Goal: Task Accomplishment & Management: Complete application form

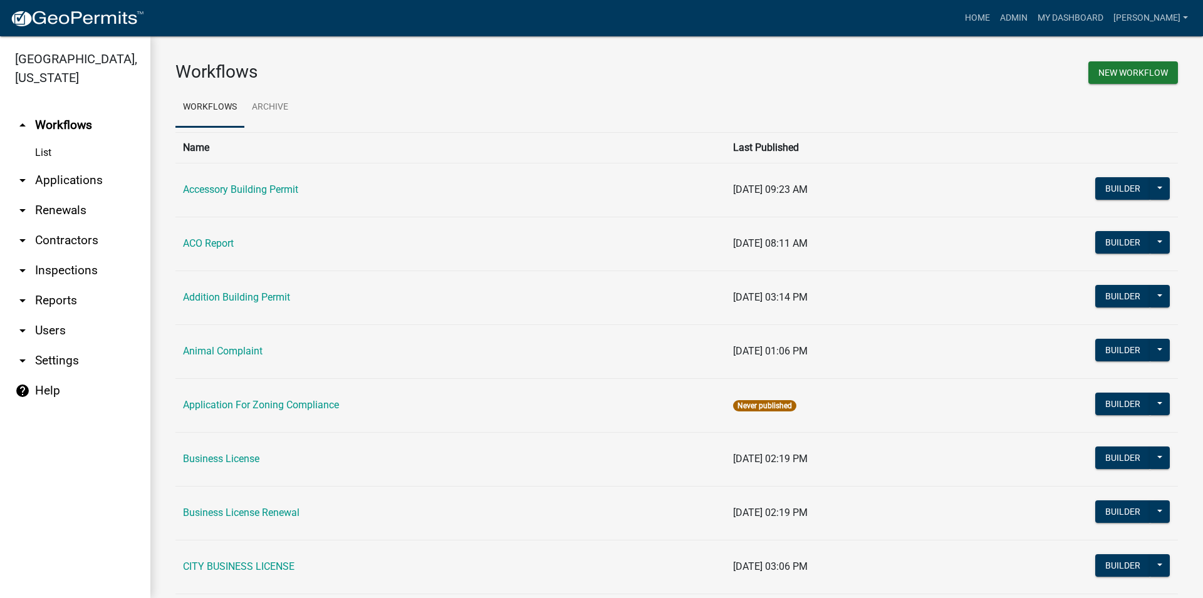
click at [86, 279] on link "arrow_drop_down Inspections" at bounding box center [75, 271] width 150 height 30
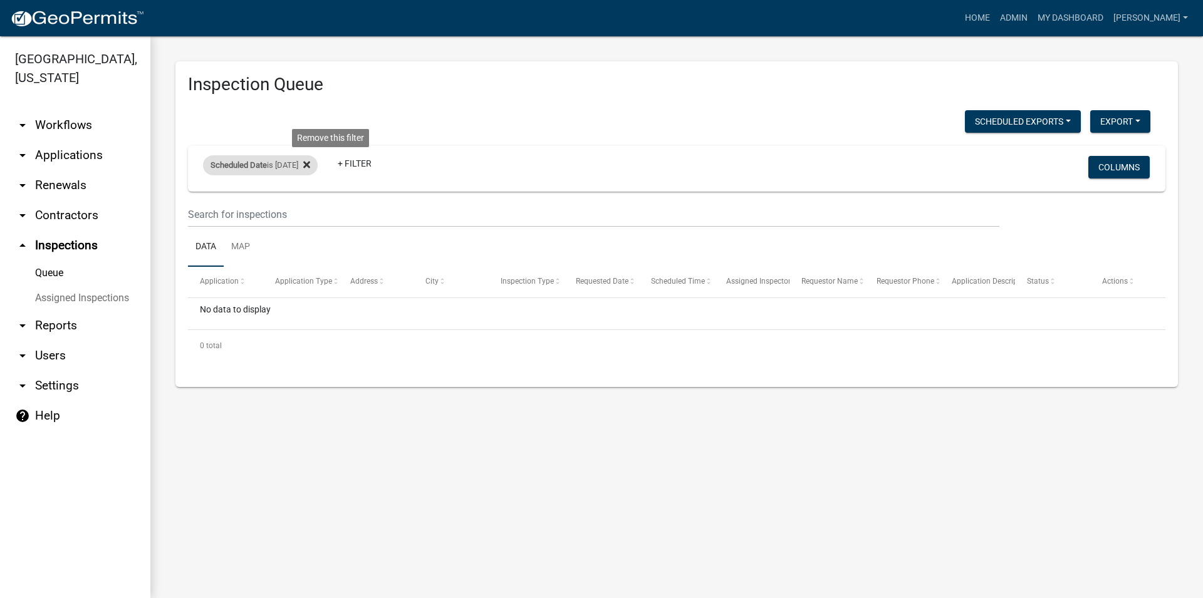
click at [310, 167] on icon at bounding box center [306, 165] width 7 height 10
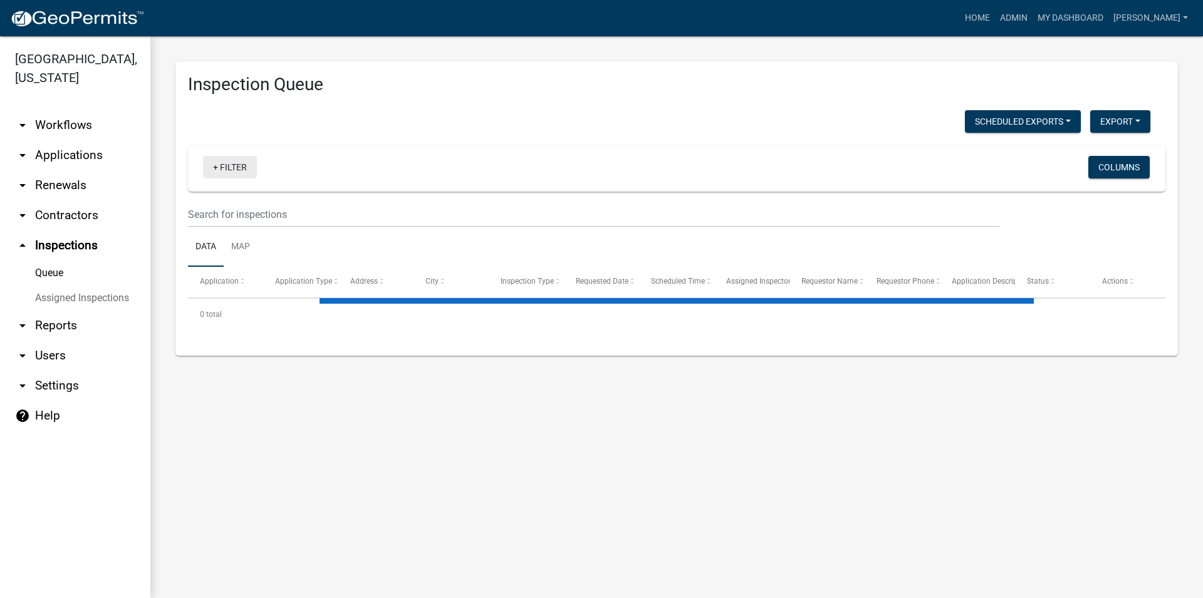
click at [234, 167] on link "+ Filter" at bounding box center [230, 167] width 54 height 23
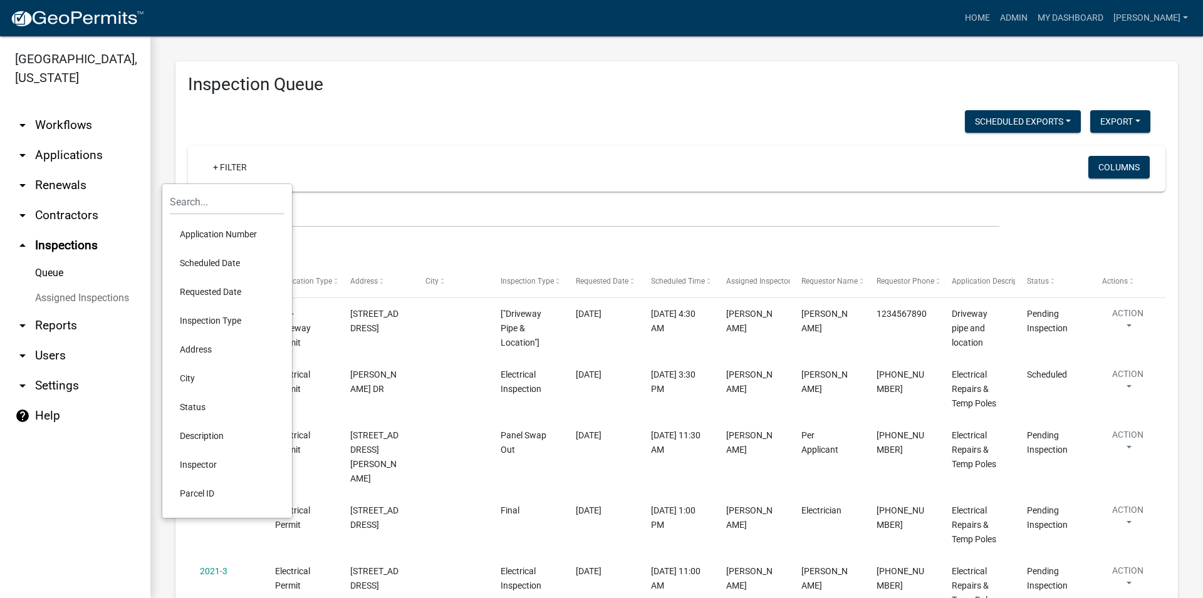
click at [231, 263] on li "Scheduled Date" at bounding box center [227, 263] width 115 height 29
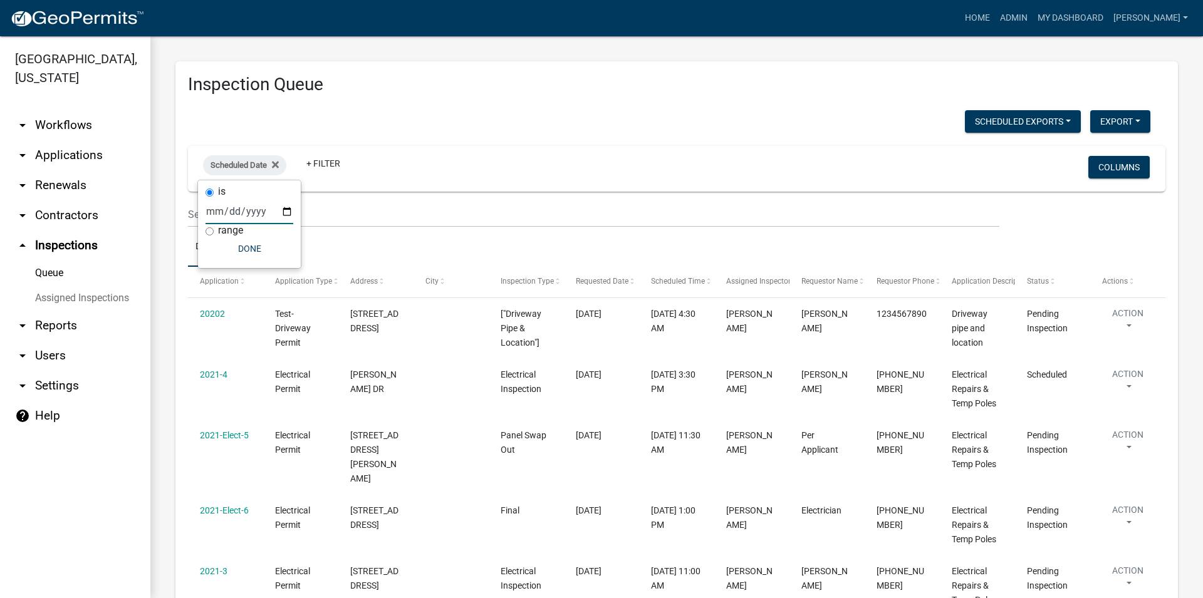
click at [246, 211] on input "date" at bounding box center [250, 212] width 88 height 26
click at [285, 213] on input "date" at bounding box center [250, 212] width 88 height 26
type input "[DATE]"
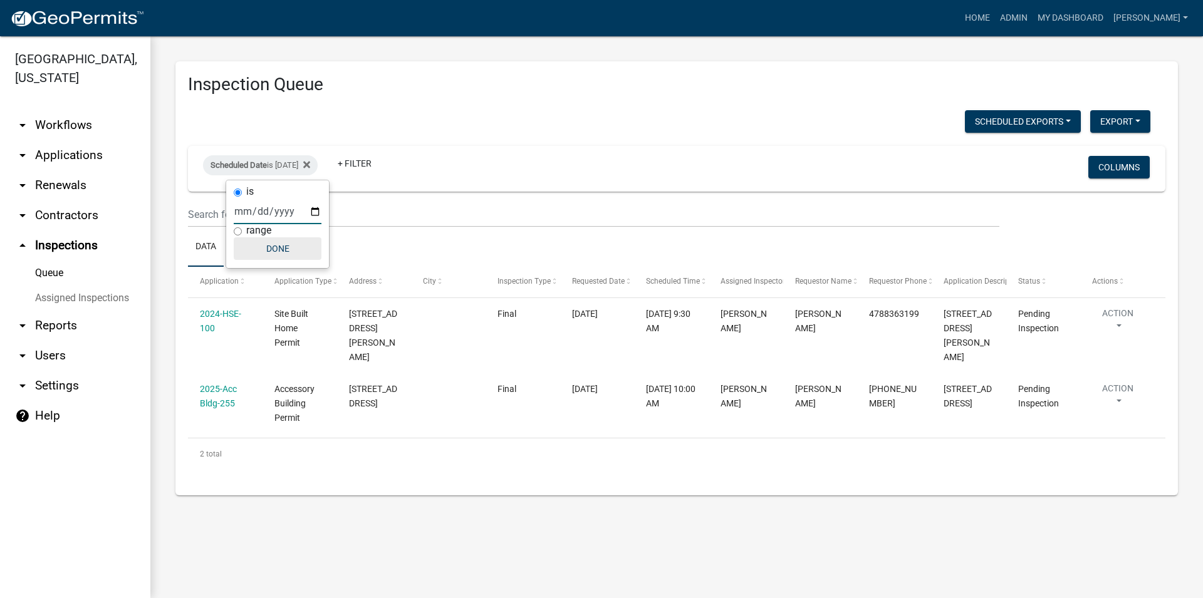
click at [261, 249] on button "Done" at bounding box center [278, 249] width 88 height 23
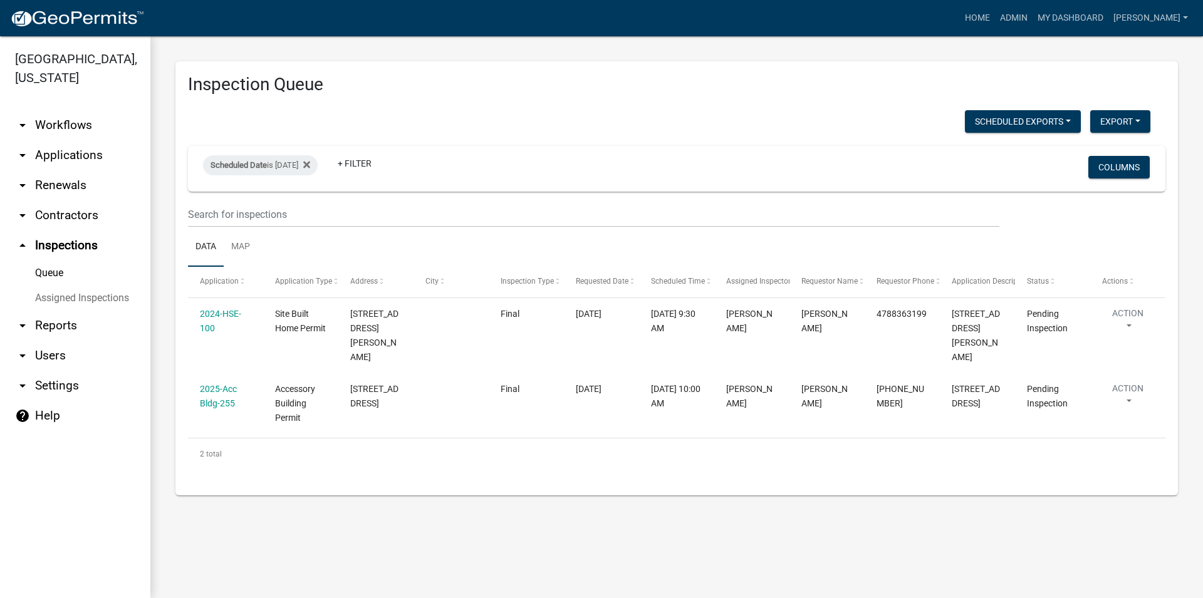
click at [68, 164] on link "arrow_drop_down Applications" at bounding box center [75, 155] width 150 height 30
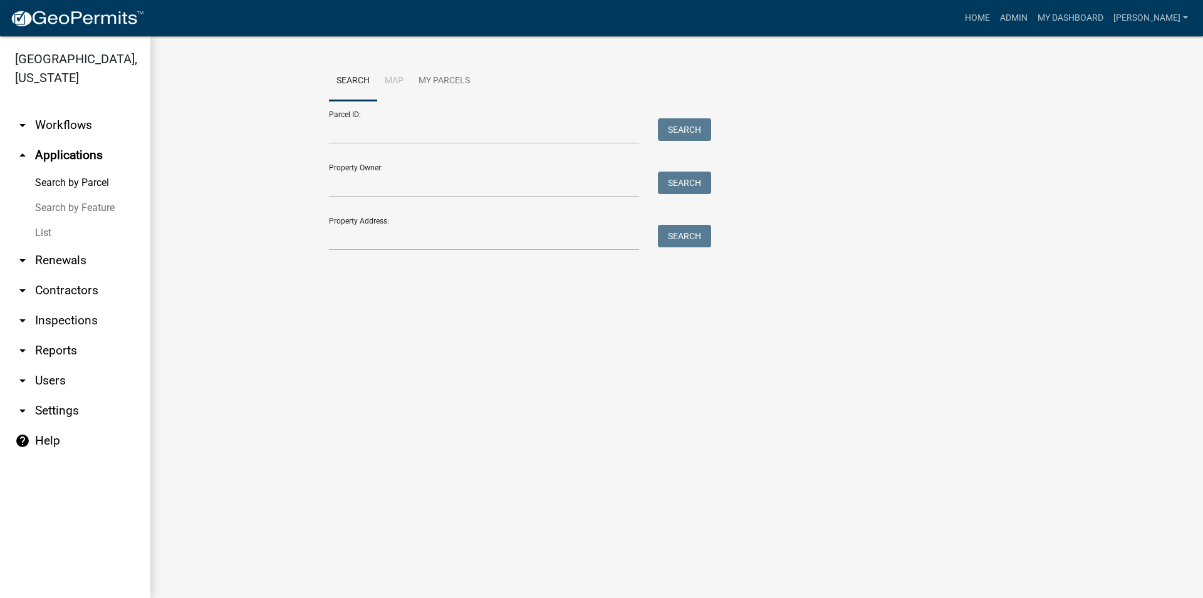
click at [72, 226] on link "List" at bounding box center [75, 233] width 150 height 25
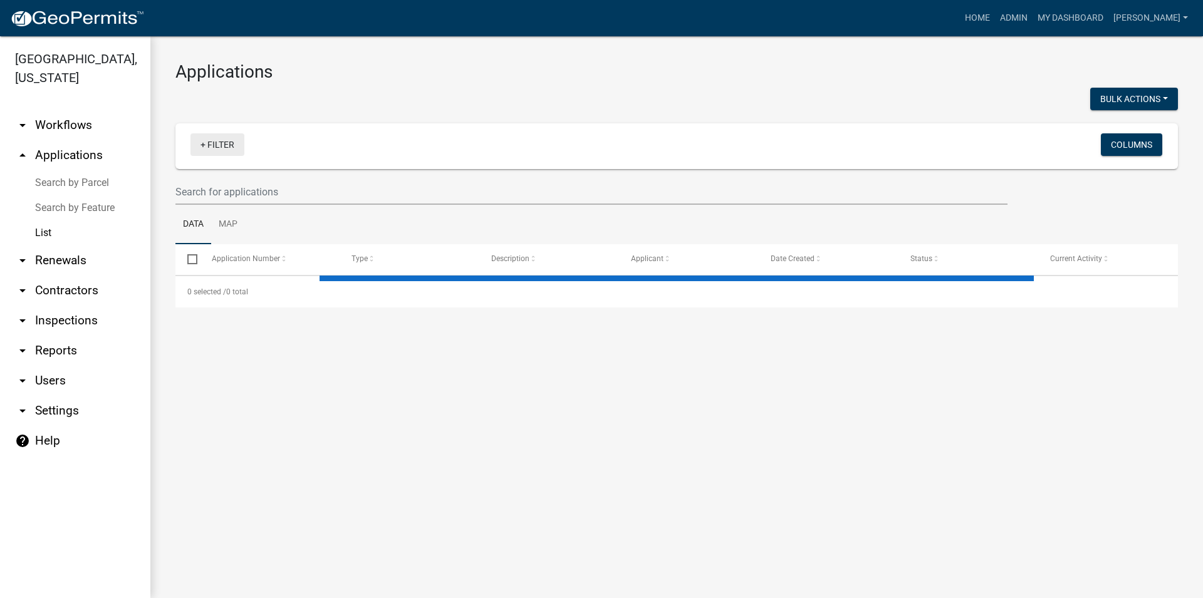
select select "1: 25"
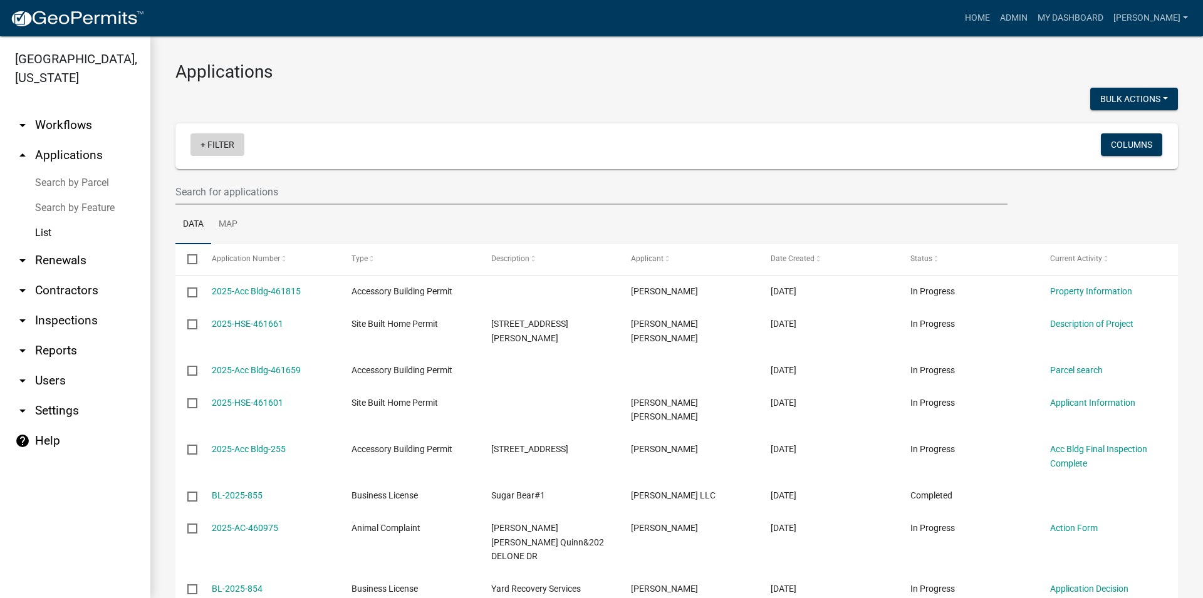
click at [217, 141] on link "+ Filter" at bounding box center [218, 144] width 54 height 23
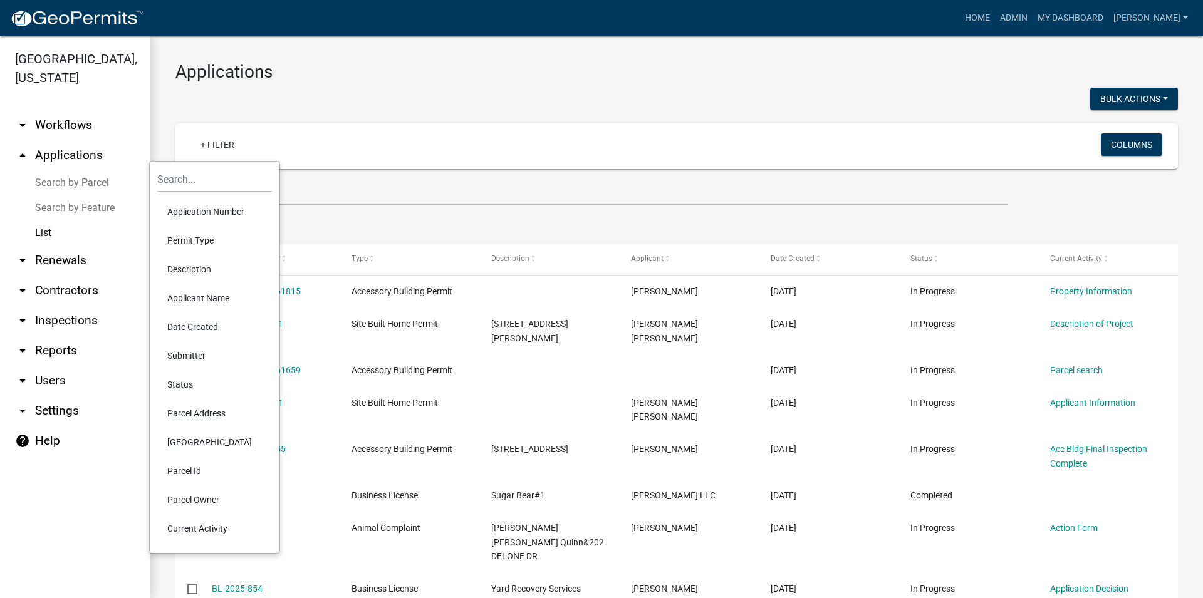
click at [211, 382] on li "Status" at bounding box center [214, 384] width 115 height 29
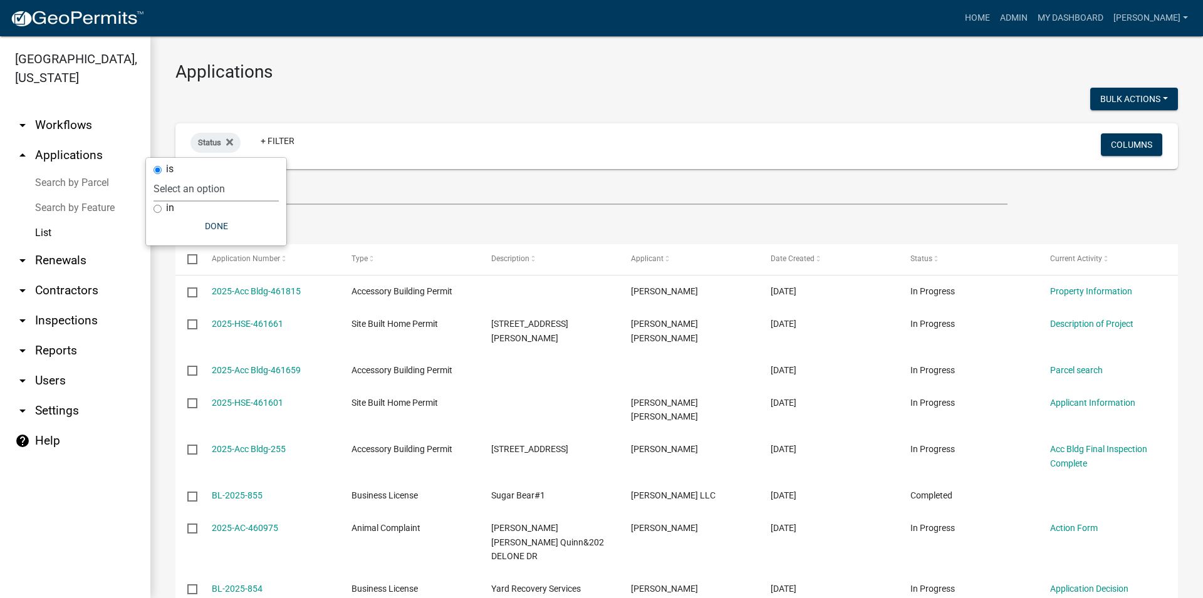
click at [154, 176] on select "Select an option Not Started In Progress Completed Voided Rejected Discarded" at bounding box center [216, 189] width 125 height 26
select select "1"
click option "In Progress" at bounding box center [0, 0] width 0 height 0
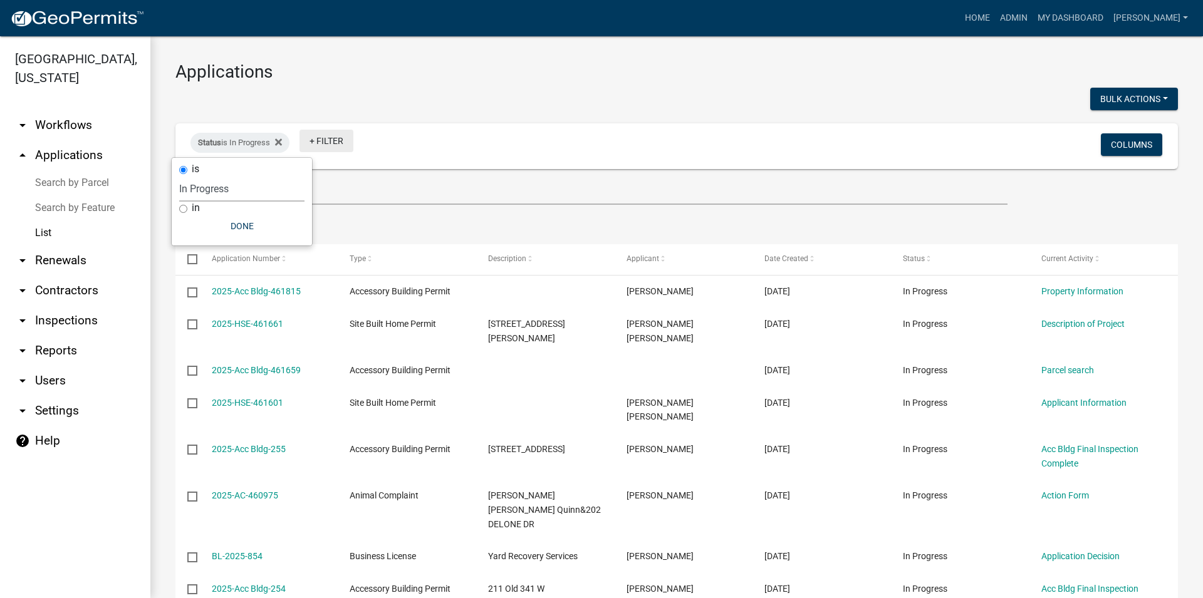
click at [328, 140] on link "+ Filter" at bounding box center [327, 141] width 54 height 23
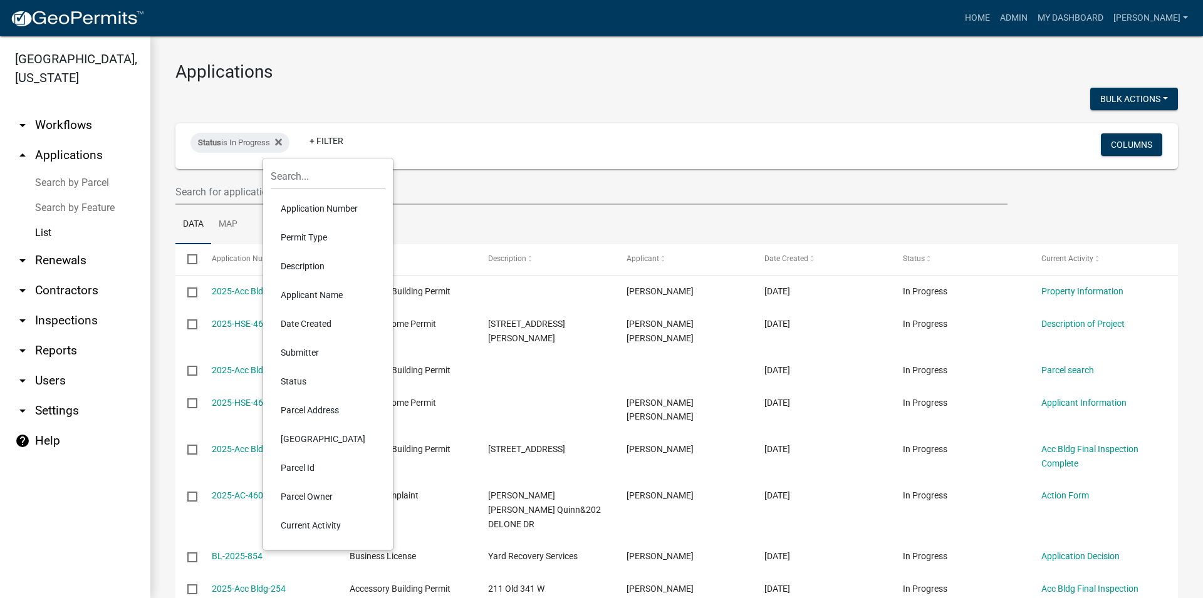
click at [319, 248] on li "Permit Type" at bounding box center [328, 237] width 115 height 29
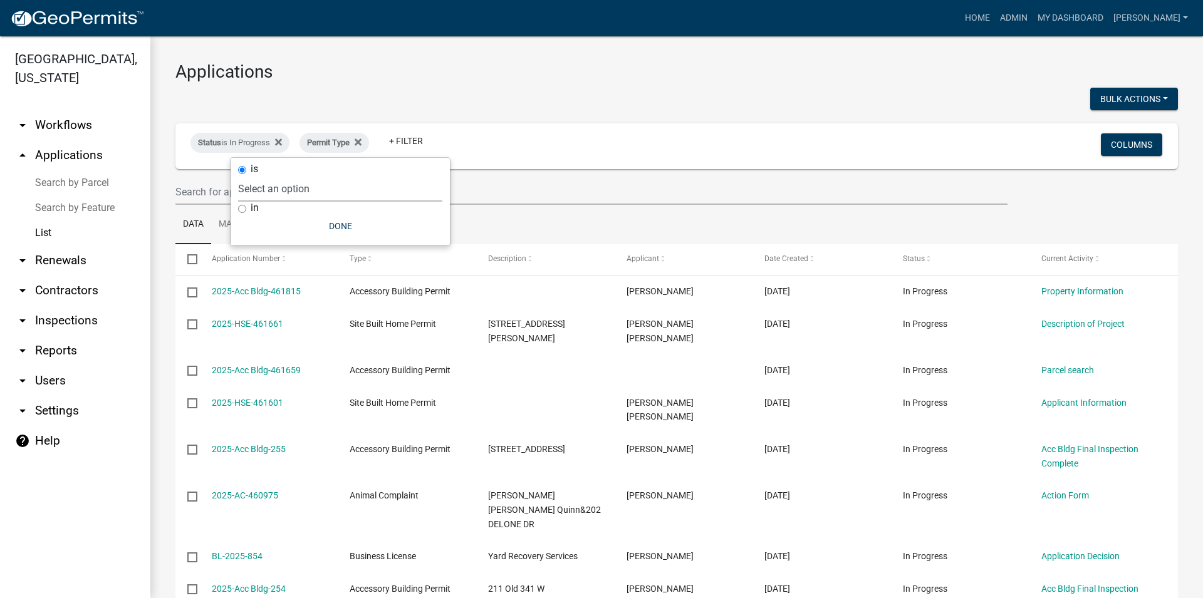
click at [238, 176] on select "Select an option Accessory Building Permit ACO Report Addition Building Permit …" at bounding box center [340, 189] width 204 height 26
select select "83687b67-c90e-4c28-bc0e-621cad1b4bcb"
click option "Site Built Home Permit" at bounding box center [0, 0] width 0 height 0
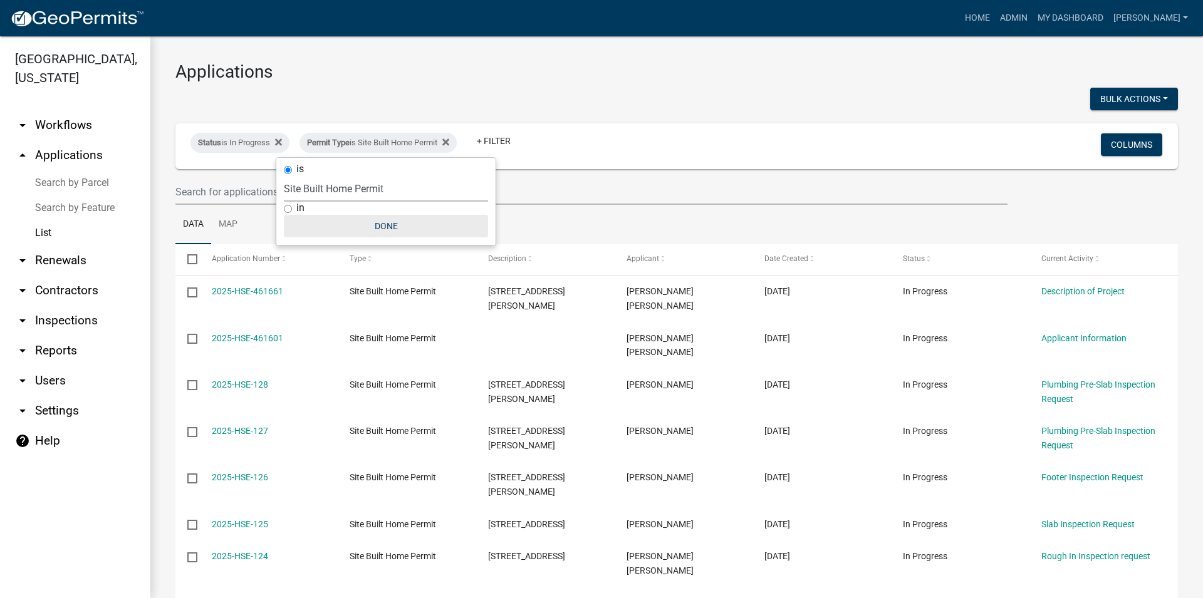
click at [381, 222] on button "Done" at bounding box center [386, 226] width 204 height 23
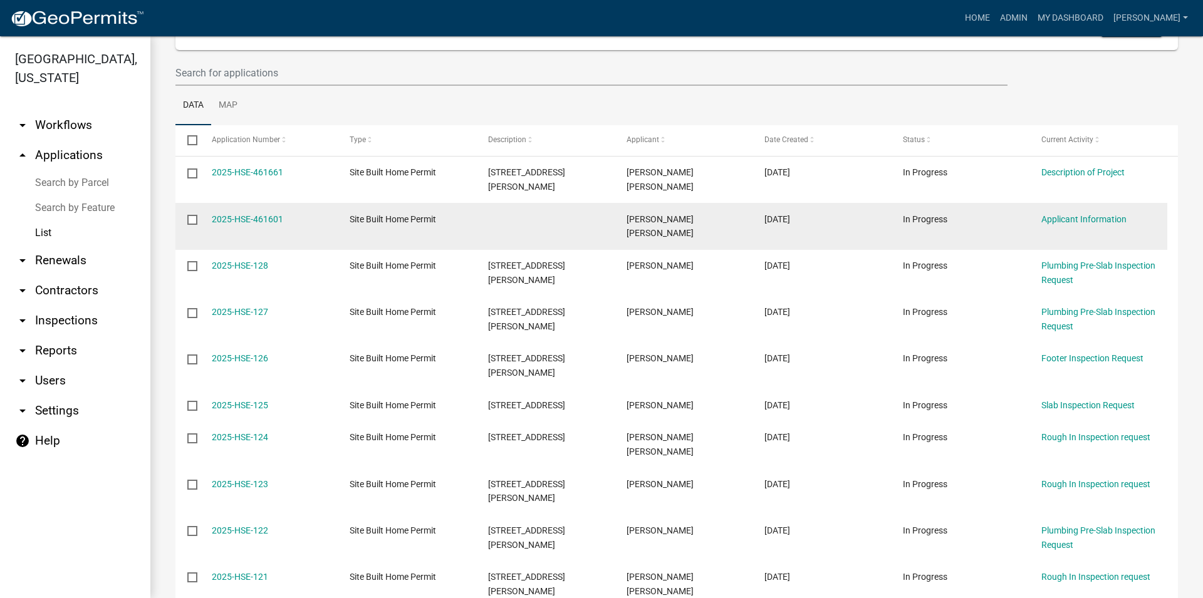
scroll to position [214, 0]
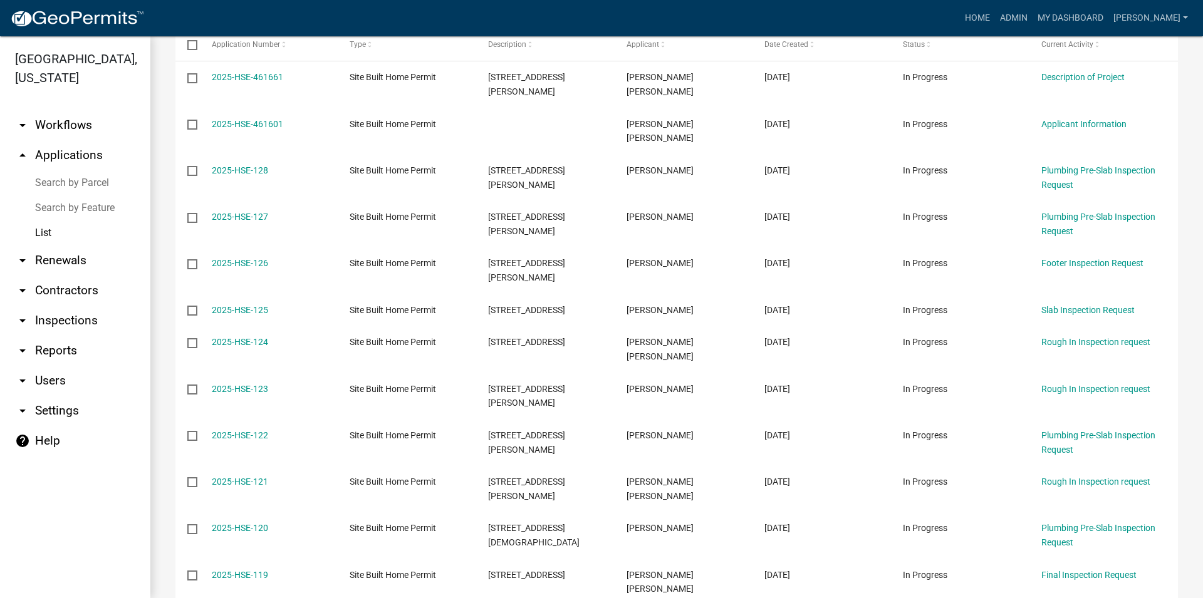
click at [58, 226] on link "List" at bounding box center [75, 233] width 150 height 25
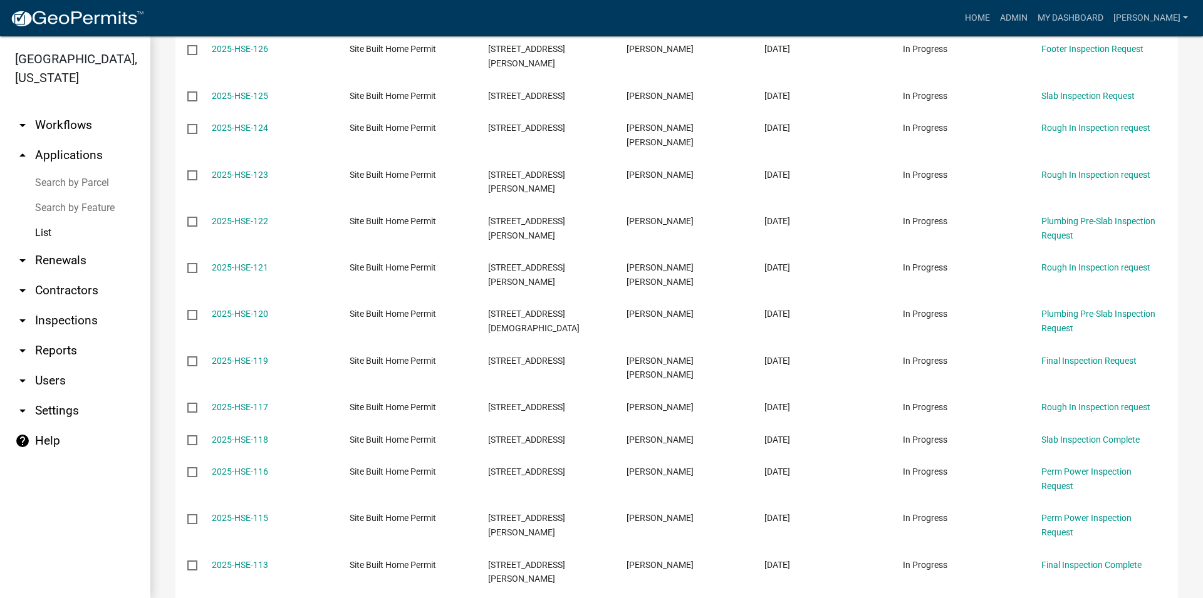
scroll to position [770, 0]
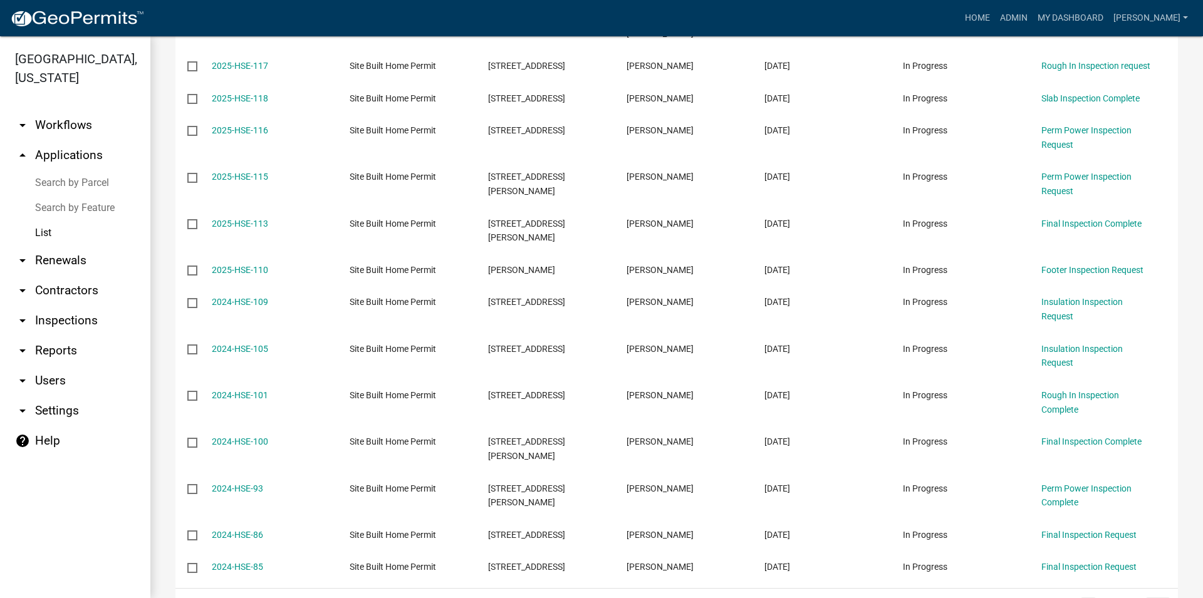
click at [1146, 593] on link "go to last page" at bounding box center [1158, 605] width 24 height 14
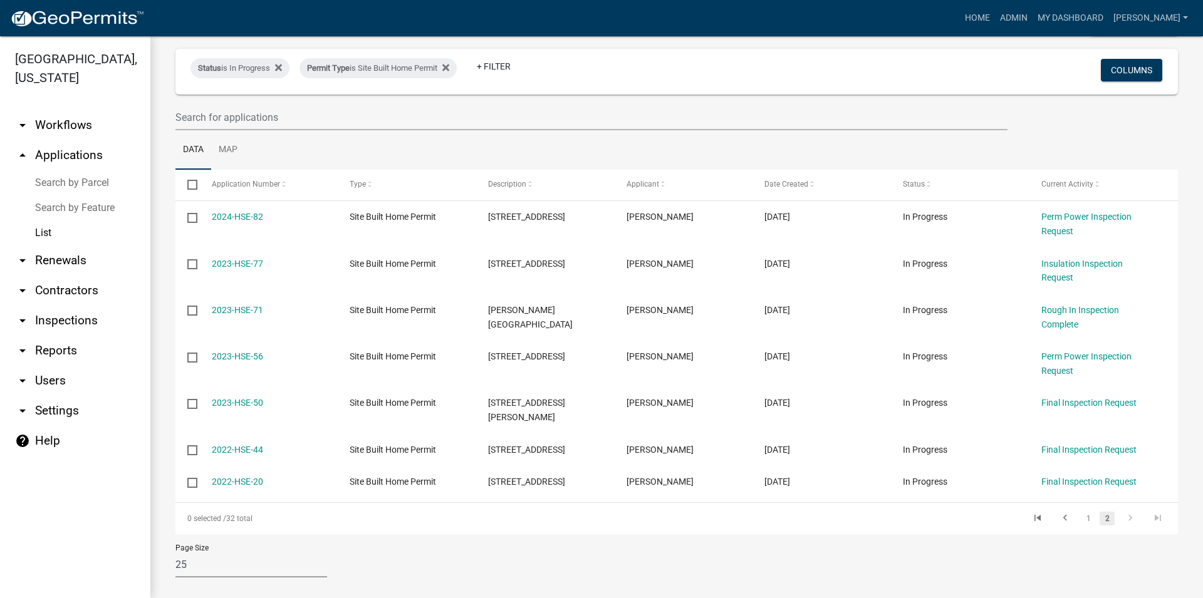
click at [175, 552] on select "10 25 50 100" at bounding box center [251, 565] width 152 height 26
select select "2: 50"
click option "50" at bounding box center [0, 0] width 0 height 0
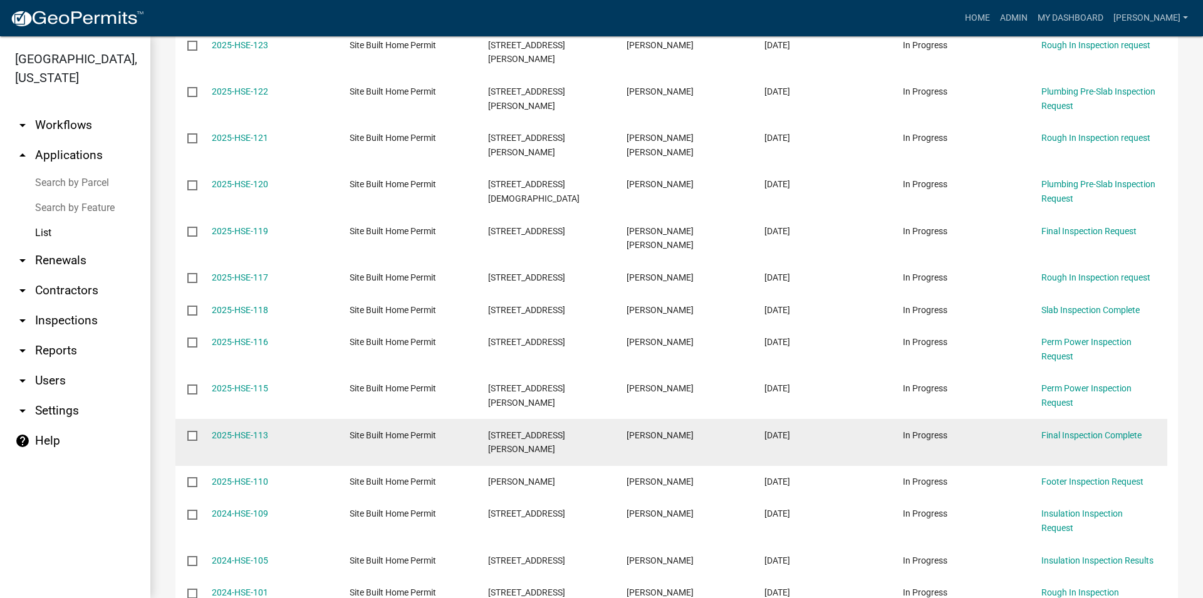
scroll to position [539, 0]
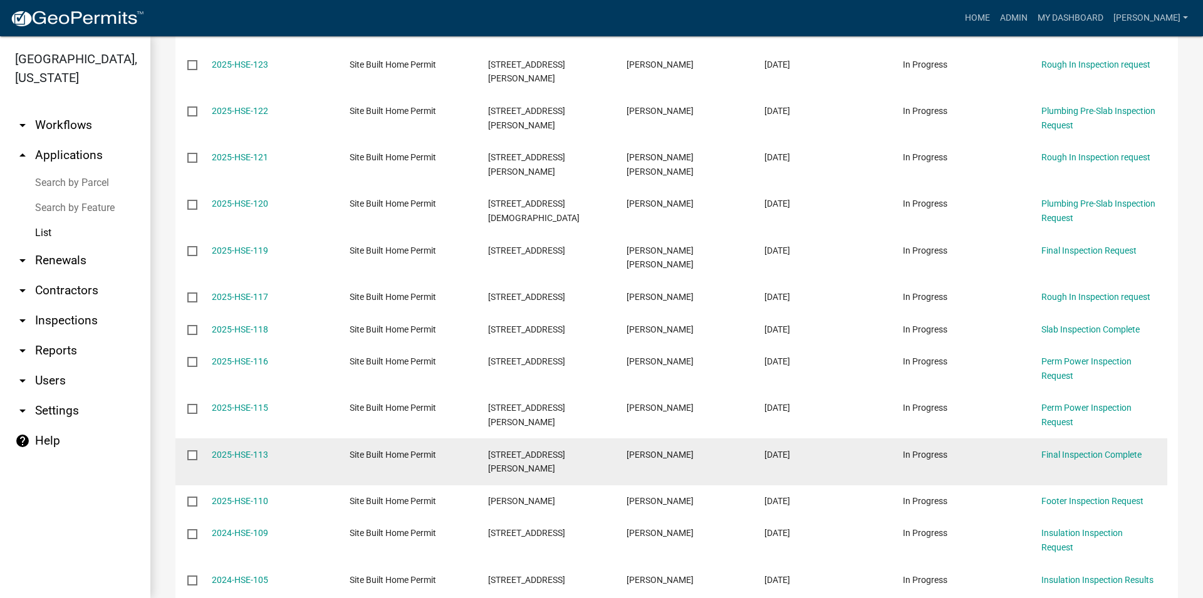
click at [527, 450] on span "[STREET_ADDRESS][PERSON_NAME]" at bounding box center [526, 462] width 77 height 24
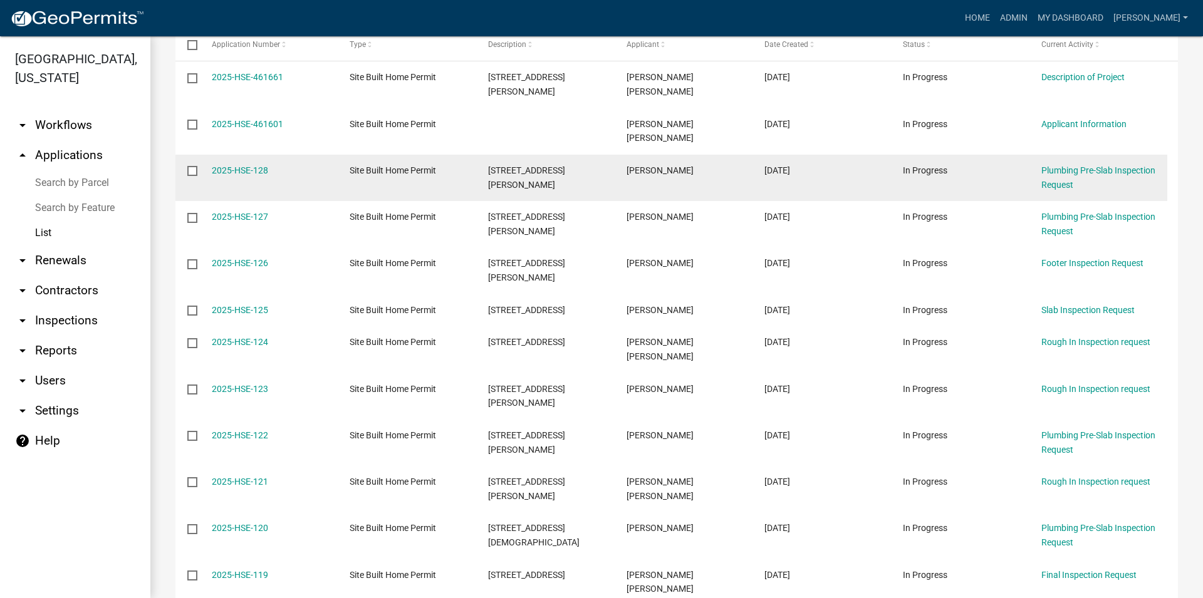
scroll to position [182, 0]
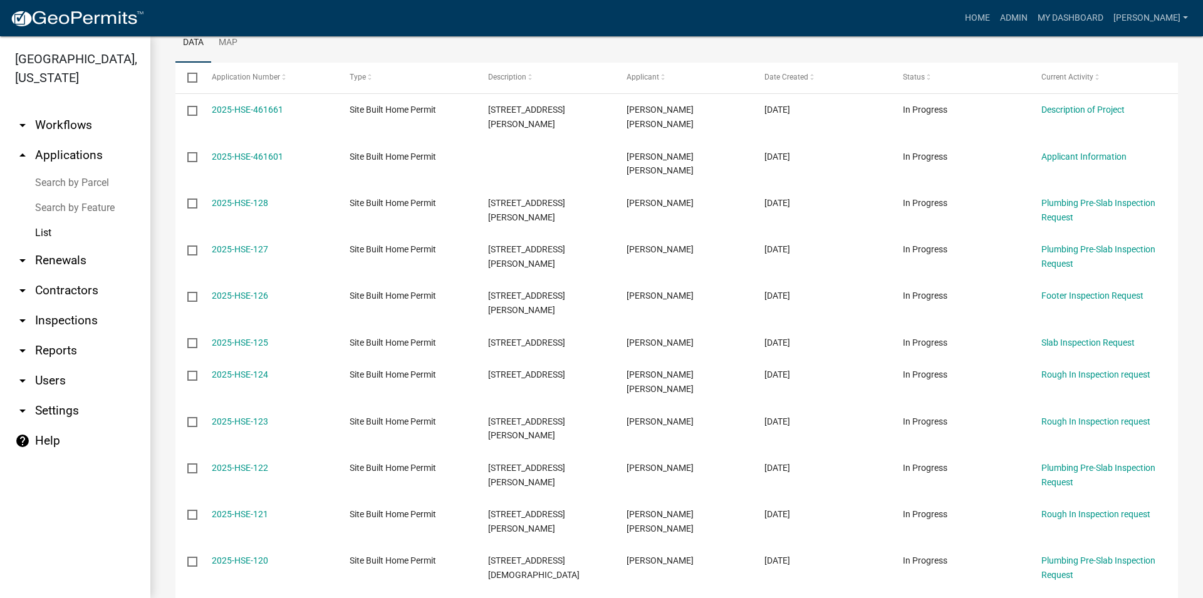
click at [85, 324] on link "arrow_drop_down Inspections" at bounding box center [75, 321] width 150 height 30
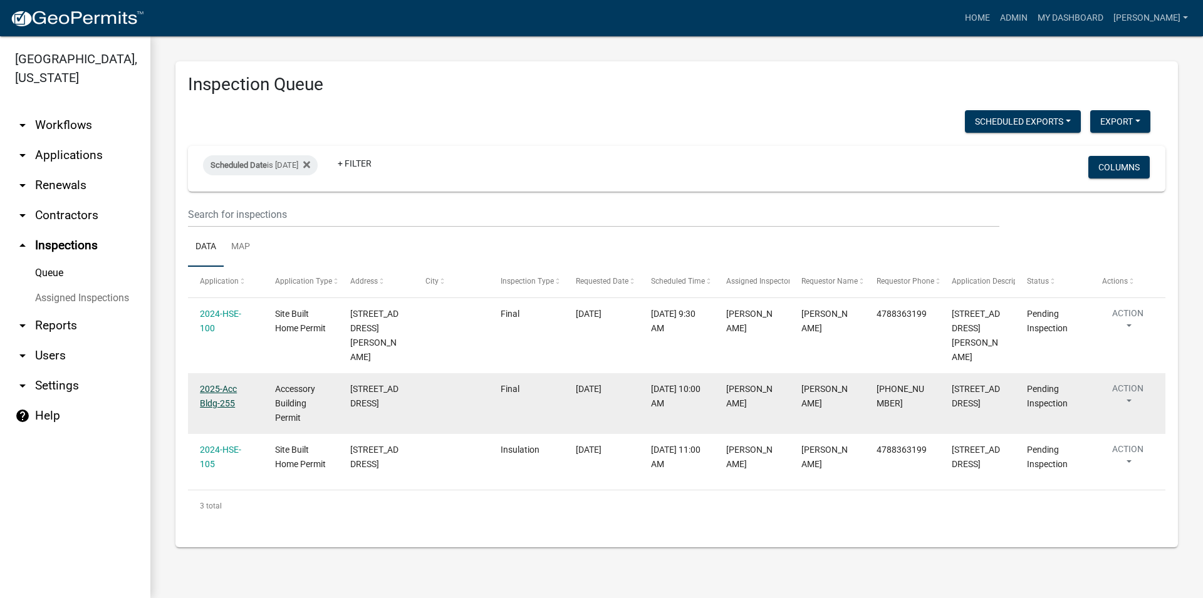
click at [215, 384] on link "2025-Acc Bldg-255" at bounding box center [218, 396] width 37 height 24
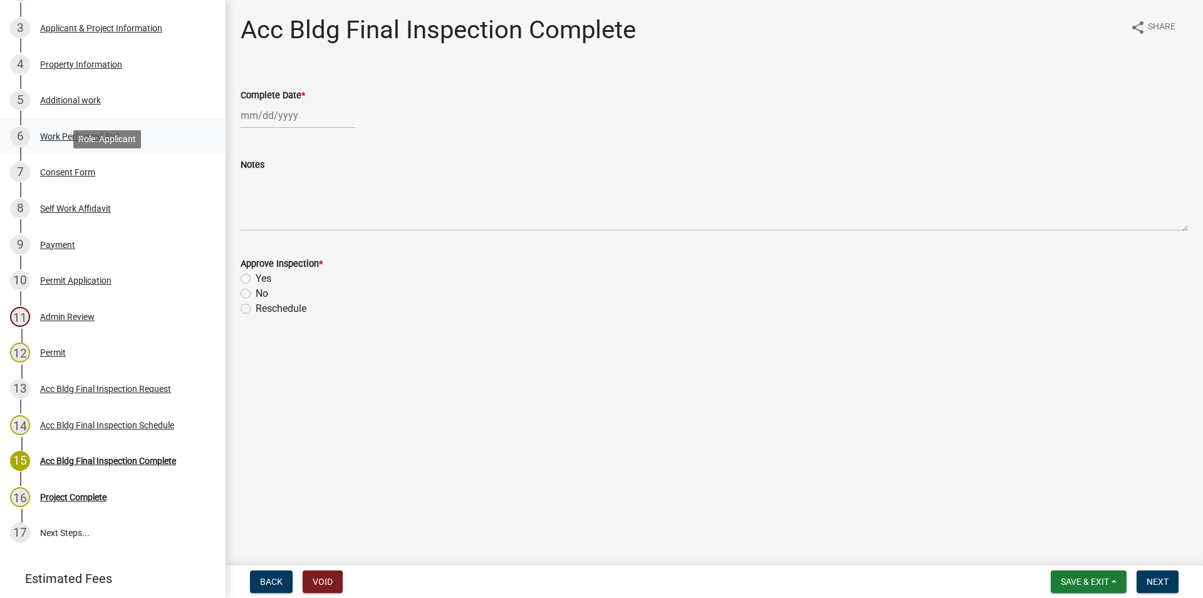
scroll to position [192, 0]
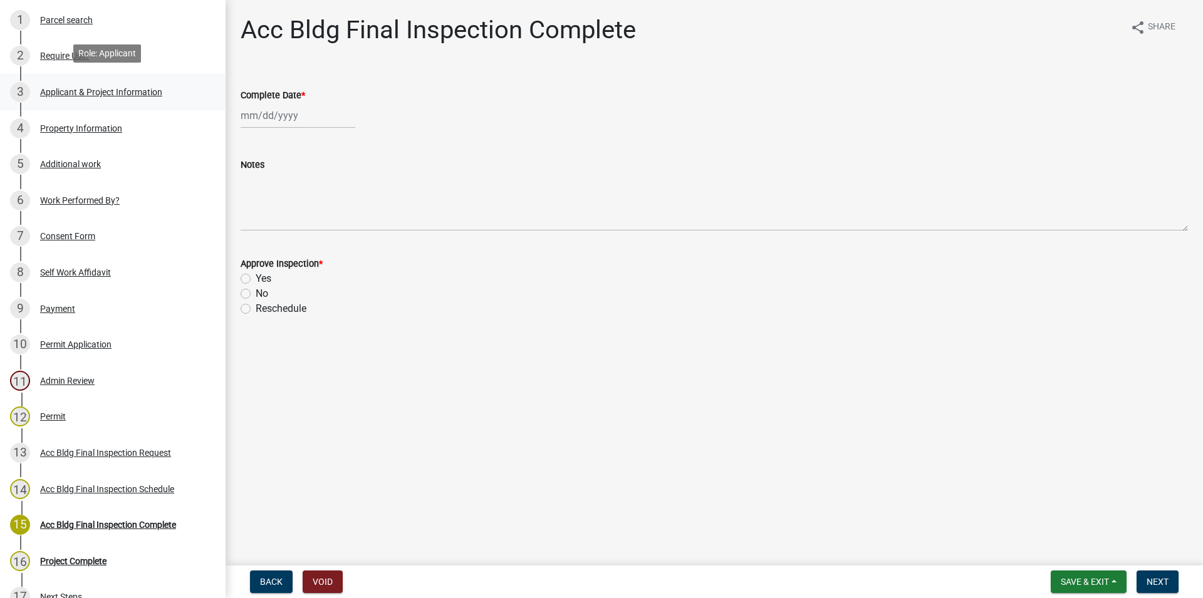
click at [119, 95] on div "3 Applicant & Project Information" at bounding box center [108, 92] width 196 height 20
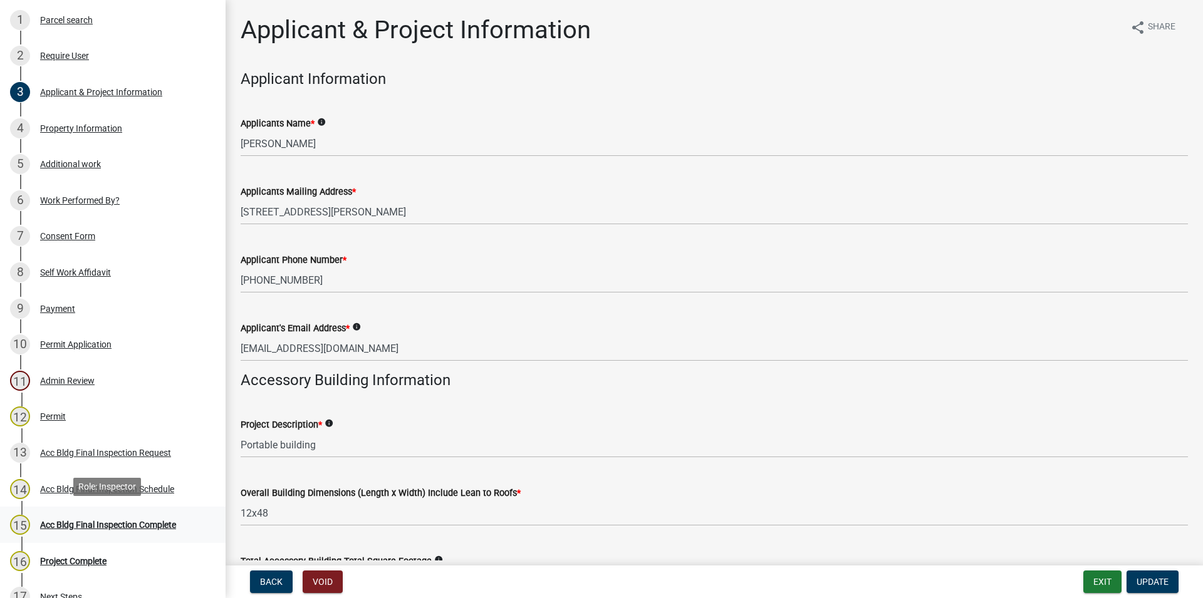
click at [163, 533] on link "15 Acc Bldg Final Inspection Complete" at bounding box center [113, 525] width 226 height 36
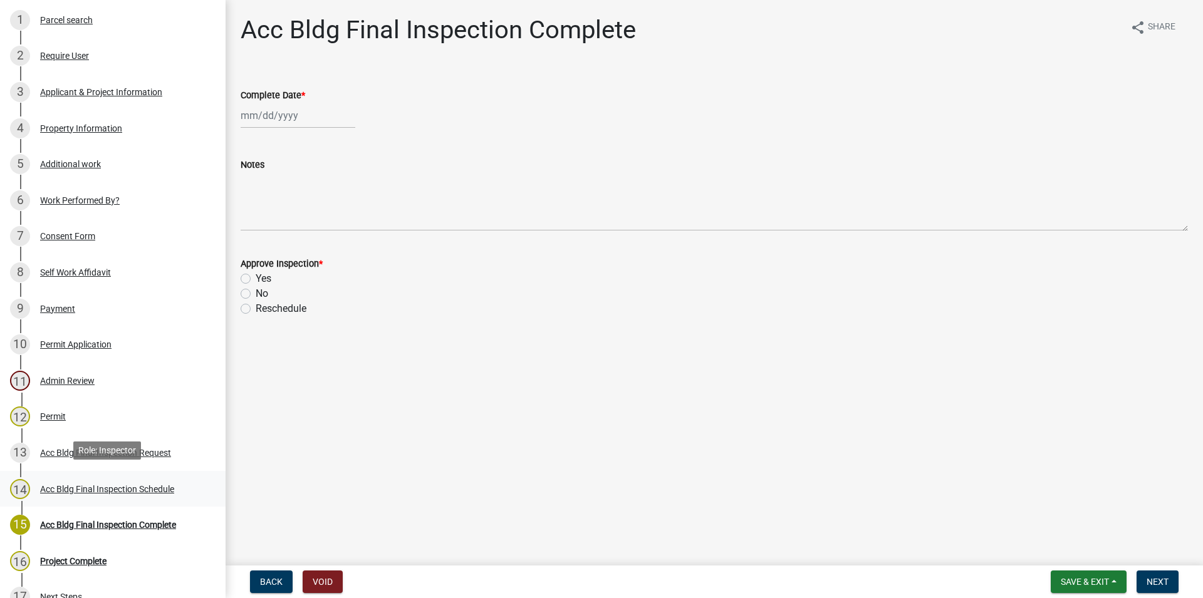
click at [86, 488] on div "Acc Bldg Final Inspection Schedule" at bounding box center [107, 489] width 134 height 9
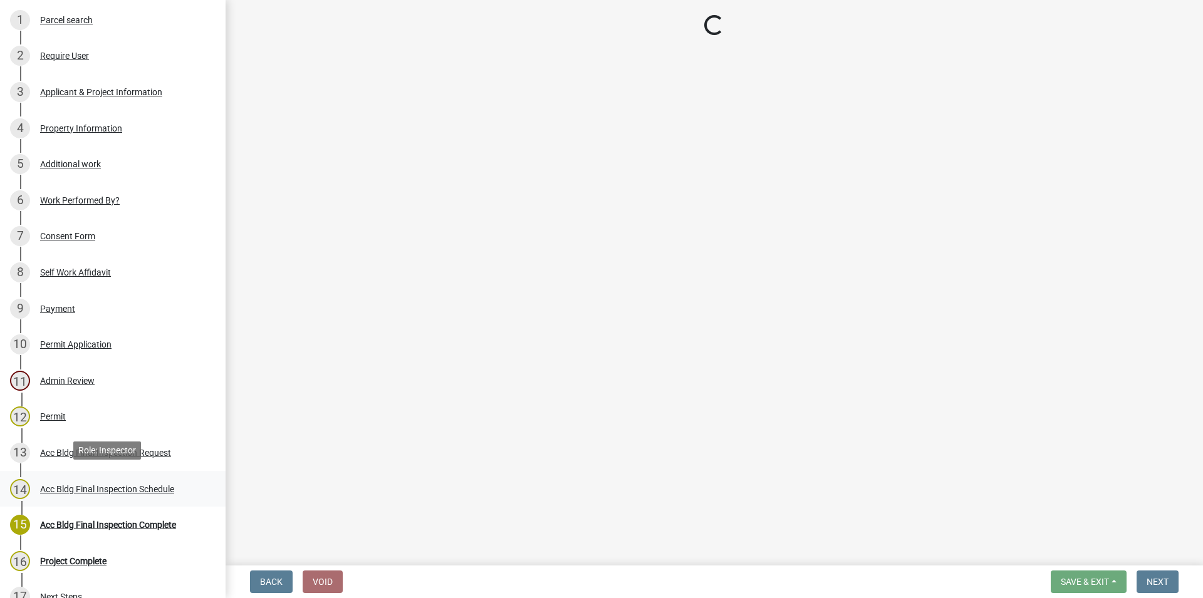
select select "386c4b37-132c-45b4-be0e-b439663810e4"
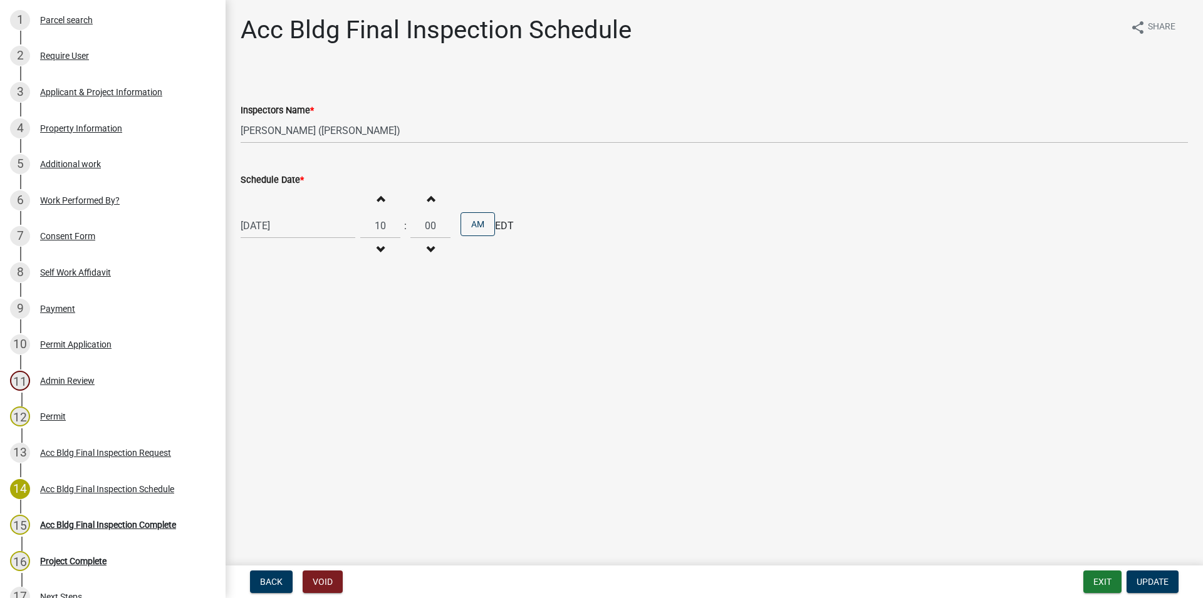
click at [252, 225] on input "[DATE]" at bounding box center [298, 226] width 115 height 26
click at [572, 498] on main "Acc Bldg Final Inspection Schedule share Share Inspectors Name * Select Item...…" at bounding box center [715, 280] width 978 height 561
click at [394, 194] on button "Increment hours" at bounding box center [380, 198] width 26 height 23
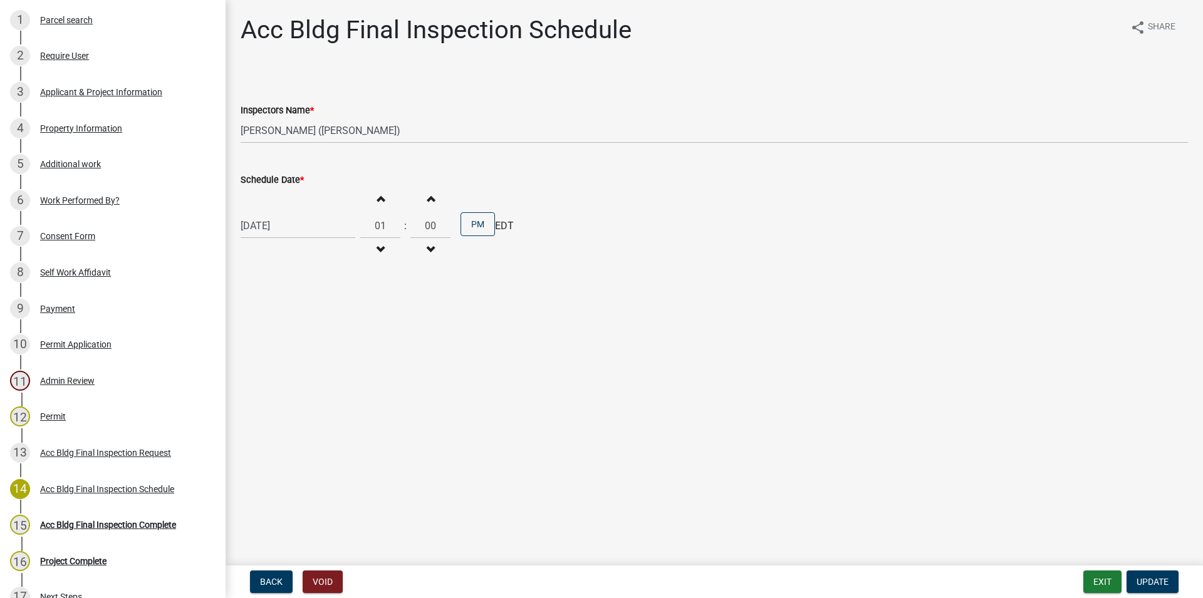
click at [394, 194] on button "Increment hours" at bounding box center [380, 198] width 26 height 23
click at [394, 252] on button "Decrement hours" at bounding box center [380, 250] width 26 height 23
click at [386, 204] on button "Increment hours" at bounding box center [380, 198] width 26 height 23
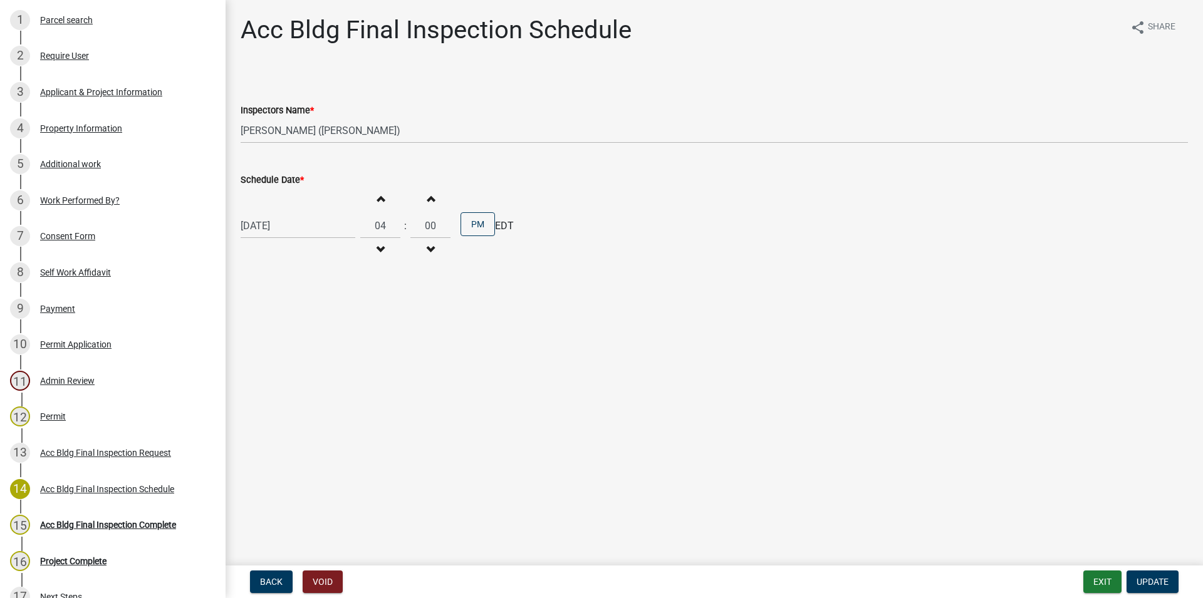
click at [383, 193] on button "Increment hours" at bounding box center [380, 198] width 26 height 23
click at [393, 249] on button "Decrement hours" at bounding box center [380, 250] width 26 height 23
type input "04"
click at [241, 118] on select "Select Item... [PERSON_NAME] ([PERSON_NAME])" at bounding box center [715, 131] width 948 height 26
click at [290, 125] on select "Select Item... [PERSON_NAME] ([PERSON_NAME])" at bounding box center [715, 131] width 948 height 26
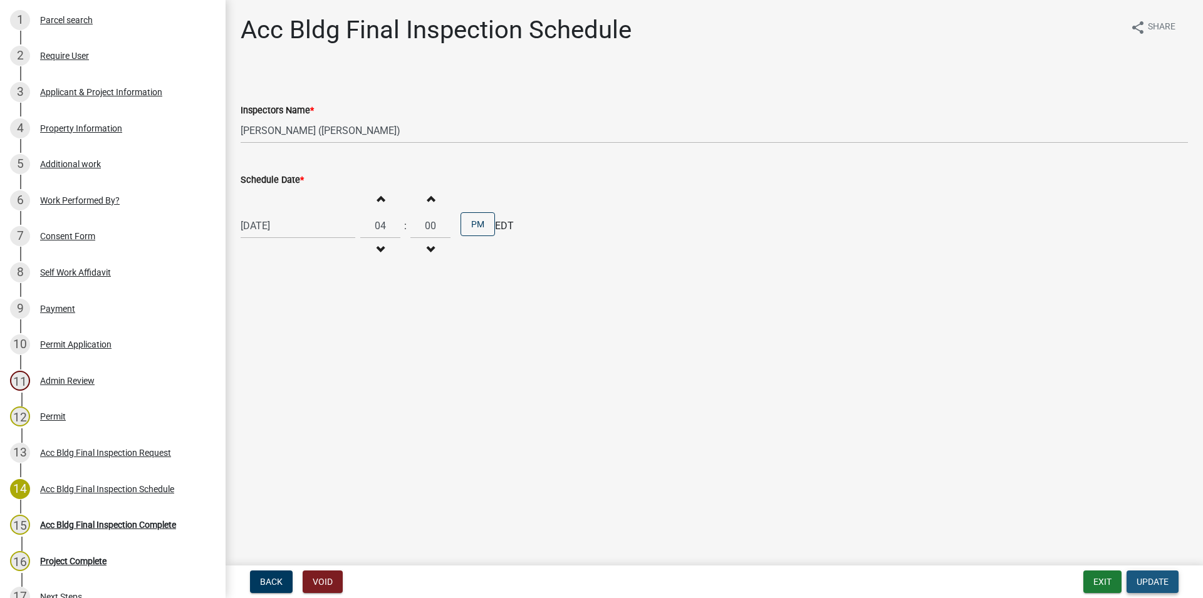
click at [1134, 581] on button "Update" at bounding box center [1153, 582] width 52 height 23
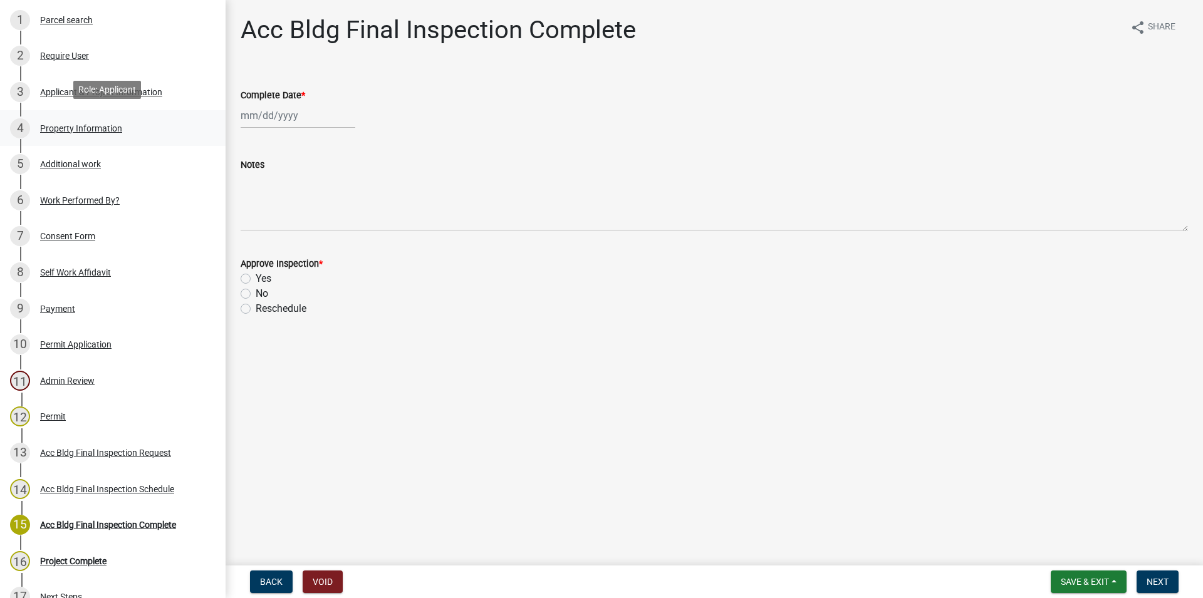
scroll to position [0, 0]
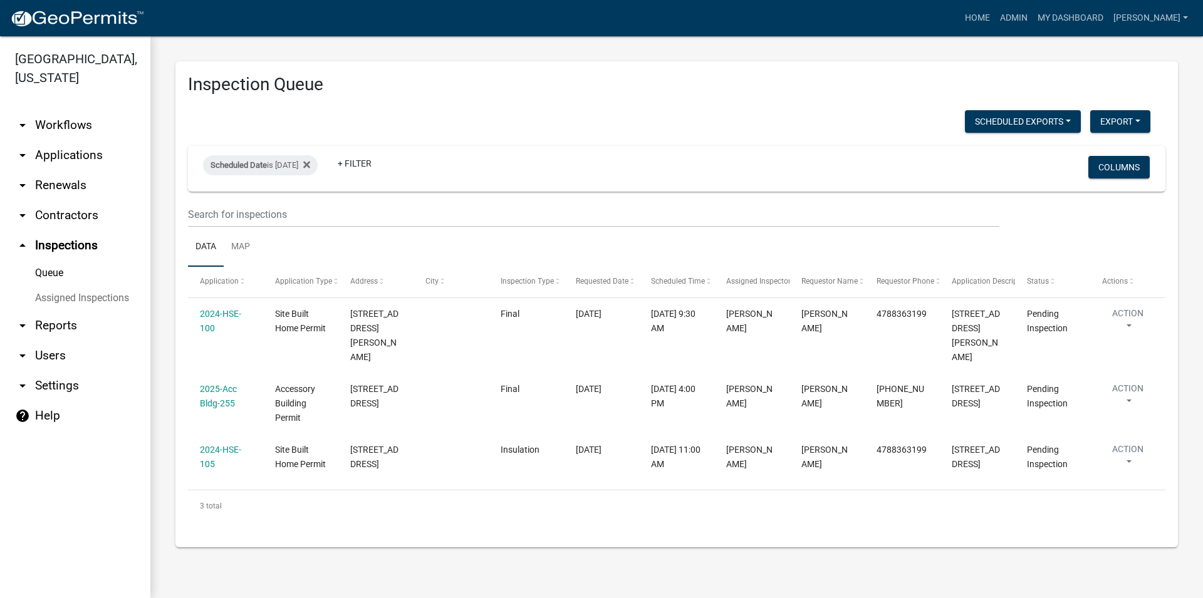
click at [67, 151] on link "arrow_drop_down Applications" at bounding box center [75, 155] width 150 height 30
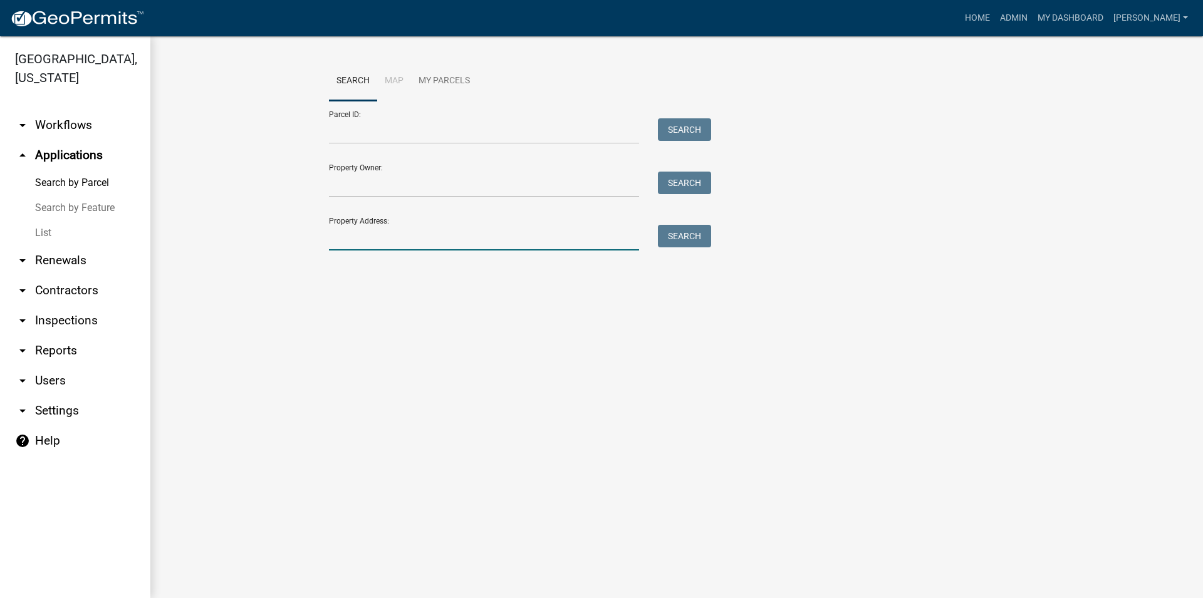
click at [366, 230] on input "Property Address:" at bounding box center [484, 238] width 310 height 26
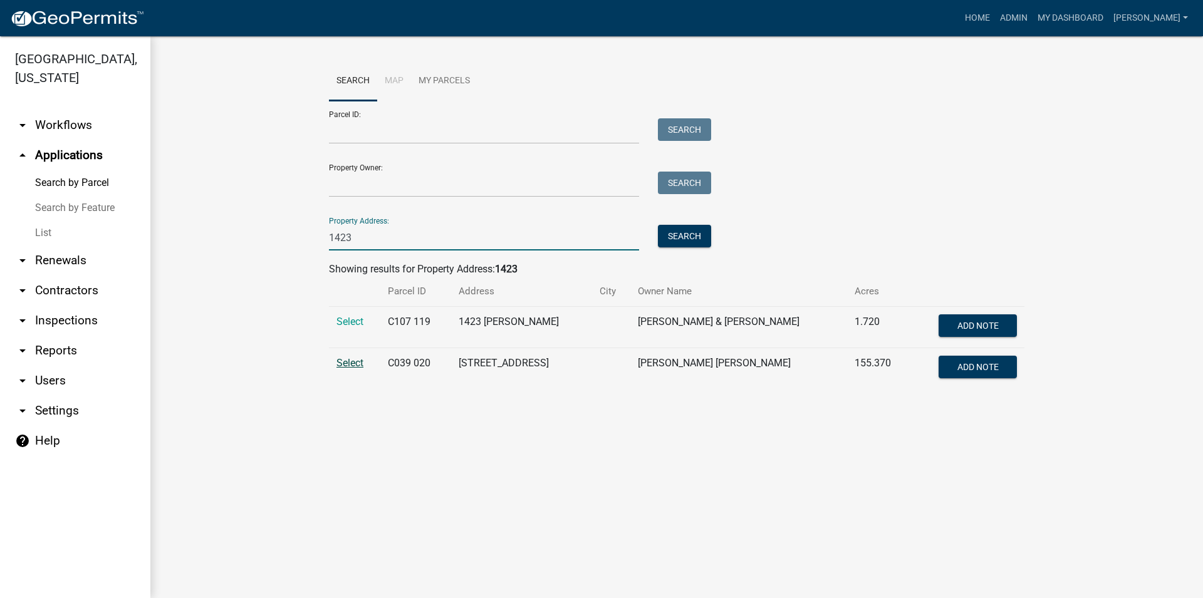
type input "1423"
click at [354, 360] on span "Select" at bounding box center [350, 363] width 27 height 12
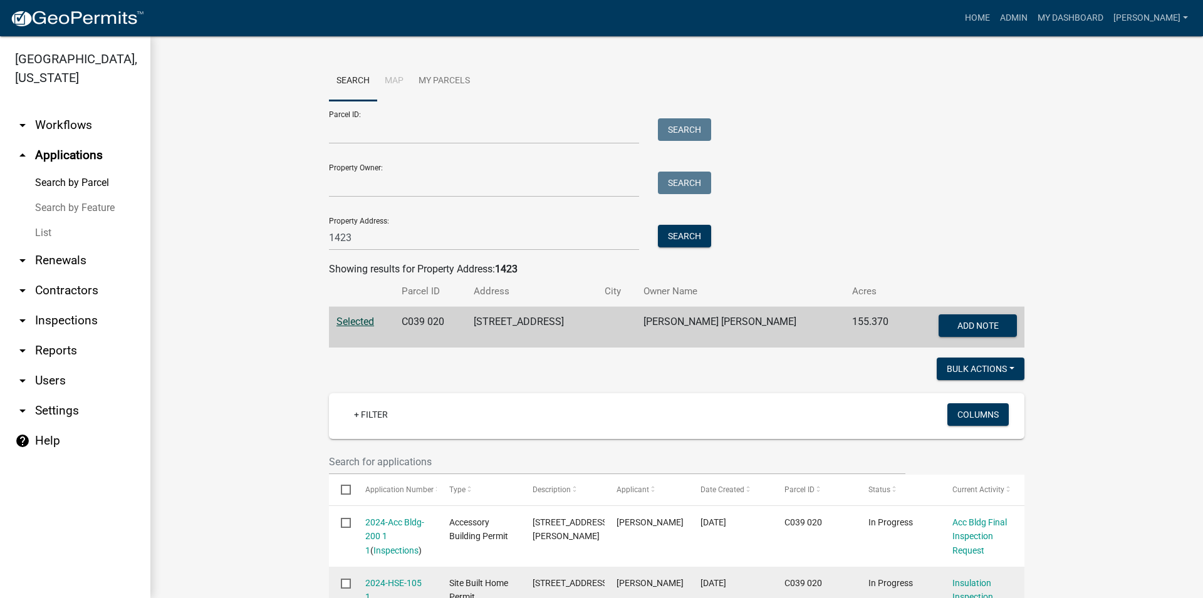
scroll to position [152, 0]
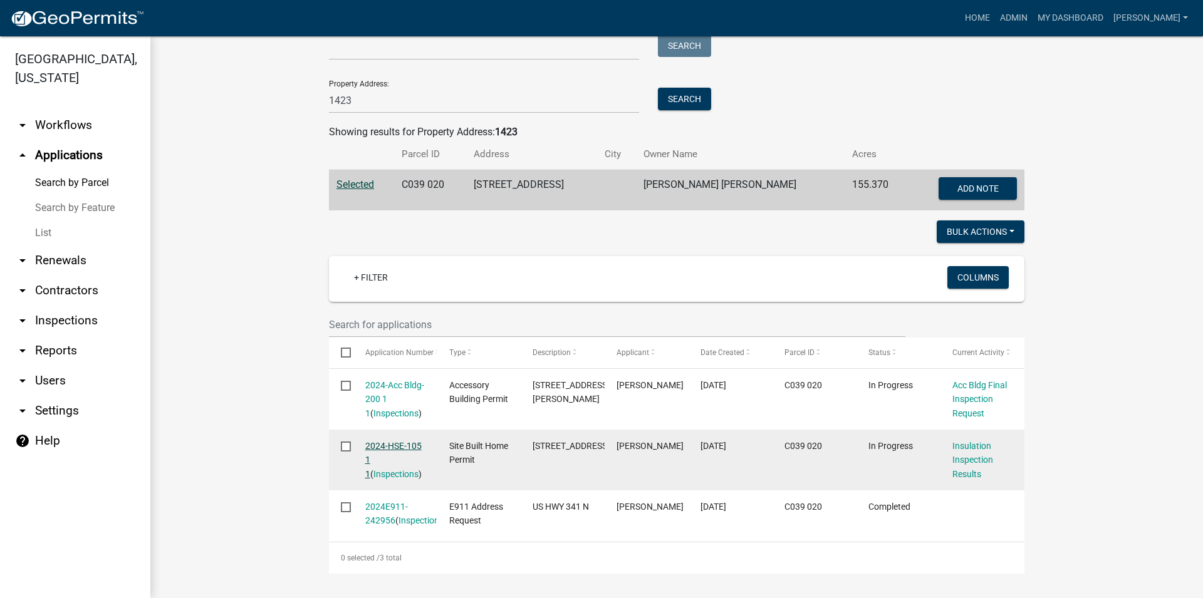
click at [385, 441] on link "2024-HSE-105 1 1" at bounding box center [393, 460] width 56 height 39
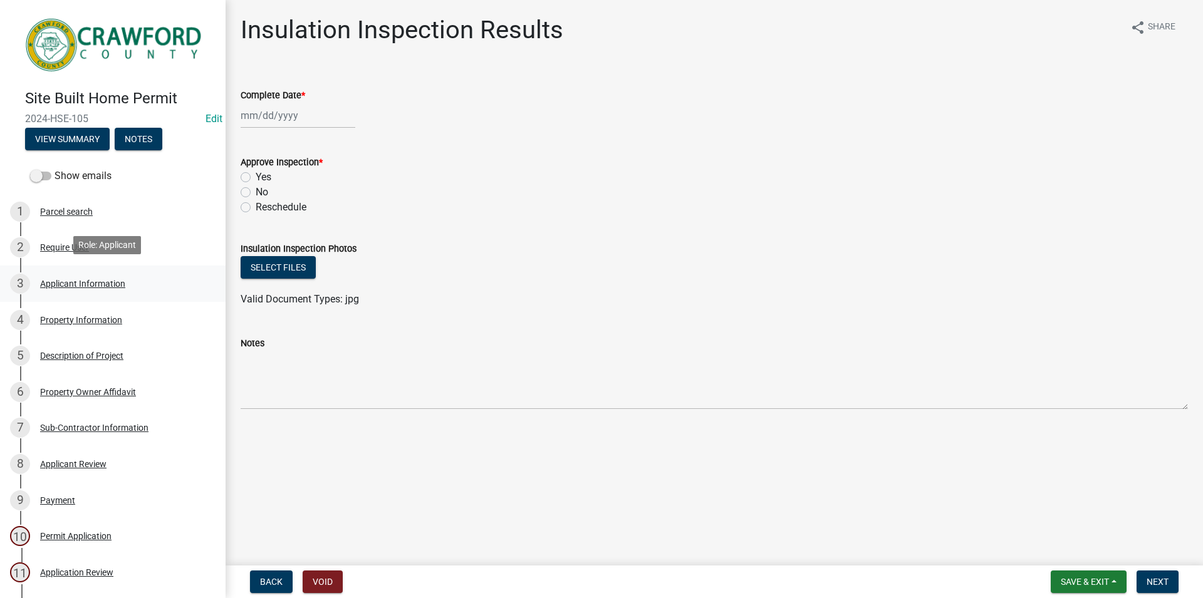
click at [91, 281] on div "Applicant Information" at bounding box center [82, 284] width 85 height 9
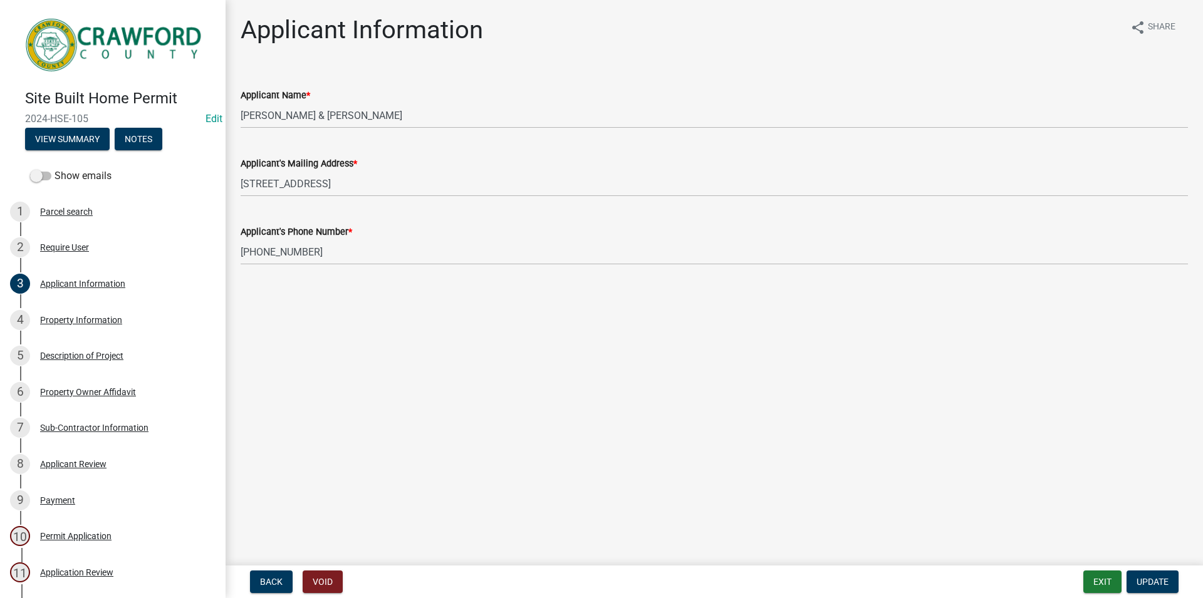
click at [515, 306] on main "Applicant Information share Share Applicant Name * [PERSON_NAME] & [PERSON_NAME…" at bounding box center [715, 280] width 978 height 561
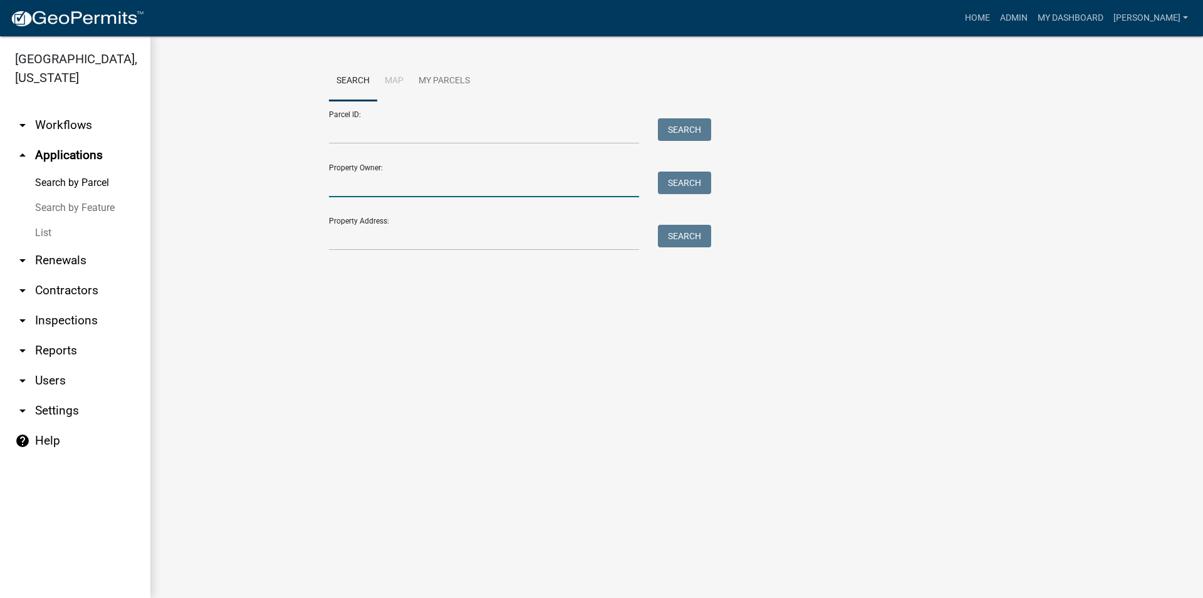
click at [370, 182] on input "Property Owner:" at bounding box center [484, 185] width 310 height 26
click at [391, 236] on input "Property Address:" at bounding box center [484, 238] width 310 height 26
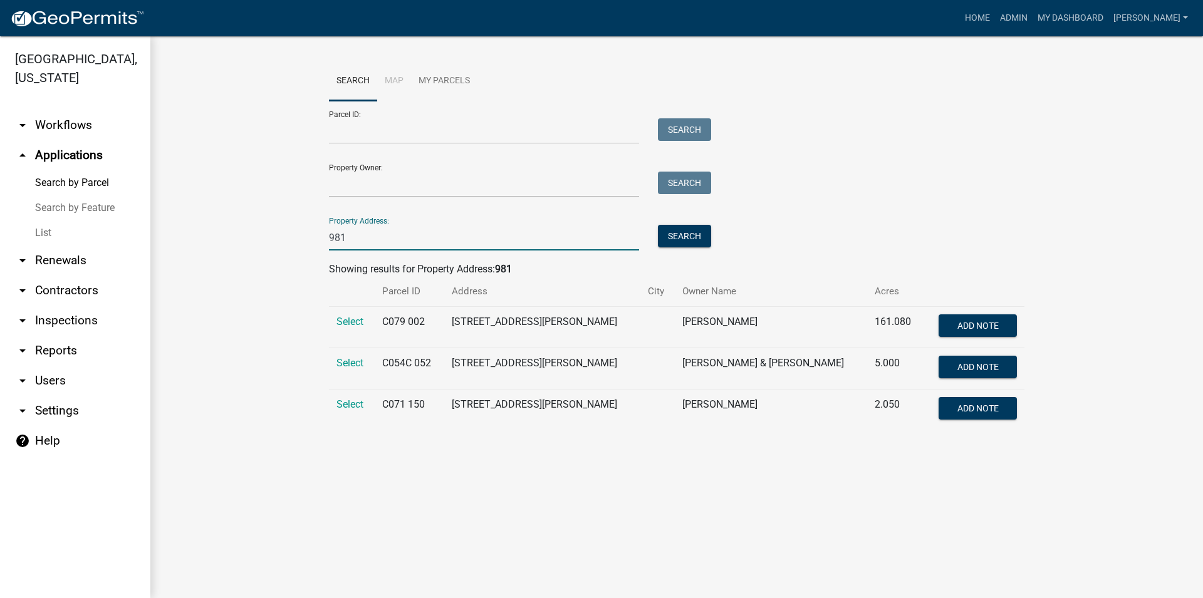
type input "981"
click at [350, 415] on td "Select" at bounding box center [352, 410] width 46 height 41
click at [348, 411] on td "Select" at bounding box center [352, 410] width 46 height 41
click at [353, 407] on span "Select" at bounding box center [350, 405] width 27 height 12
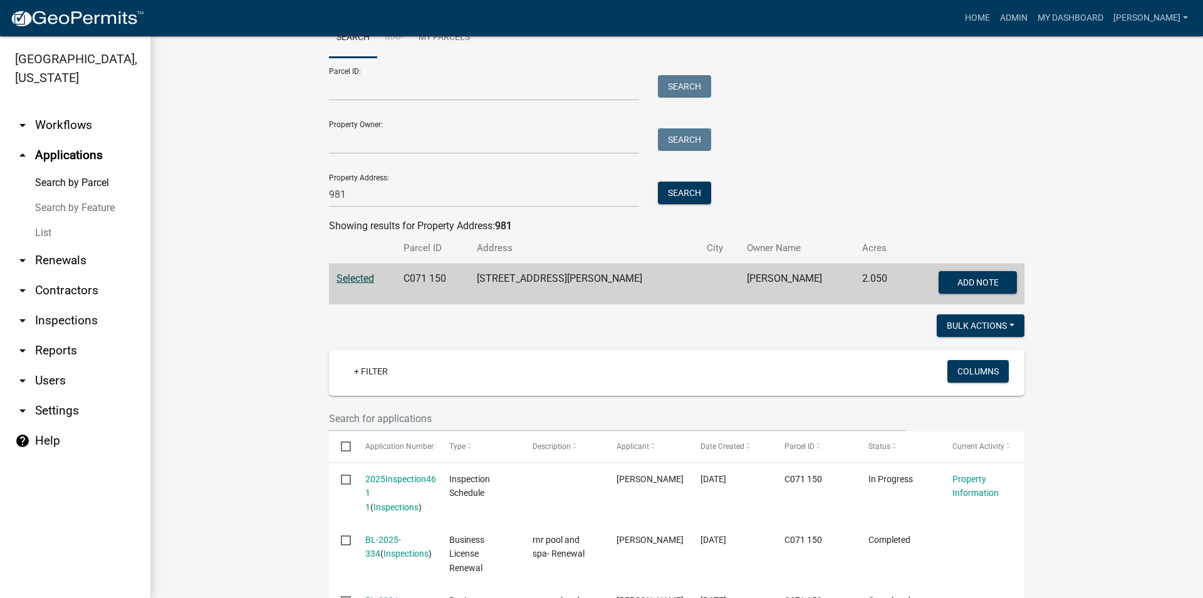
scroll to position [2, 0]
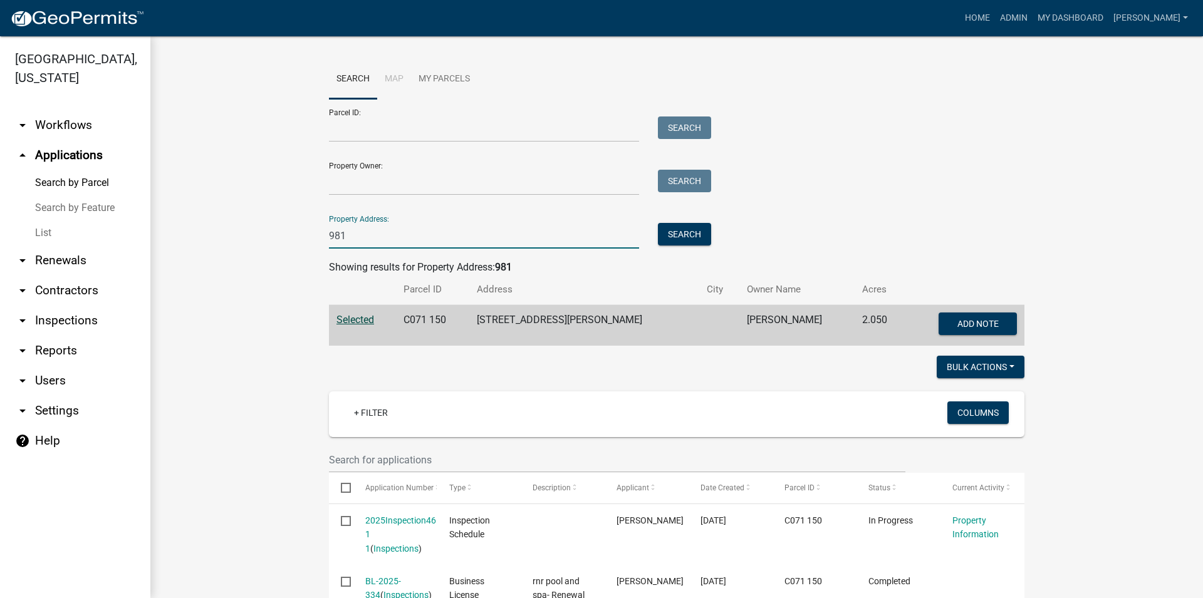
drag, startPoint x: 367, startPoint y: 236, endPoint x: 298, endPoint y: 226, distance: 70.3
click at [329, 226] on input "981" at bounding box center [484, 236] width 310 height 26
click at [360, 179] on input "Property Owner:" at bounding box center [484, 183] width 310 height 26
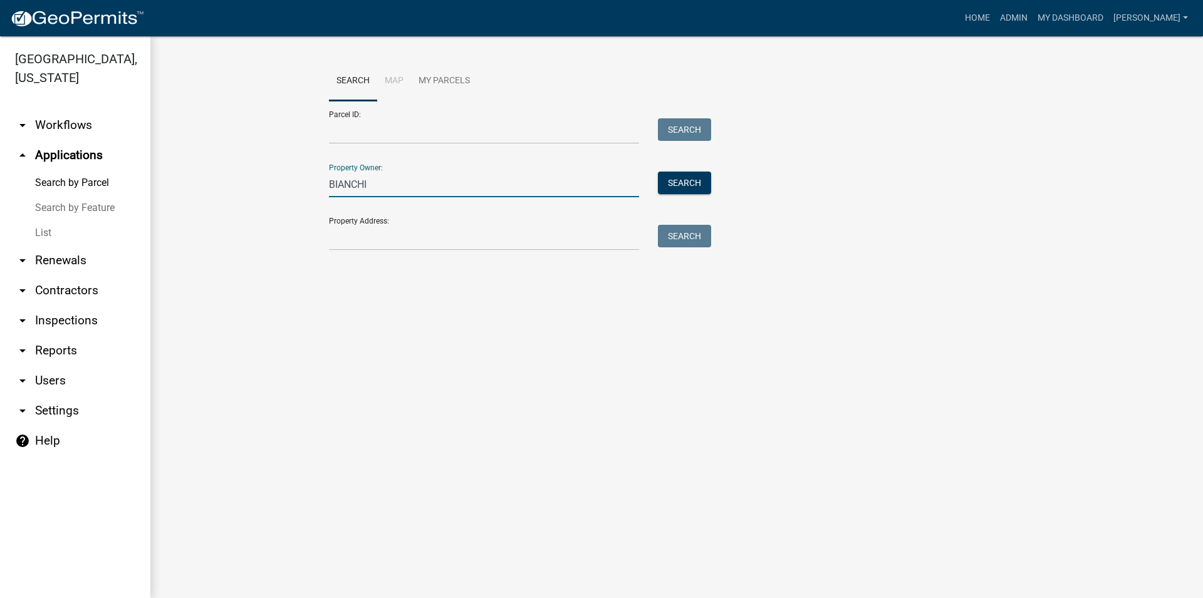
scroll to position [0, 0]
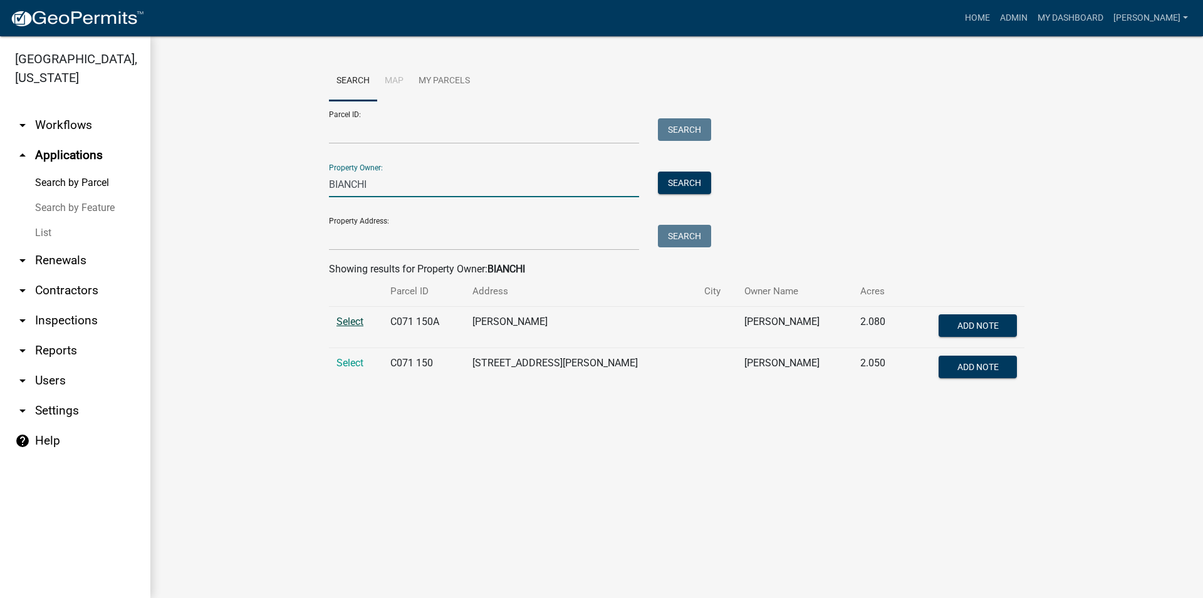
type input "BIANCHI"
click at [351, 318] on span "Select" at bounding box center [350, 322] width 27 height 12
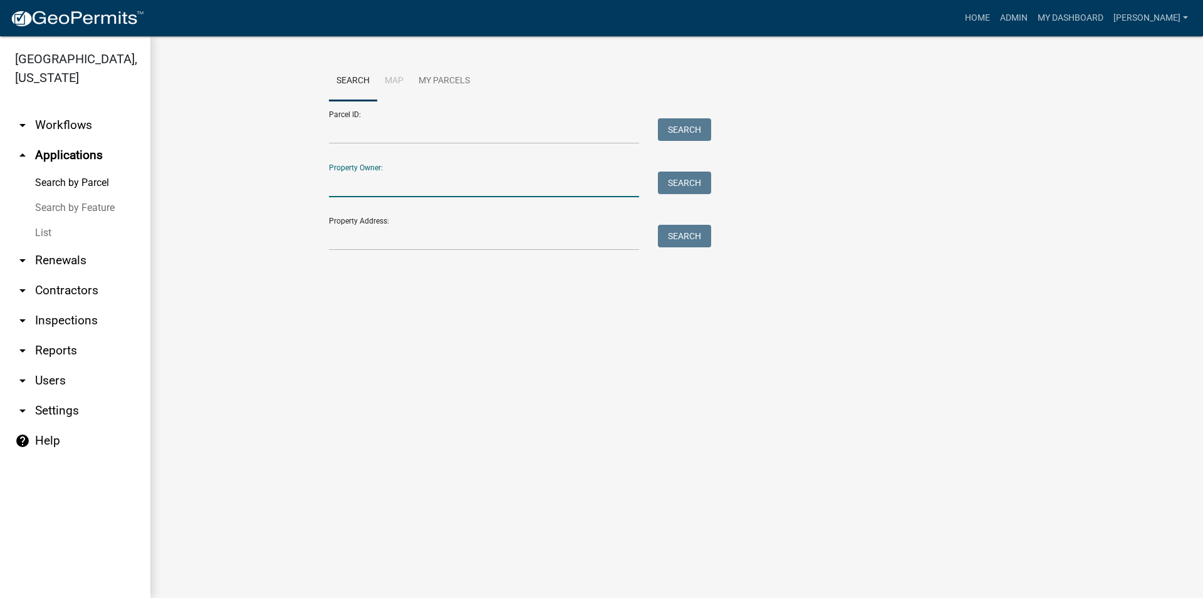
click at [366, 191] on input "Property Owner:" at bounding box center [484, 185] width 310 height 26
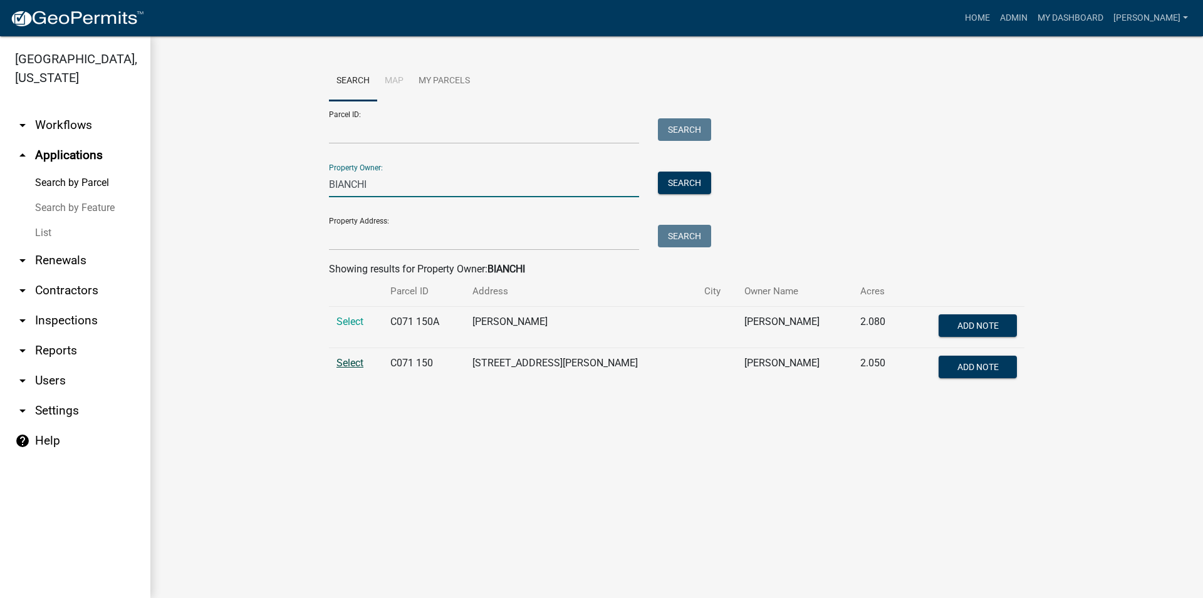
type input "BIANCHI"
click at [354, 359] on span "Select" at bounding box center [350, 363] width 27 height 12
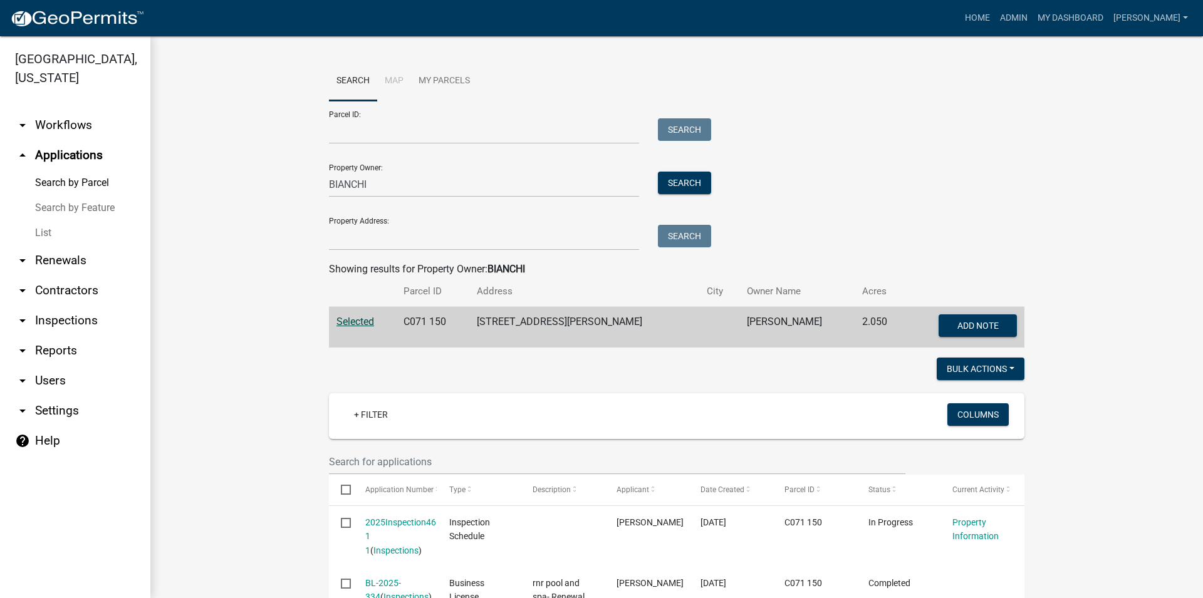
click at [72, 233] on link "List" at bounding box center [75, 233] width 150 height 25
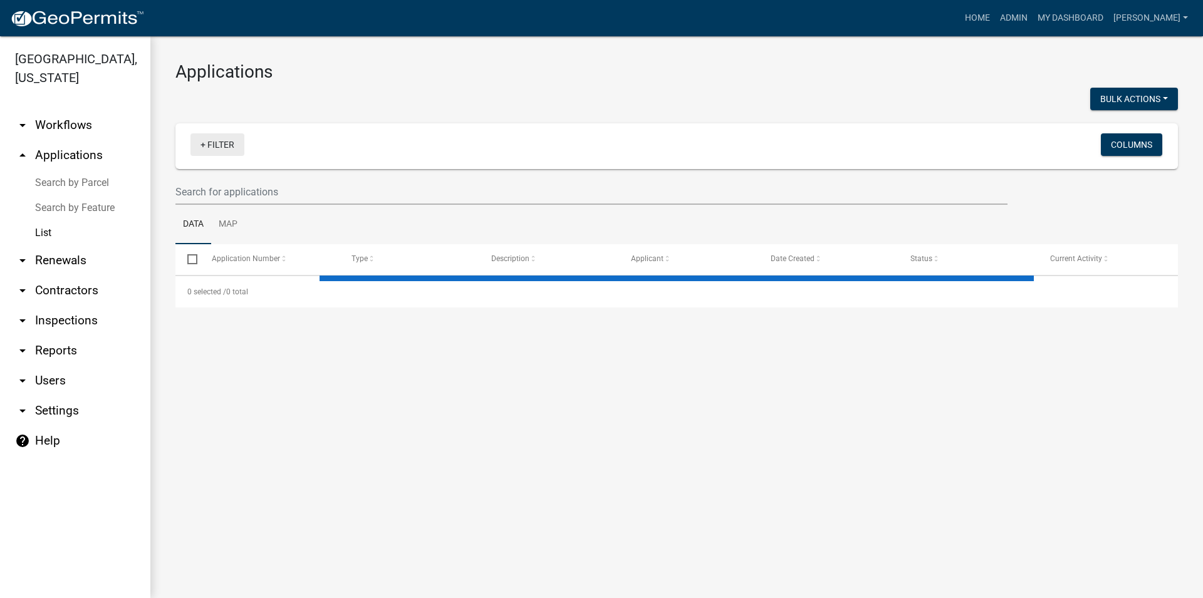
click at [214, 143] on link "+ Filter" at bounding box center [218, 144] width 54 height 23
select select "2: 50"
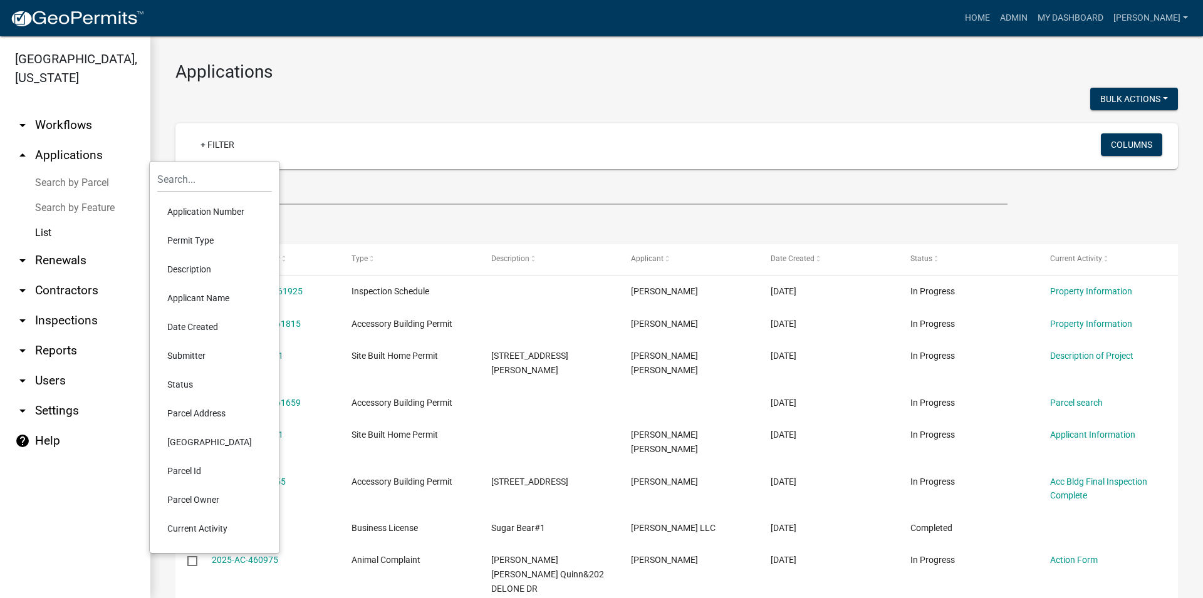
click at [192, 378] on li "Status" at bounding box center [214, 384] width 115 height 29
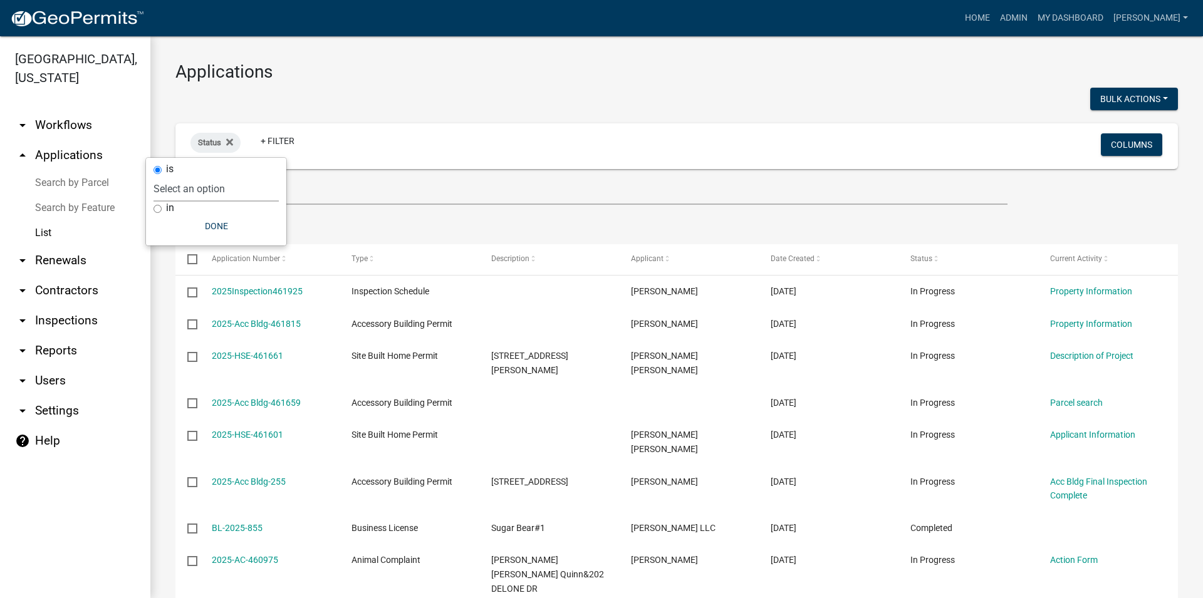
click at [154, 176] on select "Select an option Not Started In Progress Completed Voided Rejected Discarded" at bounding box center [216, 189] width 125 height 26
select select "3"
click option "Voided" at bounding box center [0, 0] width 0 height 0
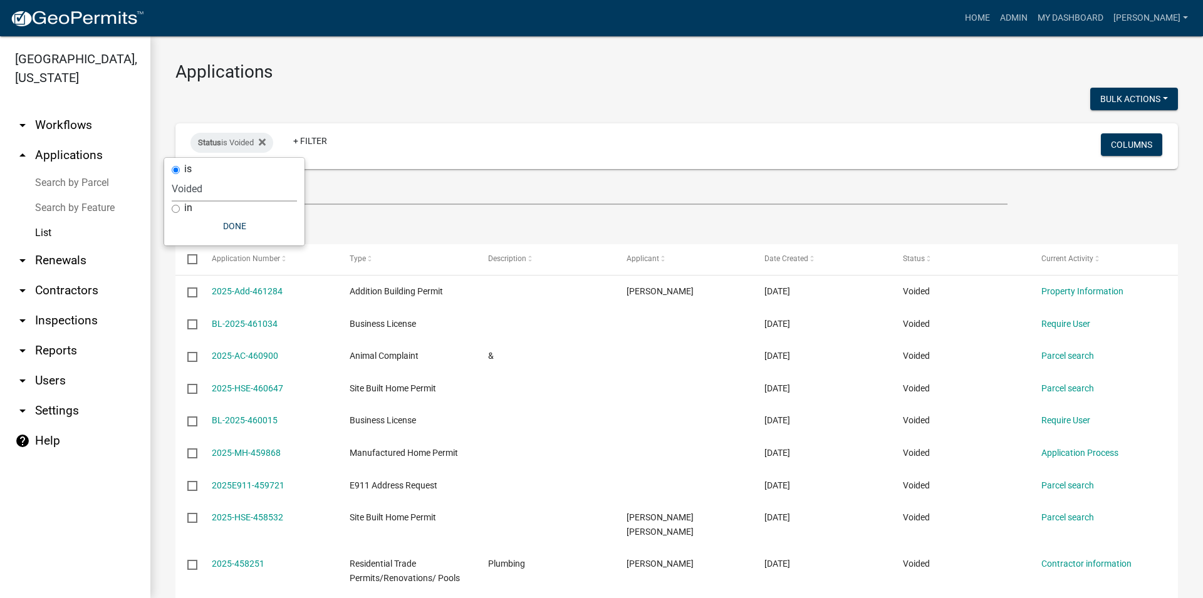
click at [518, 174] on wm-filter-builder "Status is Voided + Filter Columns" at bounding box center [676, 163] width 1003 height 81
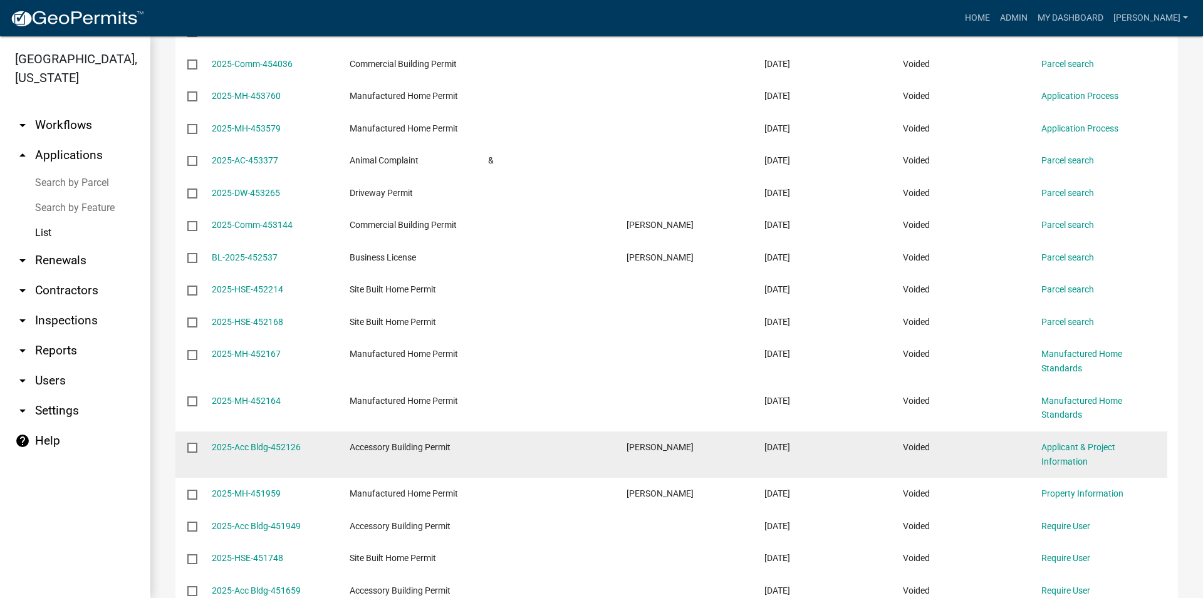
scroll to position [1564, 0]
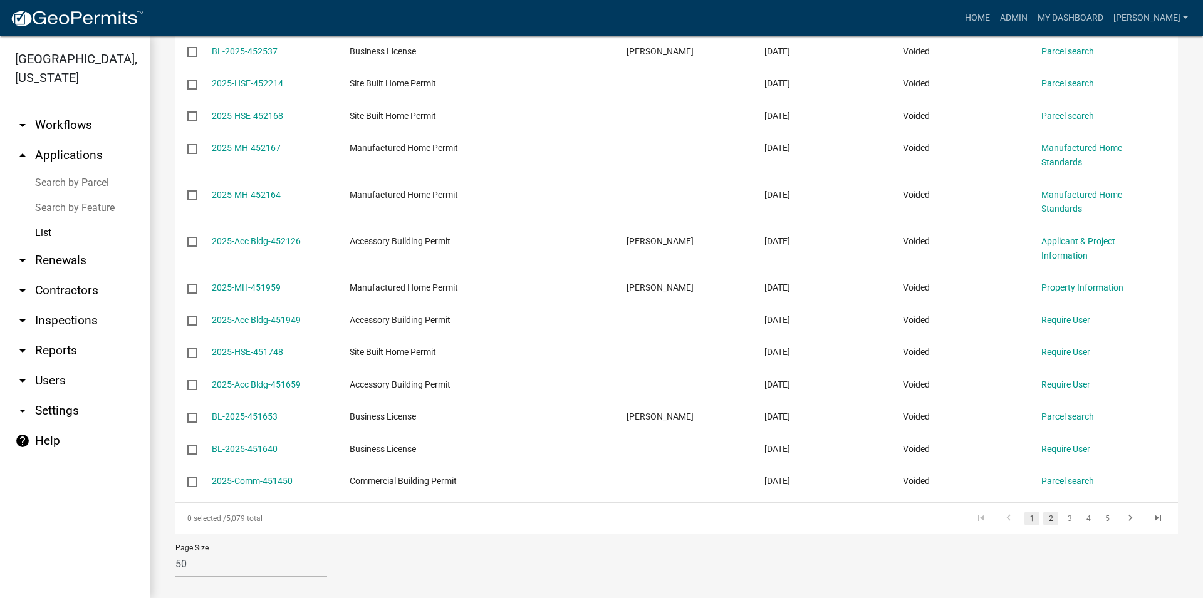
click at [1043, 512] on link "2" at bounding box center [1050, 519] width 15 height 14
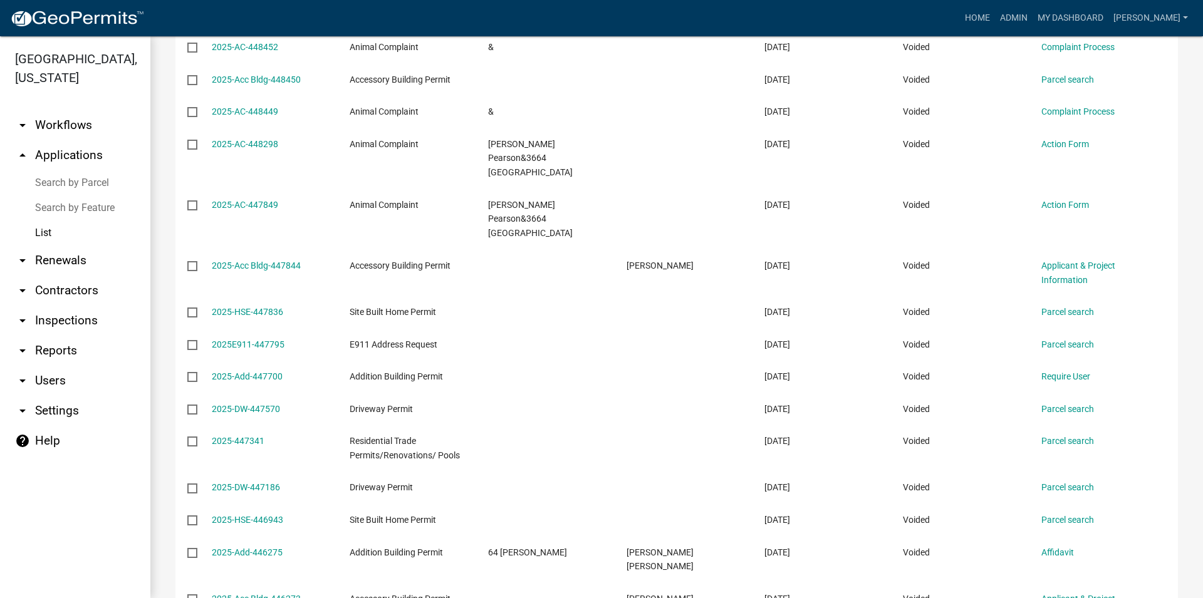
scroll to position [1692, 0]
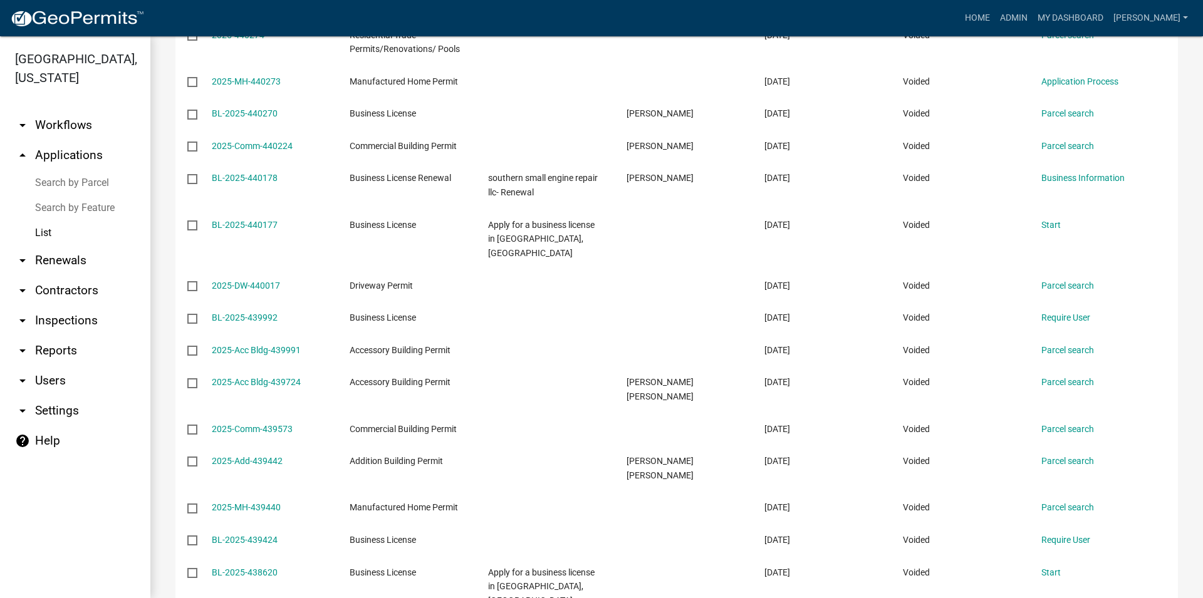
scroll to position [1692, 0]
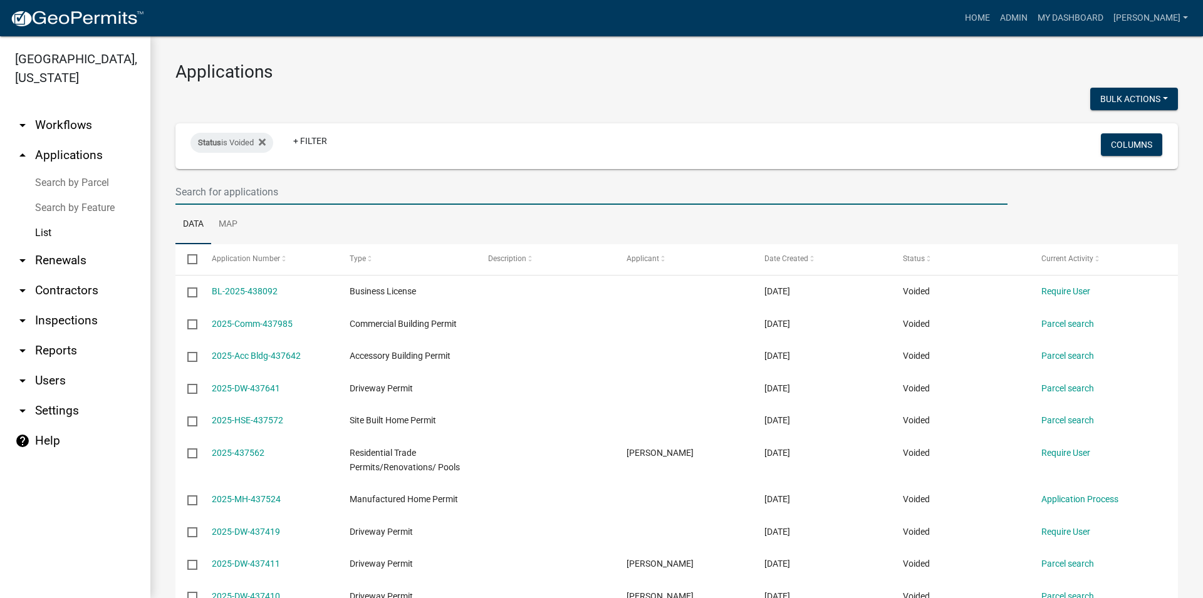
click at [284, 187] on input "text" at bounding box center [591, 192] width 832 height 26
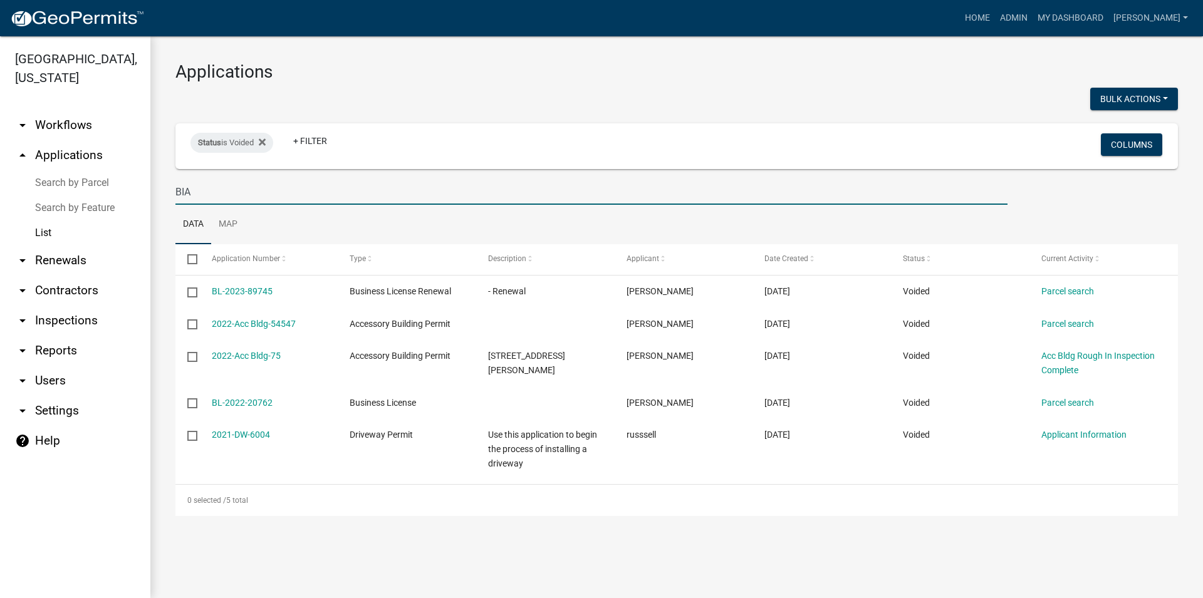
type input "BIA"
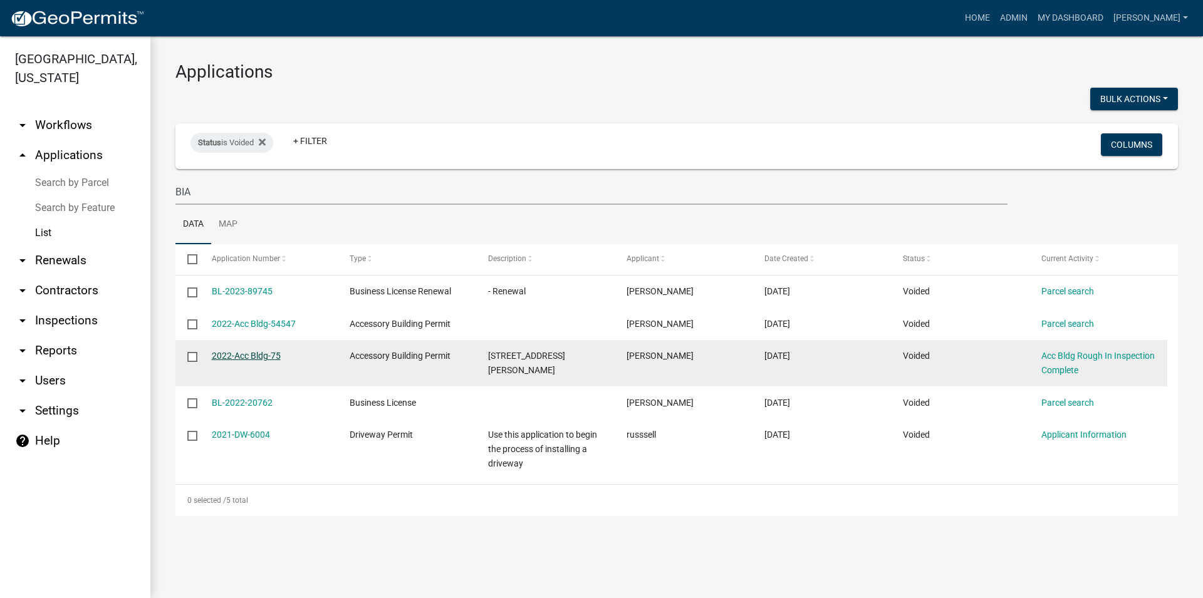
click at [231, 357] on link "2022-Acc Bldg-75" at bounding box center [246, 356] width 69 height 10
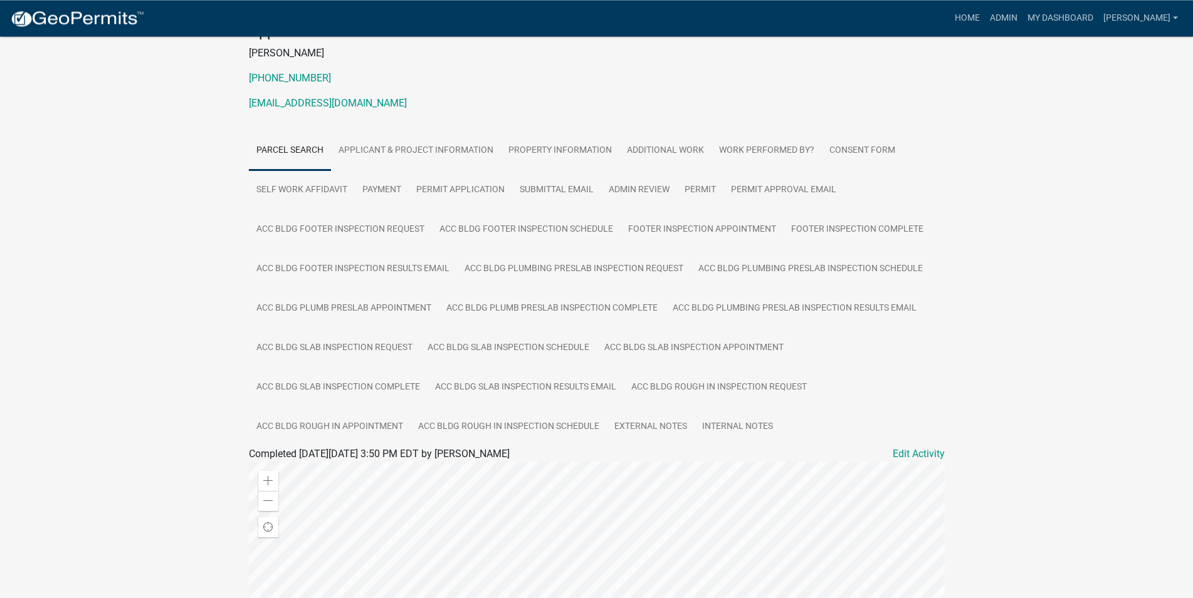
scroll to position [124, 0]
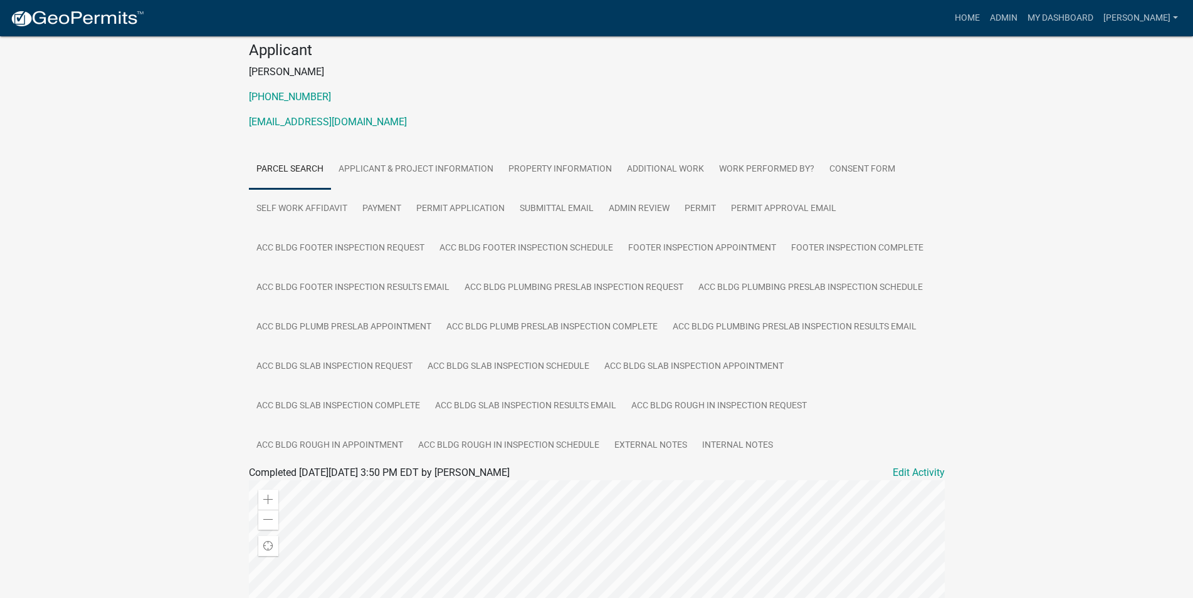
click at [65, 13] on img at bounding box center [77, 18] width 134 height 19
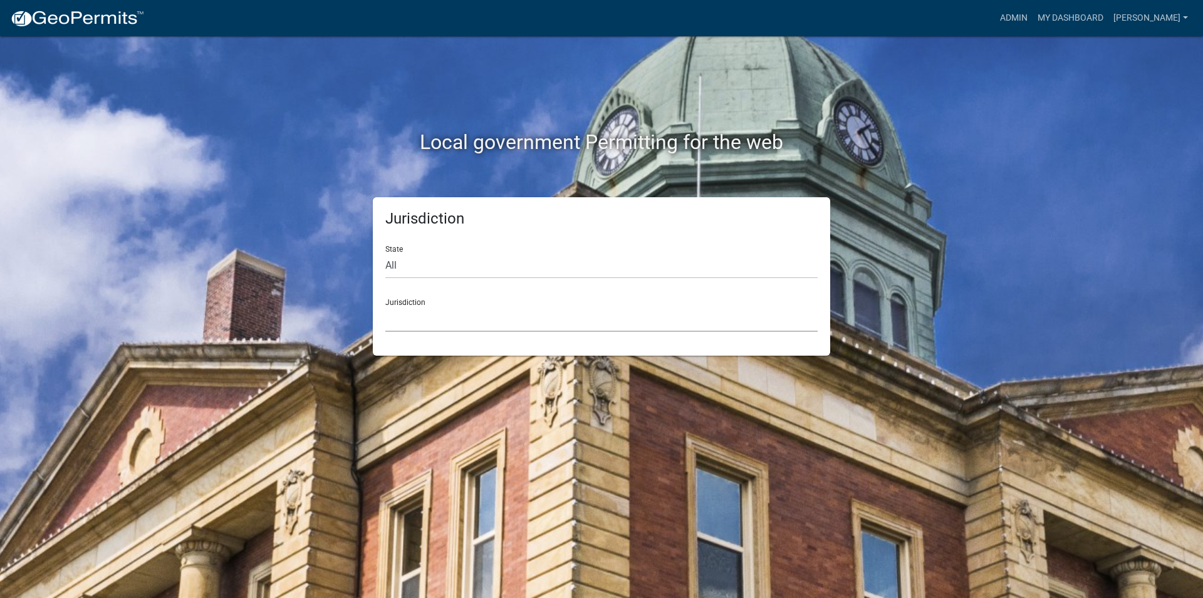
click at [385, 306] on select "[GEOGRAPHIC_DATA], [US_STATE] City of [GEOGRAPHIC_DATA], [US_STATE] [GEOGRAPHIC…" at bounding box center [601, 319] width 432 height 26
drag, startPoint x: 499, startPoint y: 320, endPoint x: 298, endPoint y: 125, distance: 280.5
click at [301, 125] on div "Local government Permitting for the web" at bounding box center [601, 116] width 714 height 160
select select "[US_STATE]"
click option "[US_STATE]" at bounding box center [0, 0] width 0 height 0
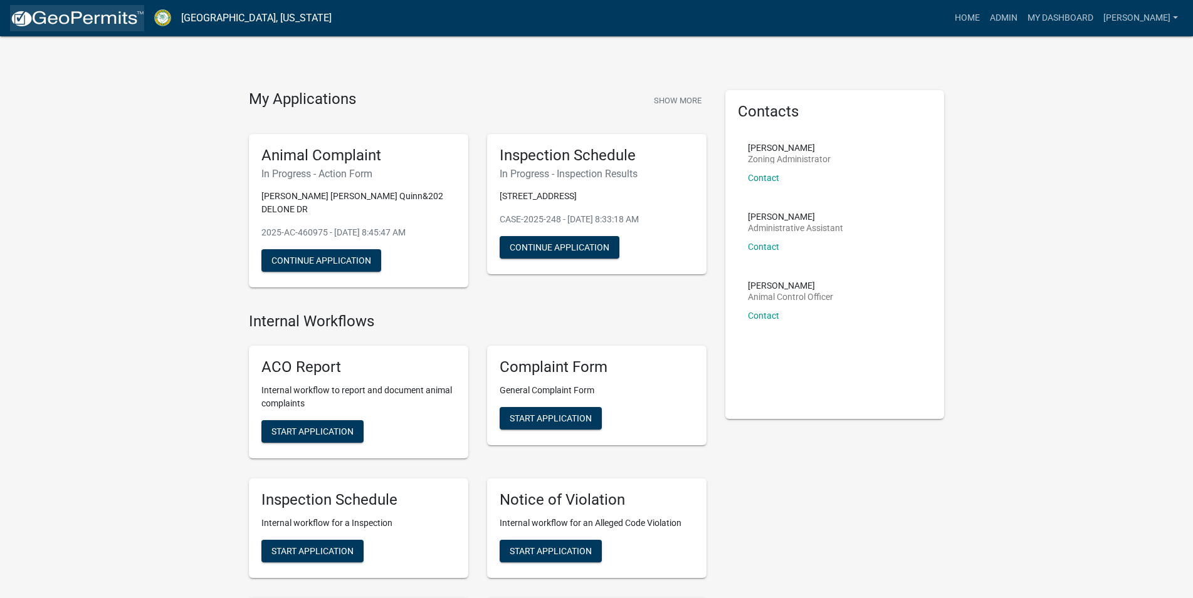
click at [113, 13] on img at bounding box center [77, 18] width 134 height 19
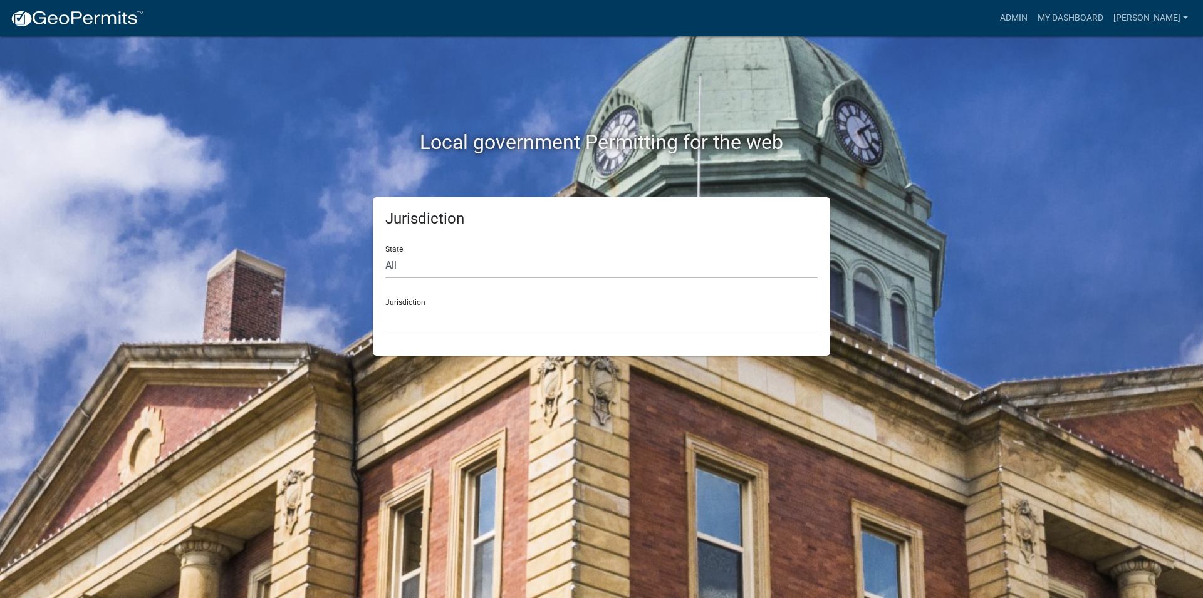
click at [451, 305] on div "Jurisdiction [GEOGRAPHIC_DATA], [US_STATE] City of [GEOGRAPHIC_DATA], [US_STATE…" at bounding box center [601, 310] width 432 height 43
click at [385, 306] on select "[GEOGRAPHIC_DATA], [US_STATE] City of [GEOGRAPHIC_DATA], [US_STATE] [GEOGRAPHIC…" at bounding box center [601, 319] width 432 height 26
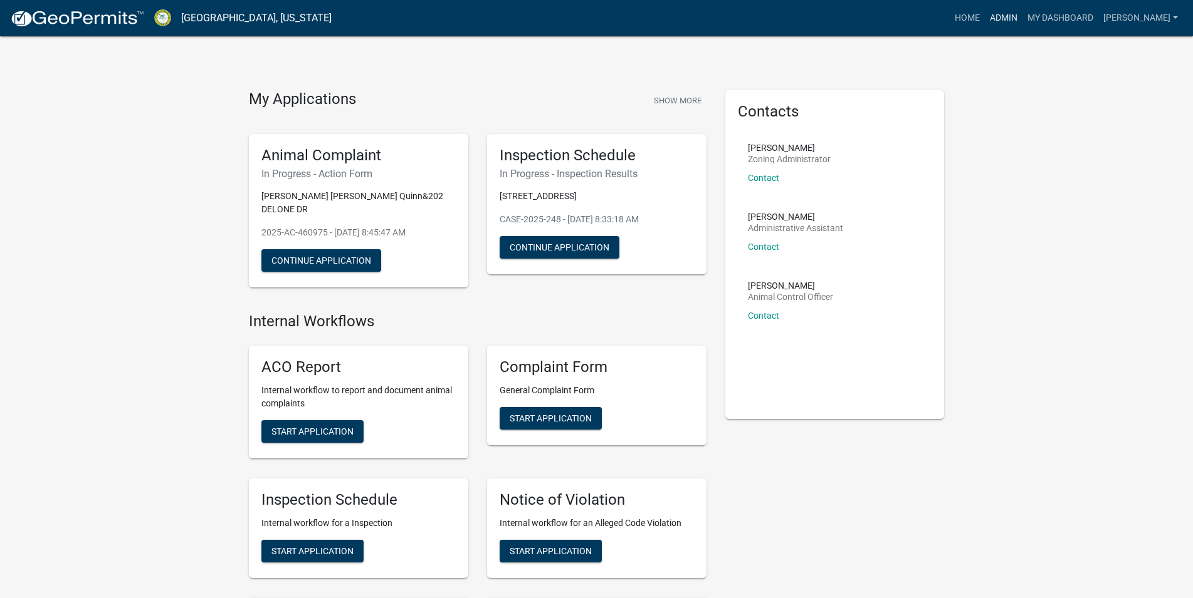
click at [1022, 18] on link "Admin" at bounding box center [1004, 18] width 38 height 24
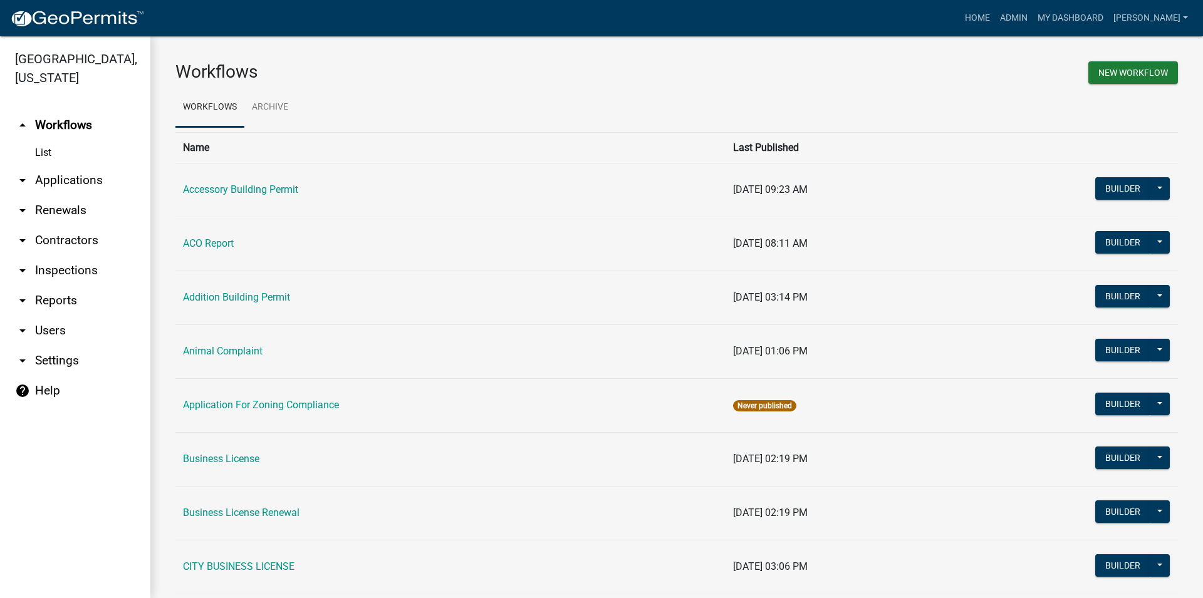
click at [58, 172] on link "arrow_drop_down Applications" at bounding box center [75, 180] width 150 height 30
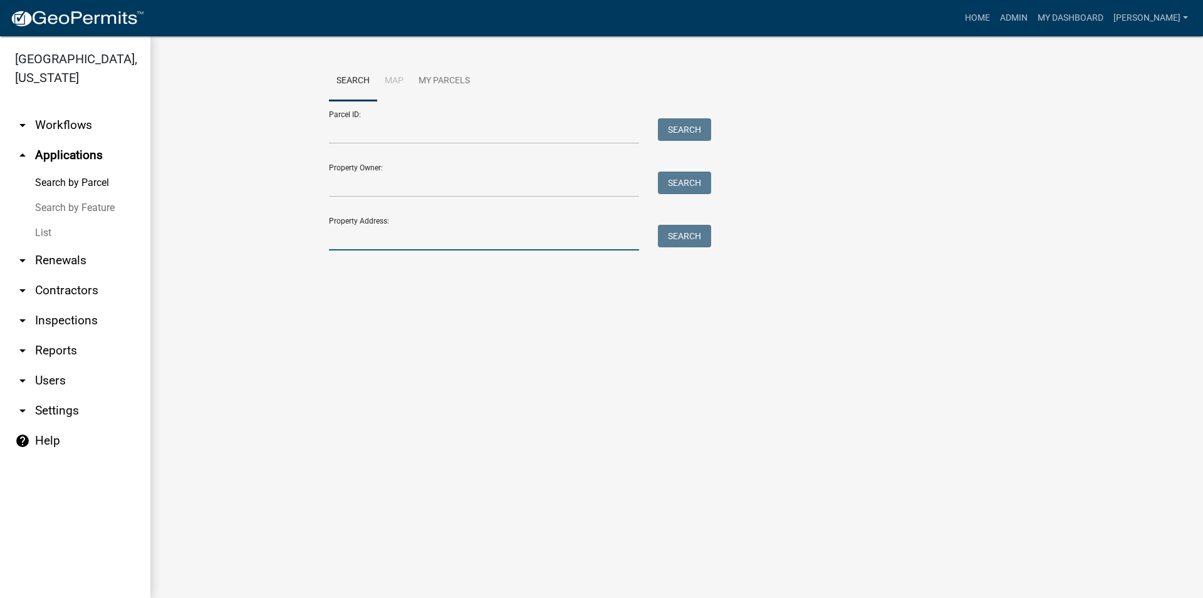
click at [381, 229] on input "Property Address:" at bounding box center [484, 238] width 310 height 26
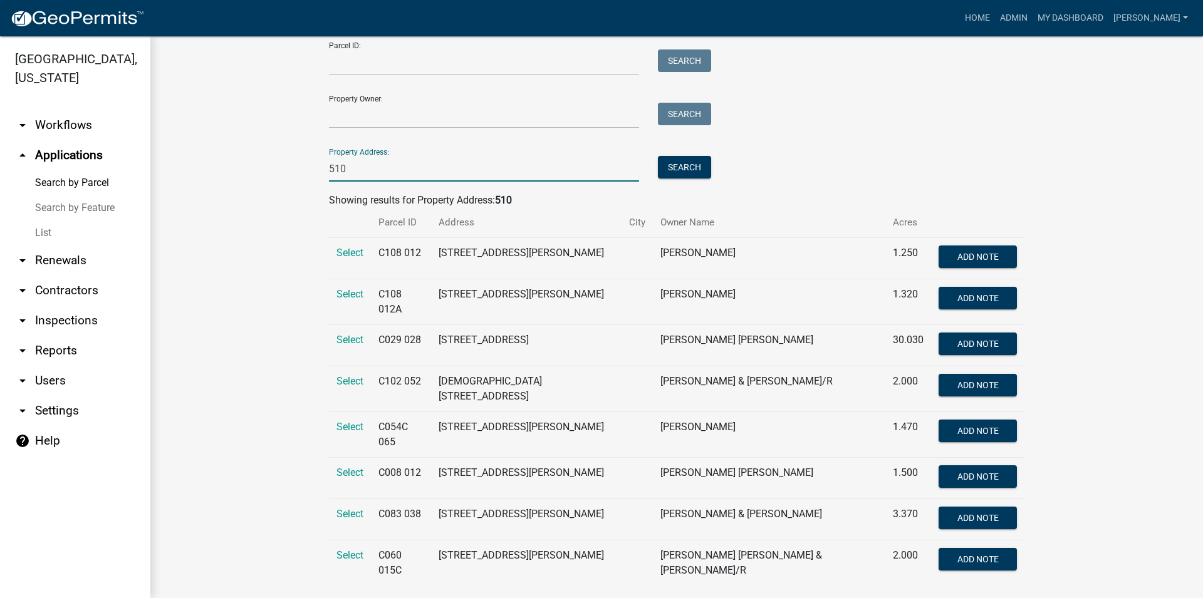
scroll to position [74, 0]
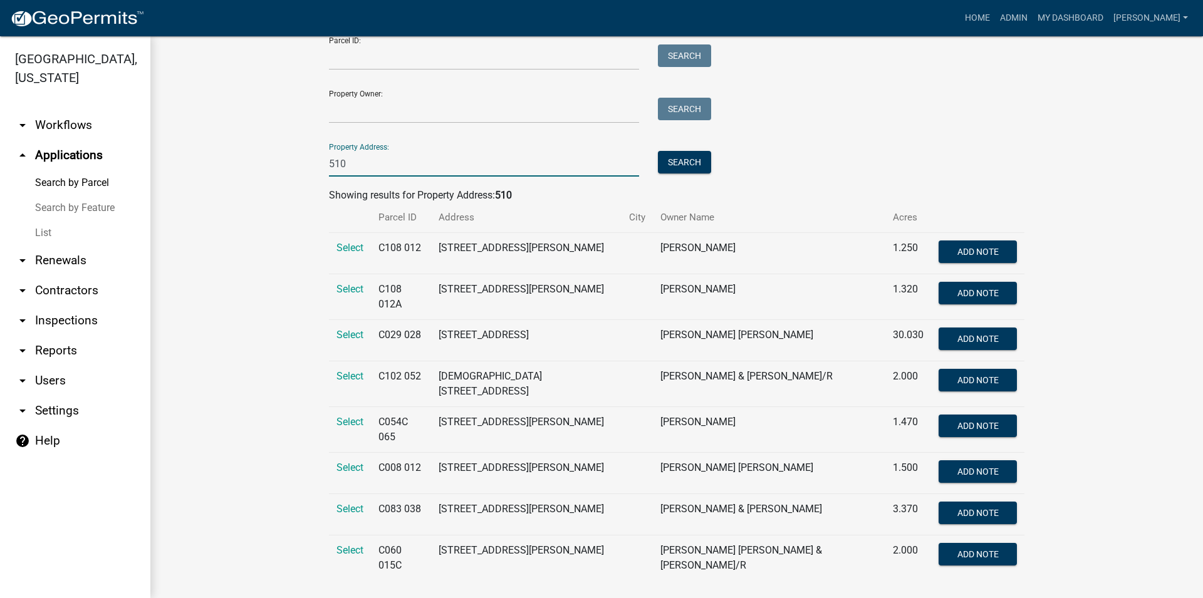
type input "510"
click at [362, 543] on td "Select" at bounding box center [350, 559] width 42 height 46
click at [342, 545] on span "Select" at bounding box center [350, 551] width 27 height 12
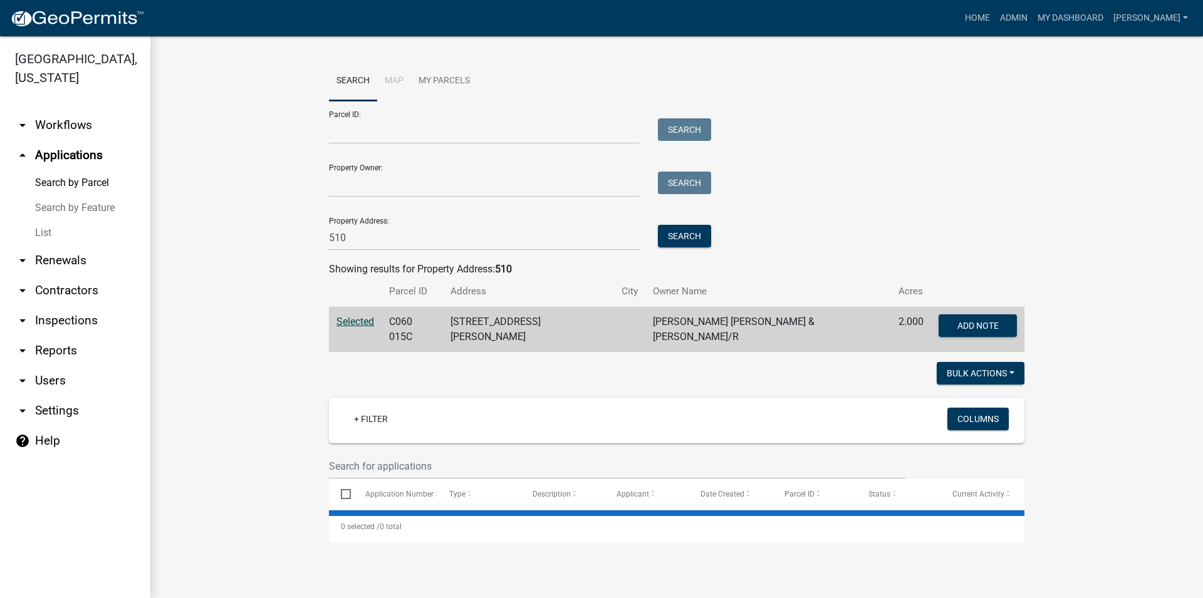
scroll to position [0, 0]
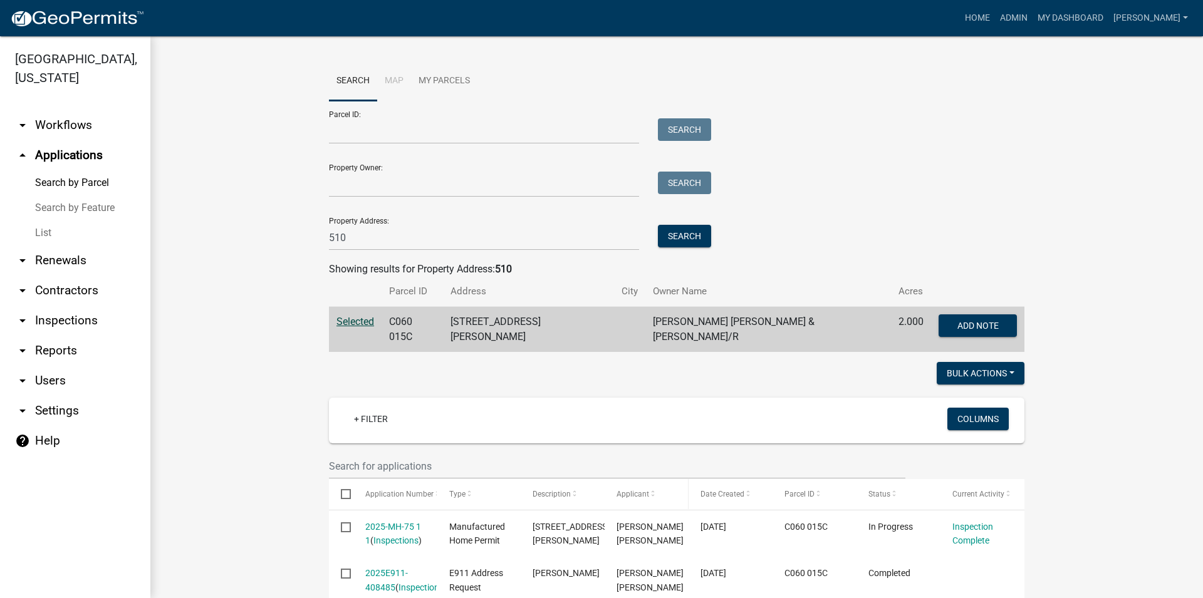
scroll to position [76, 0]
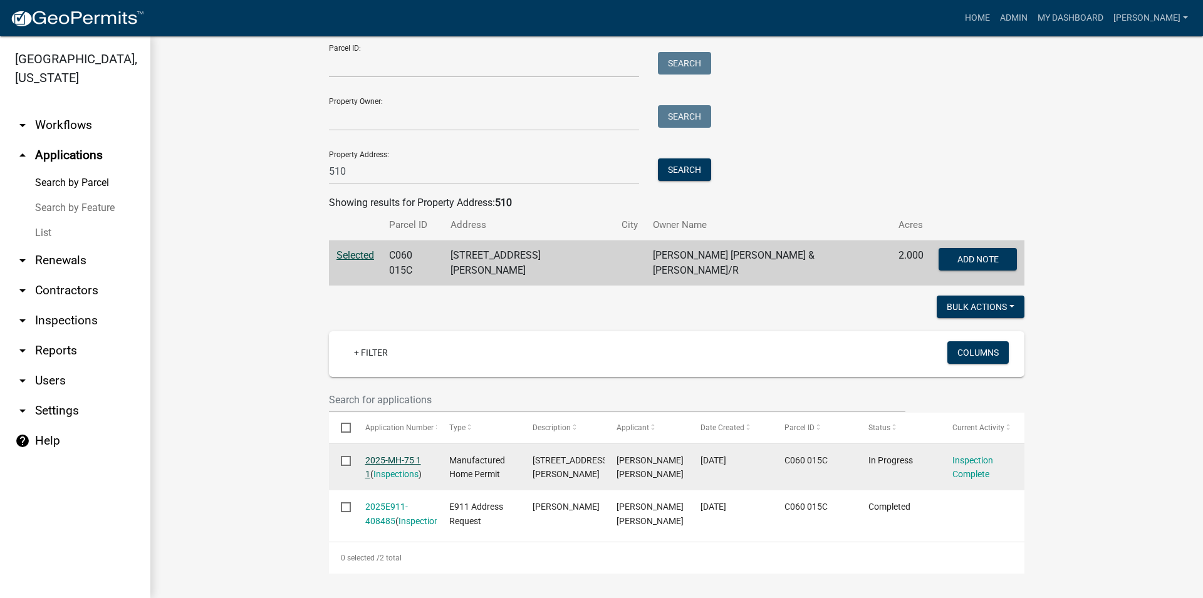
click at [397, 456] on link "2025-MH-75 1 1" at bounding box center [393, 468] width 56 height 24
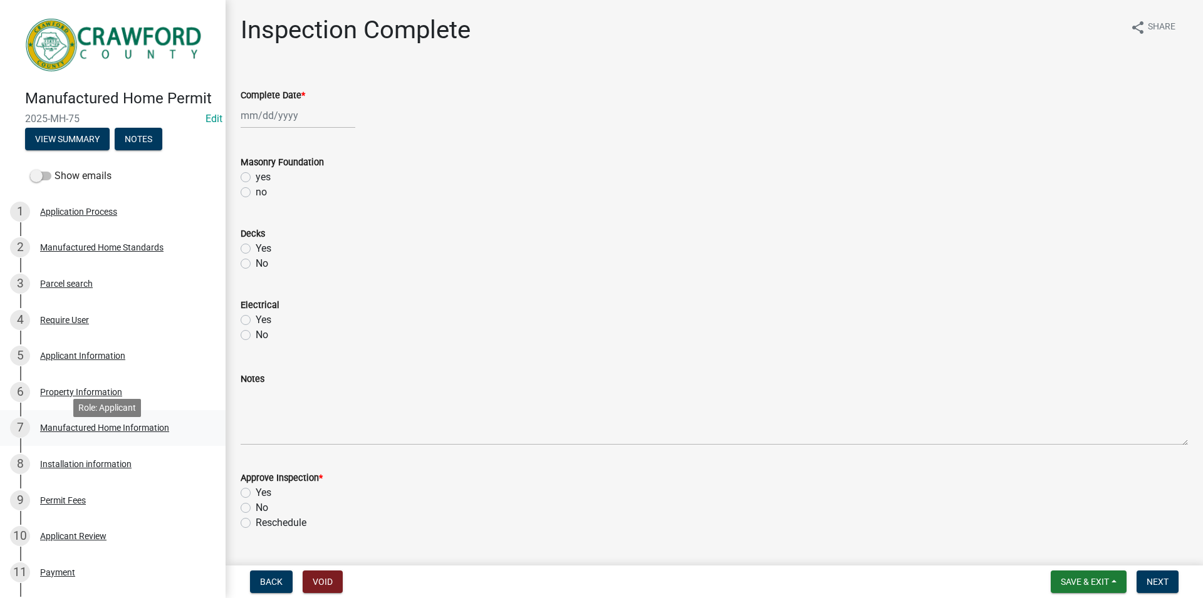
click at [107, 434] on div "7 Manufactured Home Information" at bounding box center [108, 428] width 196 height 20
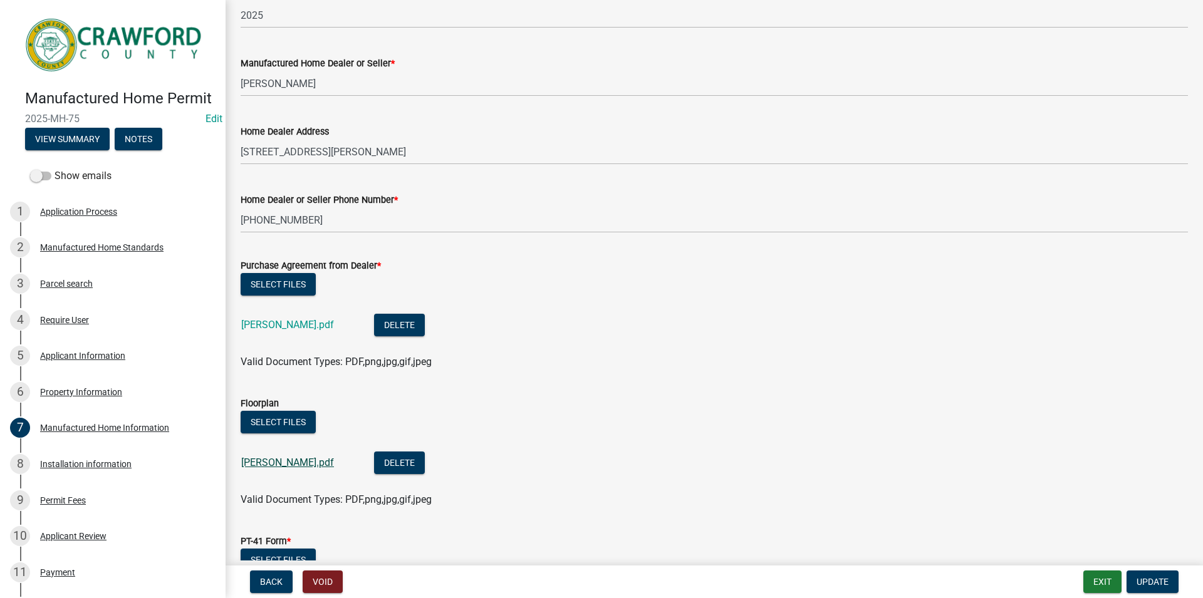
scroll to position [572, 0]
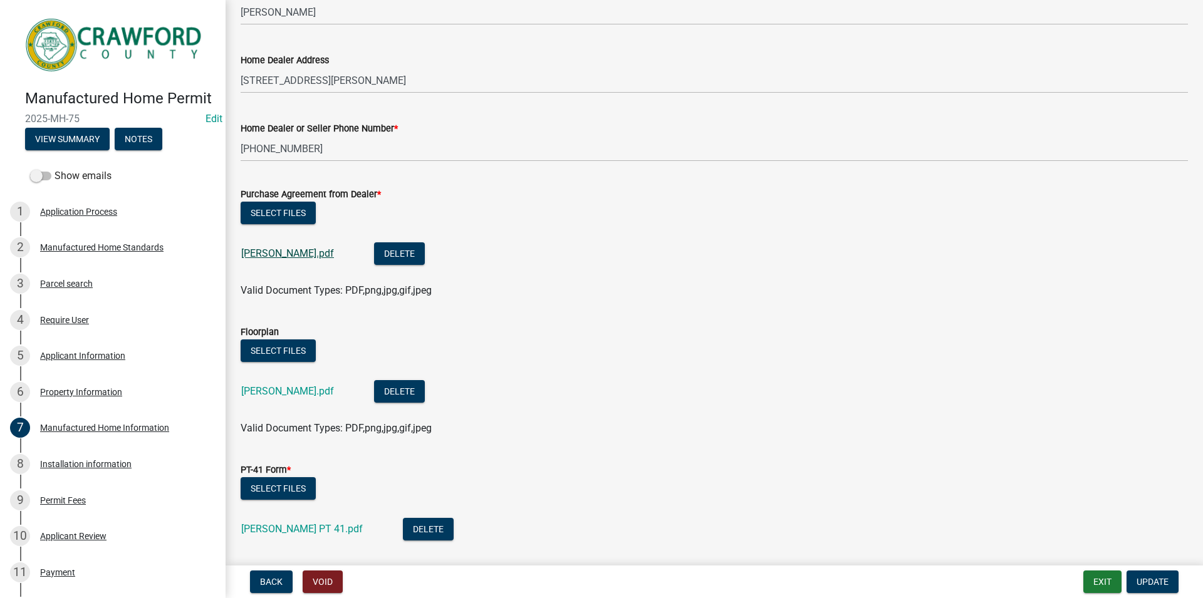
click at [269, 252] on link "[PERSON_NAME].pdf" at bounding box center [287, 254] width 93 height 12
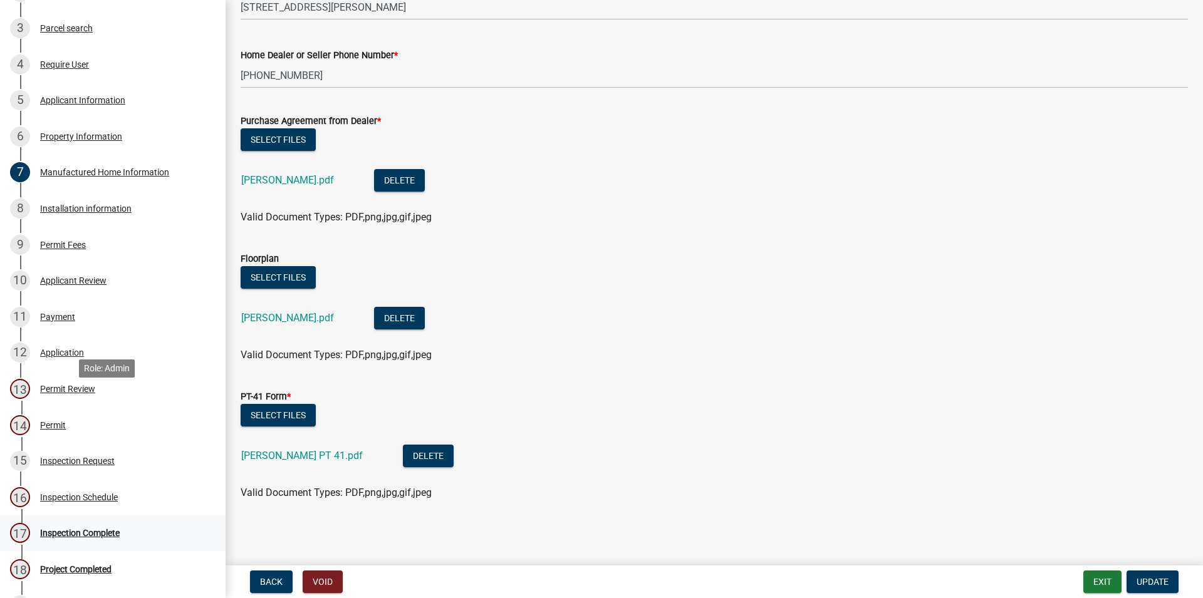
scroll to position [412, 0]
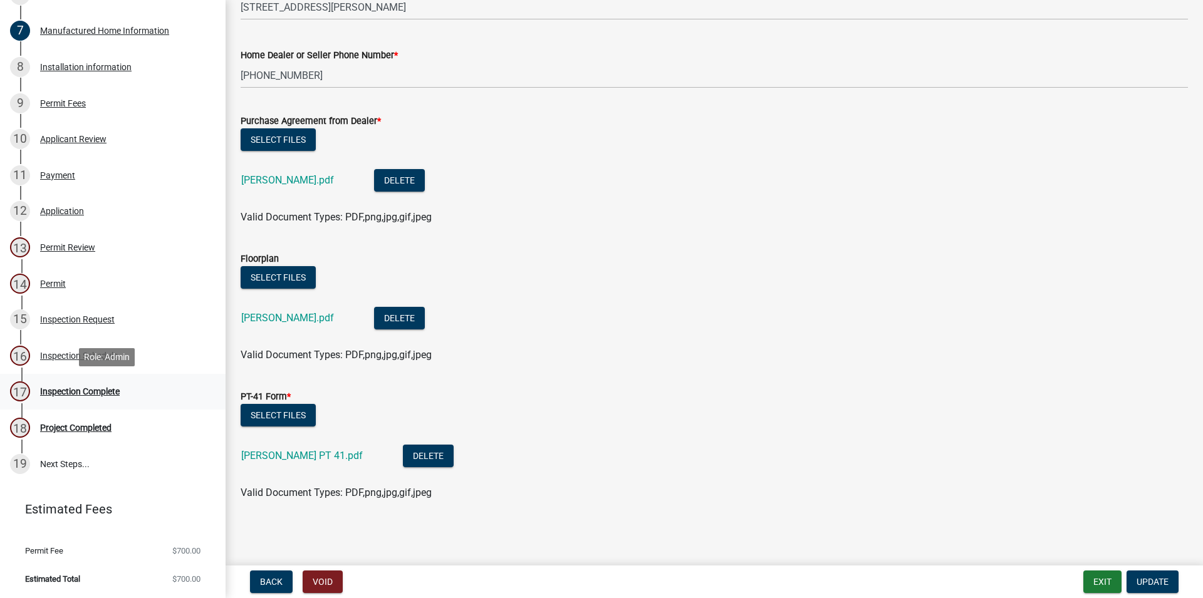
click at [117, 385] on div "17 Inspection Complete" at bounding box center [108, 392] width 196 height 20
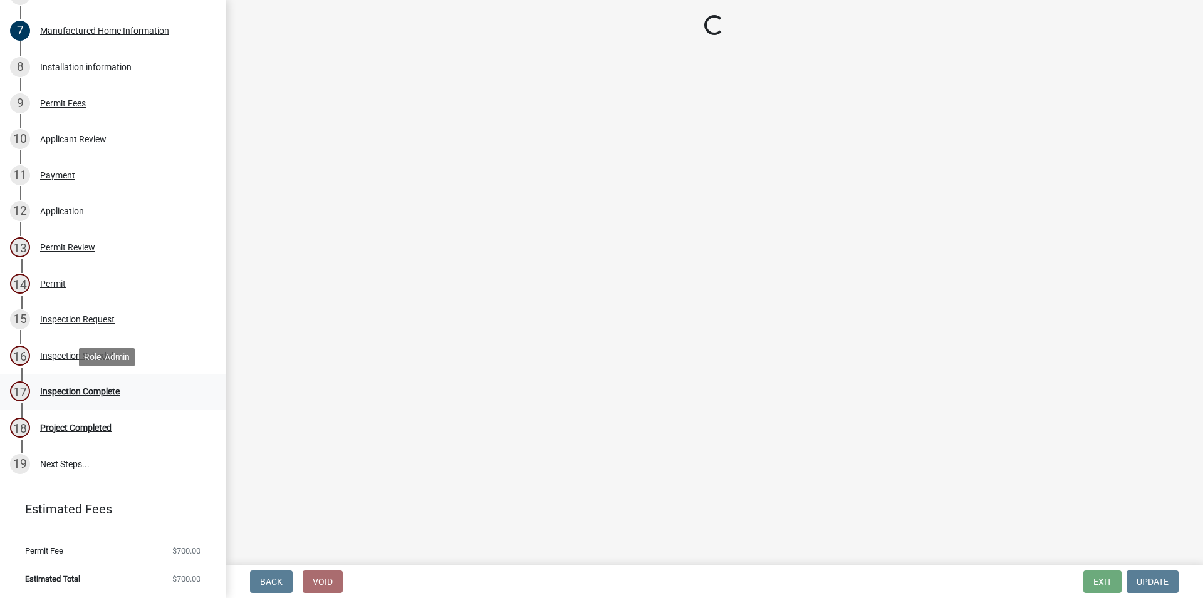
scroll to position [0, 0]
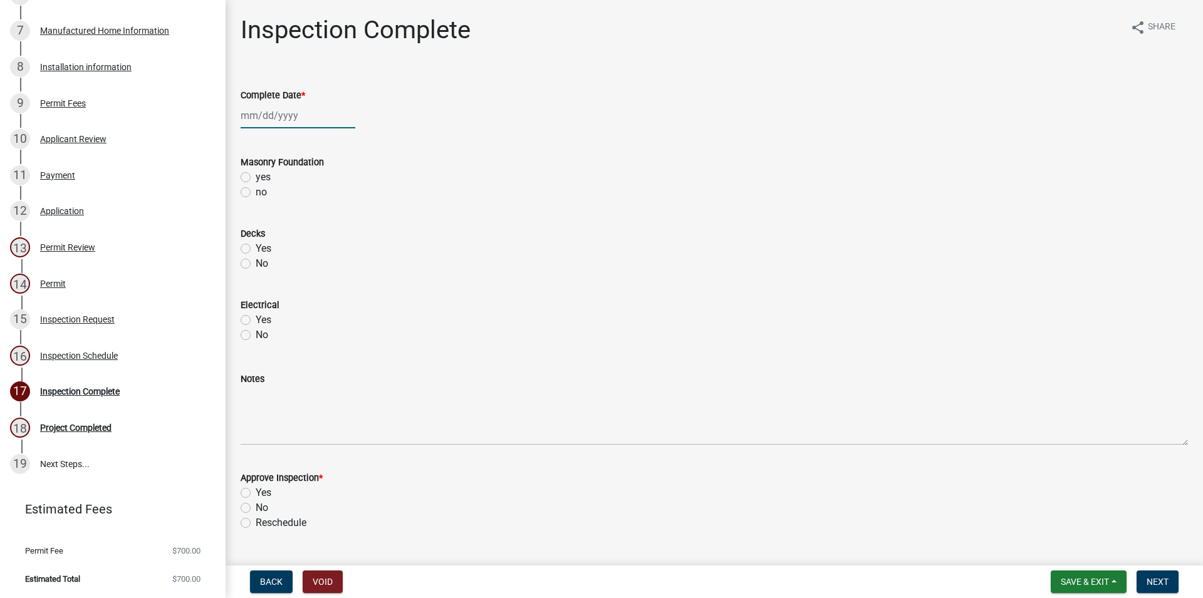
click at [263, 115] on input "Complete Date *" at bounding box center [298, 116] width 115 height 26
select select "8"
select select "2025"
click at [249, 212] on div "11" at bounding box center [253, 222] width 20 height 20
type input "[DATE]"
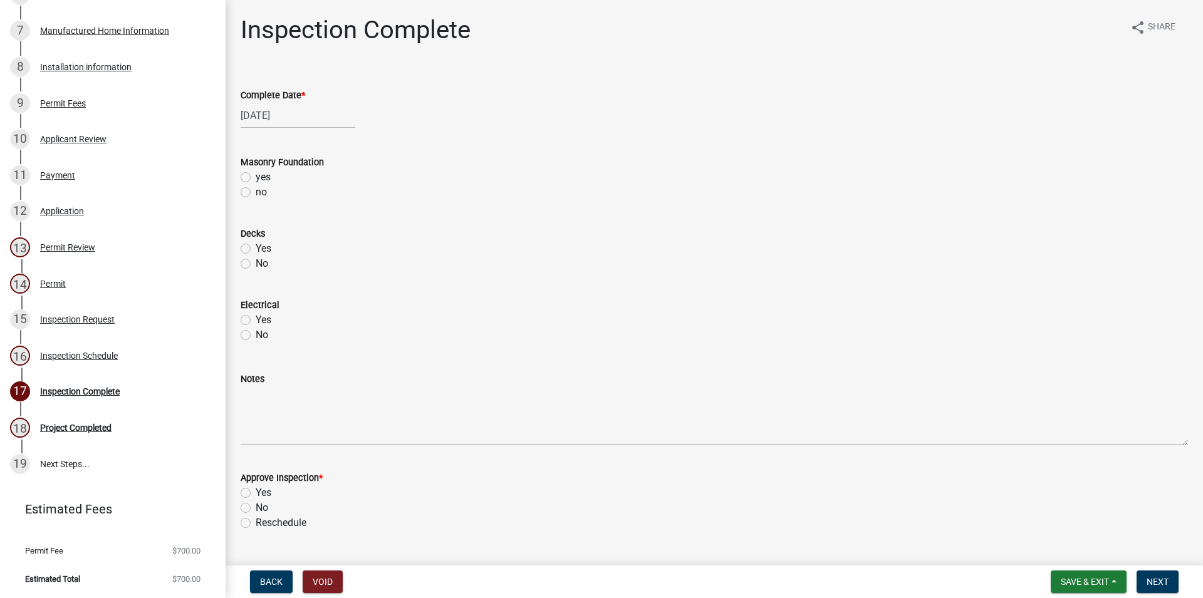
click at [256, 180] on label "yes" at bounding box center [263, 177] width 15 height 15
click at [256, 178] on input "yes" at bounding box center [260, 174] width 8 height 8
radio input "true"
click at [251, 251] on div "Yes" at bounding box center [715, 248] width 948 height 15
click at [243, 315] on div "Yes" at bounding box center [715, 320] width 948 height 15
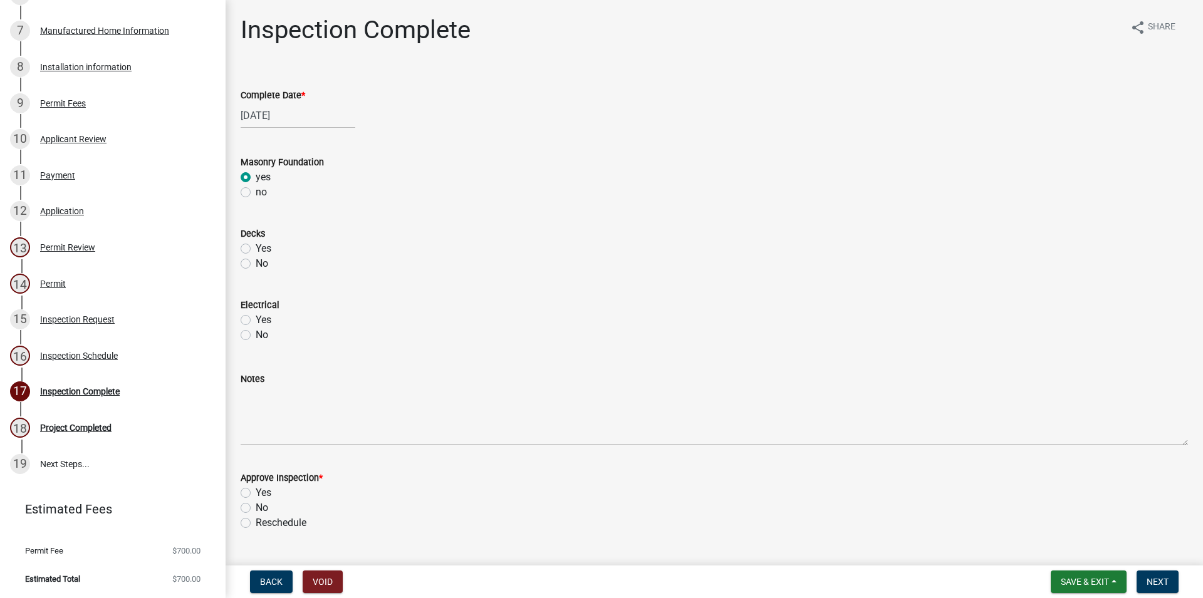
click at [256, 319] on label "Yes" at bounding box center [264, 320] width 16 height 15
click at [256, 319] on input "Yes" at bounding box center [260, 317] width 8 height 8
radio input "true"
click at [256, 251] on label "Yes" at bounding box center [264, 248] width 16 height 15
click at [256, 249] on input "Yes" at bounding box center [260, 245] width 8 height 8
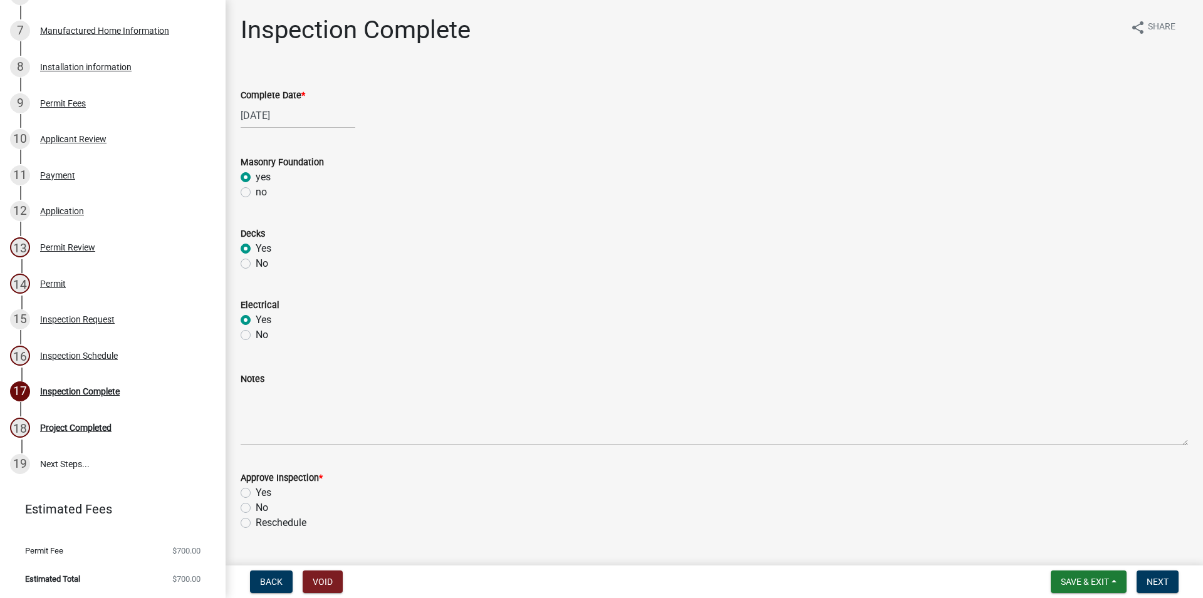
radio input "true"
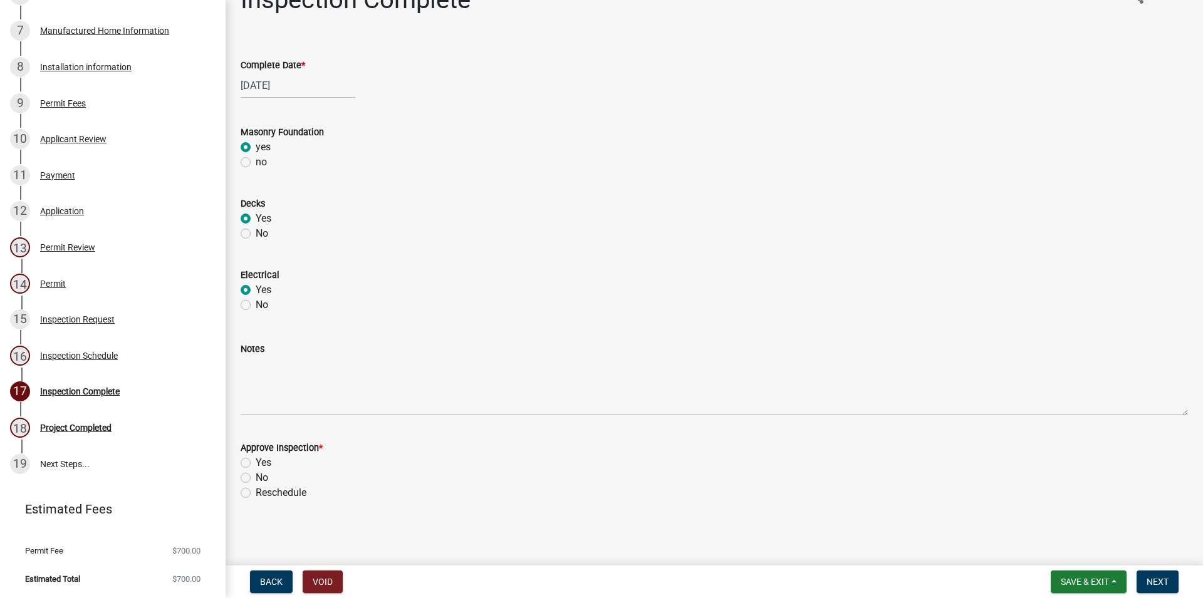
click at [256, 468] on label "Yes" at bounding box center [264, 463] width 16 height 15
click at [256, 464] on input "Yes" at bounding box center [260, 460] width 8 height 8
radio input "true"
click at [1158, 582] on span "Next" at bounding box center [1158, 582] width 22 height 10
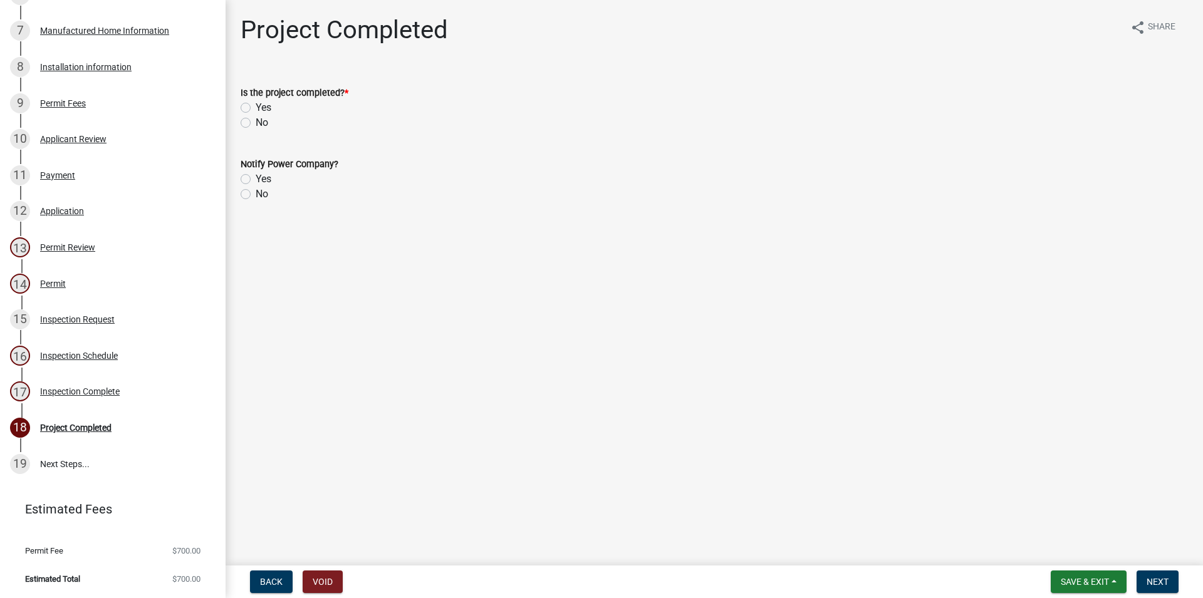
click at [252, 105] on div "Yes" at bounding box center [715, 107] width 948 height 15
click at [256, 178] on label "Yes" at bounding box center [264, 179] width 16 height 15
click at [256, 178] on input "Yes" at bounding box center [260, 176] width 8 height 8
radio input "true"
click at [256, 112] on label "Yes" at bounding box center [264, 107] width 16 height 15
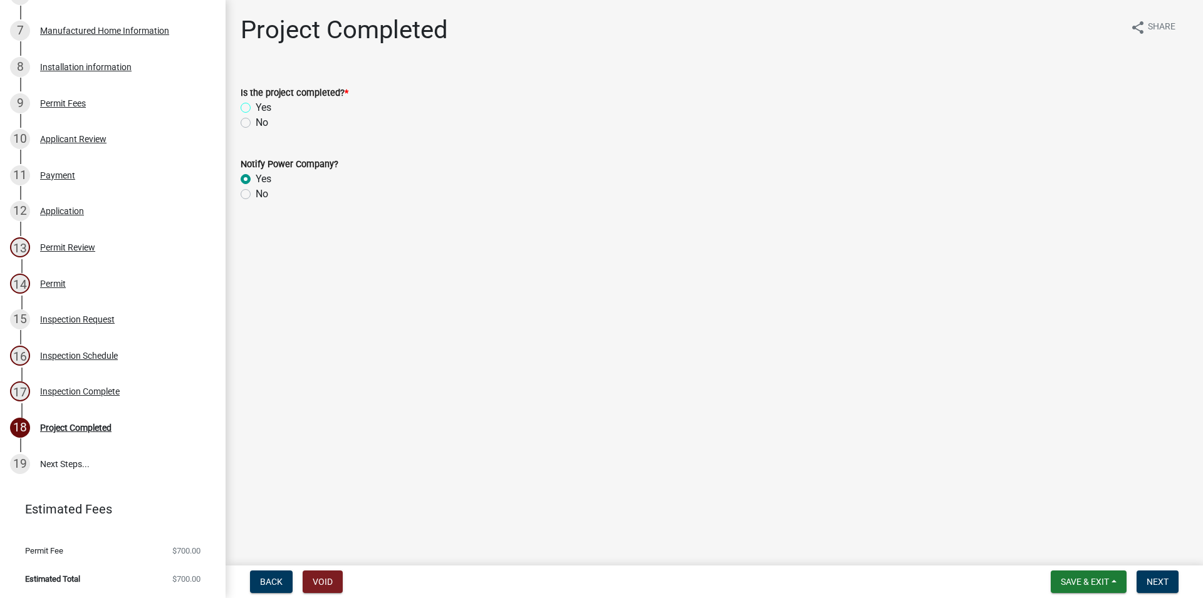
click at [256, 108] on input "Yes" at bounding box center [260, 104] width 8 height 8
radio input "true"
click at [1154, 580] on span "Next" at bounding box center [1158, 582] width 22 height 10
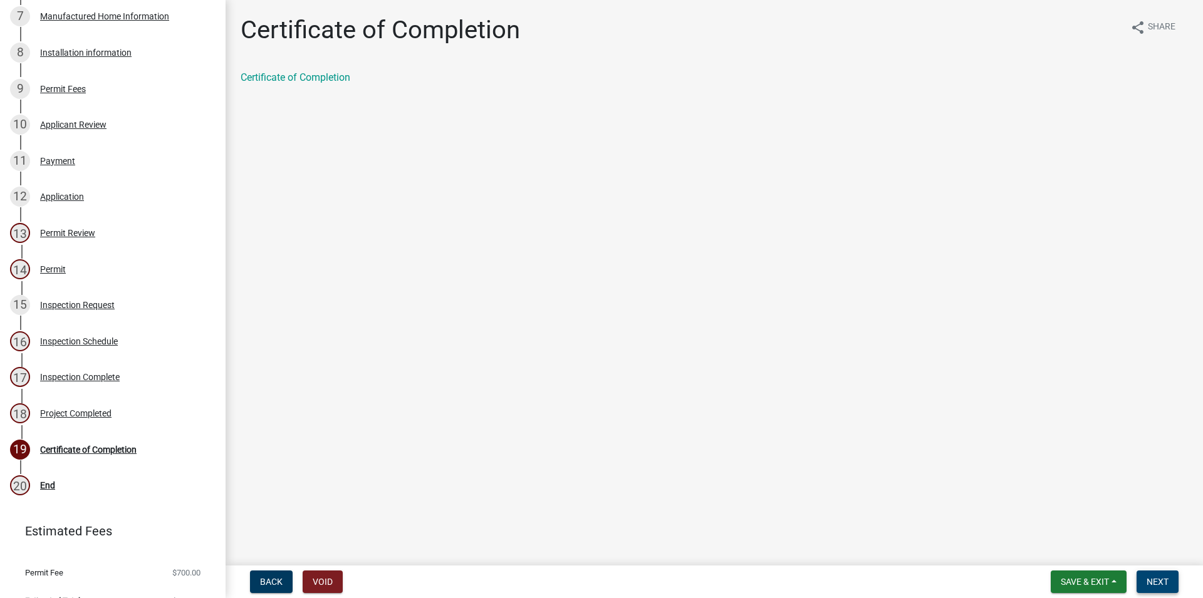
click at [1171, 592] on button "Next" at bounding box center [1158, 582] width 42 height 23
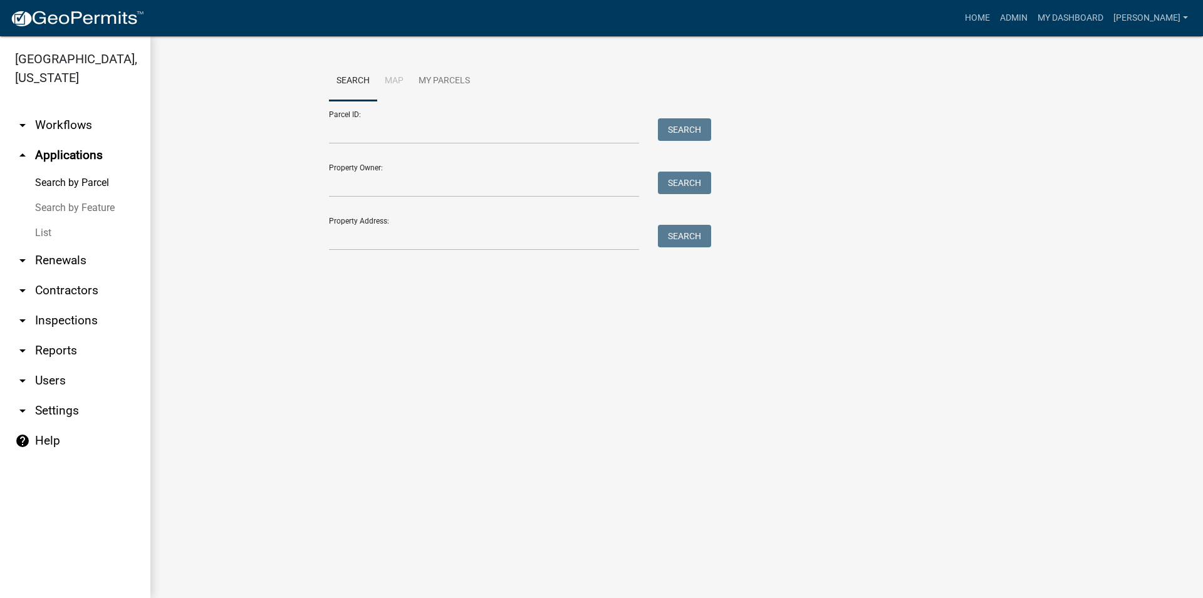
click at [56, 13] on img at bounding box center [77, 18] width 134 height 19
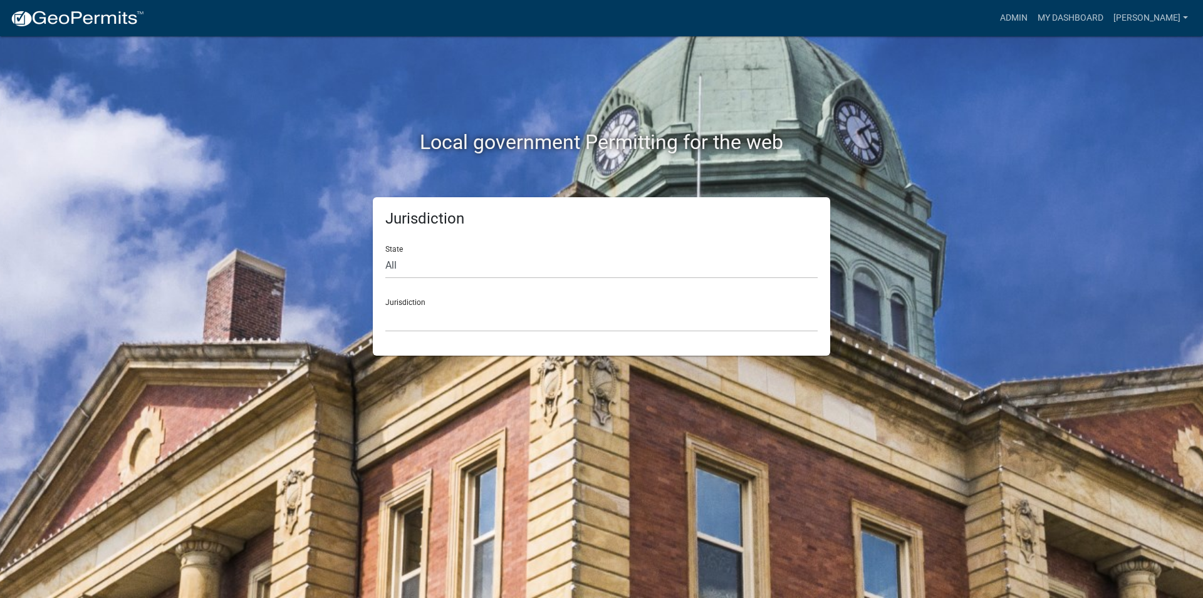
click at [453, 296] on div "Jurisdiction [GEOGRAPHIC_DATA], [US_STATE] City of [GEOGRAPHIC_DATA], [US_STATE…" at bounding box center [601, 310] width 432 height 43
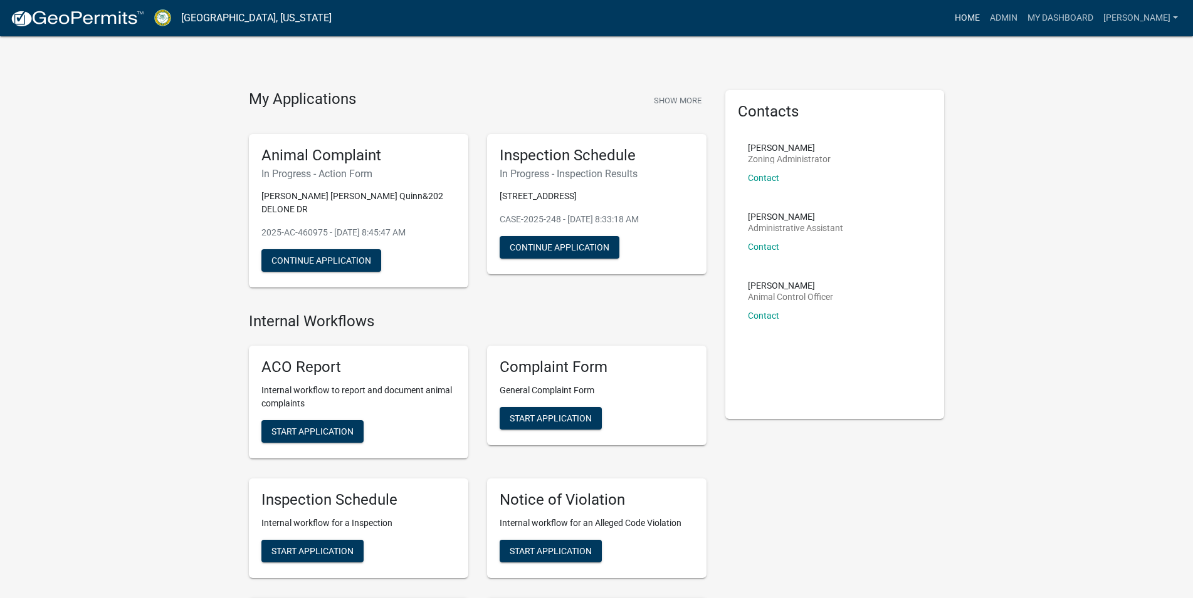
click at [985, 24] on link "Home" at bounding box center [966, 18] width 35 height 24
click at [1022, 18] on link "Admin" at bounding box center [1004, 18] width 38 height 24
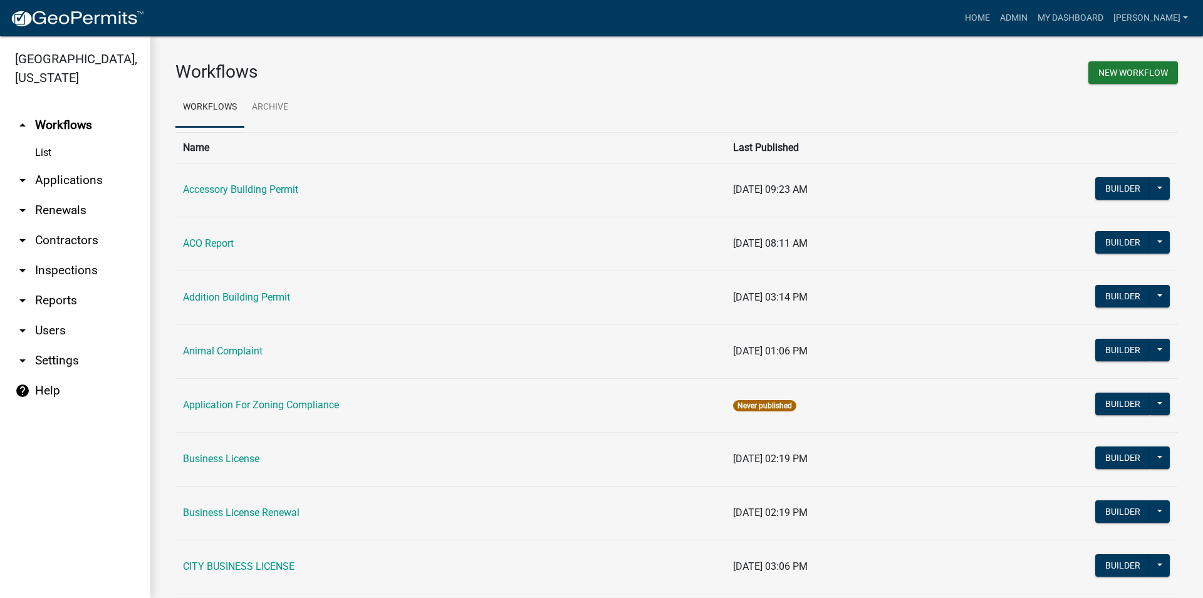
click at [25, 176] on icon "arrow_drop_down" at bounding box center [22, 180] width 15 height 15
click at [43, 182] on link "arrow_drop_down Applications" at bounding box center [75, 180] width 150 height 30
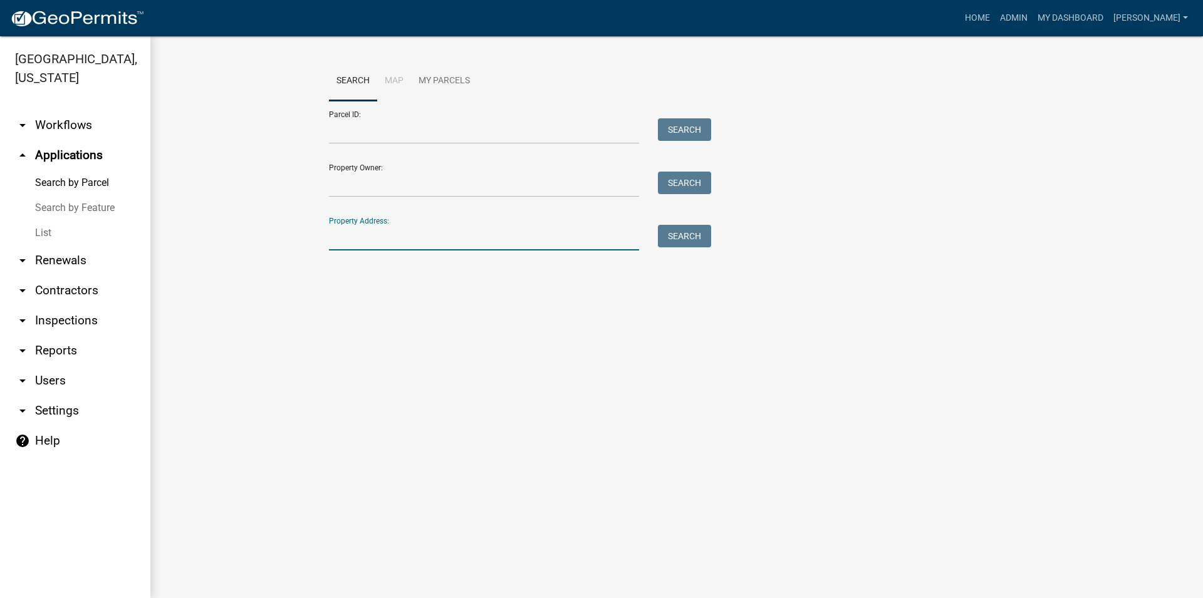
drag, startPoint x: 344, startPoint y: 235, endPoint x: 340, endPoint y: 229, distance: 6.8
click at [343, 233] on input "Property Address:" at bounding box center [484, 238] width 310 height 26
type input "1"
drag, startPoint x: 439, startPoint y: 212, endPoint x: 426, endPoint y: 241, distance: 31.7
click at [439, 216] on div "Property Address: Search" at bounding box center [517, 228] width 376 height 43
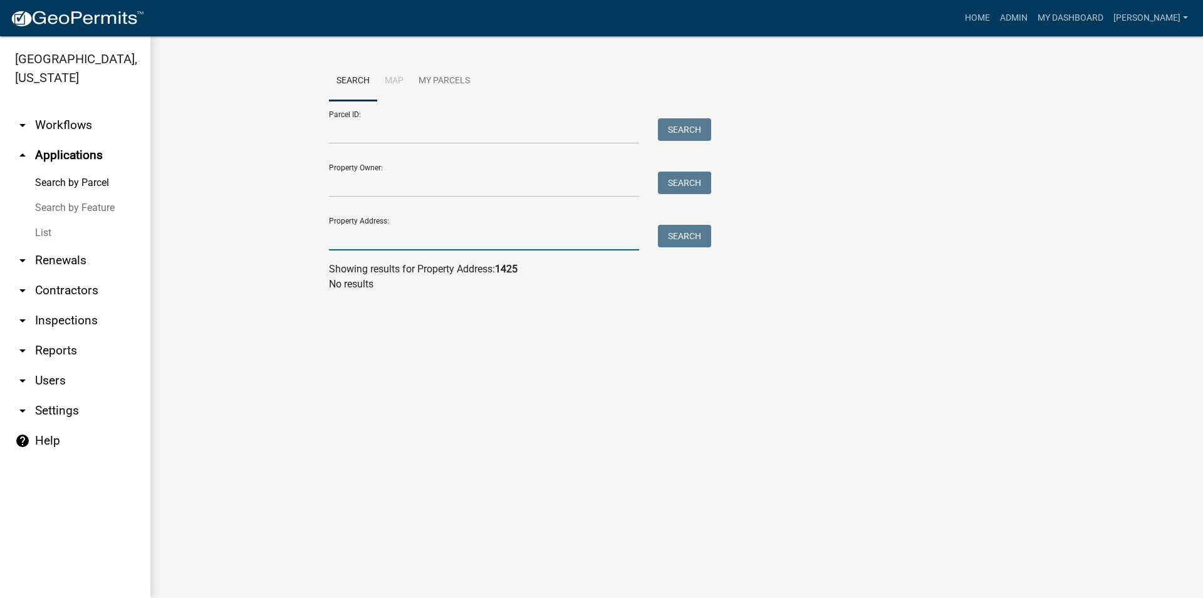
click at [382, 239] on input "Property Address:" at bounding box center [484, 238] width 310 height 26
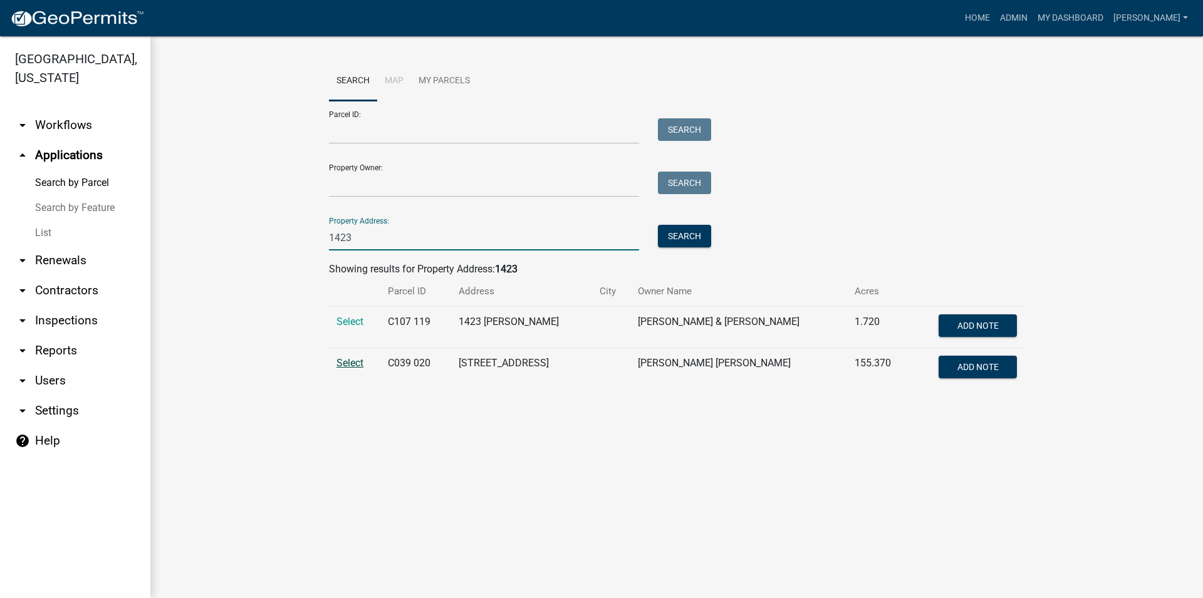
type input "1423"
click at [360, 361] on span "Select" at bounding box center [350, 363] width 27 height 12
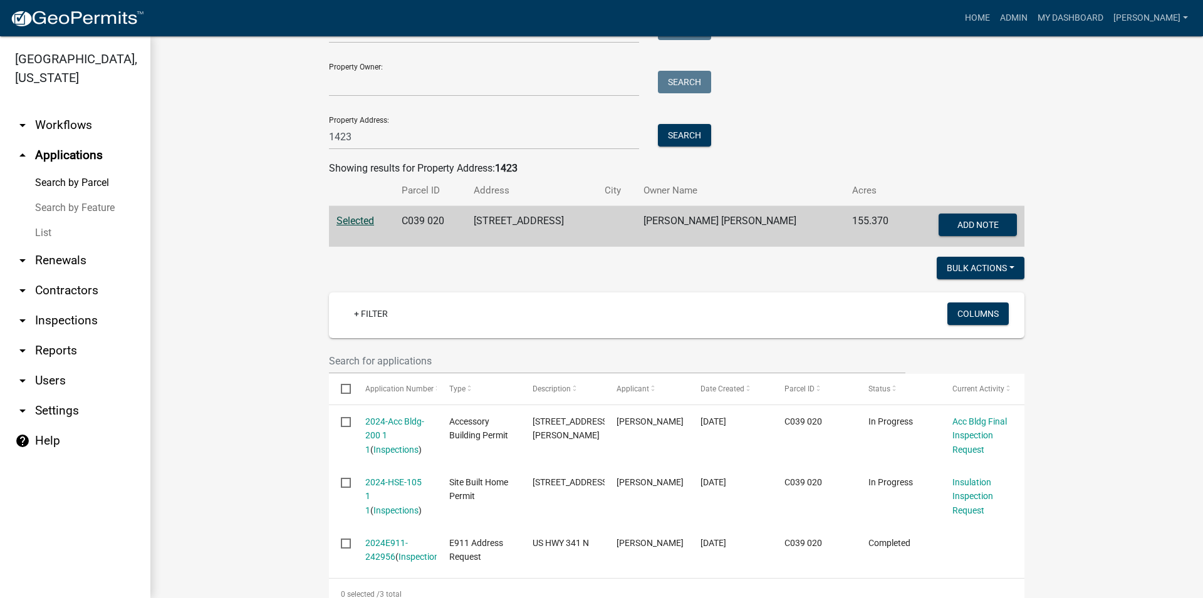
scroll to position [152, 0]
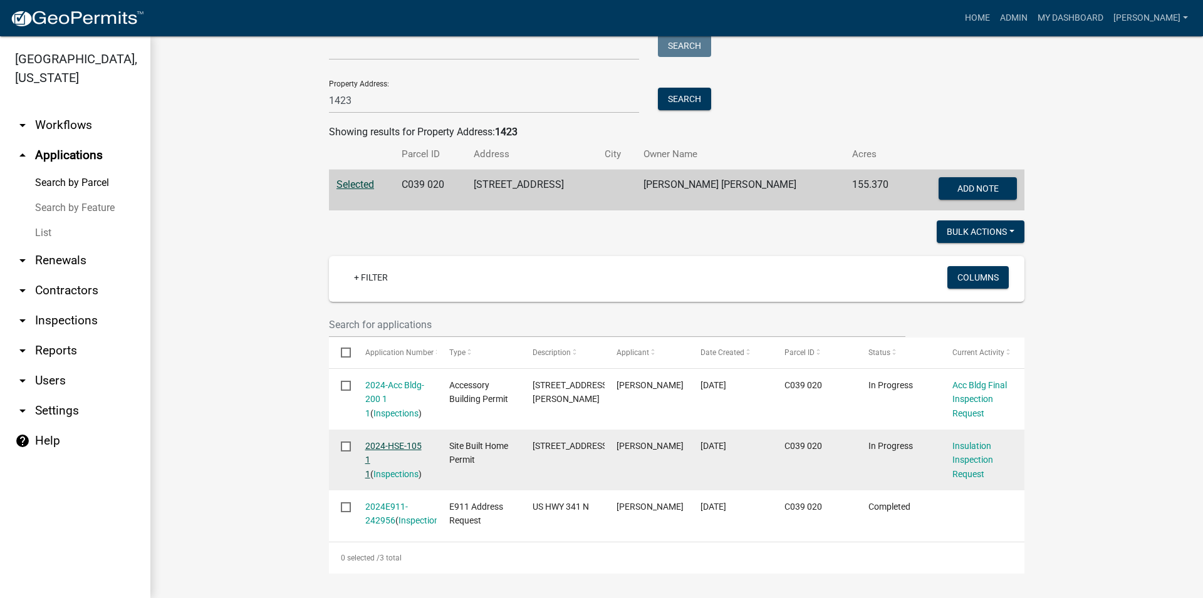
click at [381, 441] on link "2024-HSE-105 1 1" at bounding box center [393, 460] width 56 height 39
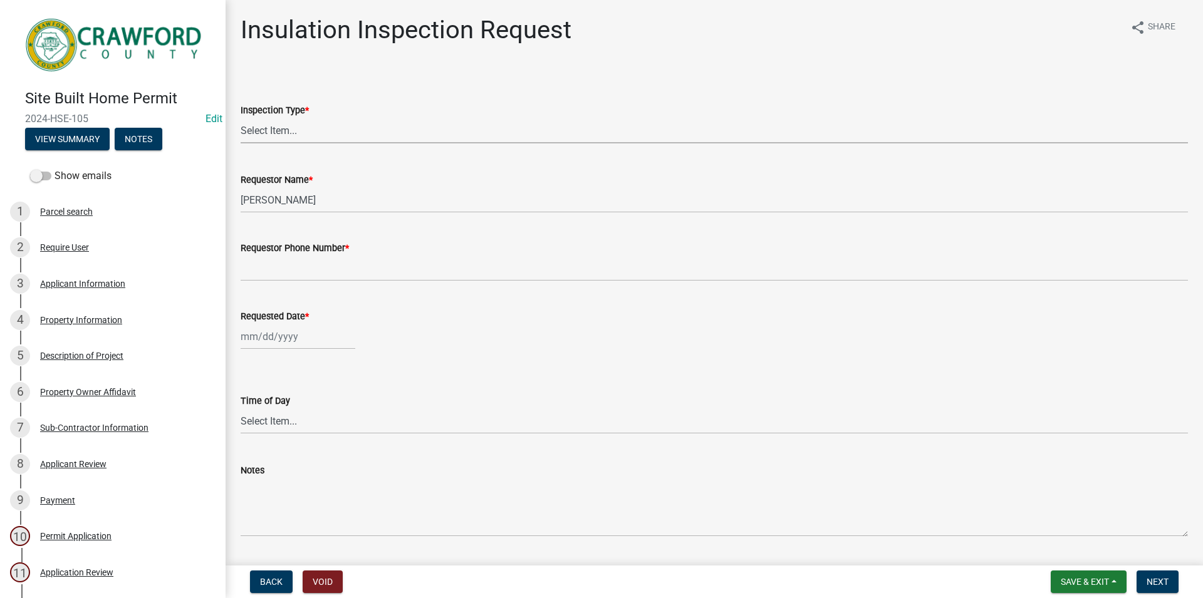
click at [241, 118] on select "Select Item... Insulation" at bounding box center [715, 131] width 948 height 26
click option "Insulation" at bounding box center [0, 0] width 0 height 0
select select "a49e6eb8-3551-41b1-93a5-fa1703810777"
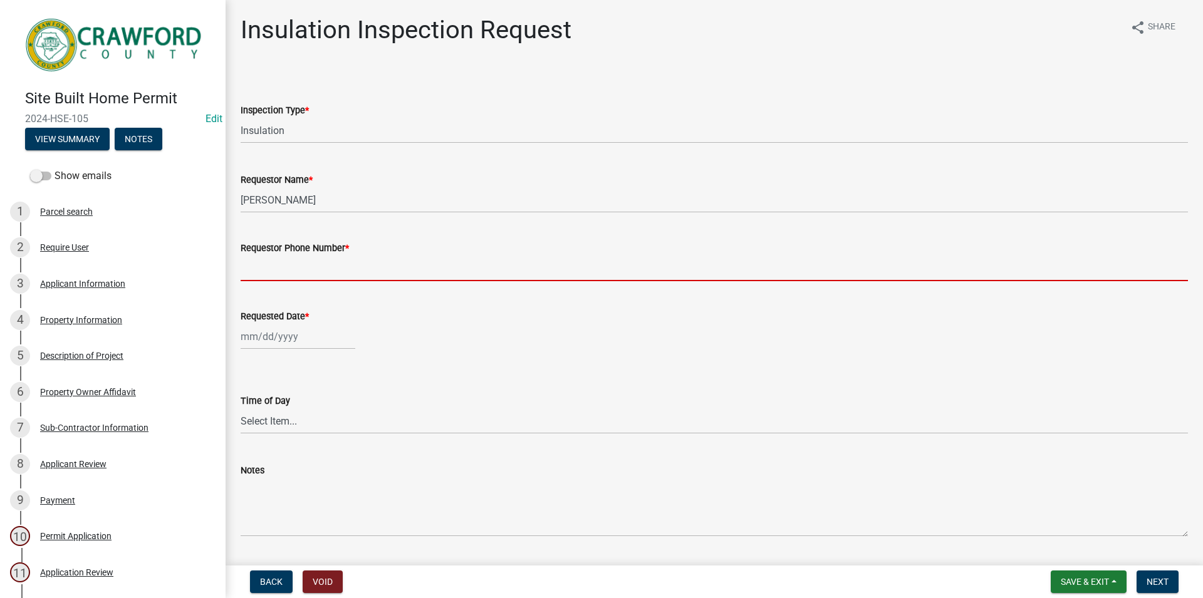
click at [303, 277] on input "Requestor Phone Number *" at bounding box center [715, 269] width 948 height 26
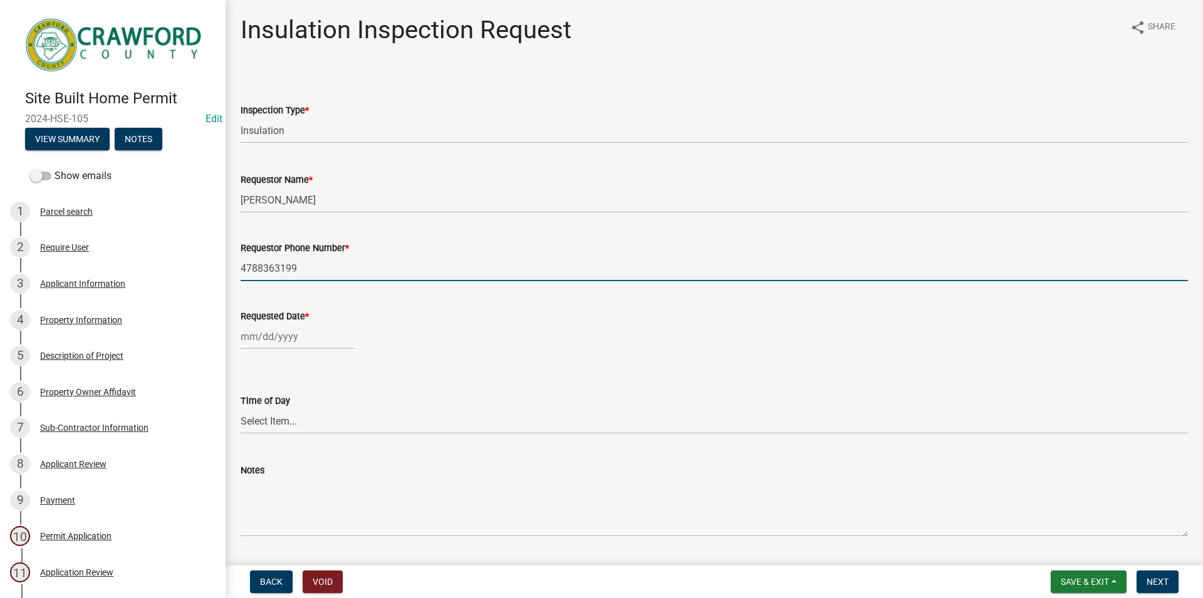
type input "4788363199"
click at [315, 339] on input "Requested Date *" at bounding box center [298, 337] width 115 height 26
select select "8"
select select "2025"
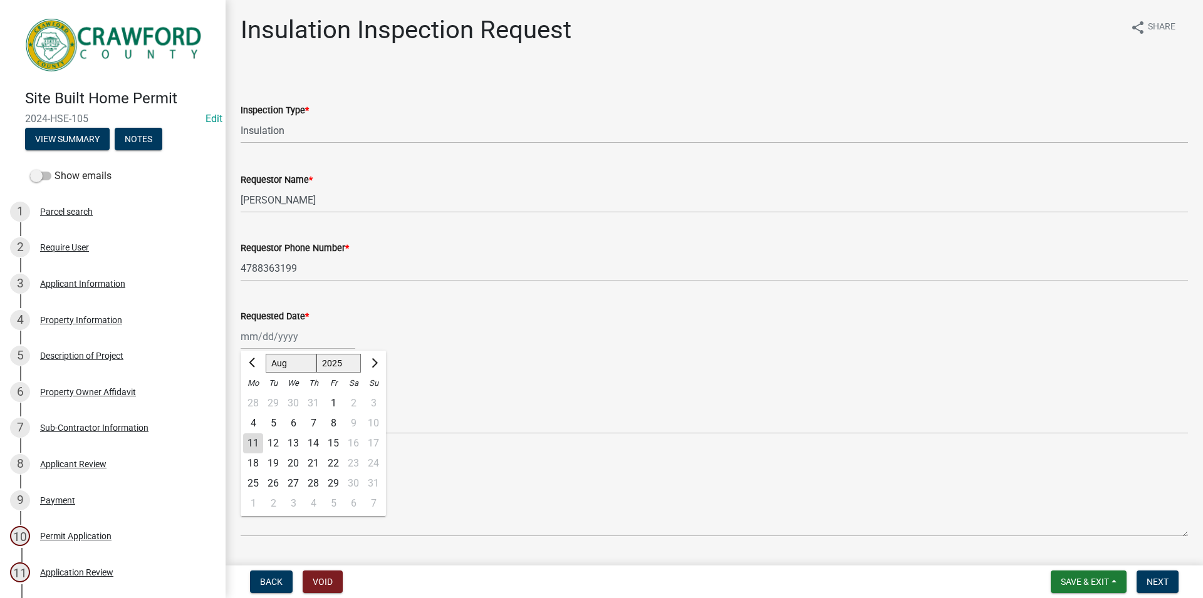
click at [360, 306] on div "Requested Date * Jan Feb Mar Apr May Jun Jul Aug Sep Oct Nov Dec 1525 1526 1527…" at bounding box center [715, 320] width 948 height 58
click at [291, 333] on input "Requested Date *" at bounding box center [298, 337] width 115 height 26
select select "8"
select select "2025"
click at [255, 442] on div "11" at bounding box center [253, 444] width 20 height 20
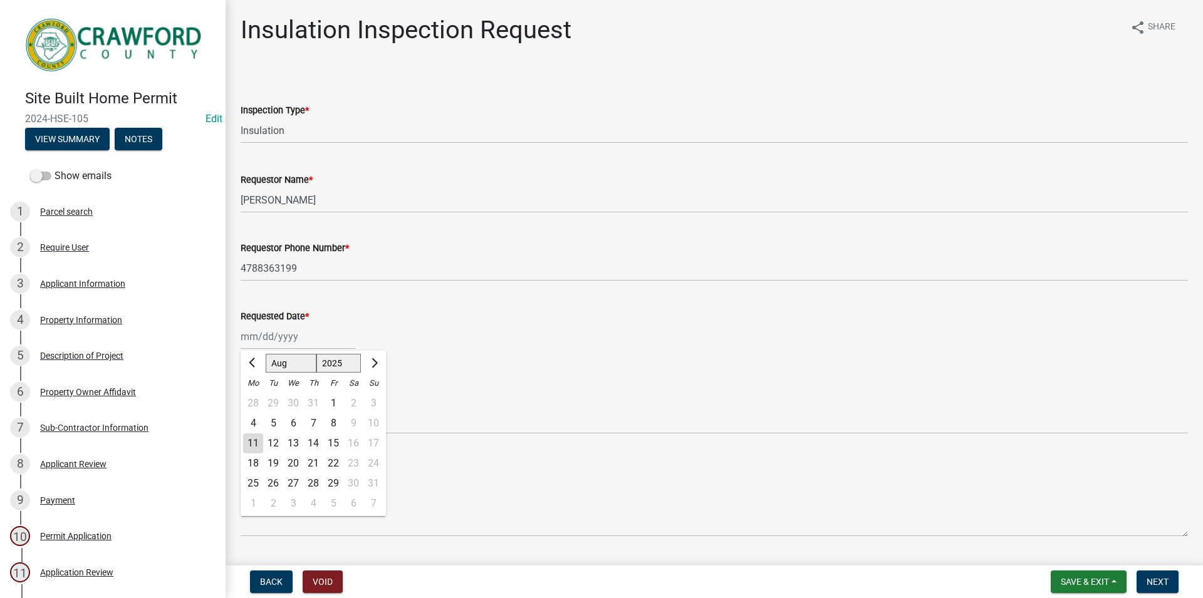
type input "[DATE]"
click at [241, 409] on select "Select Item... AM PM" at bounding box center [715, 422] width 948 height 26
click option "AM" at bounding box center [0, 0] width 0 height 0
select select "c17fd054-7220-48ca-8ff3-64345a3d9763"
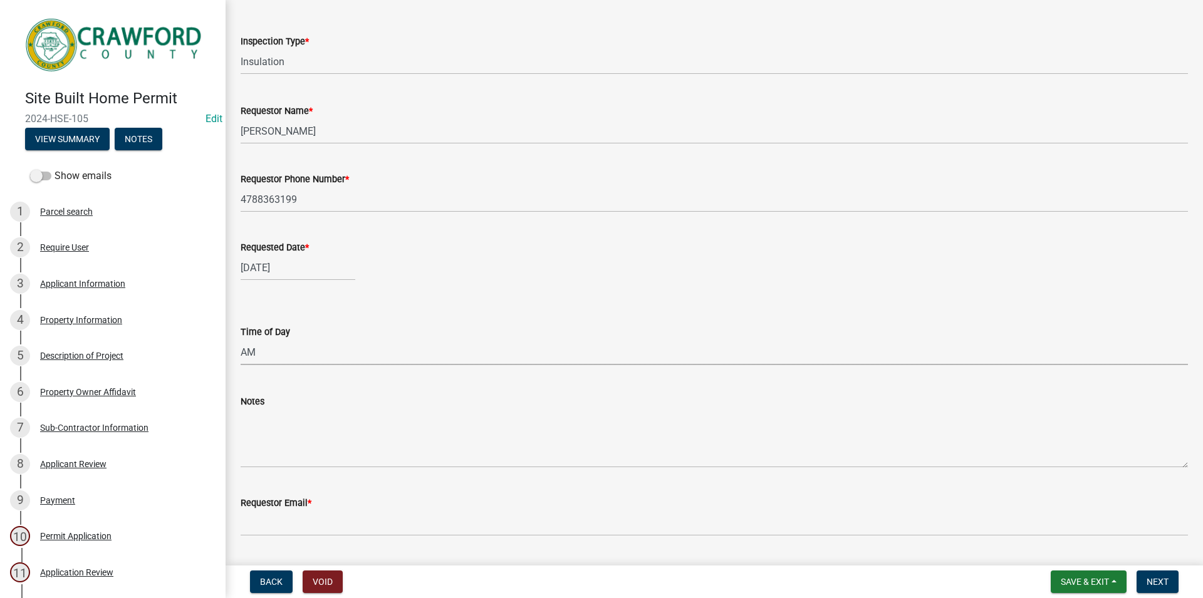
scroll to position [103, 0]
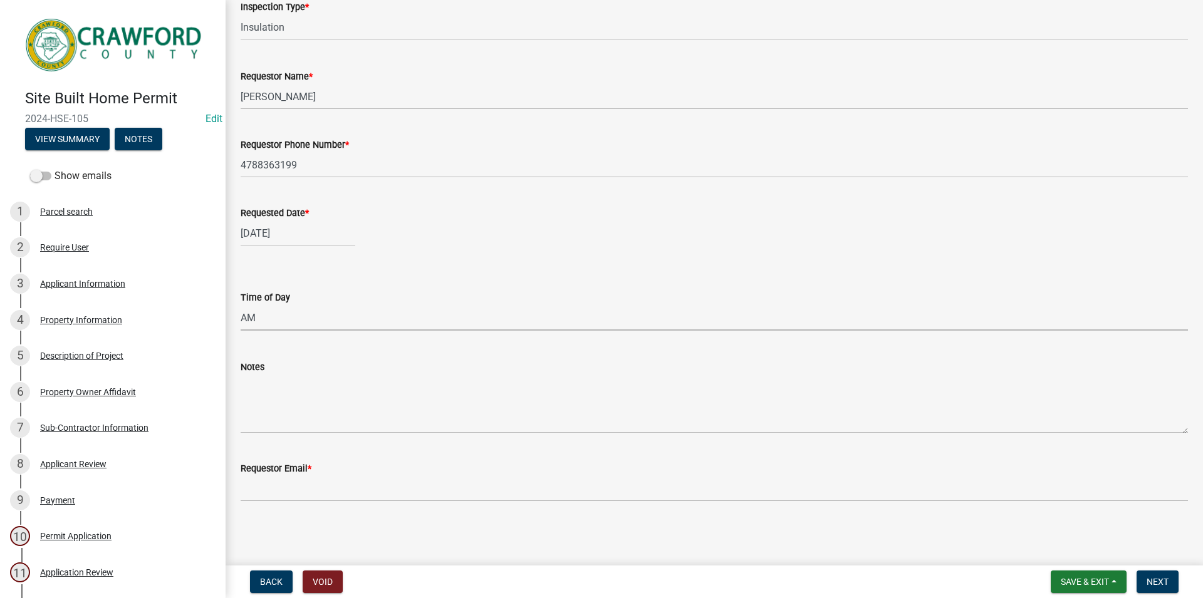
click at [318, 498] on wm-data-entity-input "Requestor Email *" at bounding box center [715, 478] width 948 height 68
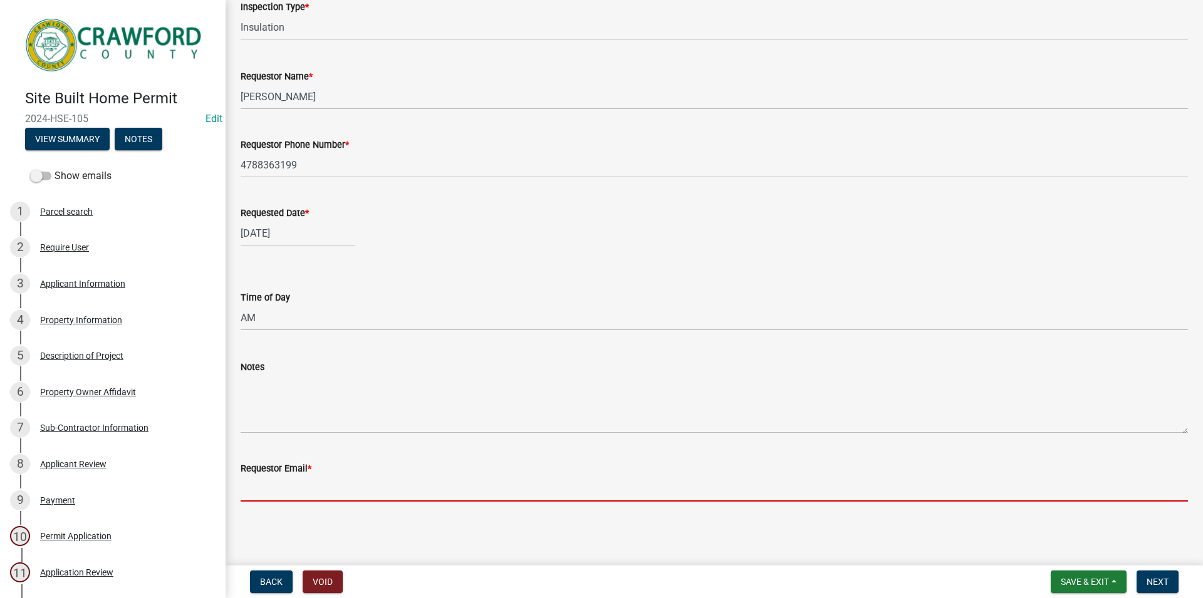
click at [316, 492] on input "Requestor Email *" at bounding box center [715, 489] width 948 height 26
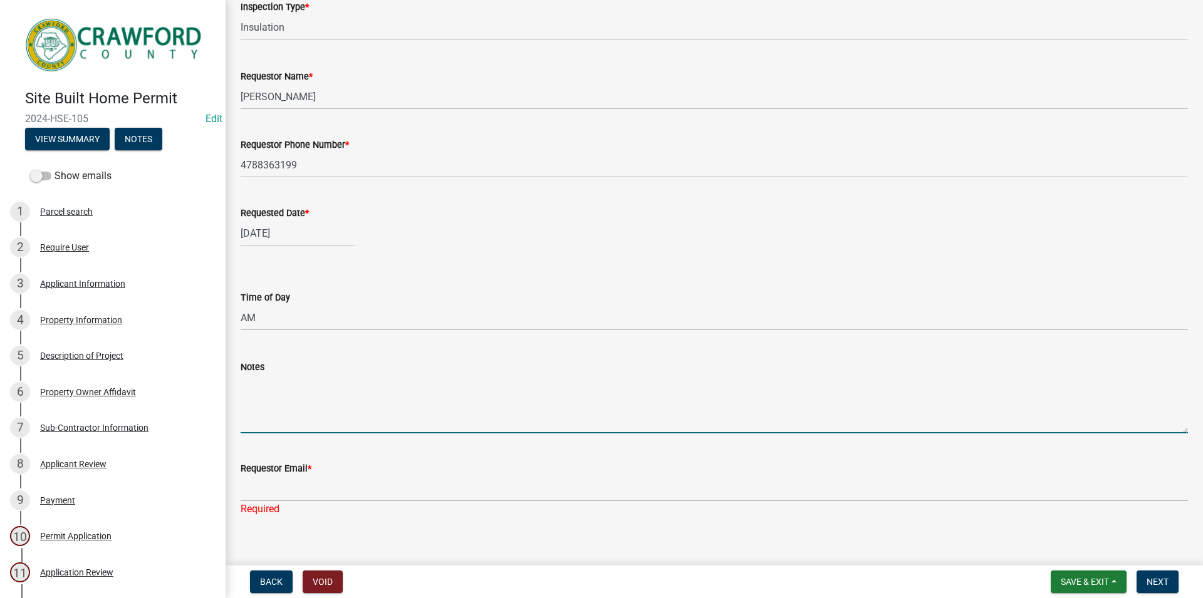
click at [279, 412] on textarea "Notes" at bounding box center [715, 404] width 948 height 59
type textarea "c"
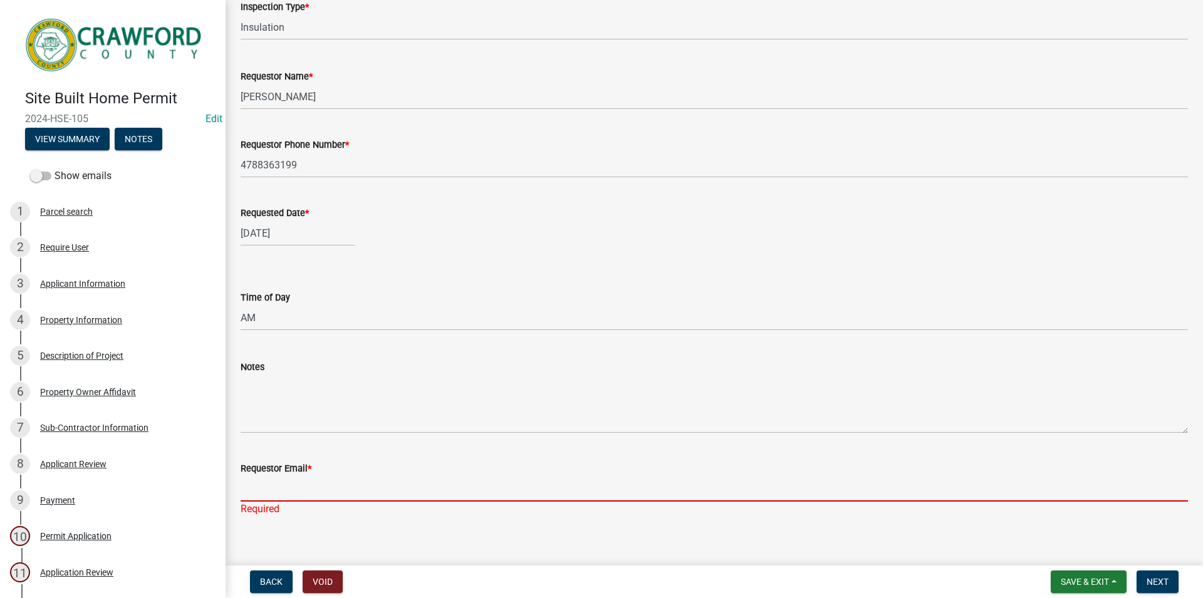
click at [330, 489] on input "Requestor Email *" at bounding box center [715, 489] width 948 height 26
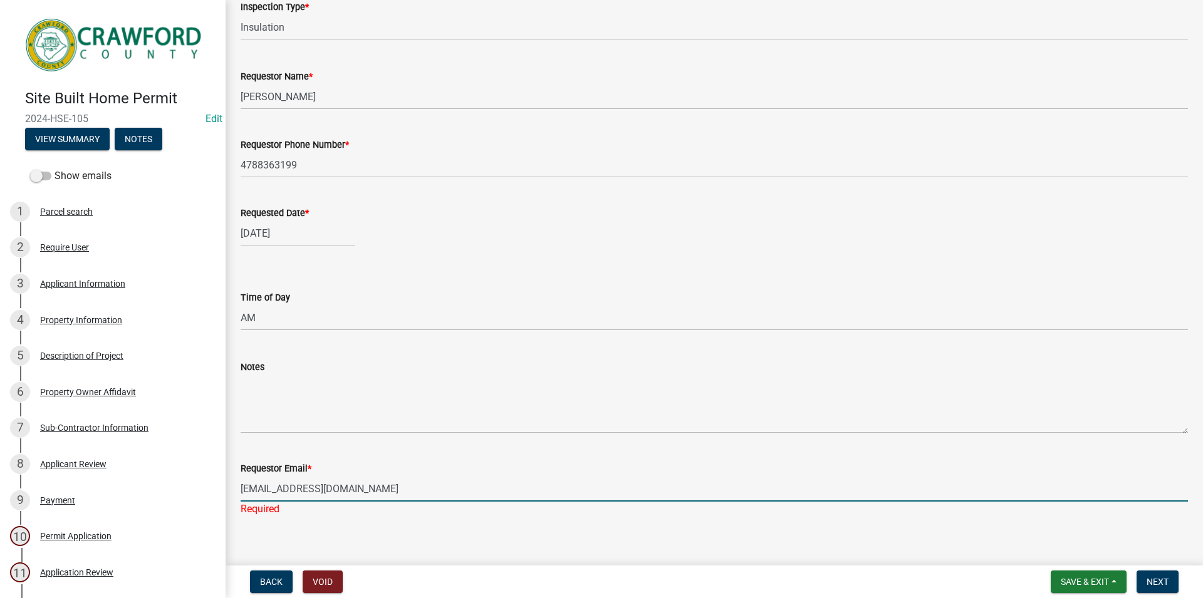
type input "[EMAIL_ADDRESS][DOMAIN_NAME]"
click at [1163, 587] on span "Next" at bounding box center [1158, 582] width 22 height 10
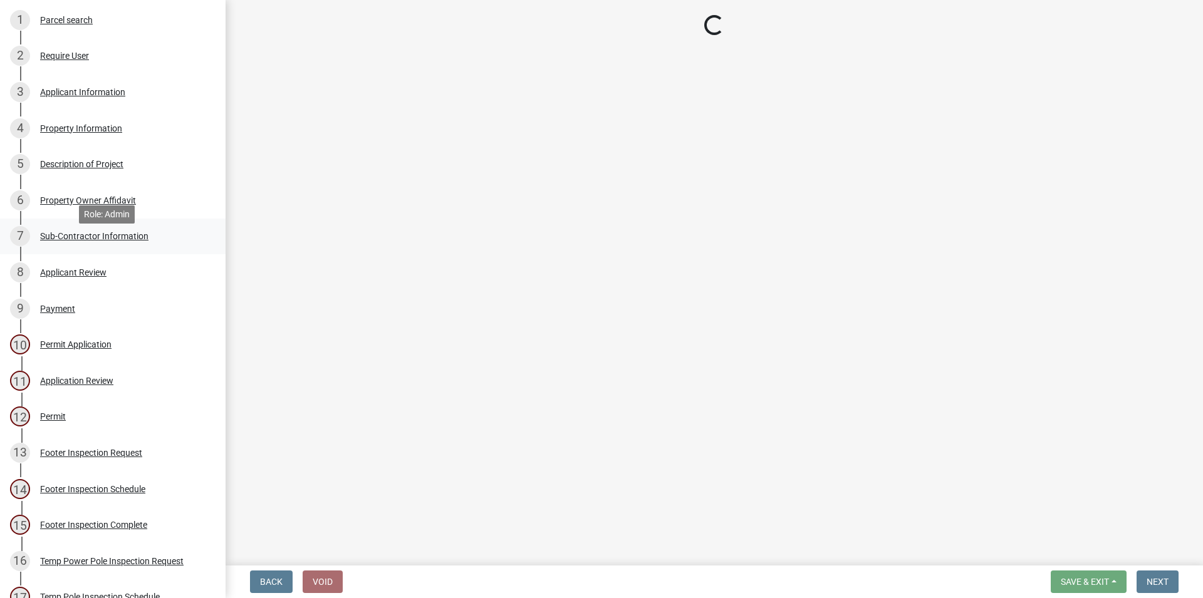
scroll to position [128, 0]
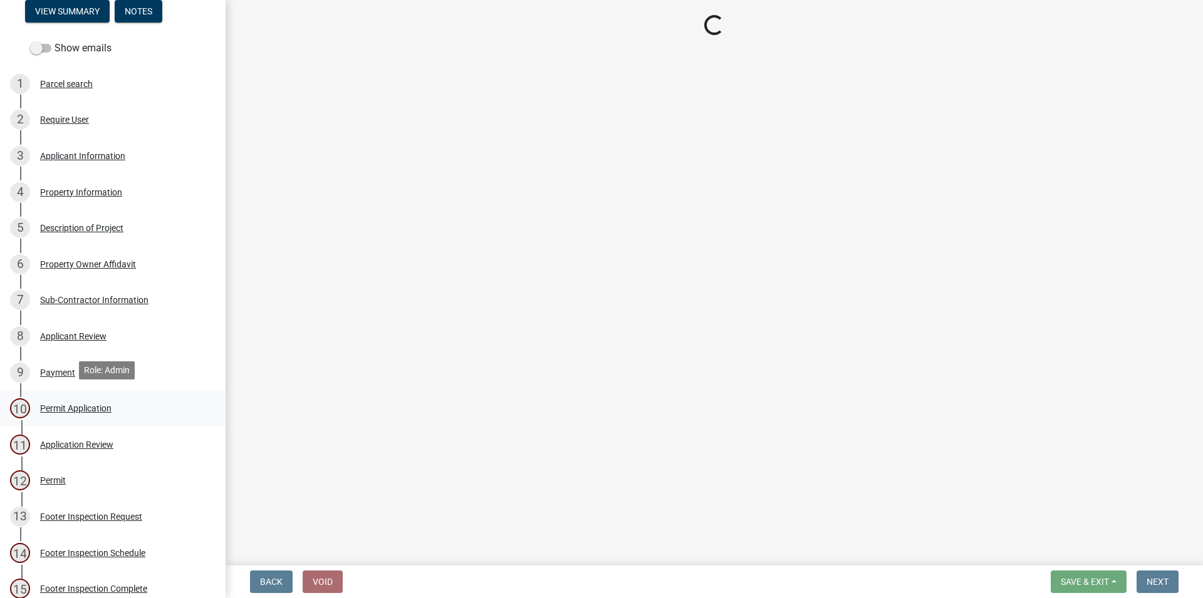
click at [122, 415] on div "10 Permit Application" at bounding box center [108, 409] width 196 height 20
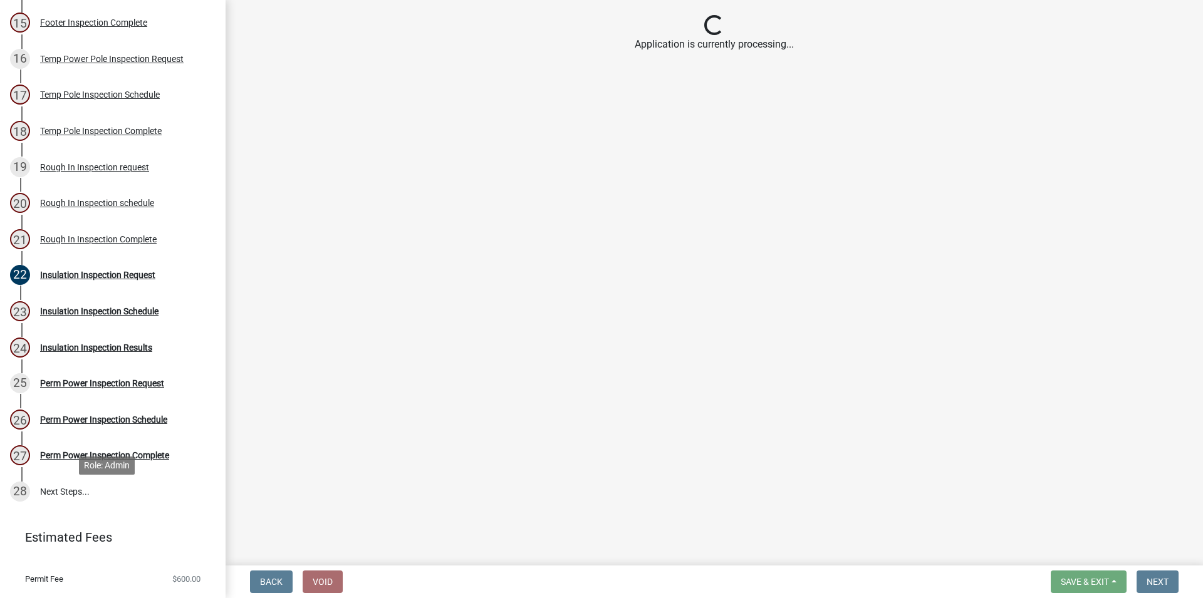
scroll to position [703, 0]
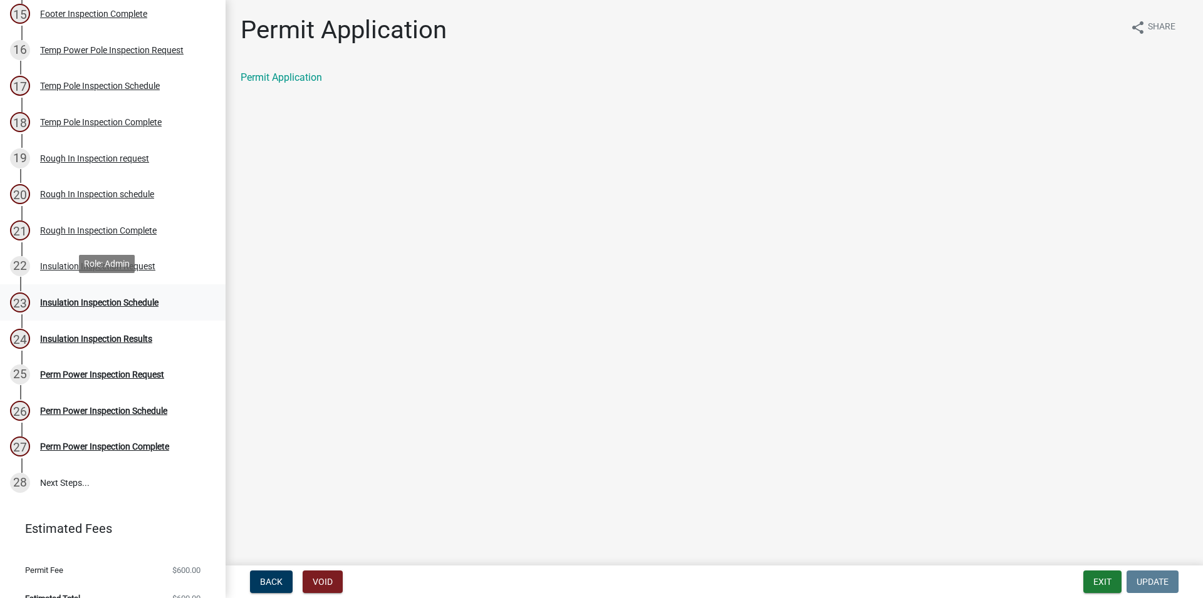
click at [129, 285] on link "23 Insulation Inspection Schedule" at bounding box center [113, 303] width 226 height 36
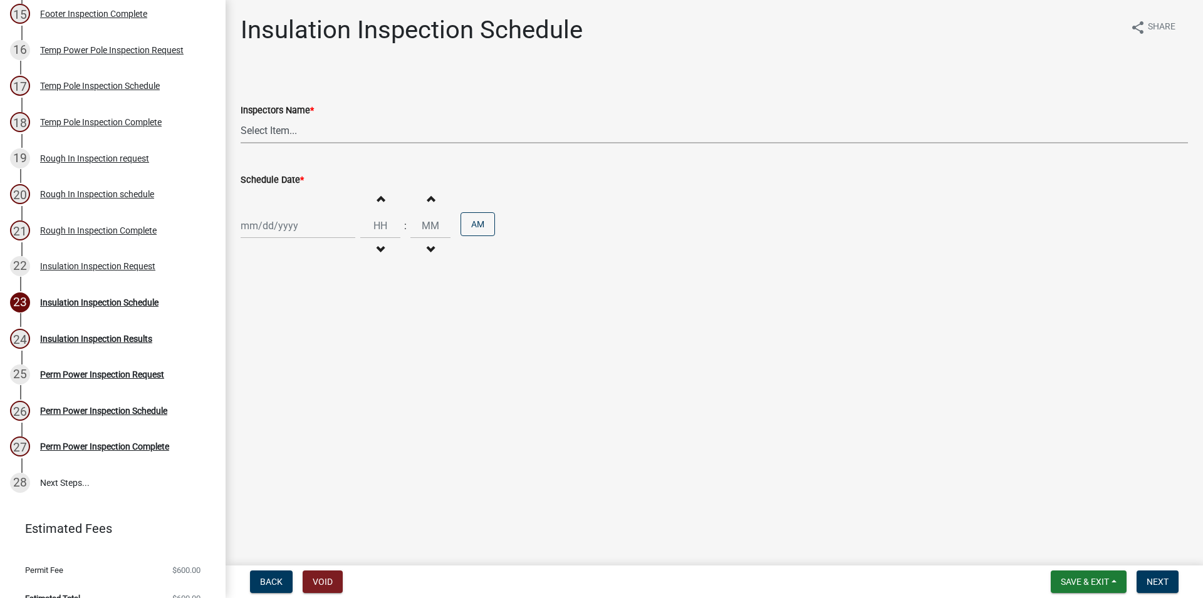
click at [241, 118] on select "Select Item... RLcarroll (Rachel Carroll) l.kriz (Layla Kriz) j.watson (Jake Wa…" at bounding box center [715, 131] width 948 height 26
select select "386c4b37-132c-45b4-be0e-b439663810e4"
click option "[PERSON_NAME] ([PERSON_NAME])" at bounding box center [0, 0] width 0 height 0
click at [307, 224] on input "Schedule Date *" at bounding box center [298, 226] width 115 height 26
select select "8"
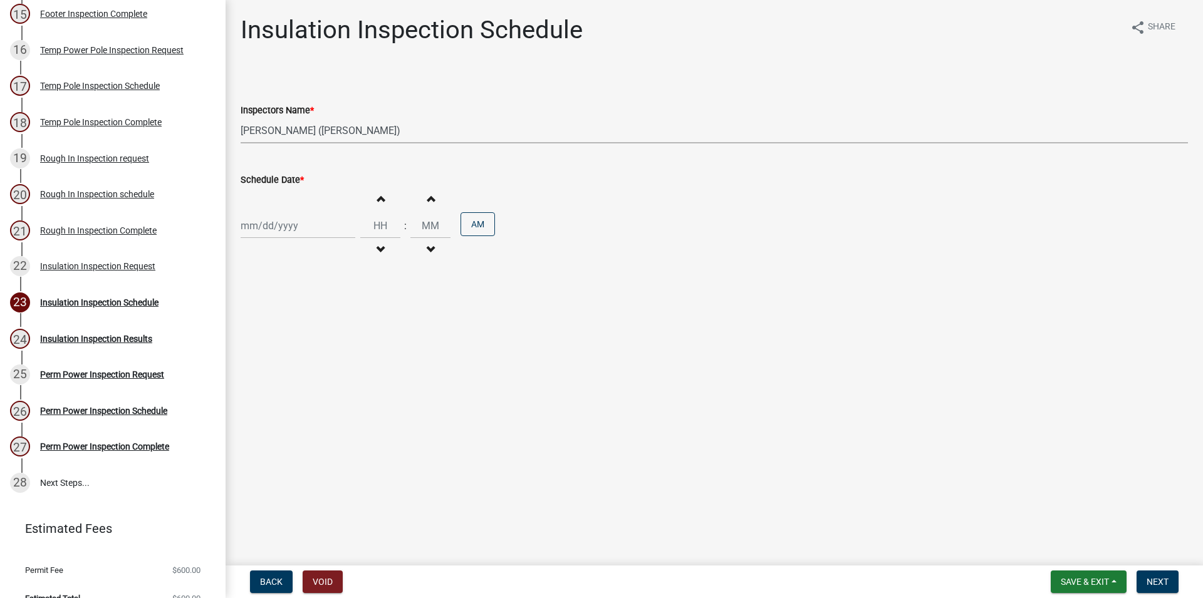
select select "2025"
click at [253, 332] on div "11" at bounding box center [253, 333] width 20 height 20
type input "[DATE]"
click at [390, 196] on button "Increment hours" at bounding box center [380, 198] width 26 height 23
type input "01"
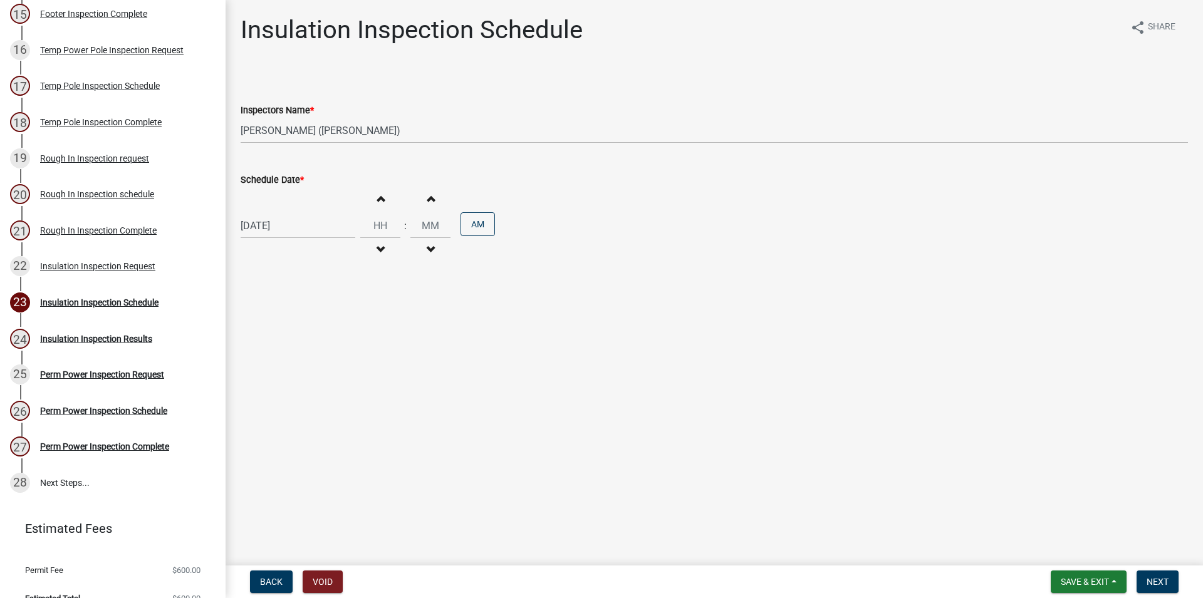
type input "00"
click at [384, 201] on span "button" at bounding box center [380, 199] width 6 height 10
click at [384, 199] on span "button" at bounding box center [380, 199] width 6 height 10
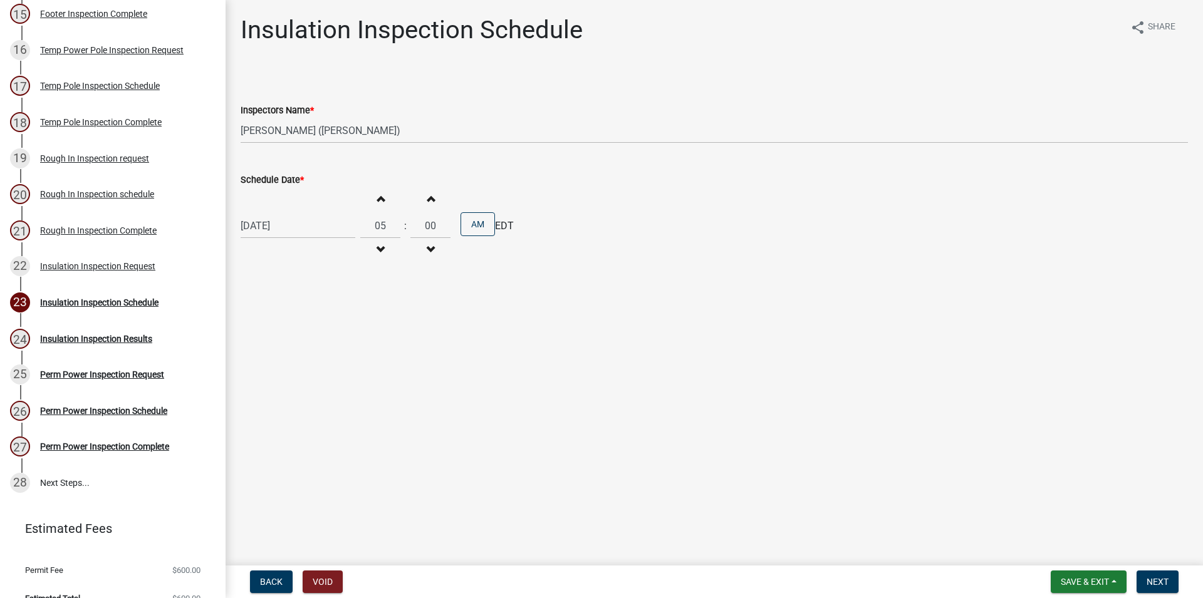
click at [384, 198] on span "button" at bounding box center [380, 199] width 6 height 10
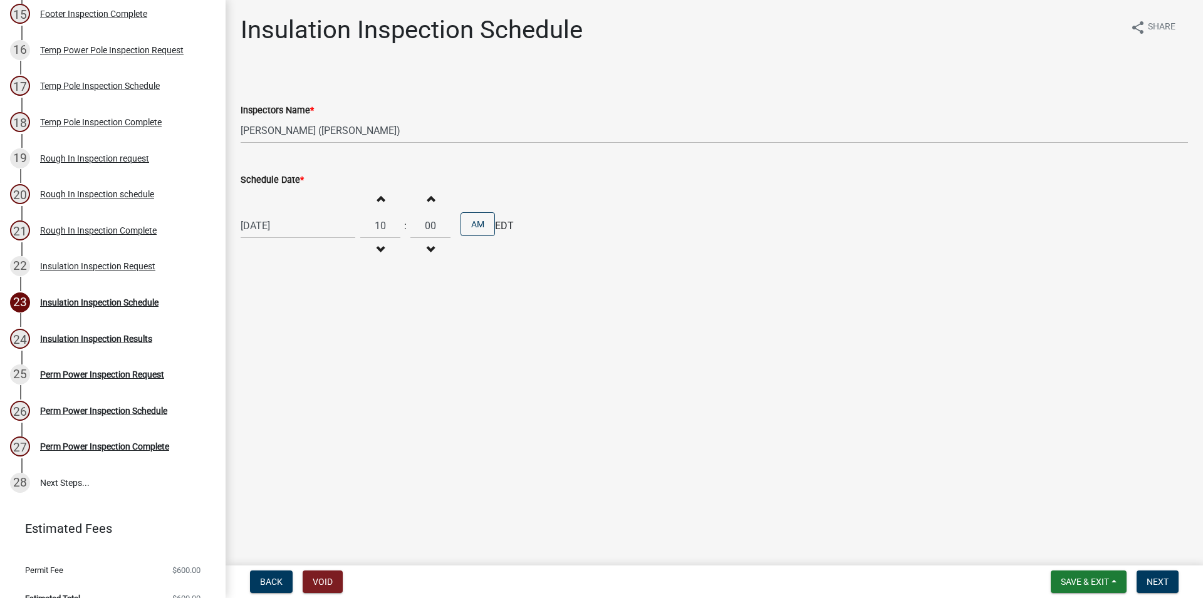
click at [384, 198] on span "button" at bounding box center [380, 199] width 6 height 10
click at [384, 252] on span "button" at bounding box center [380, 250] width 6 height 10
click at [382, 198] on button "Increment hours" at bounding box center [380, 198] width 26 height 23
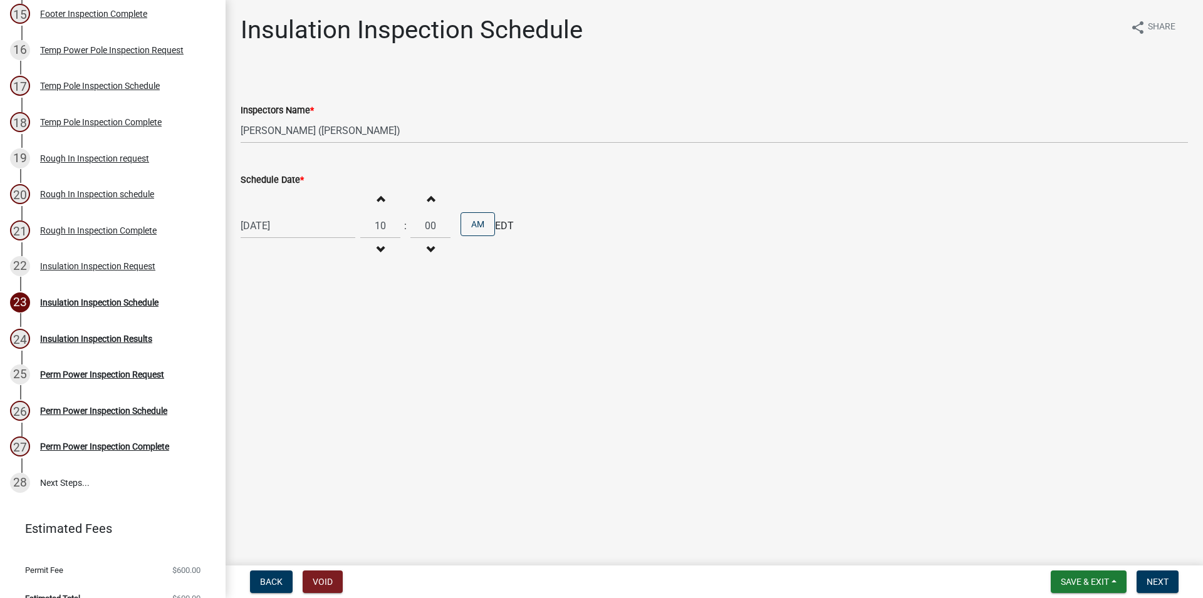
type input "11"
click at [1158, 578] on span "Next" at bounding box center [1158, 582] width 22 height 10
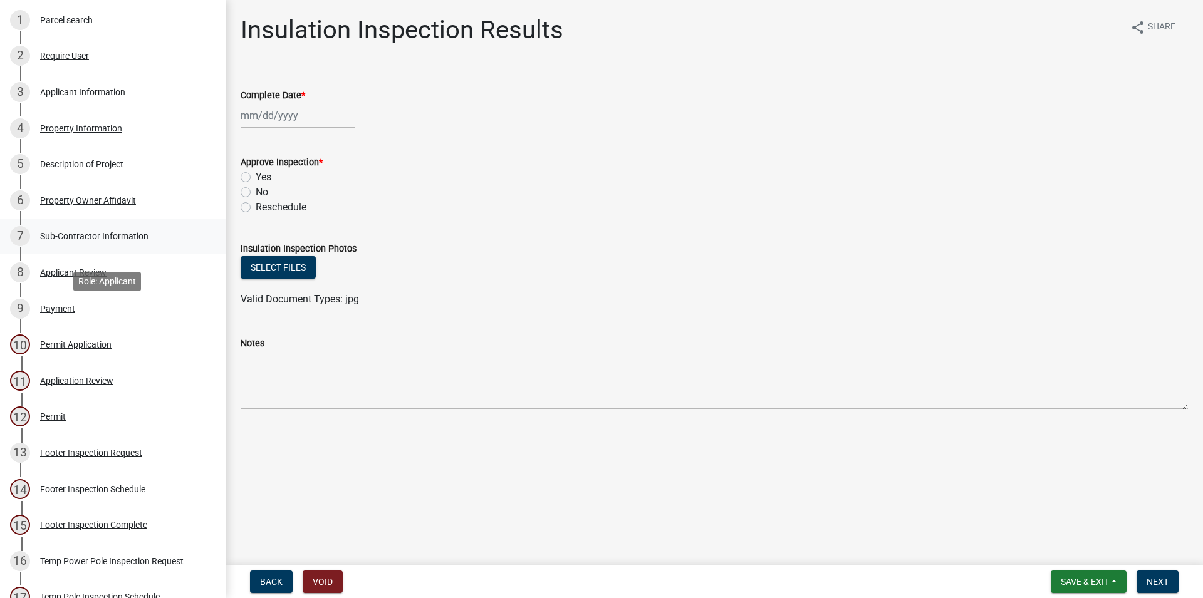
scroll to position [64, 0]
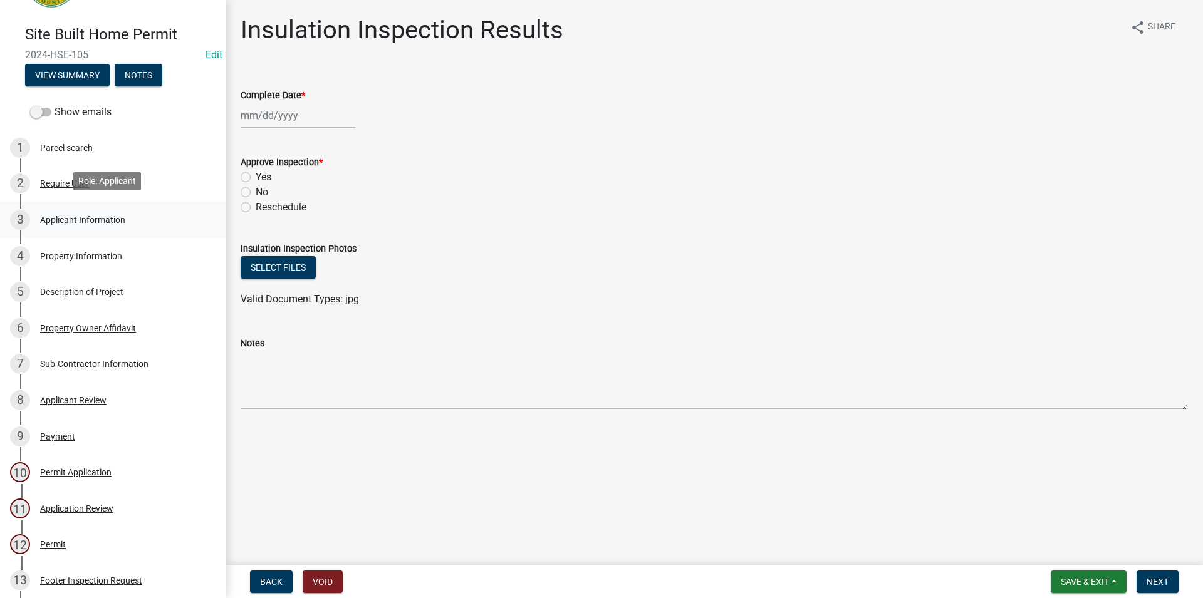
click at [100, 223] on div "3 Applicant Information" at bounding box center [108, 220] width 196 height 20
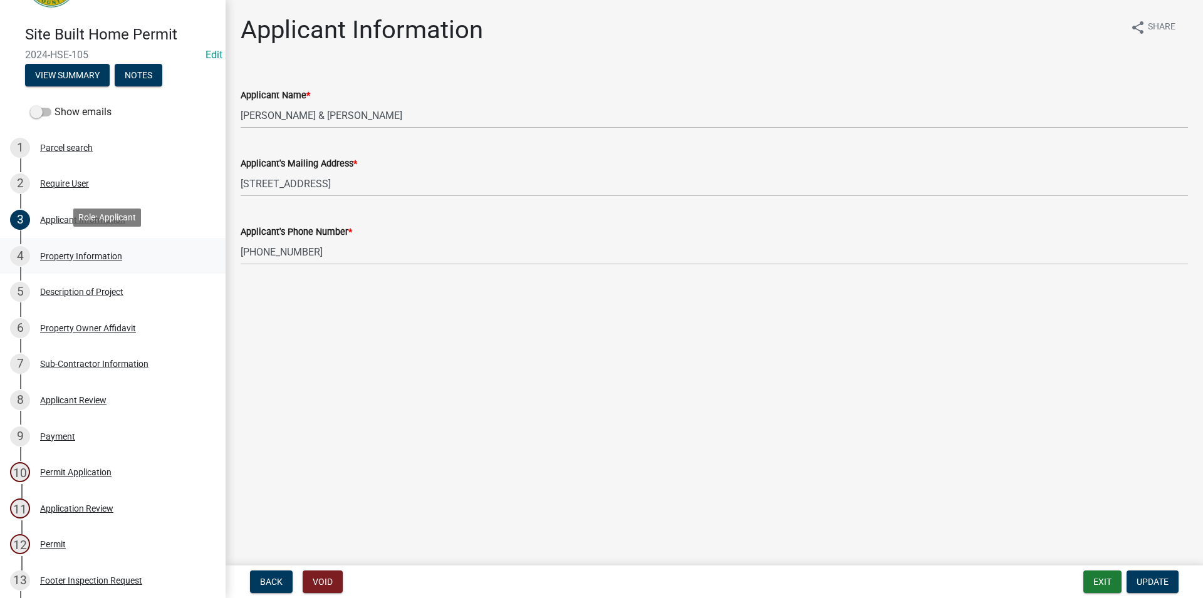
click at [103, 256] on div "Property Information" at bounding box center [81, 256] width 82 height 9
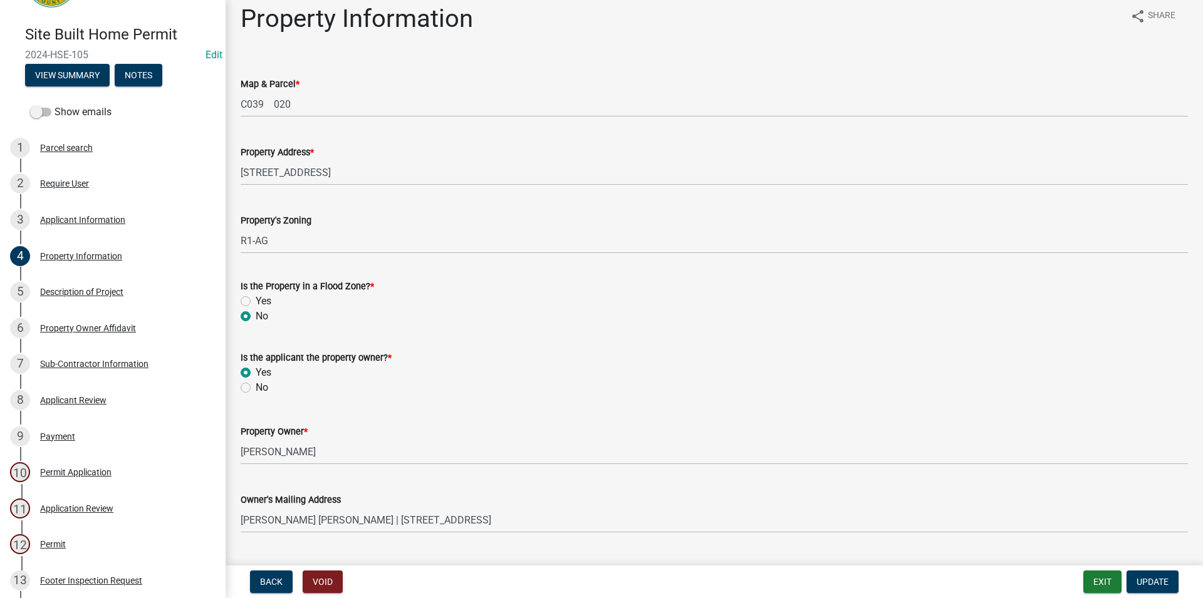
scroll to position [0, 0]
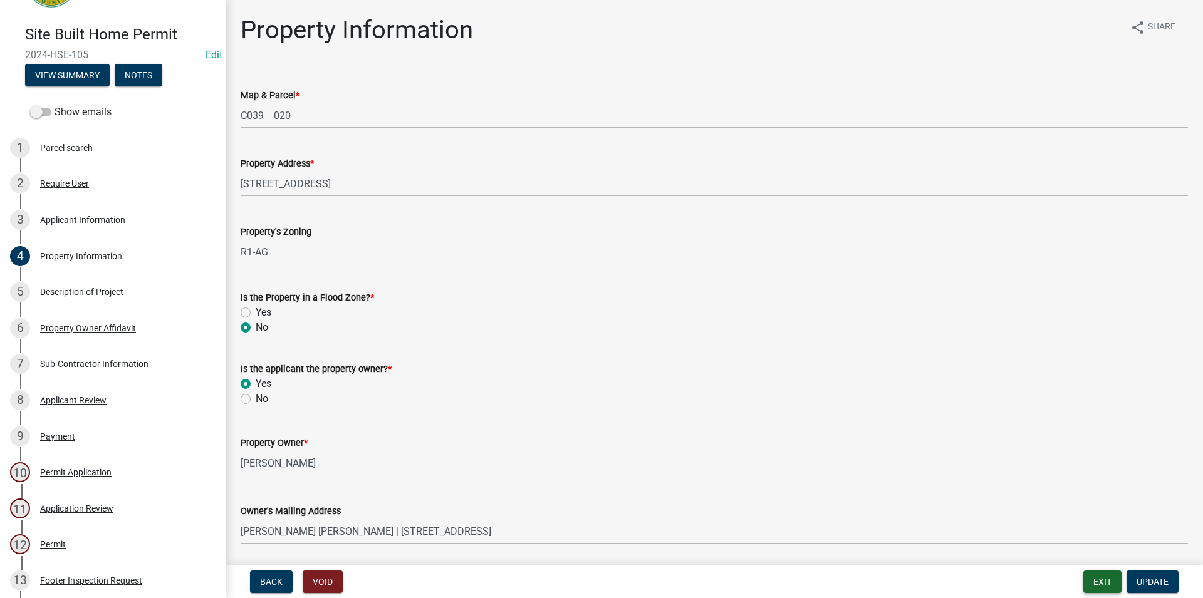
click at [1100, 574] on button "Exit" at bounding box center [1103, 582] width 38 height 23
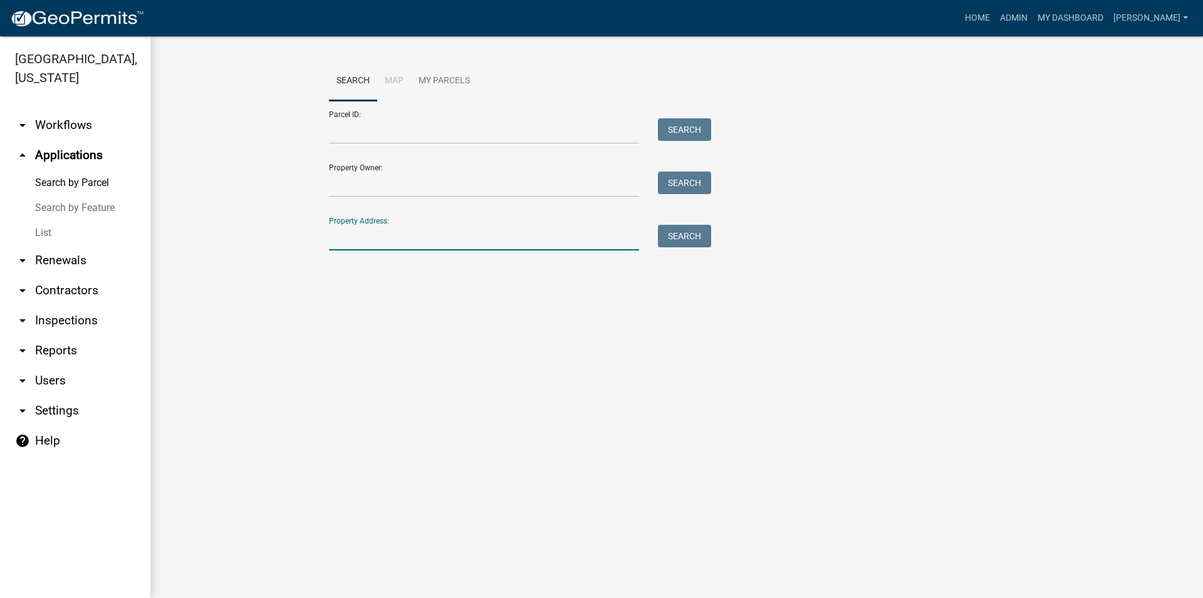
click at [417, 231] on input "Property Address:" at bounding box center [484, 238] width 310 height 26
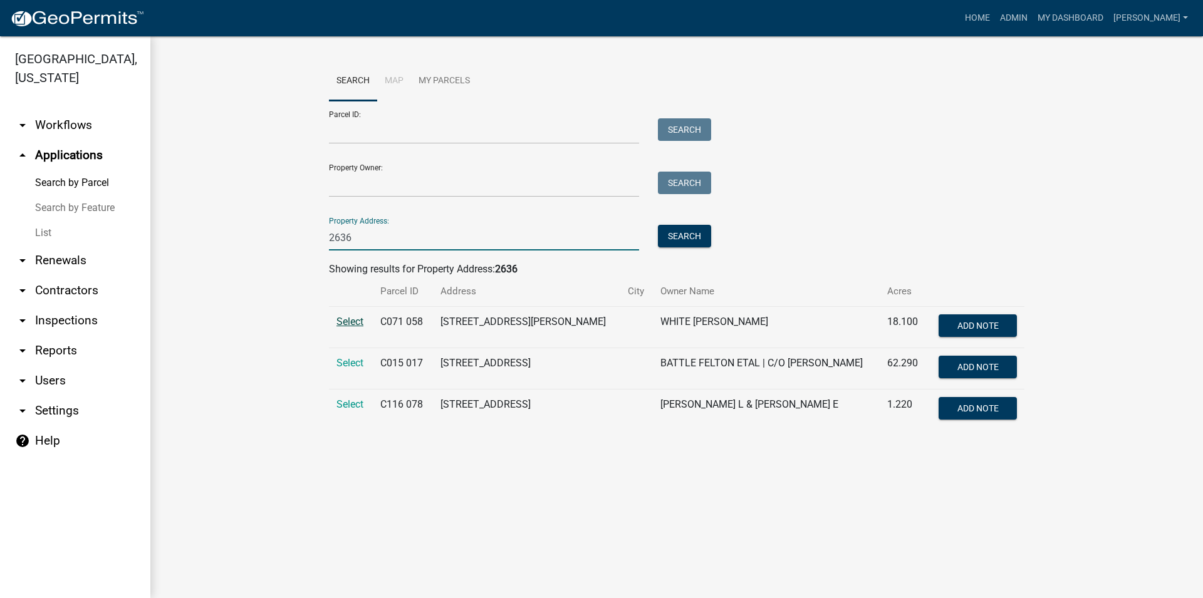
type input "2636"
click at [347, 320] on span "Select" at bounding box center [350, 322] width 27 height 12
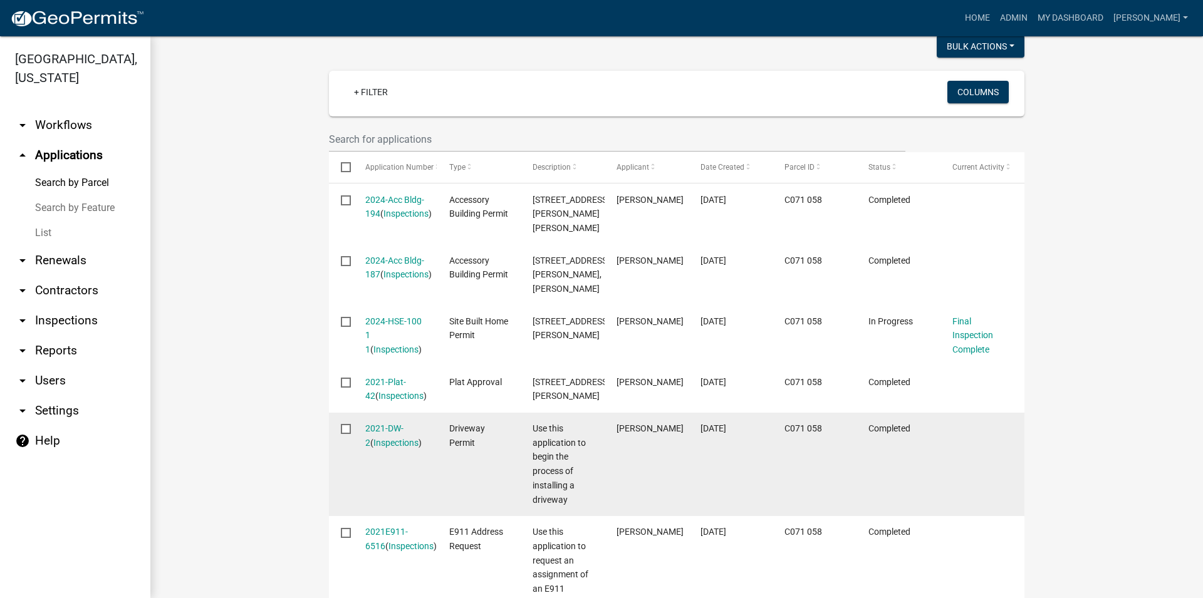
scroll to position [357, 0]
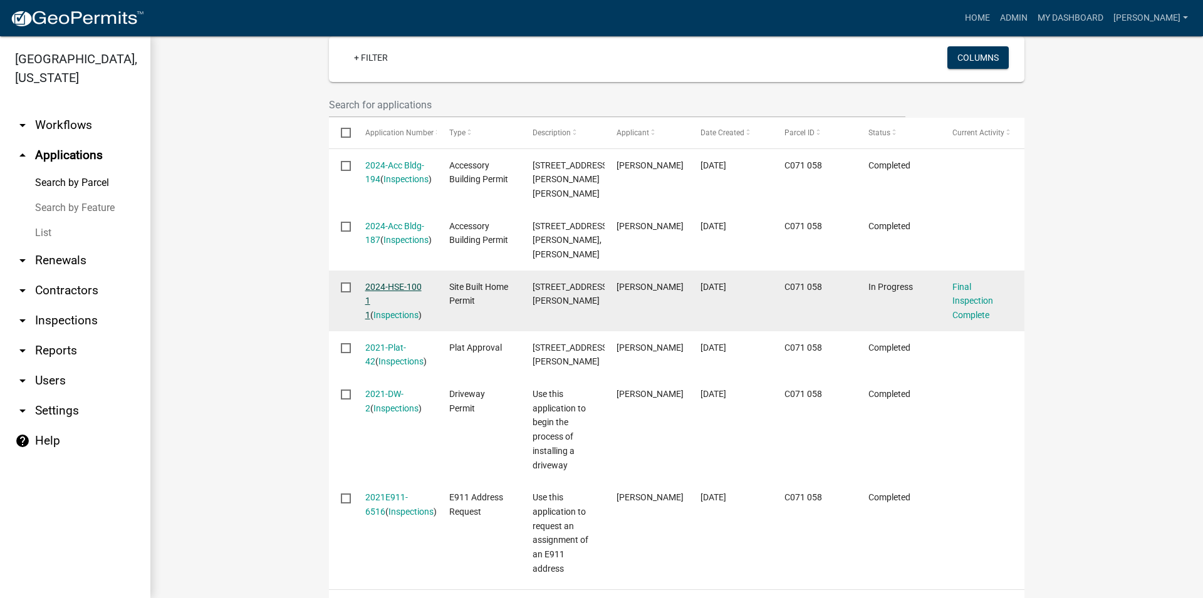
click at [394, 285] on link "2024-HSE-100 1 1" at bounding box center [393, 301] width 56 height 39
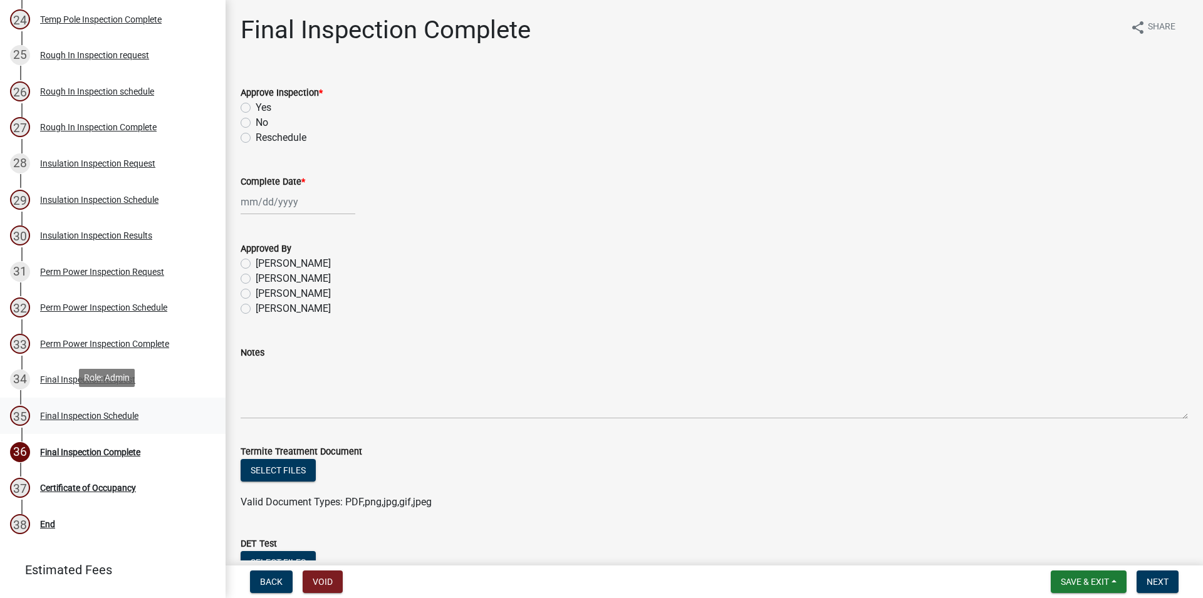
click at [116, 413] on div "Final Inspection Schedule" at bounding box center [89, 416] width 98 height 9
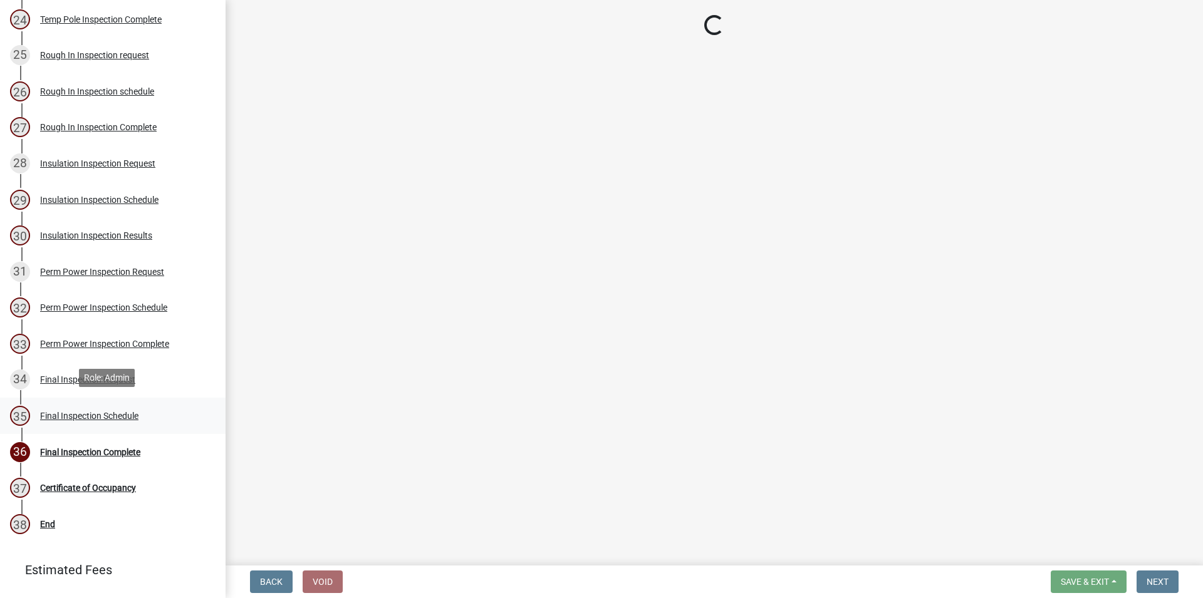
select select "386c4b37-132c-45b4-be0e-b439663810e4"
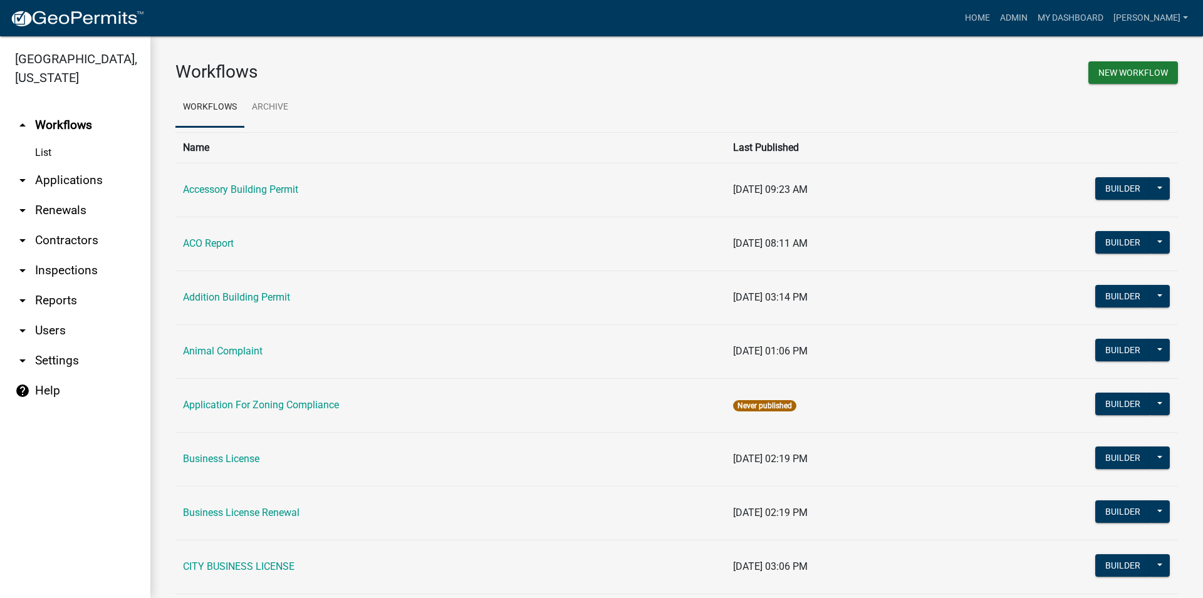
click at [52, 268] on link "arrow_drop_down Inspections" at bounding box center [75, 271] width 150 height 30
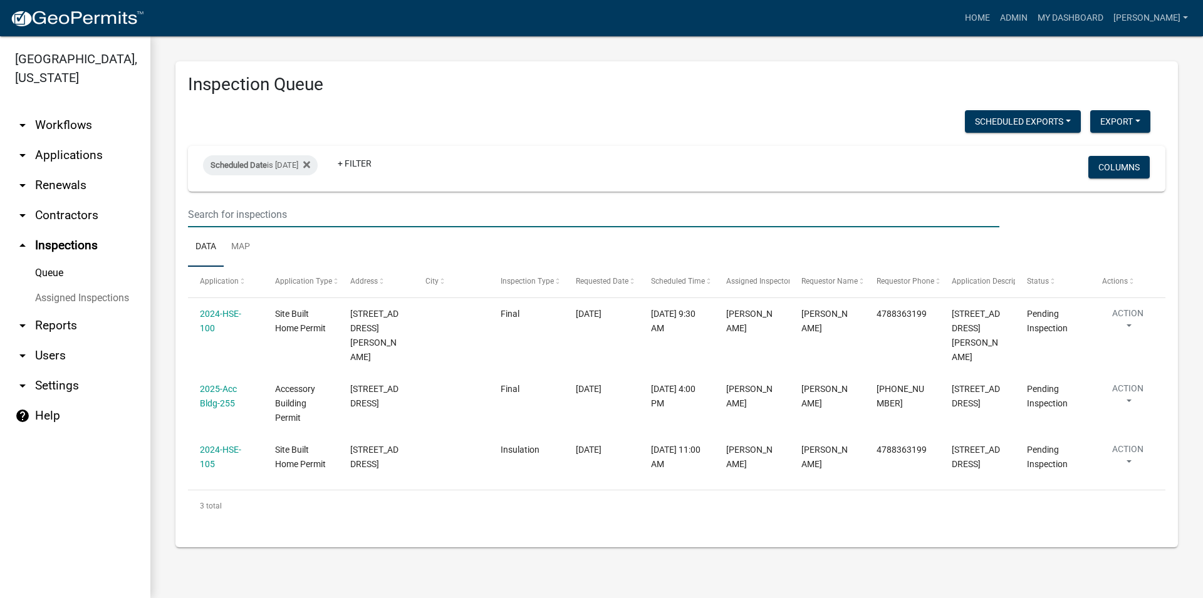
click at [310, 207] on input "text" at bounding box center [594, 215] width 812 height 26
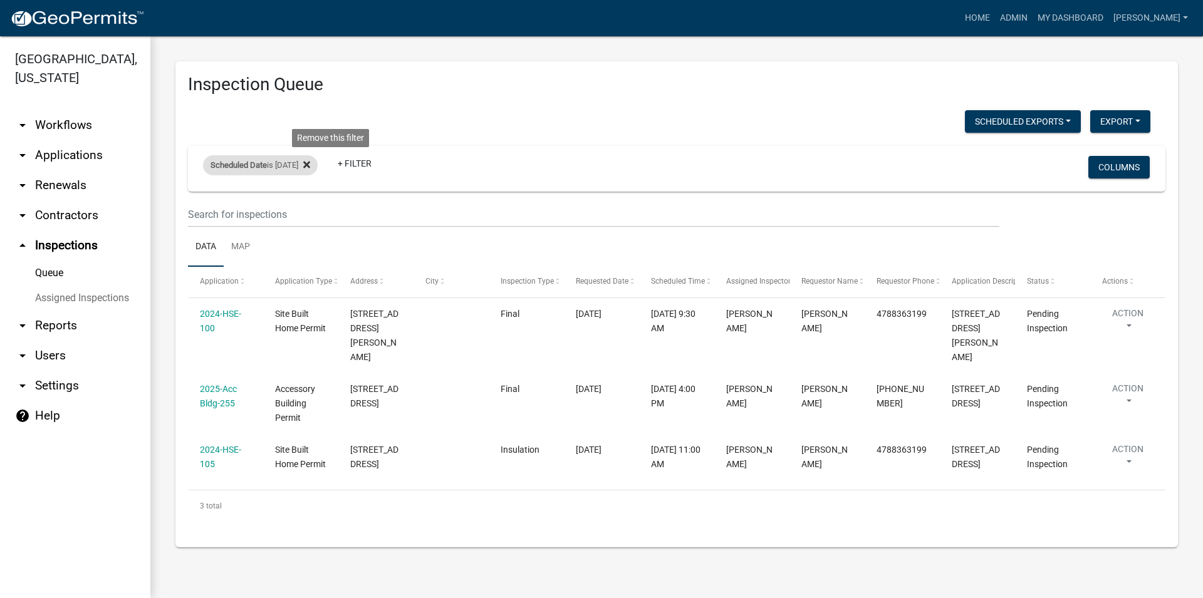
click at [310, 164] on fa-icon at bounding box center [304, 165] width 12 height 20
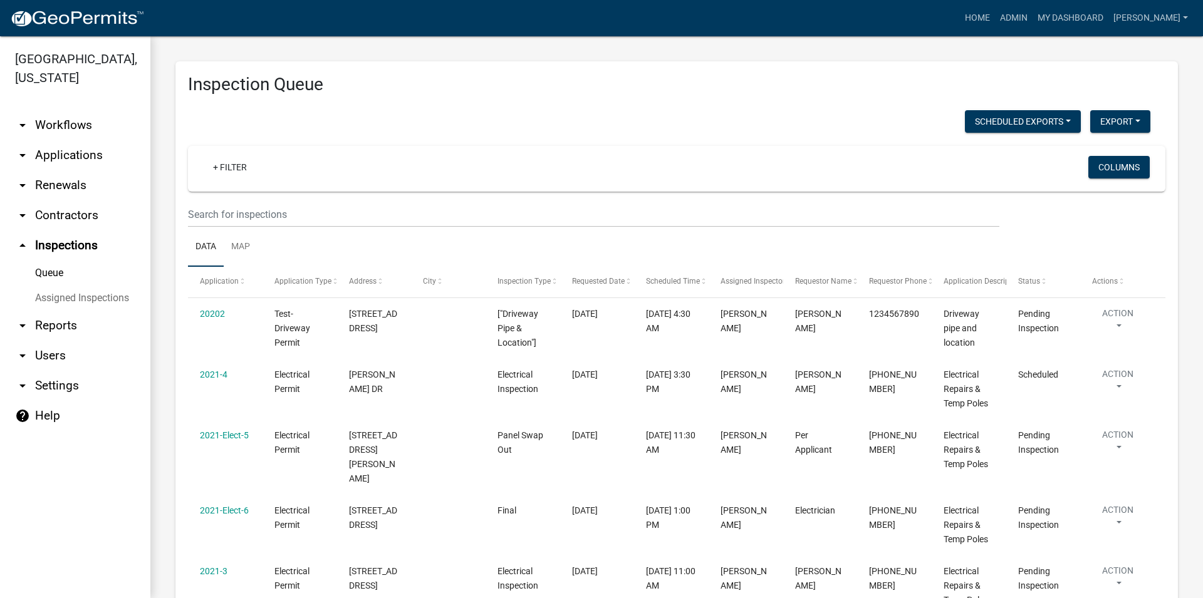
click at [58, 147] on link "arrow_drop_down Applications" at bounding box center [75, 155] width 150 height 30
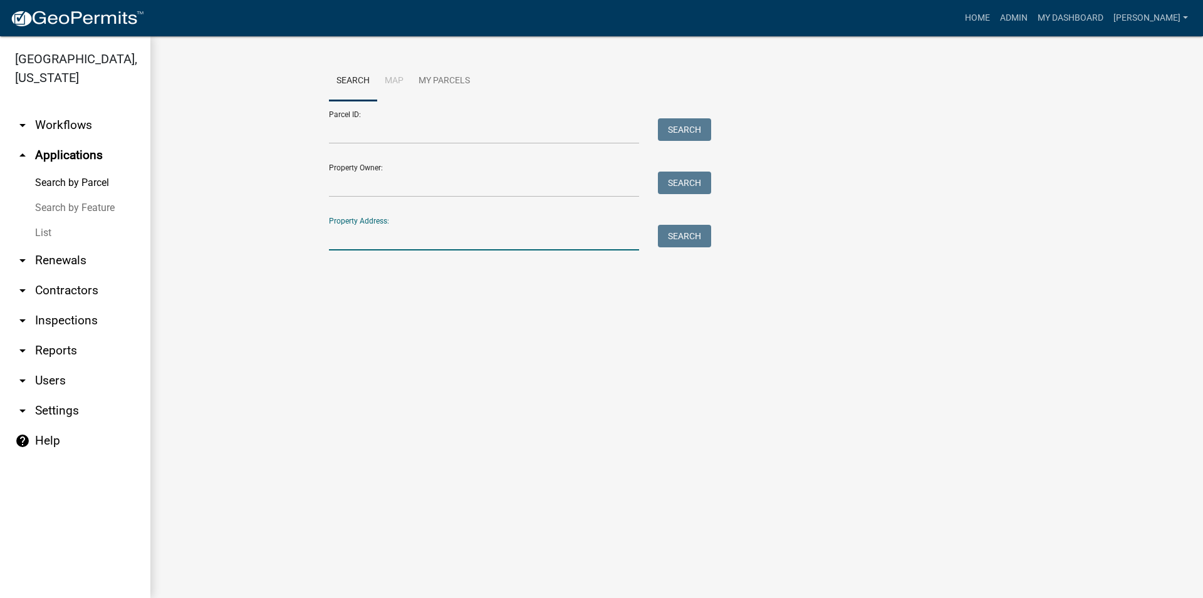
click at [345, 232] on input "Property Address:" at bounding box center [484, 238] width 310 height 26
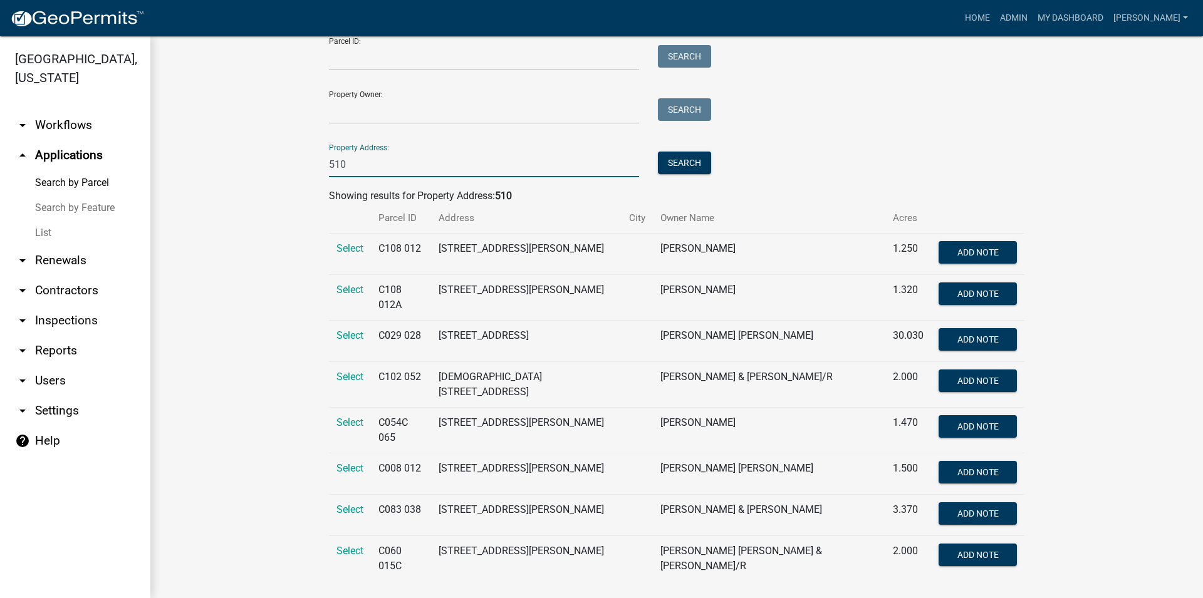
scroll to position [74, 0]
type input "510"
click at [347, 545] on span "Select" at bounding box center [350, 551] width 27 height 12
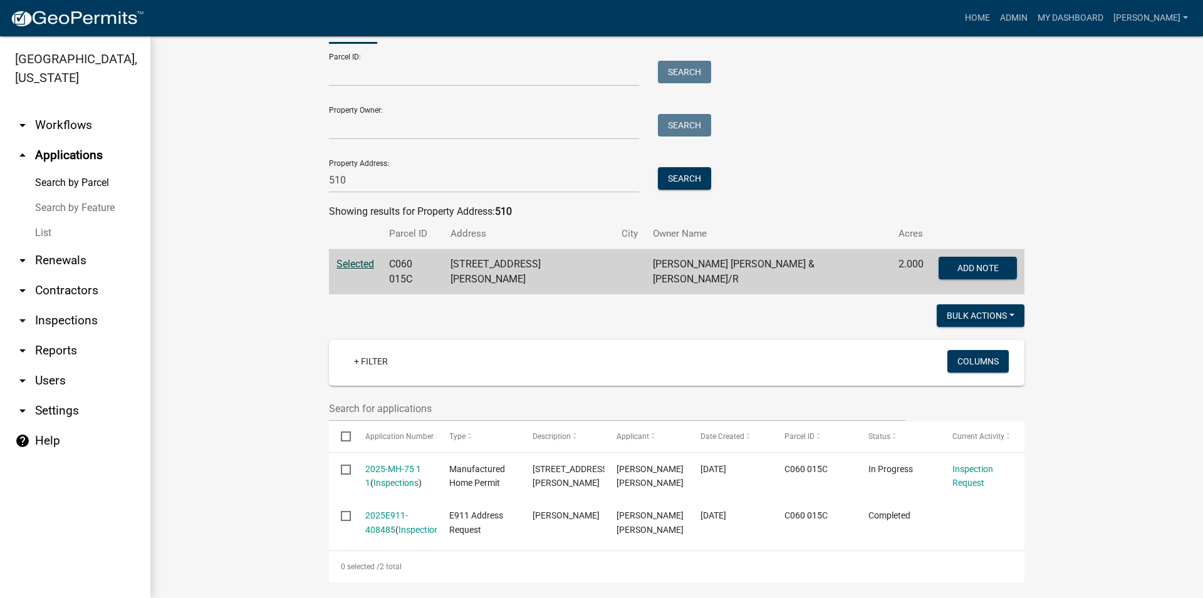
scroll to position [76, 0]
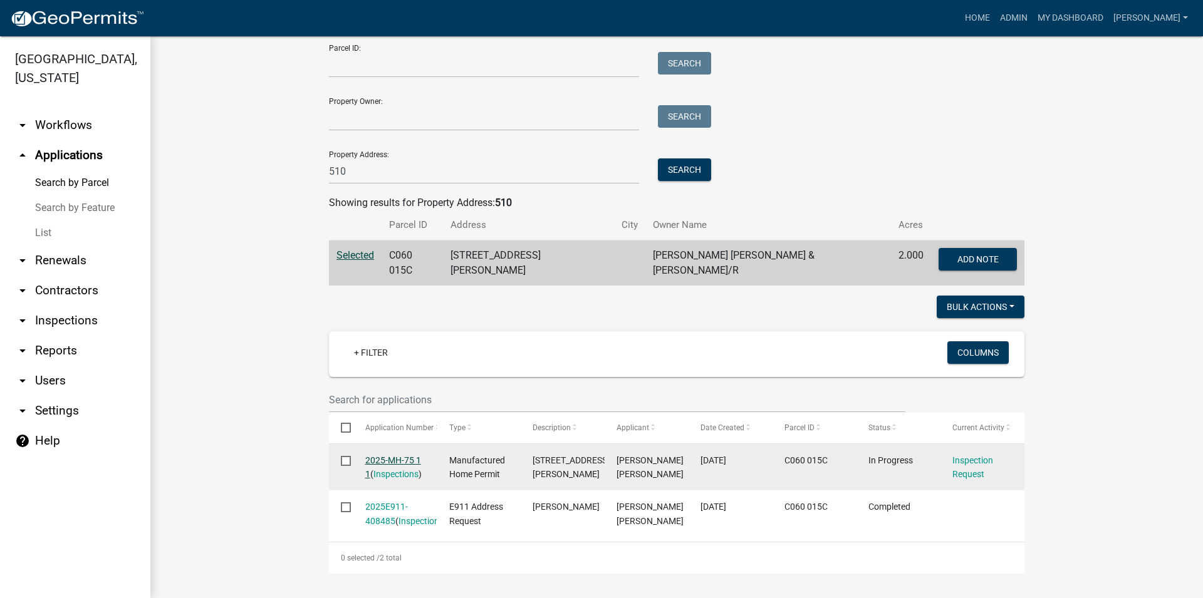
click at [380, 456] on link "2025-MH-75 1 1" at bounding box center [393, 468] width 56 height 24
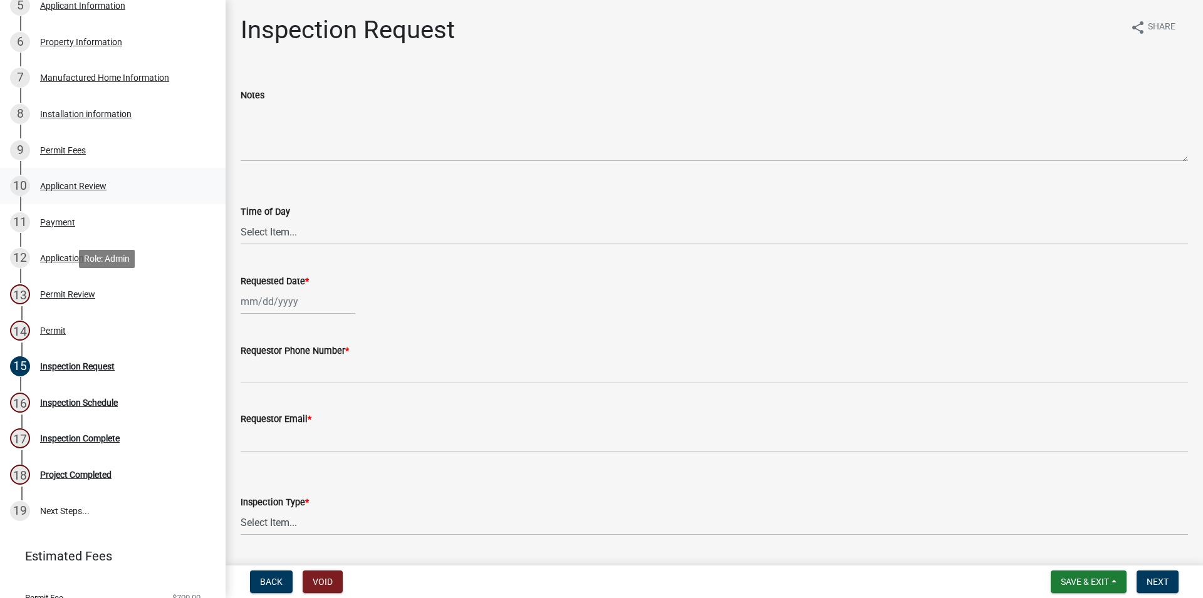
scroll to position [384, 0]
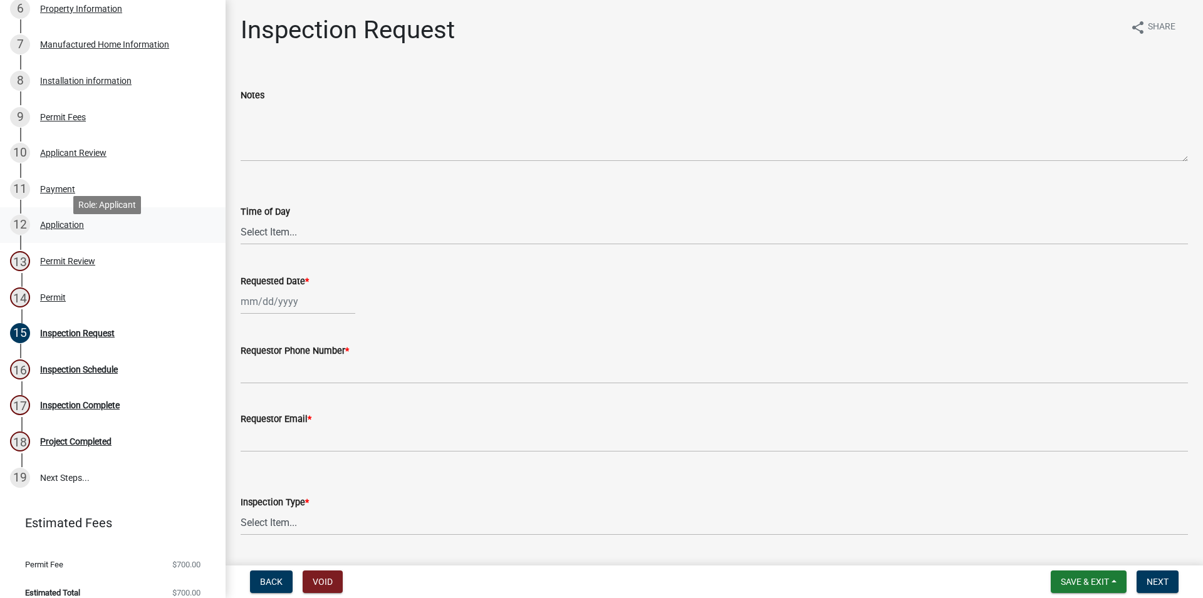
click at [111, 227] on link "12 Application" at bounding box center [113, 225] width 226 height 36
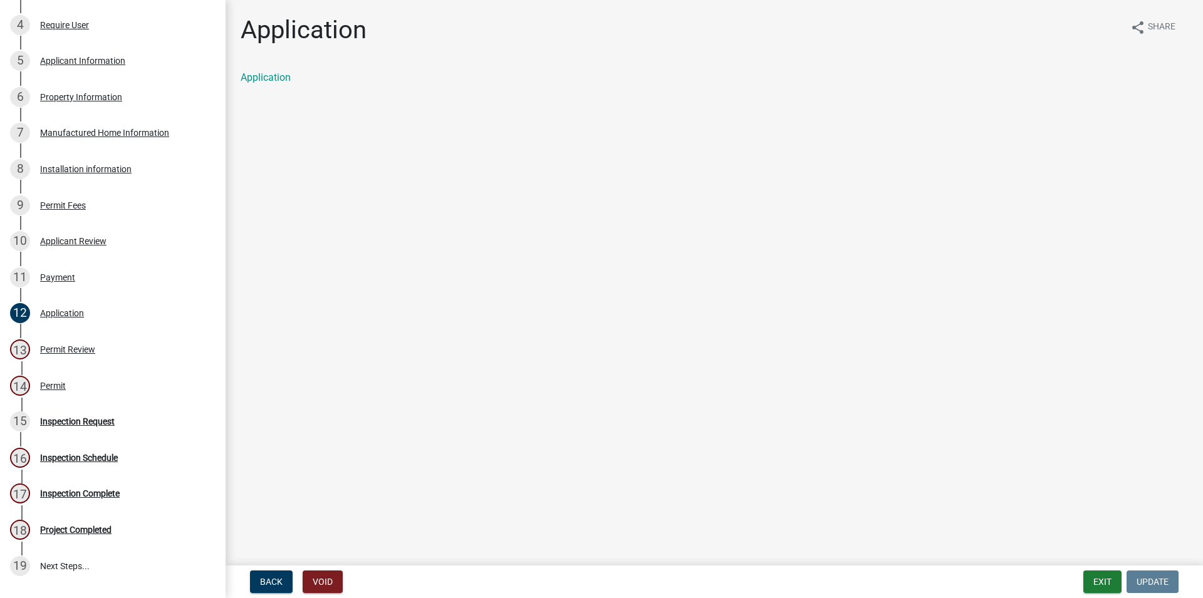
scroll to position [412, 0]
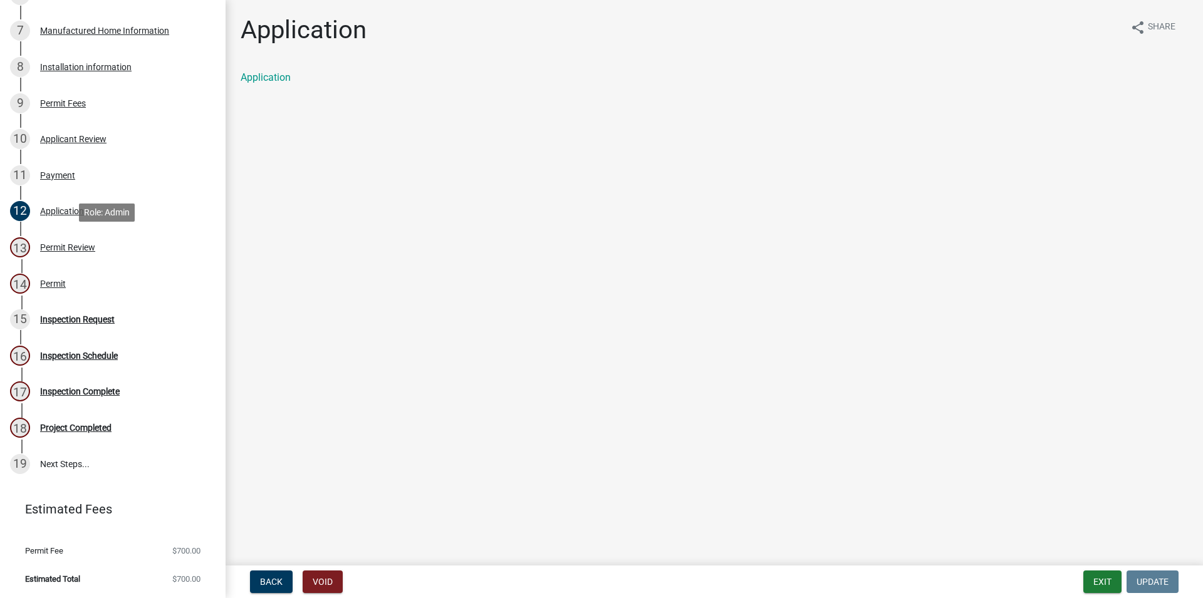
click at [83, 248] on div "Permit Review" at bounding box center [67, 247] width 55 height 9
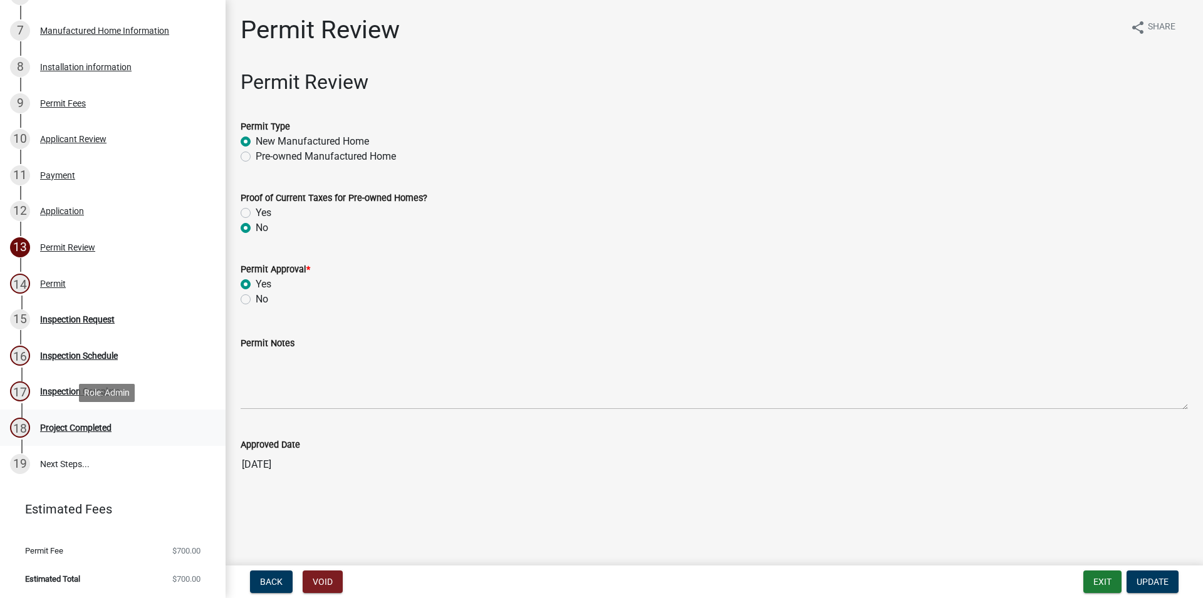
click at [126, 417] on link "18 Project Completed" at bounding box center [113, 428] width 226 height 36
click at [147, 442] on link "18 Project Completed" at bounding box center [113, 428] width 226 height 36
click at [140, 432] on div "18 Project Completed" at bounding box center [108, 428] width 196 height 20
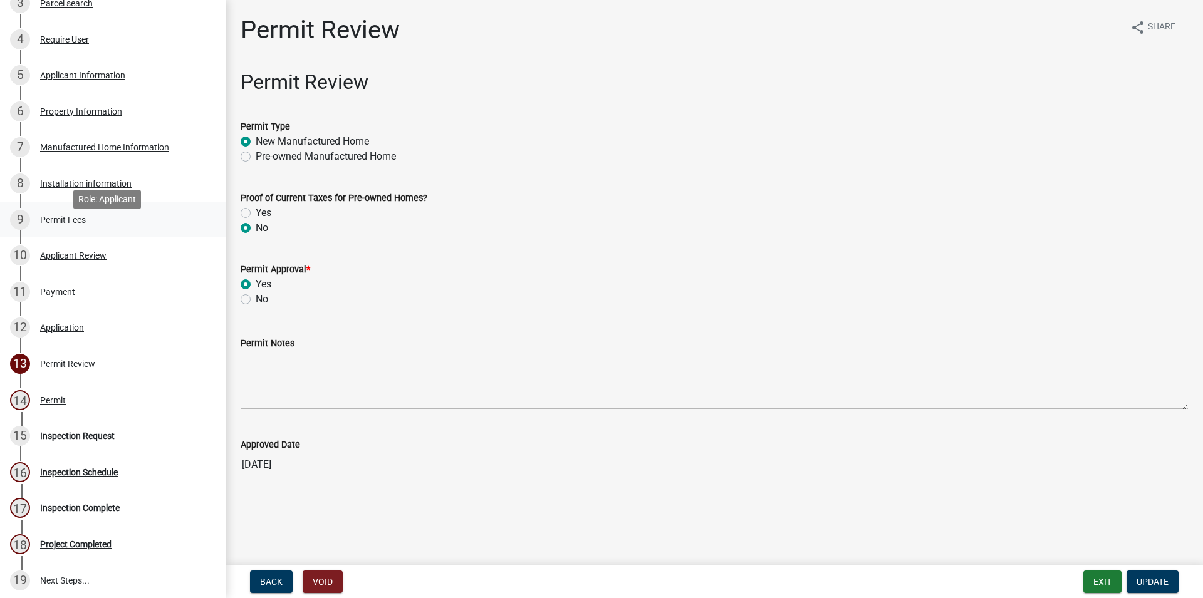
scroll to position [28, 0]
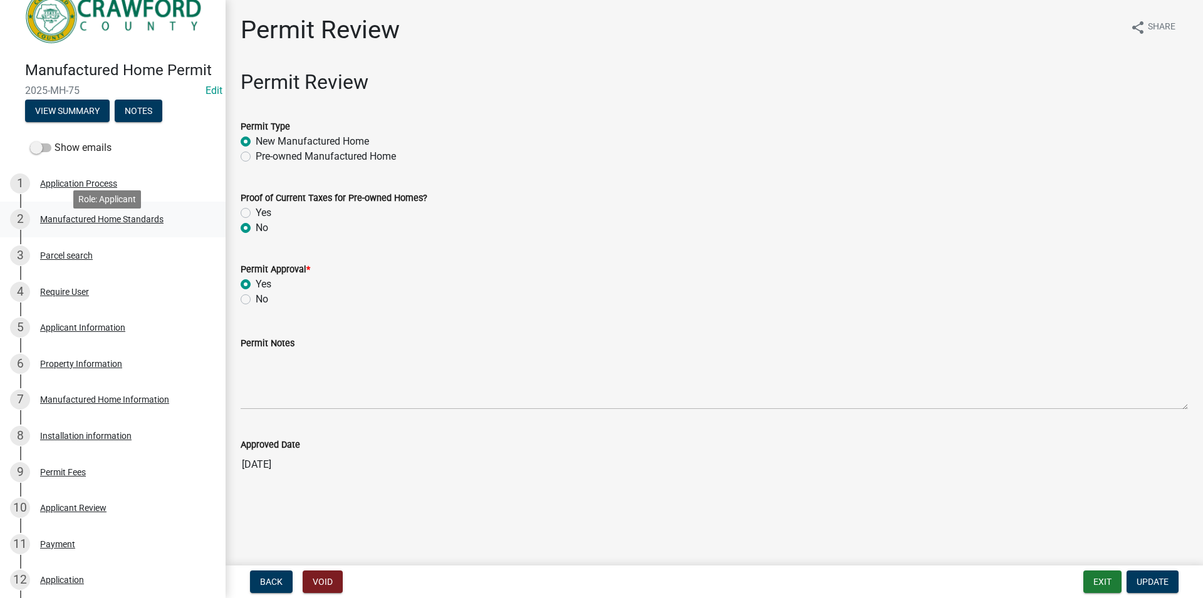
click at [103, 224] on div "Manufactured Home Standards" at bounding box center [101, 219] width 123 height 9
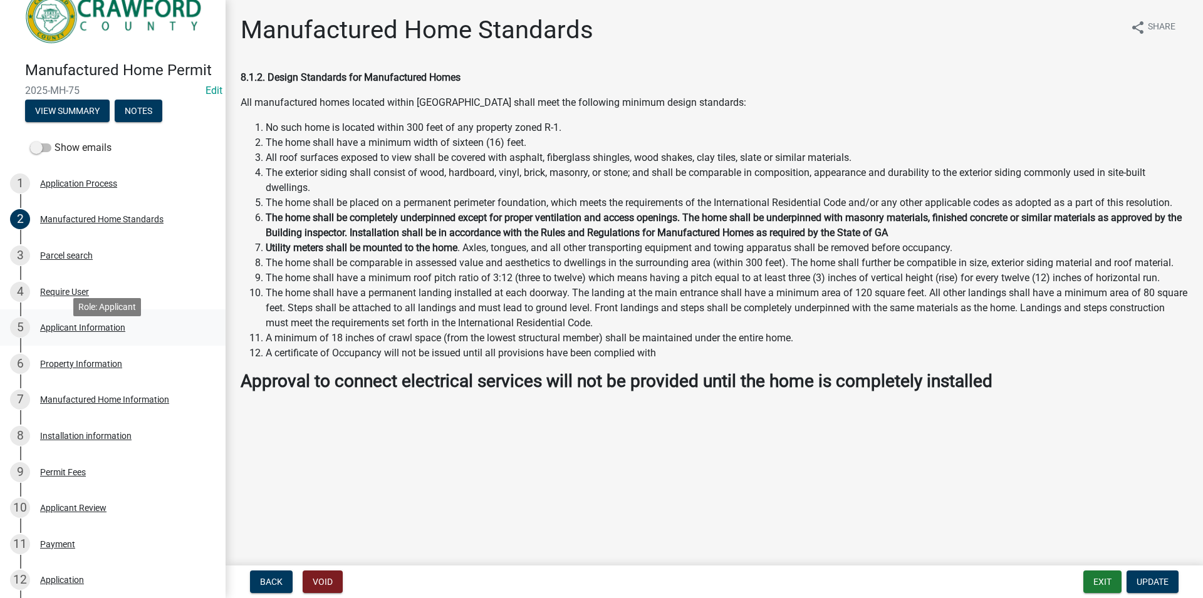
click at [103, 332] on div "Applicant Information" at bounding box center [82, 327] width 85 height 9
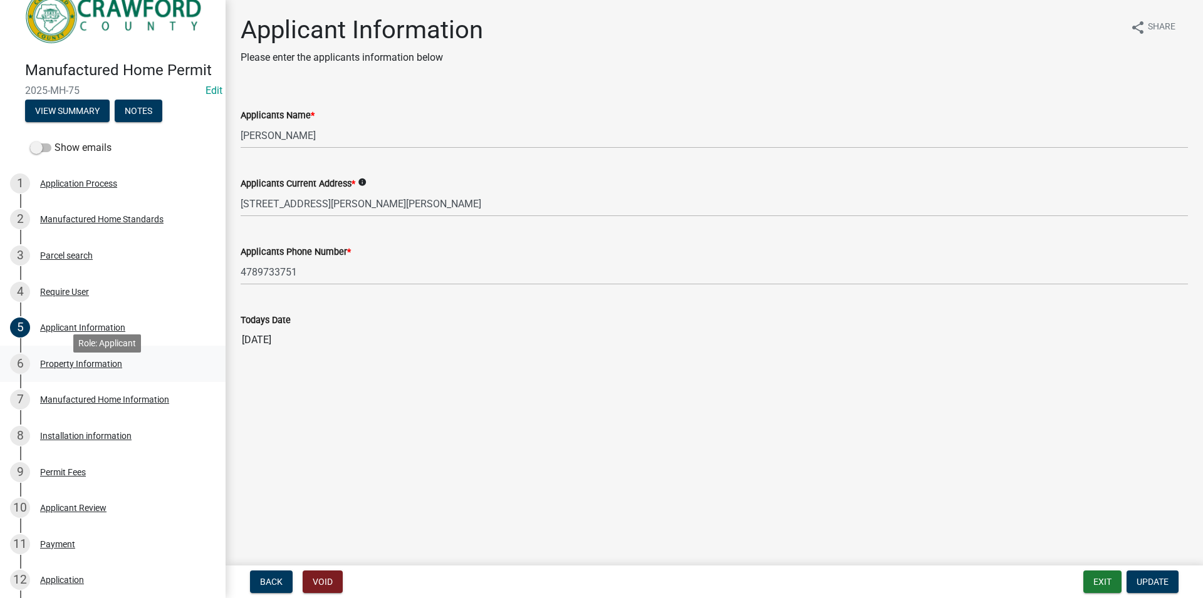
click at [102, 368] on div "Property Information" at bounding box center [81, 364] width 82 height 9
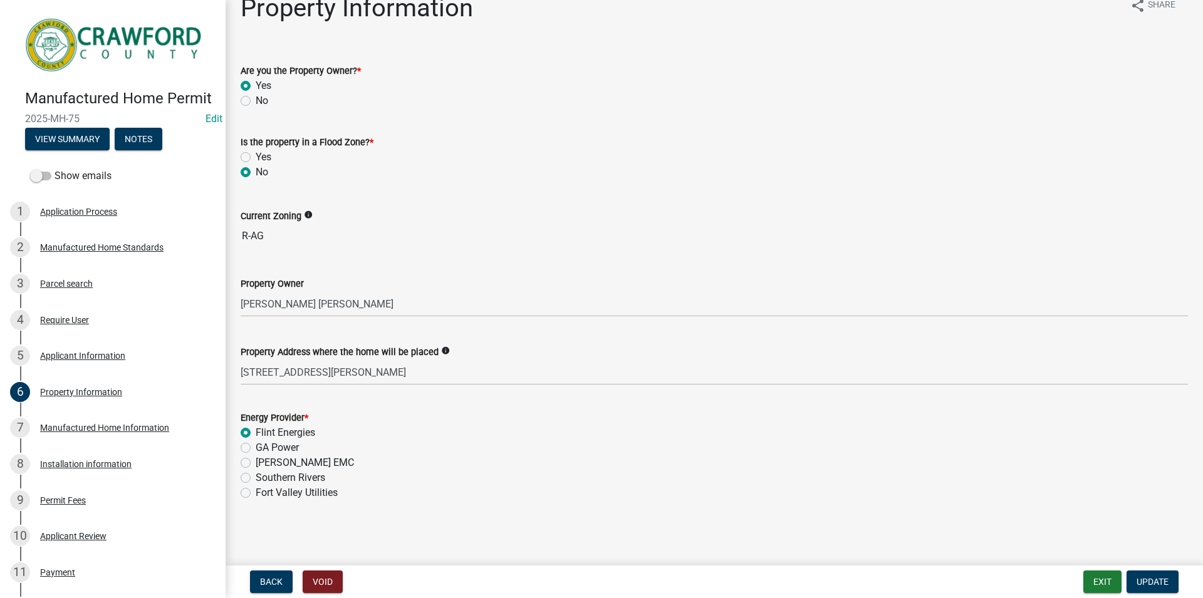
scroll to position [0, 0]
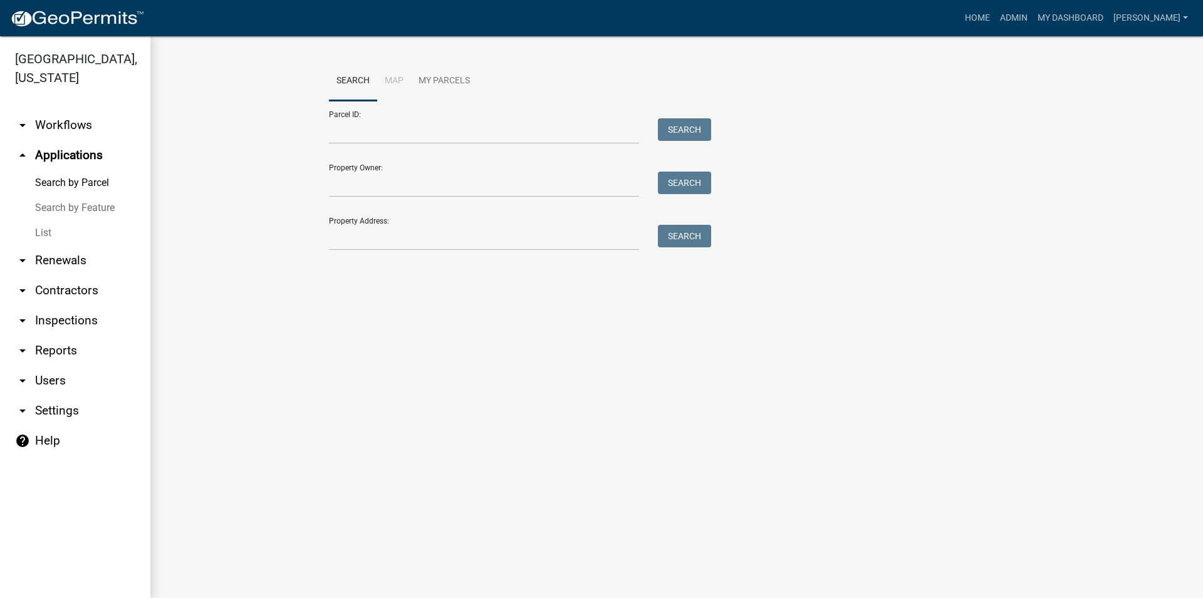
click at [86, 311] on link "arrow_drop_down Inspections" at bounding box center [75, 321] width 150 height 30
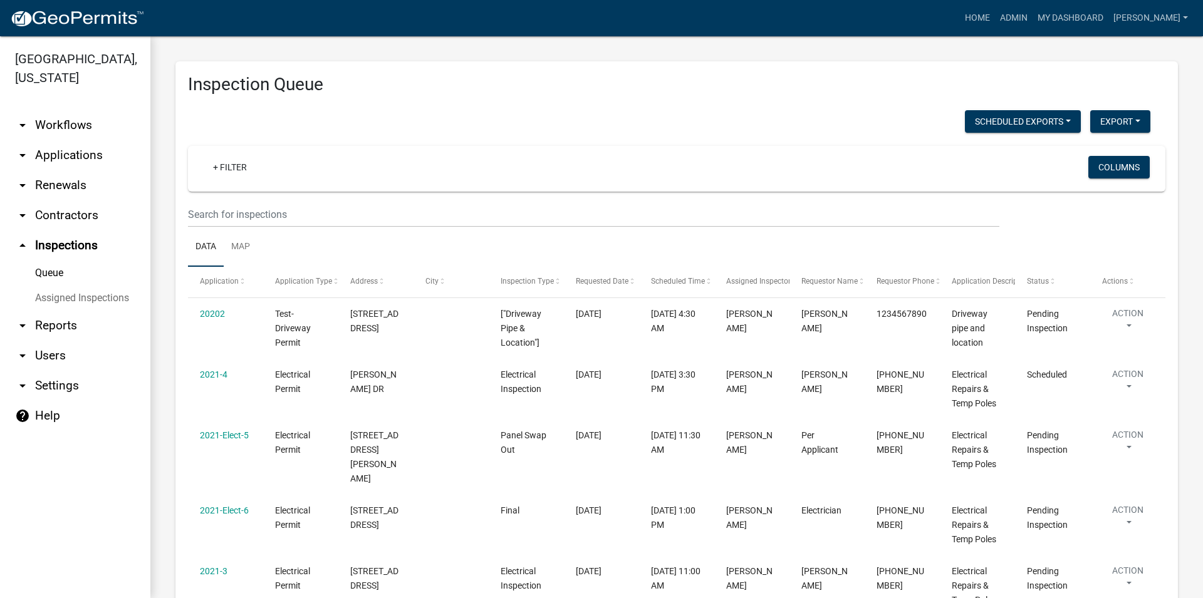
click at [71, 157] on link "arrow_drop_down Applications" at bounding box center [75, 155] width 150 height 30
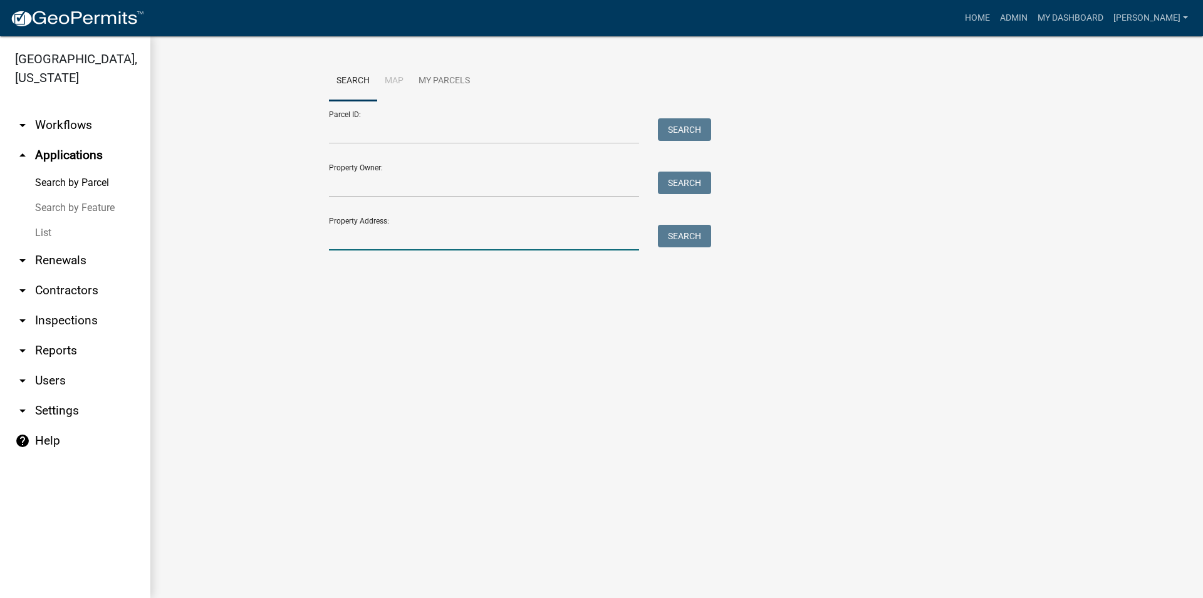
drag, startPoint x: 461, startPoint y: 230, endPoint x: 466, endPoint y: 222, distance: 9.0
click at [461, 229] on input "Property Address:" at bounding box center [484, 238] width 310 height 26
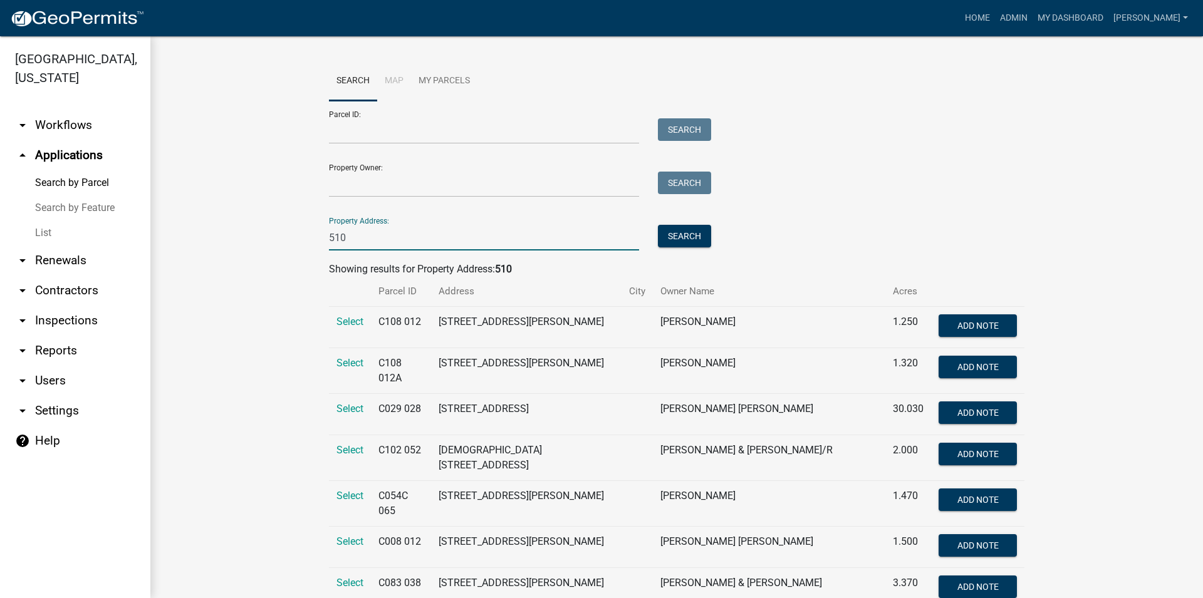
scroll to position [74, 0]
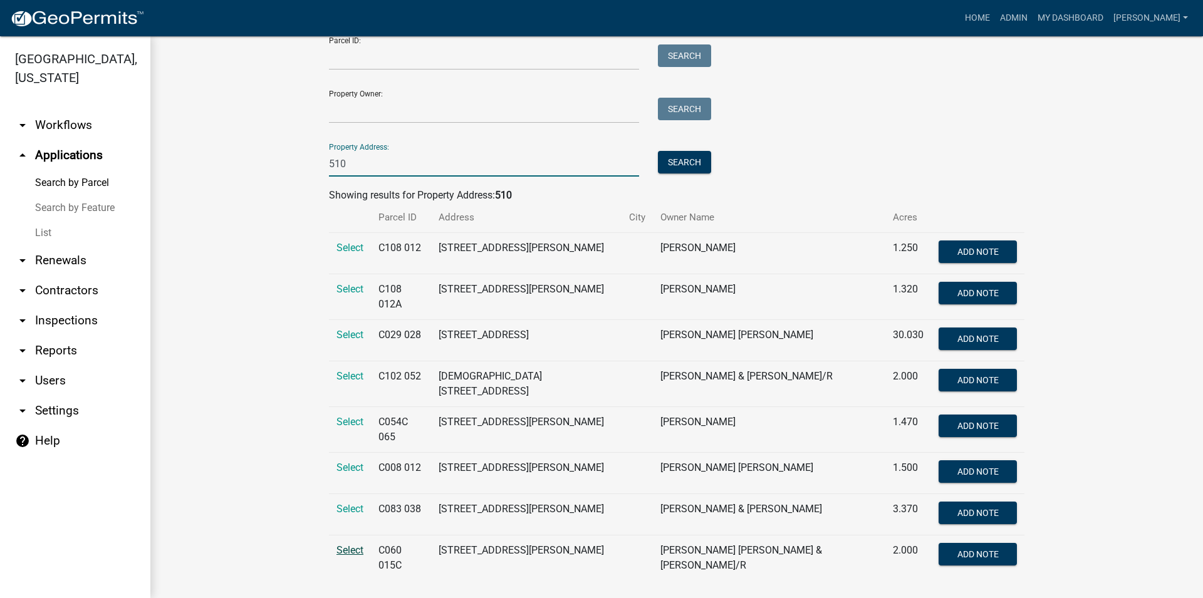
type input "510"
click at [342, 545] on span "Select" at bounding box center [350, 551] width 27 height 12
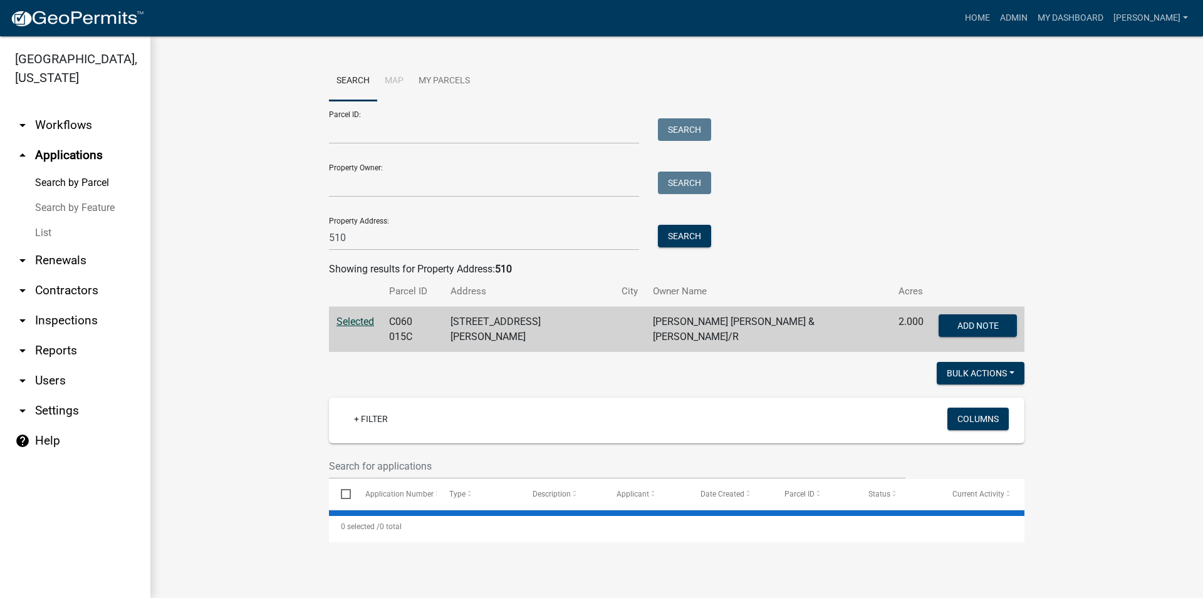
scroll to position [0, 0]
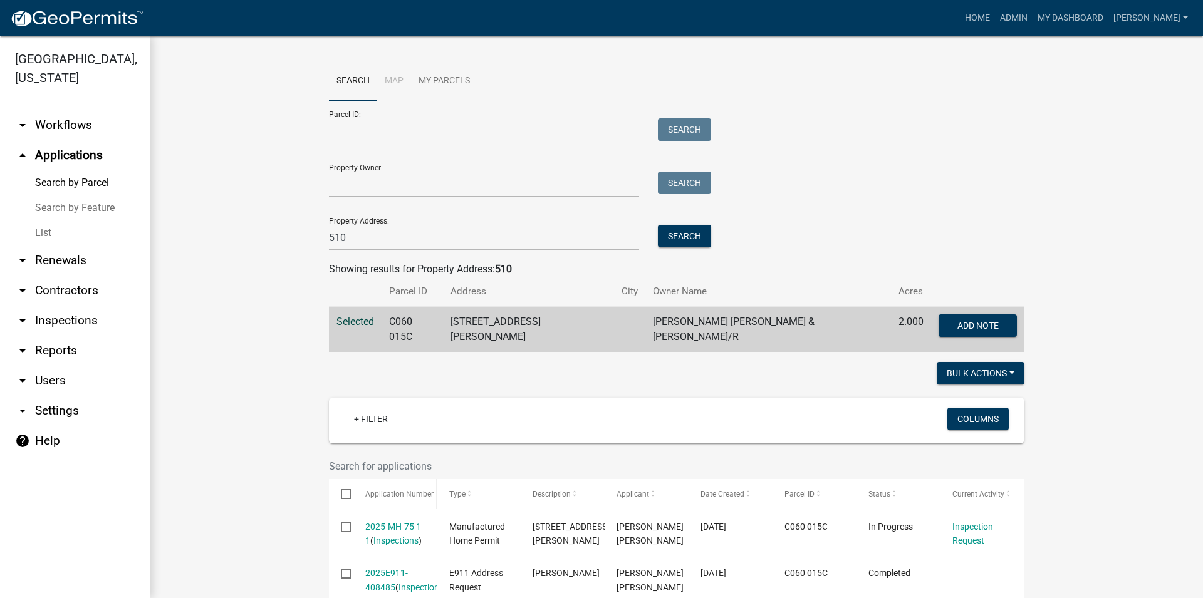
scroll to position [76, 0]
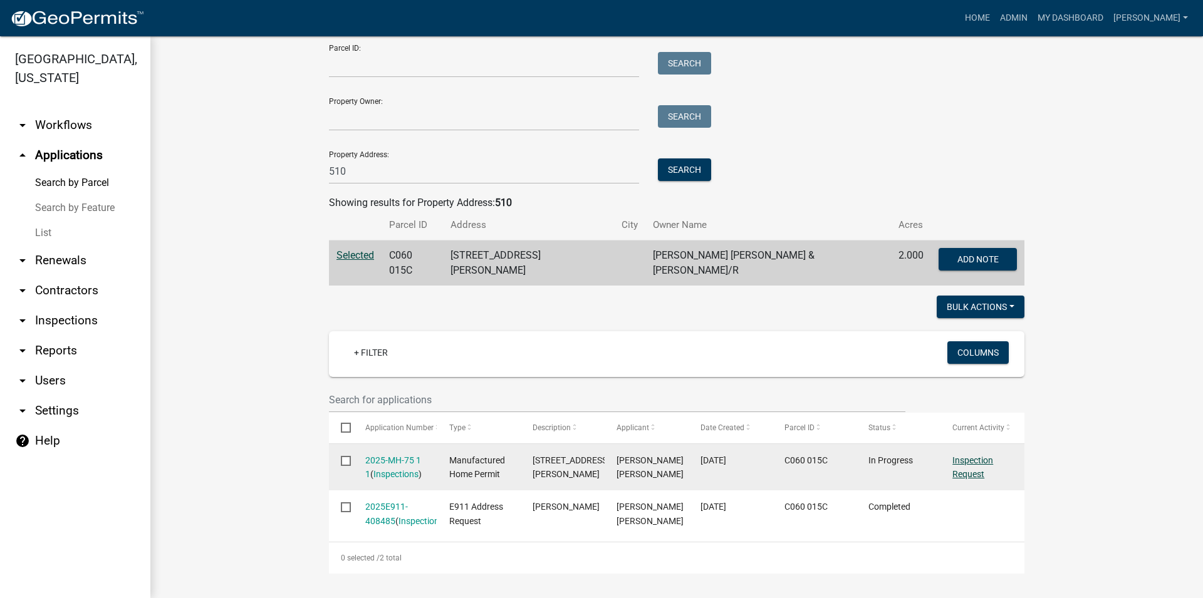
drag, startPoint x: 944, startPoint y: 446, endPoint x: 953, endPoint y: 446, distance: 8.8
click at [949, 446] on datatable-body-cell "Inspection Request" at bounding box center [983, 467] width 84 height 46
click at [954, 456] on link "Inspection Request" at bounding box center [973, 468] width 41 height 24
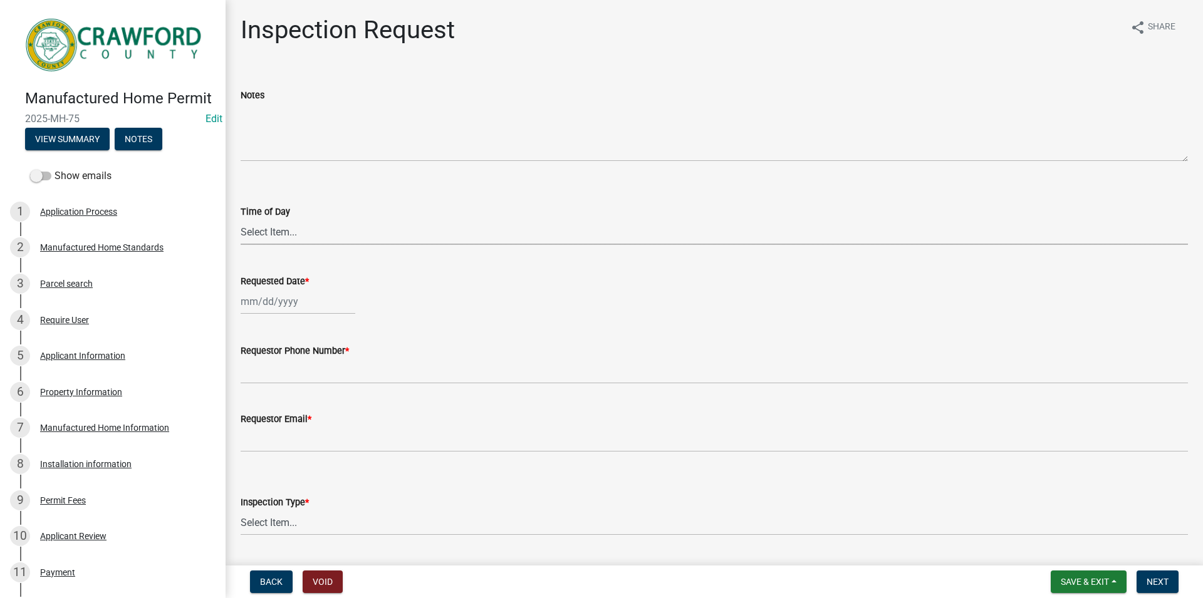
click at [241, 219] on select "Select Item... AM PM" at bounding box center [715, 232] width 948 height 26
click option "AM" at bounding box center [0, 0] width 0 height 0
select select "875a3a71-821c-4932-8f00-7658fd3ebb60"
click at [276, 295] on input "Requested Date *" at bounding box center [298, 302] width 115 height 26
select select "8"
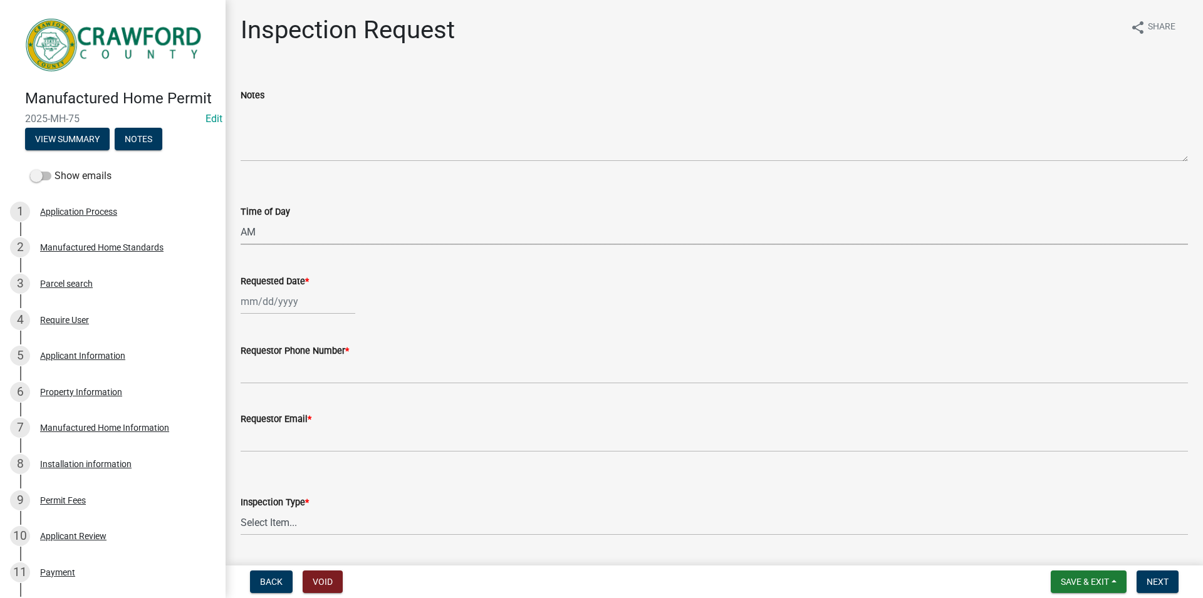
select select "2025"
click at [249, 411] on div "11" at bounding box center [253, 409] width 20 height 20
type input "[DATE]"
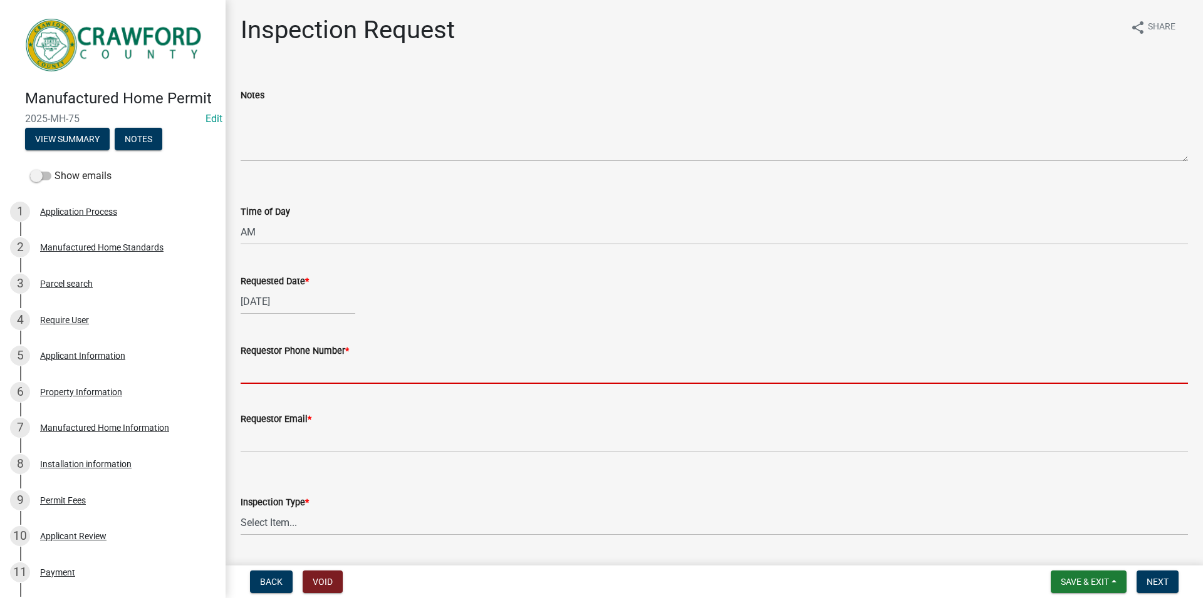
click at [276, 375] on input "Requestor Phone Number *" at bounding box center [715, 371] width 948 height 26
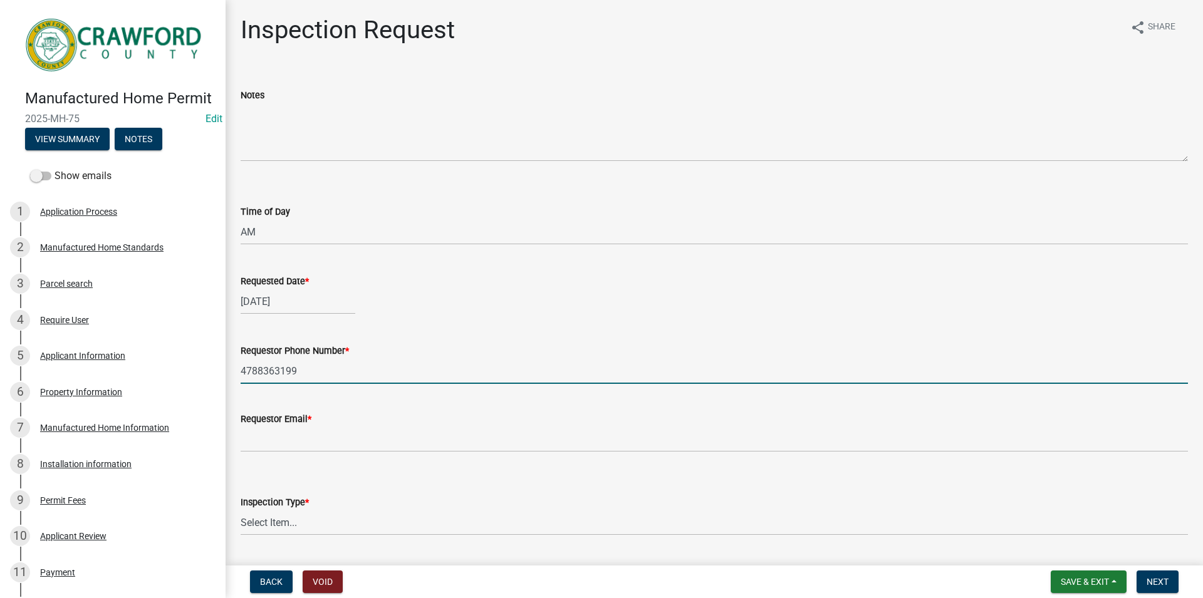
type input "4788363199"
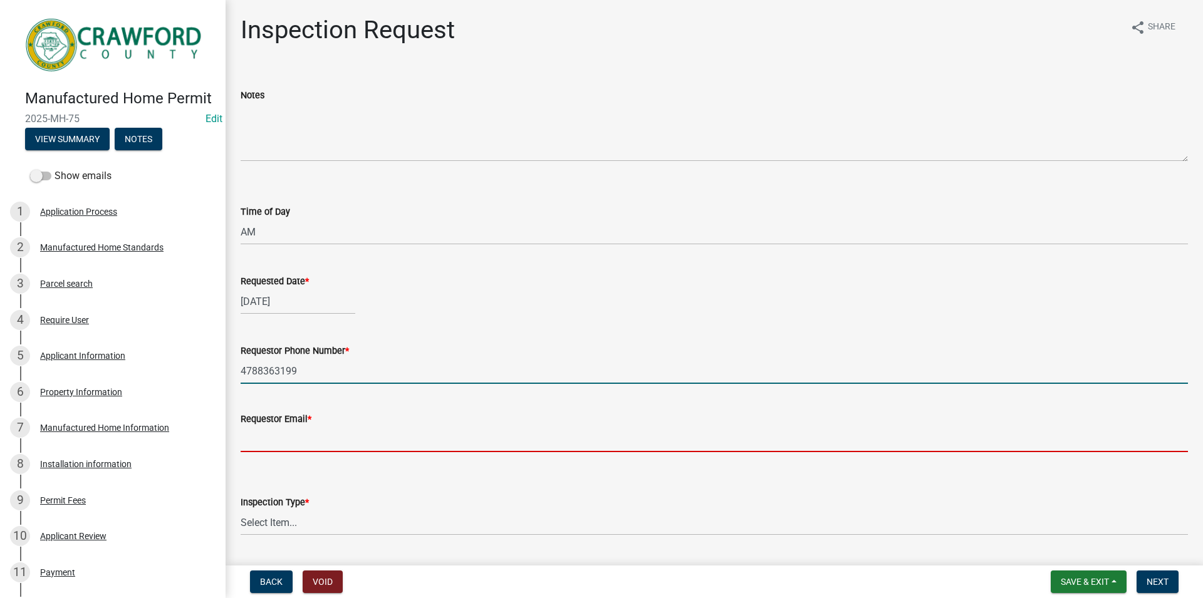
click at [283, 437] on input "Requestor Email *" at bounding box center [715, 440] width 948 height 26
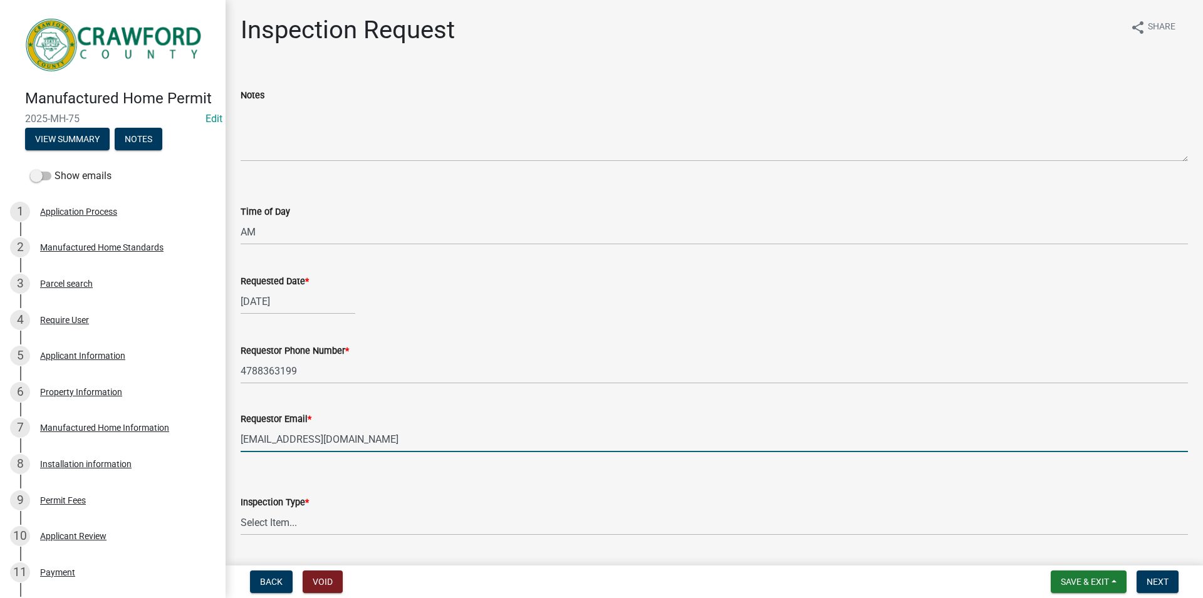
scroll to position [71, 0]
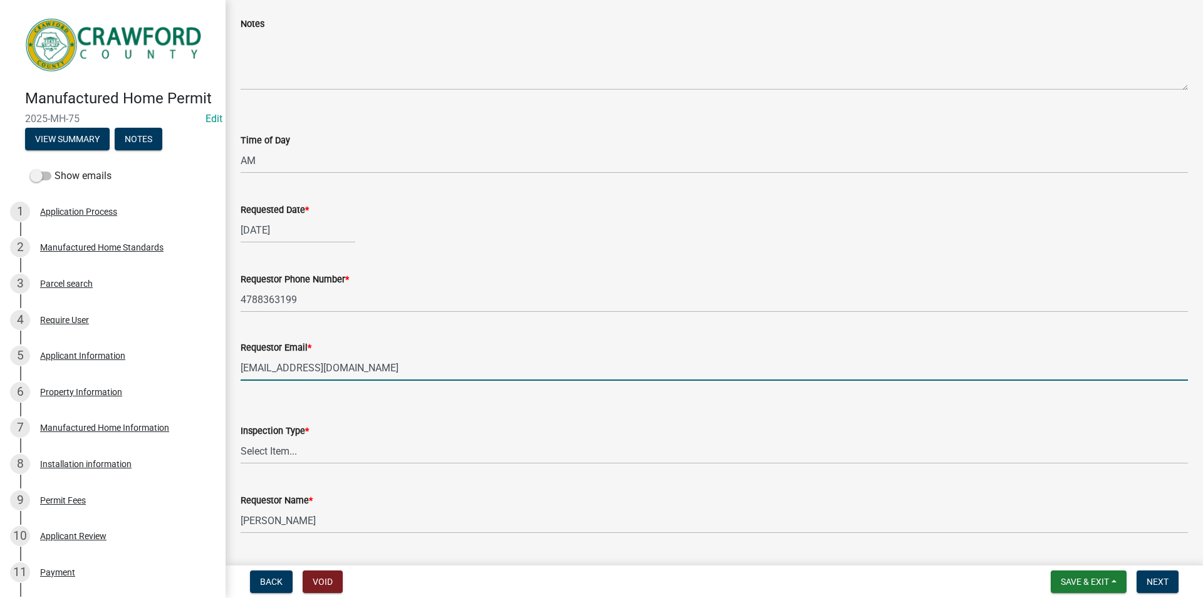
click at [278, 375] on input "SAMPLA@GMAIL.COM" at bounding box center [715, 368] width 948 height 26
type input "[EMAIL_ADDRESS][DOMAIN_NAME]"
click at [241, 439] on select "Select Item... Manufactured Home Final Footer Inspection" at bounding box center [715, 452] width 948 height 26
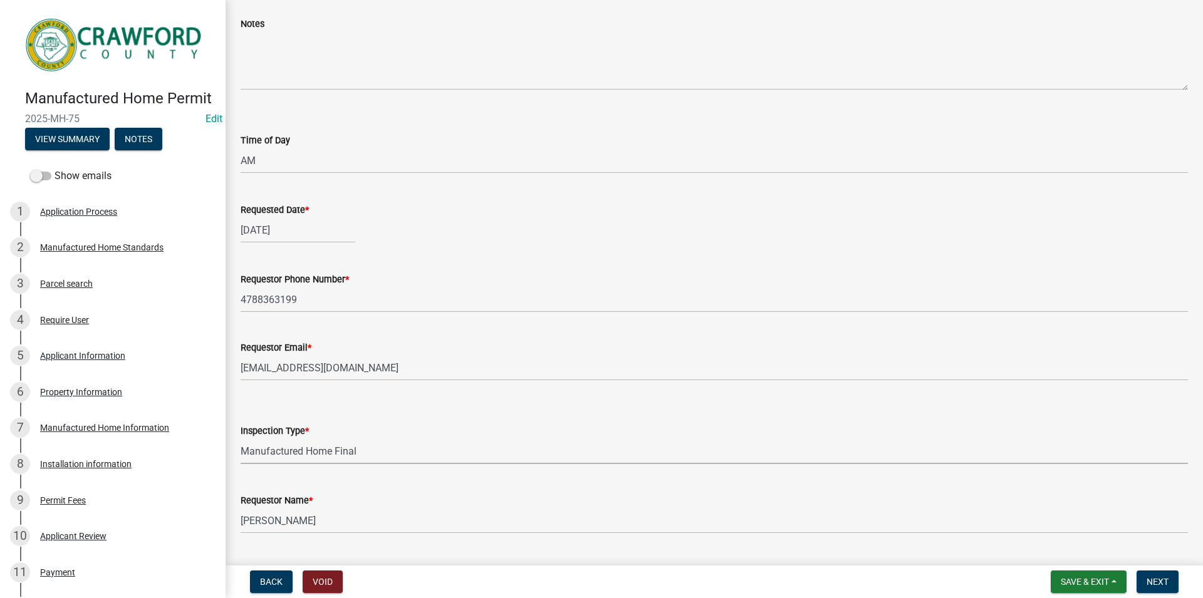
click option "Manufactured Home Final" at bounding box center [0, 0] width 0 height 0
select select "21b86080-1978-429e-8763-4813f54b098a"
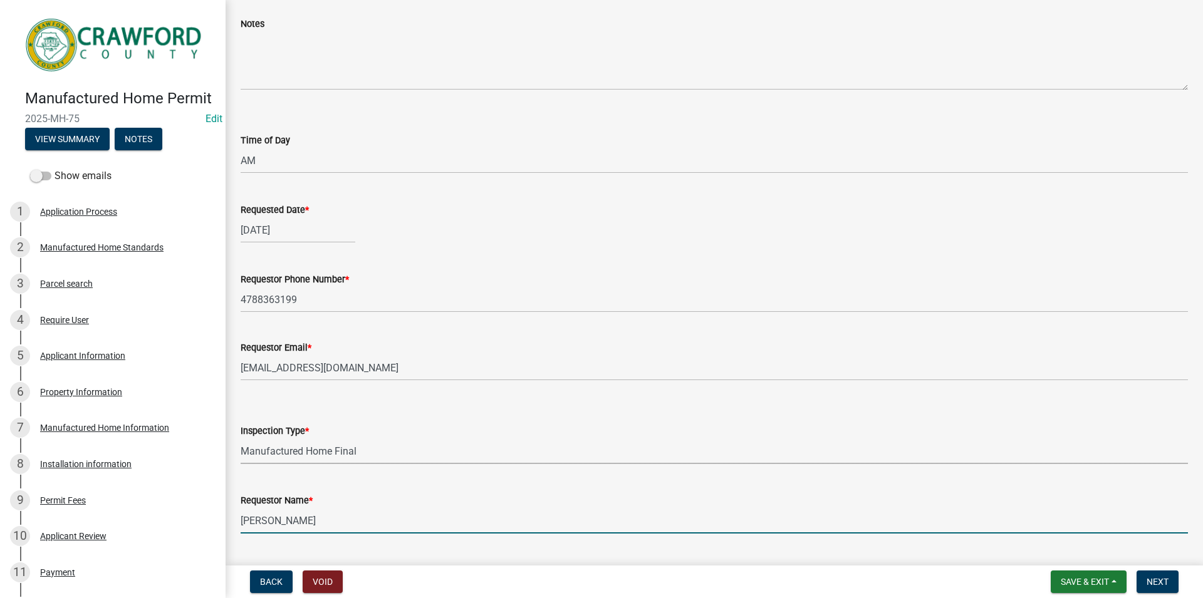
click at [310, 513] on input "[PERSON_NAME]" at bounding box center [715, 521] width 948 height 26
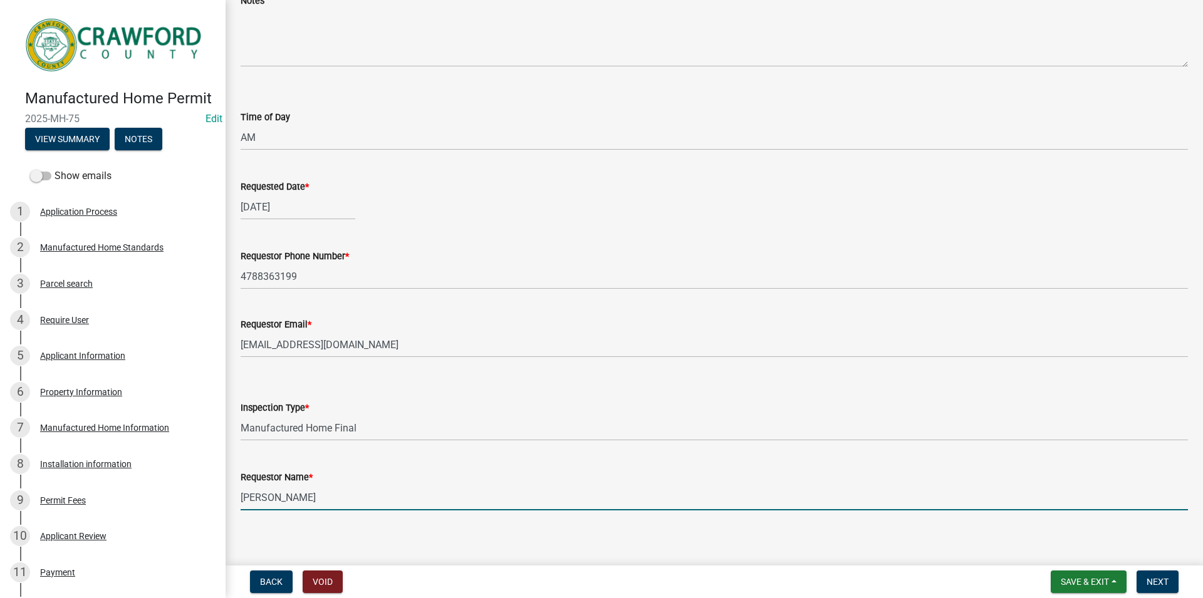
scroll to position [103, 0]
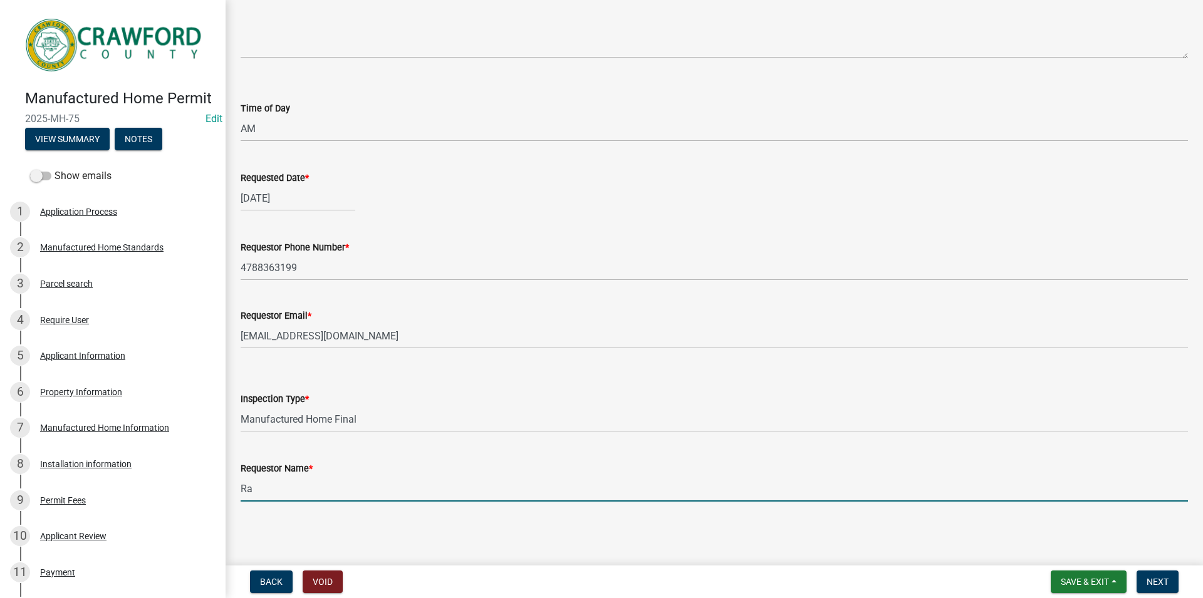
type input "R"
type input "[PERSON_NAME]"
click at [1174, 575] on button "Next" at bounding box center [1158, 582] width 42 height 23
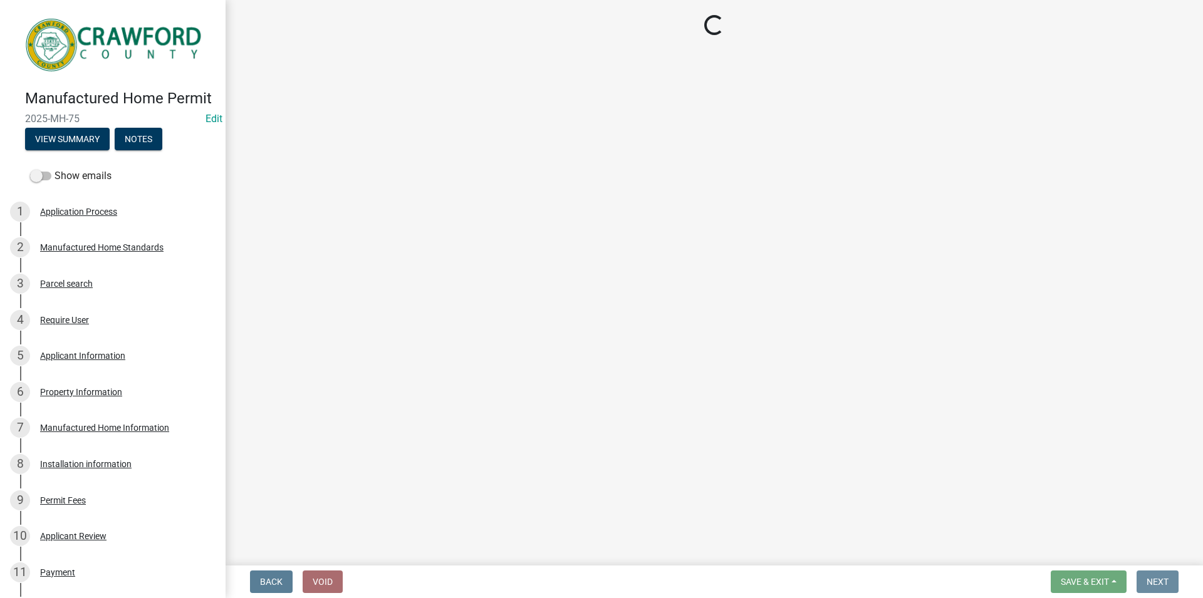
scroll to position [0, 0]
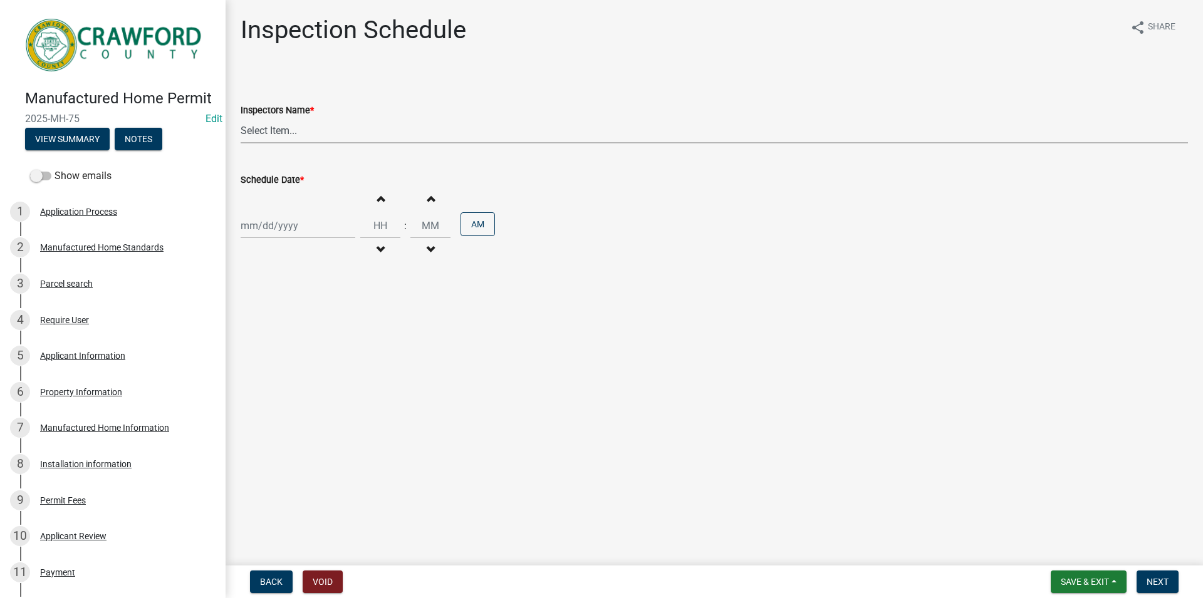
click at [241, 118] on select "Select Item... RLcarroll (Rachel Carroll) l.kriz (Layla Kriz) j.watson (Jake Wa…" at bounding box center [715, 131] width 948 height 26
select select "386c4b37-132c-45b4-be0e-b439663810e4"
click option "[PERSON_NAME] ([PERSON_NAME])" at bounding box center [0, 0] width 0 height 0
click at [296, 222] on input "Schedule Date *" at bounding box center [298, 226] width 115 height 26
click at [258, 331] on div "11" at bounding box center [253, 333] width 20 height 20
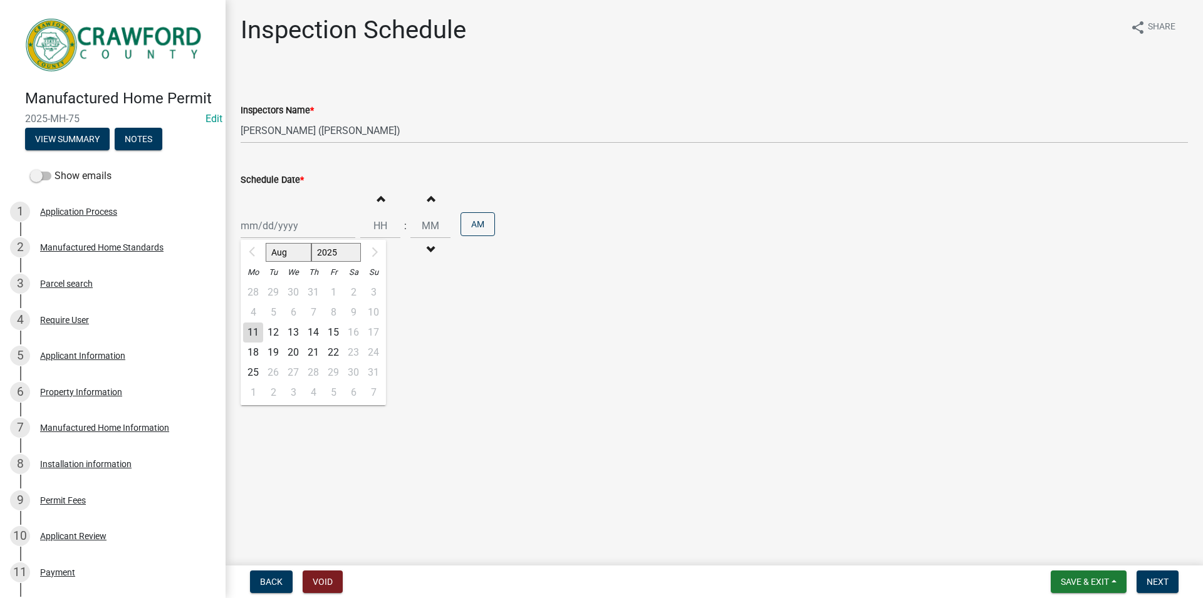
type input "[DATE]"
drag, startPoint x: 392, startPoint y: 189, endPoint x: 380, endPoint y: 202, distance: 17.7
click at [392, 190] on button "Increment hours" at bounding box center [380, 198] width 26 height 23
type input "01"
type input "00"
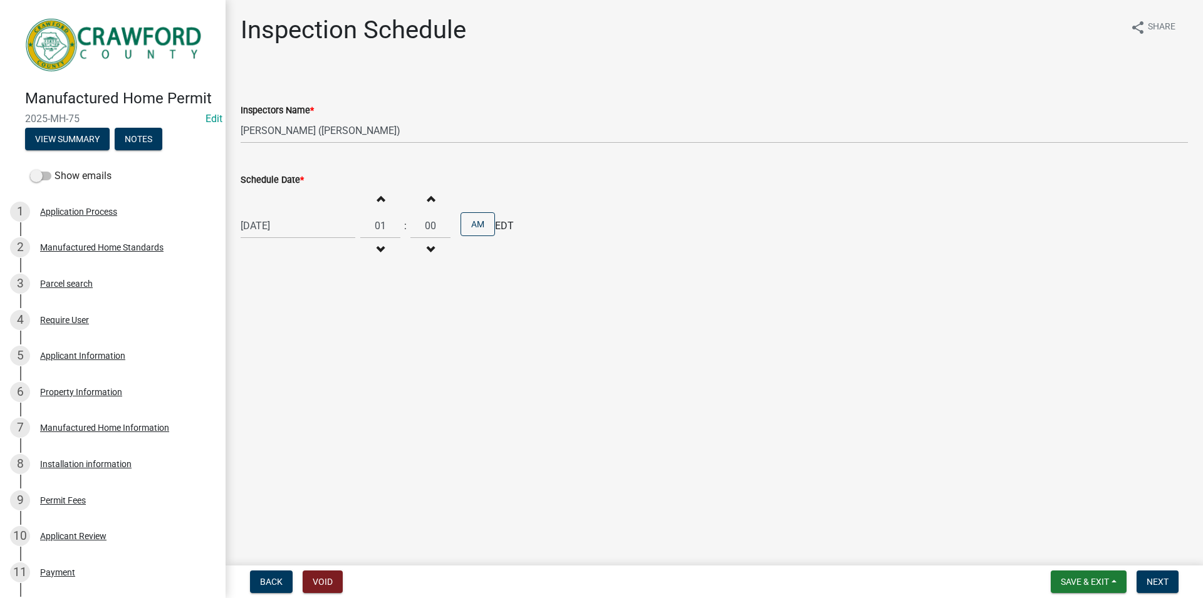
click at [380, 202] on button "Increment hours" at bounding box center [380, 198] width 26 height 23
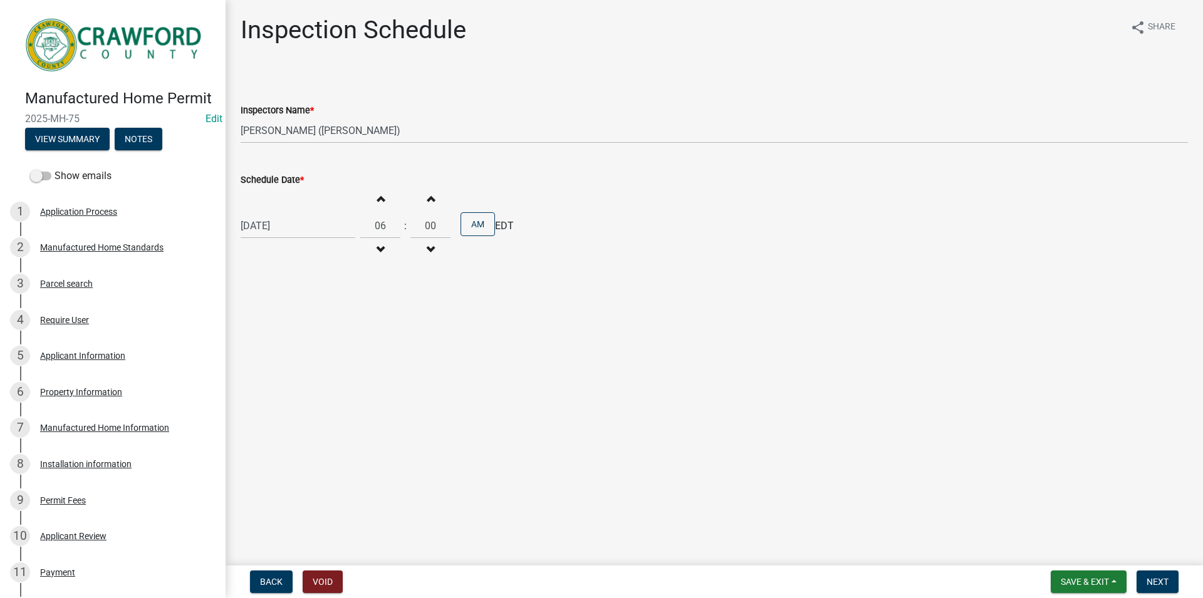
click at [380, 202] on button "Increment hours" at bounding box center [380, 198] width 26 height 23
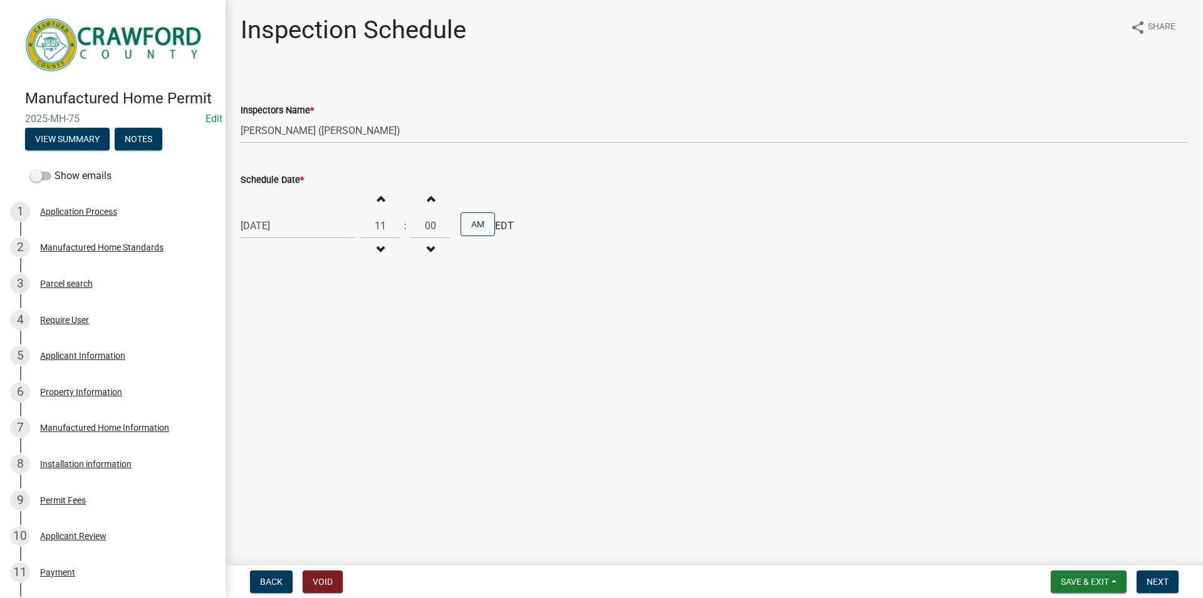
click at [380, 202] on button "Increment hours" at bounding box center [380, 198] width 26 height 23
click at [387, 241] on button "Decrement hours" at bounding box center [380, 250] width 26 height 23
type input "11"
click at [1161, 575] on button "Next" at bounding box center [1158, 582] width 42 height 23
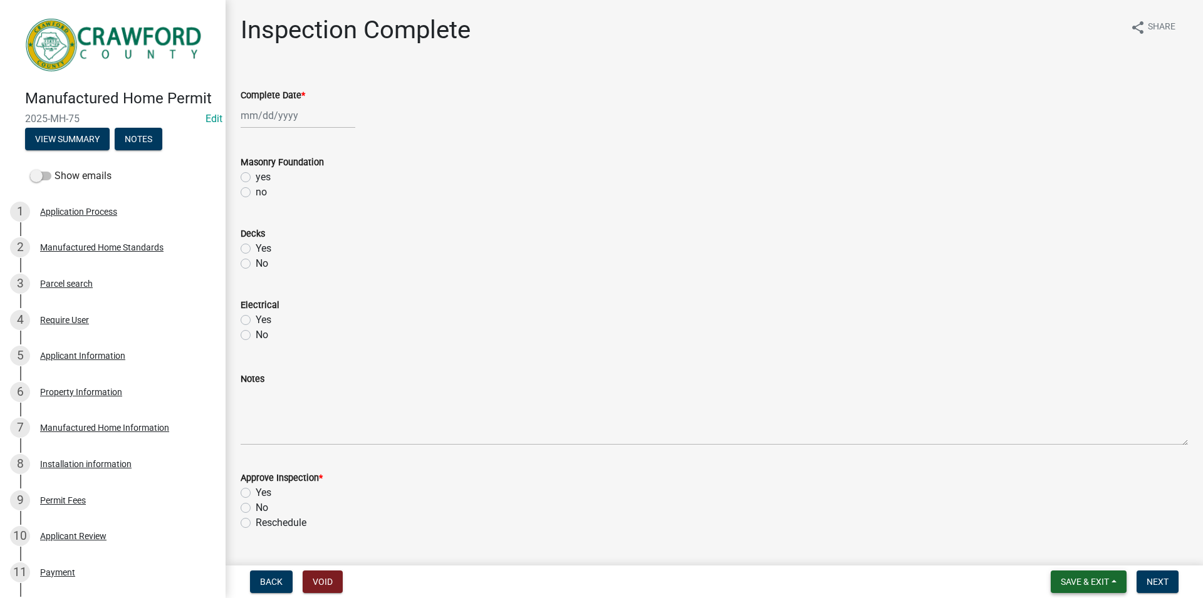
click at [1081, 582] on span "Save & Exit" at bounding box center [1085, 582] width 48 height 10
click at [1059, 547] on button "Save & Exit" at bounding box center [1077, 550] width 100 height 30
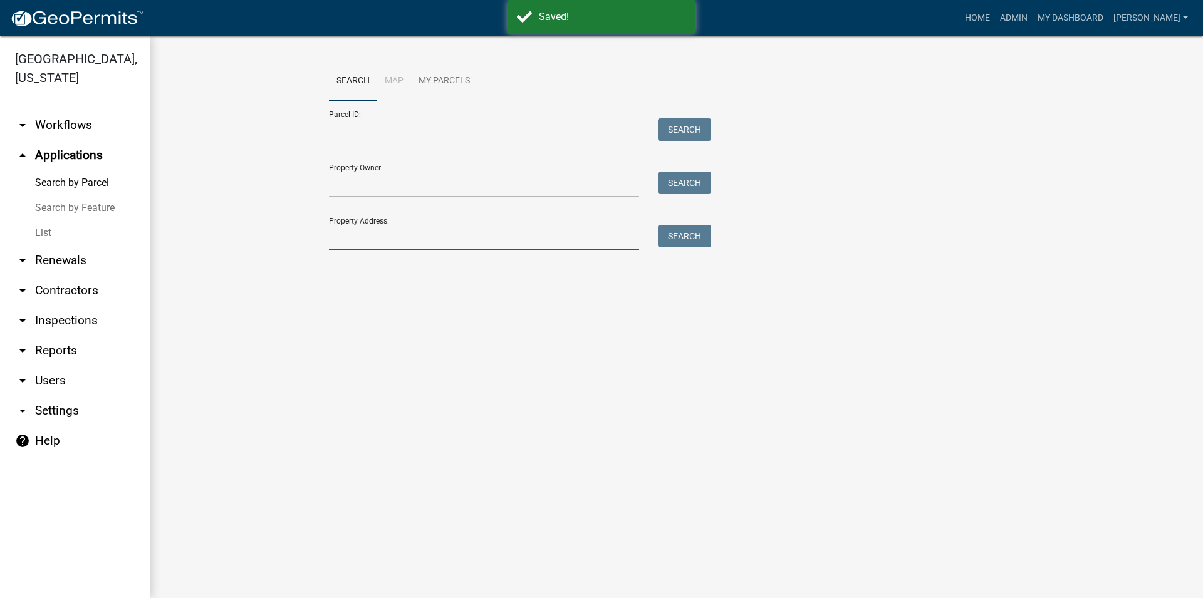
click at [377, 248] on input "Property Address:" at bounding box center [484, 238] width 310 height 26
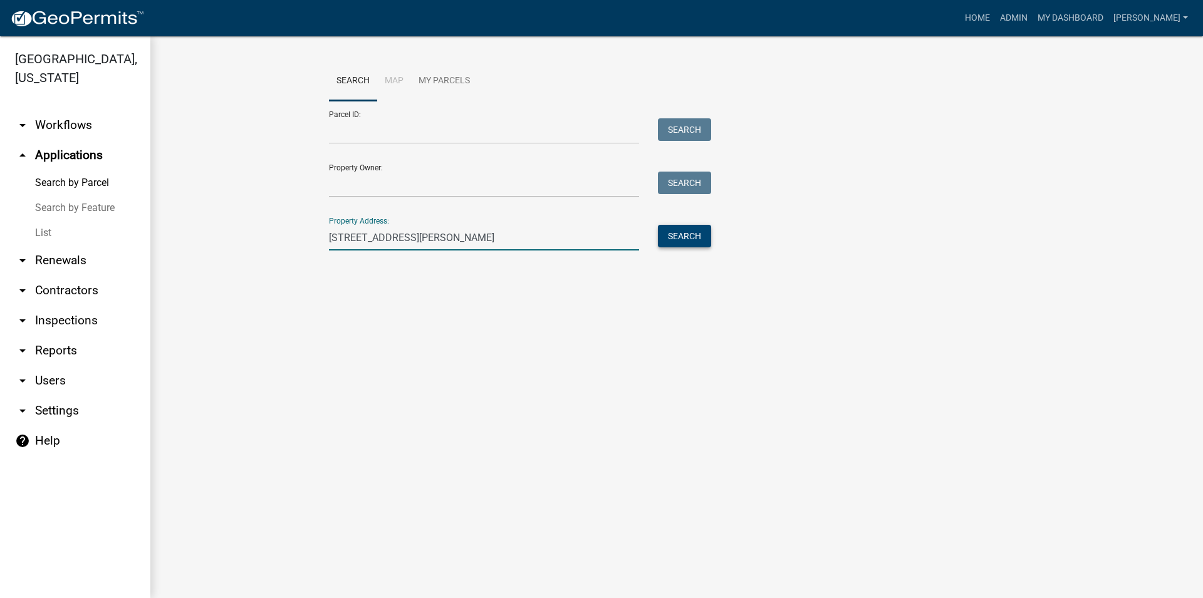
type input "979 Jackson Rd"
click at [685, 248] on div "Search" at bounding box center [682, 238] width 66 height 26
click at [667, 224] on div "Property Address: 979 Jackson Rd Search" at bounding box center [517, 228] width 376 height 43
click at [675, 231] on button "Search" at bounding box center [684, 236] width 53 height 23
drag, startPoint x: 412, startPoint y: 237, endPoint x: 305, endPoint y: 238, distance: 107.2
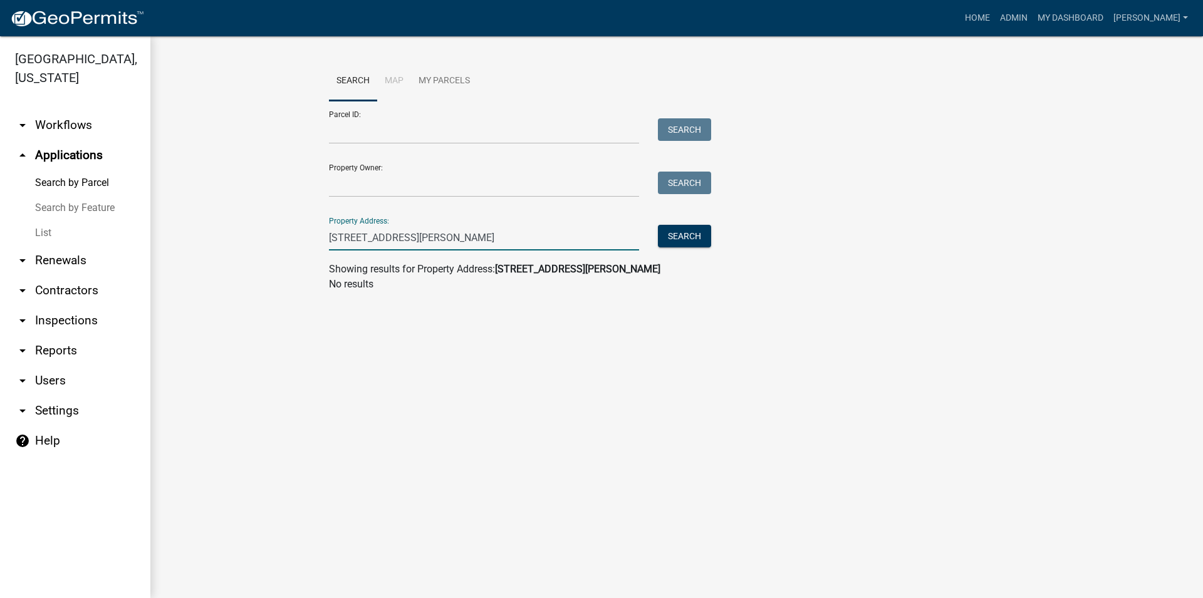
click at [329, 243] on input "979 Jackson Rd" at bounding box center [484, 238] width 310 height 26
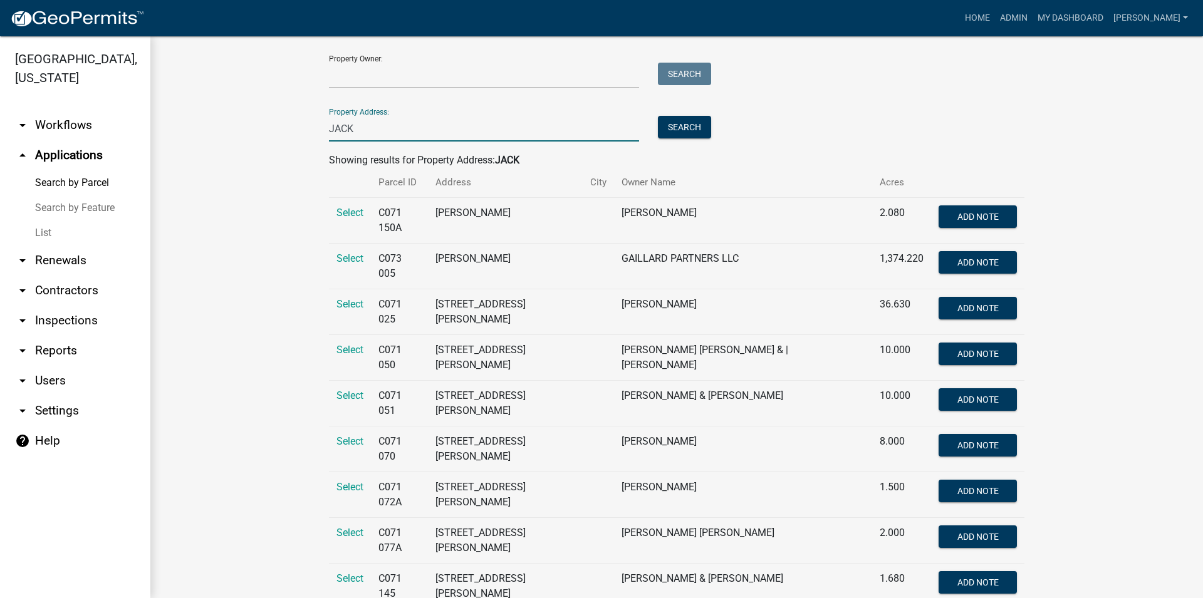
scroll to position [143, 0]
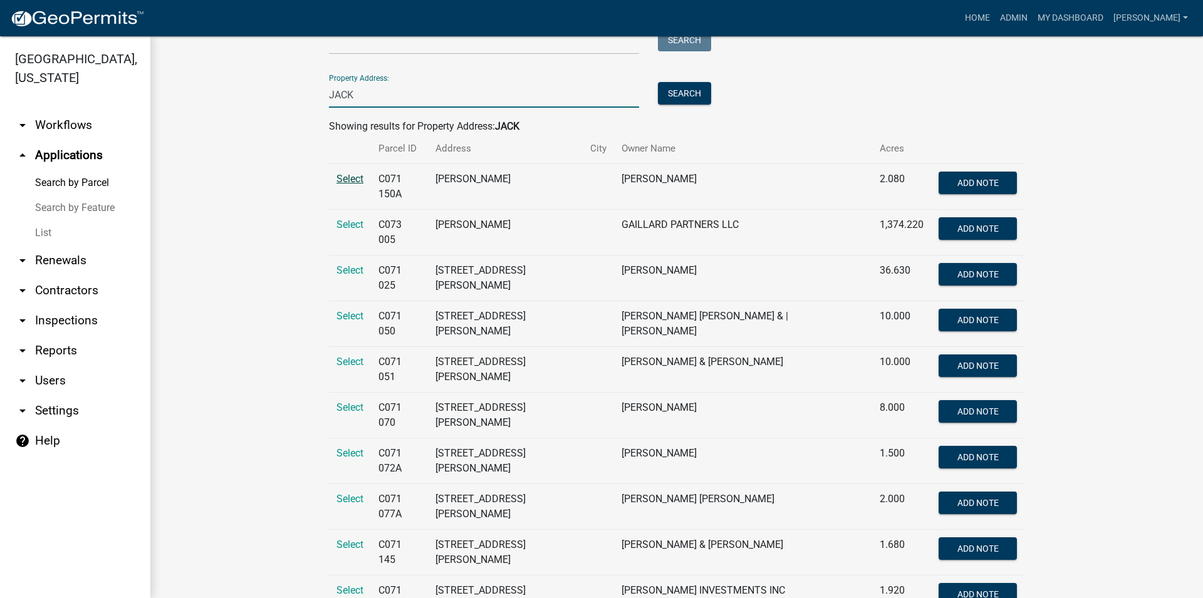
type input "JACK"
click at [348, 180] on span "Select" at bounding box center [350, 179] width 27 height 12
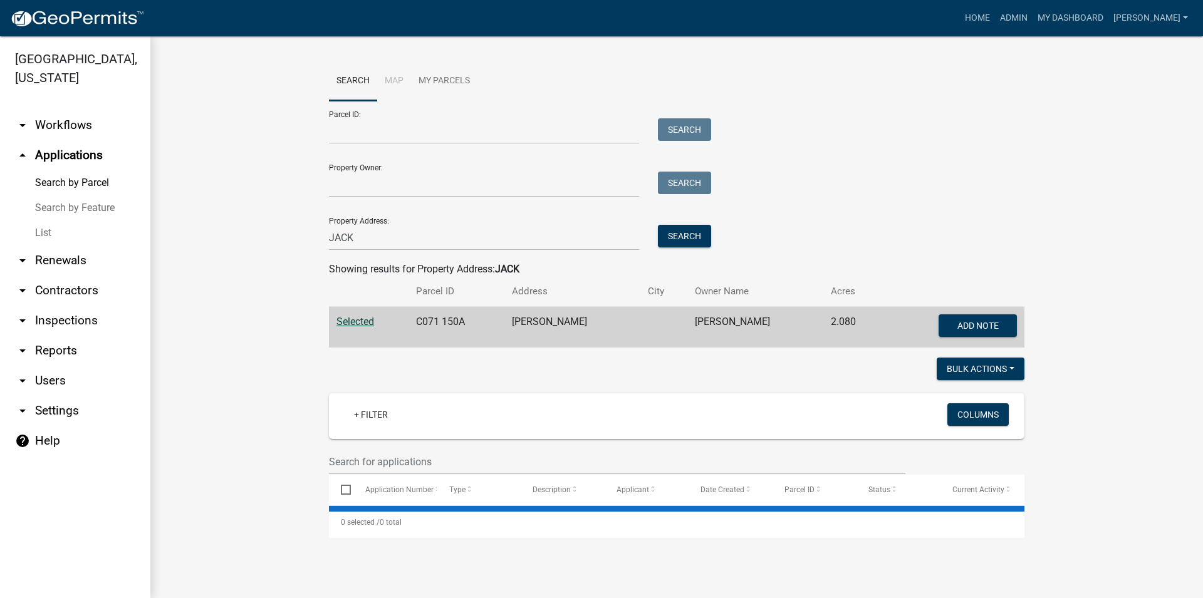
scroll to position [0, 0]
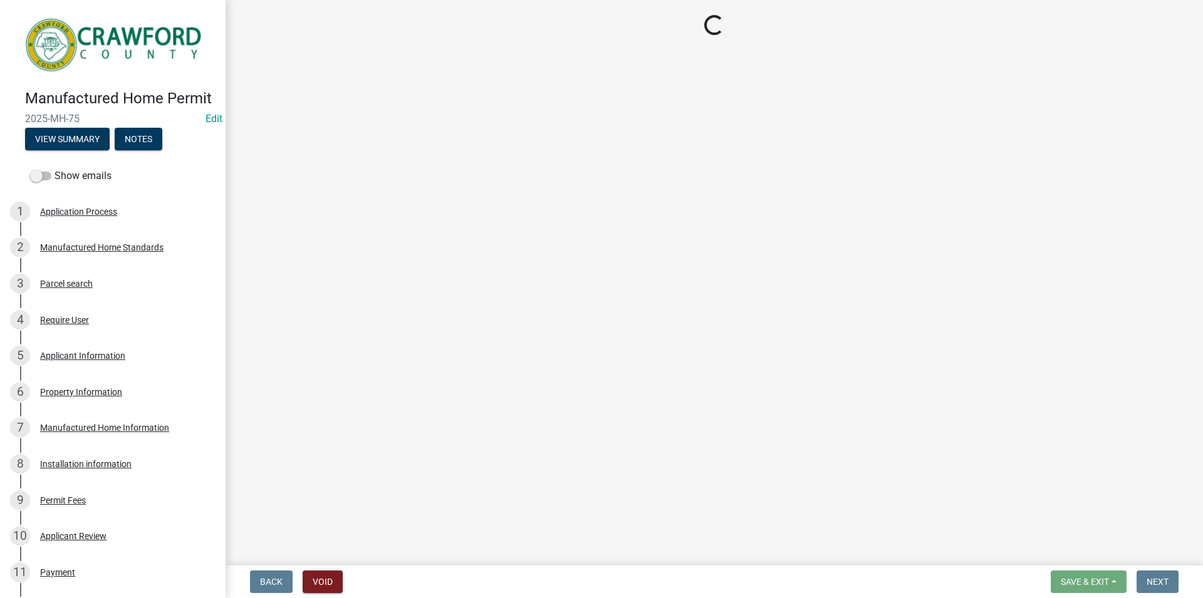
select select "875a3a71-821c-4932-8f00-7658fd3ebb60"
select select "21b86080-1978-429e-8763-4813f54b098a"
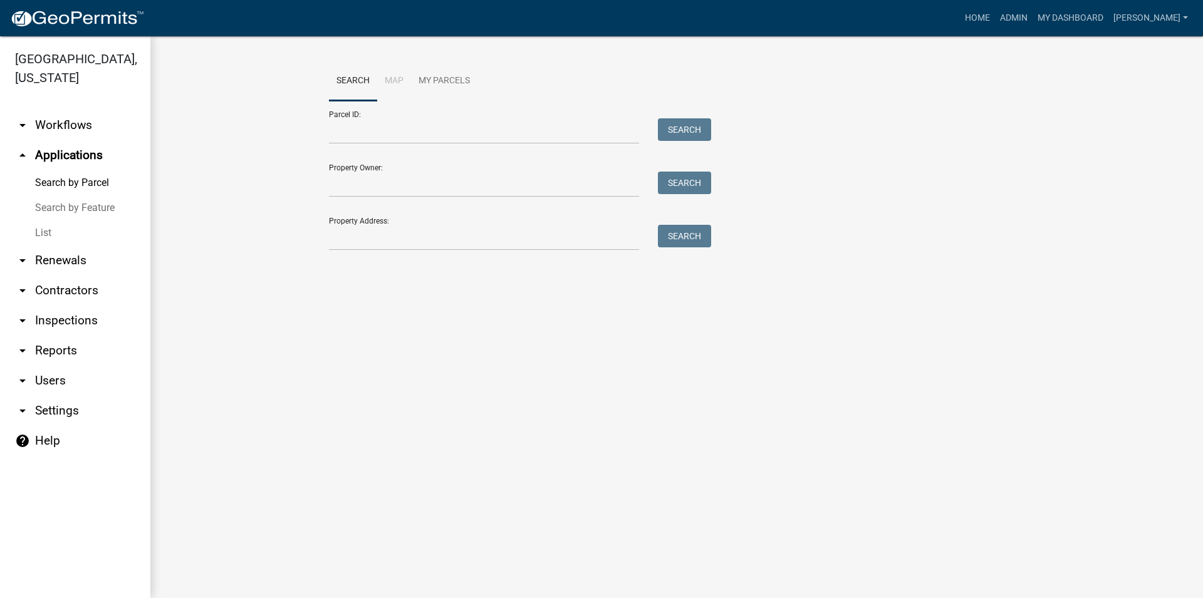
click at [78, 229] on link "List" at bounding box center [75, 233] width 150 height 25
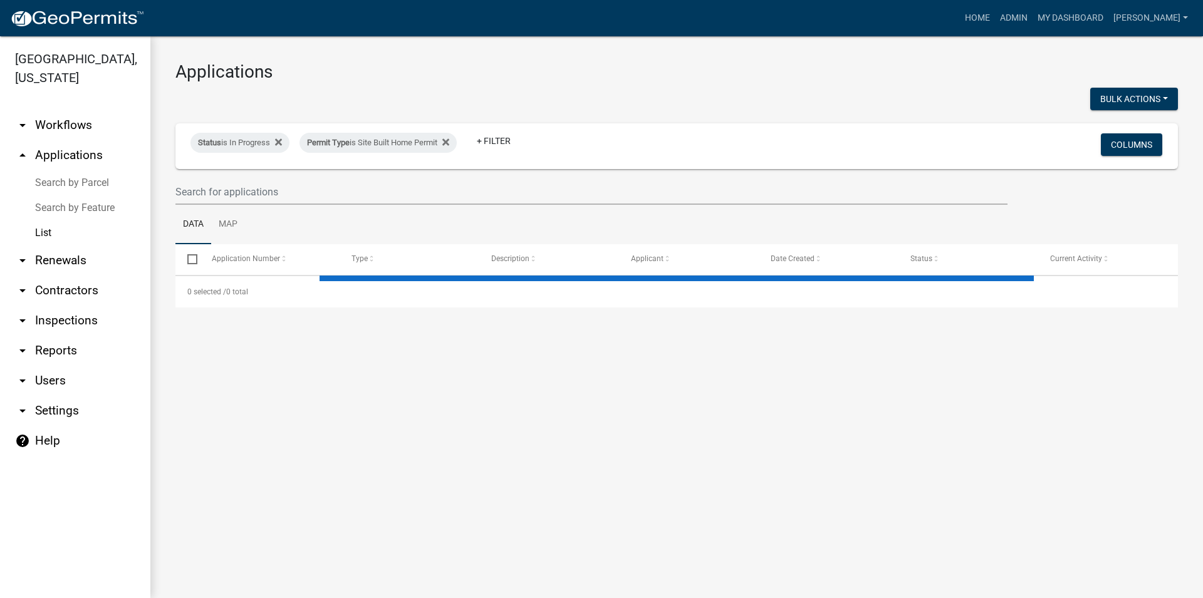
select select "2: 50"
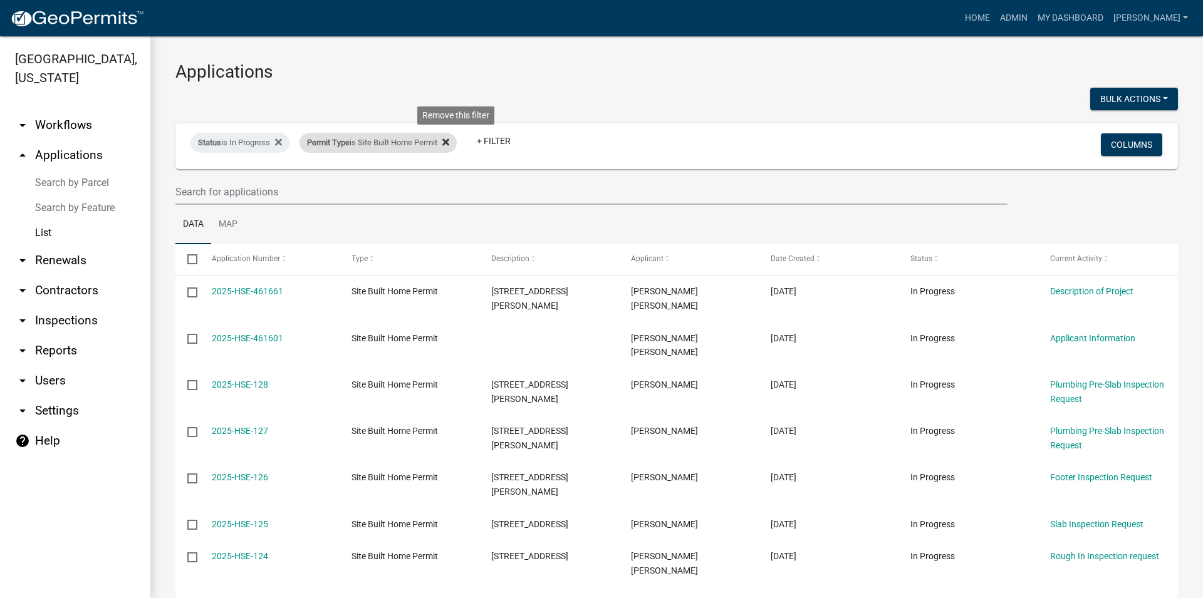
click at [449, 142] on icon at bounding box center [445, 141] width 7 height 7
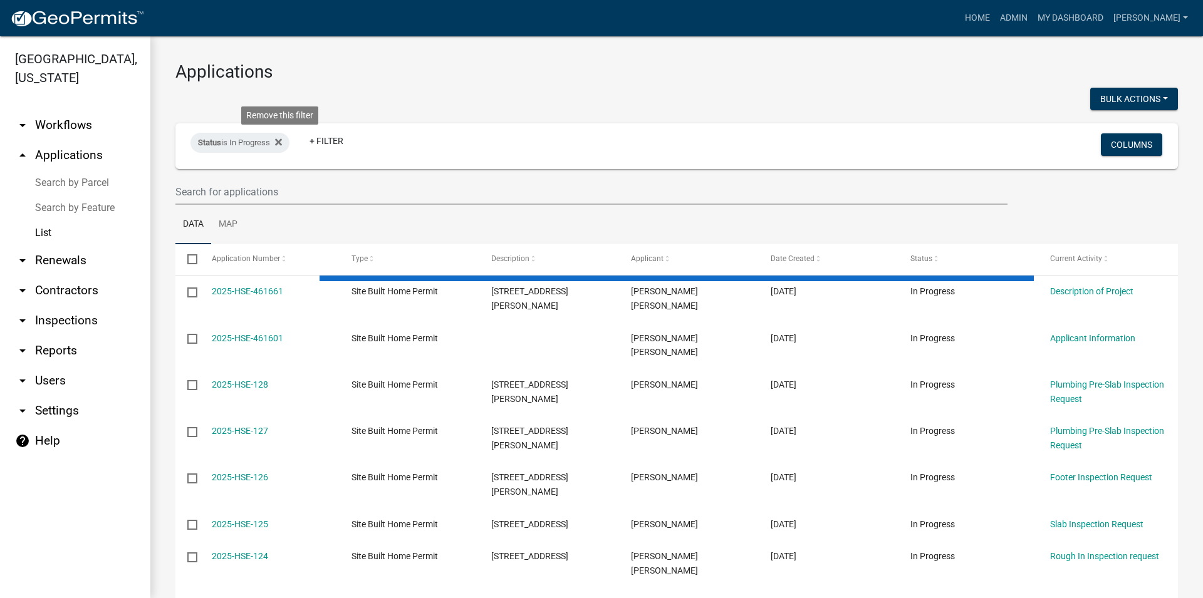
click at [282, 143] on icon at bounding box center [278, 141] width 7 height 7
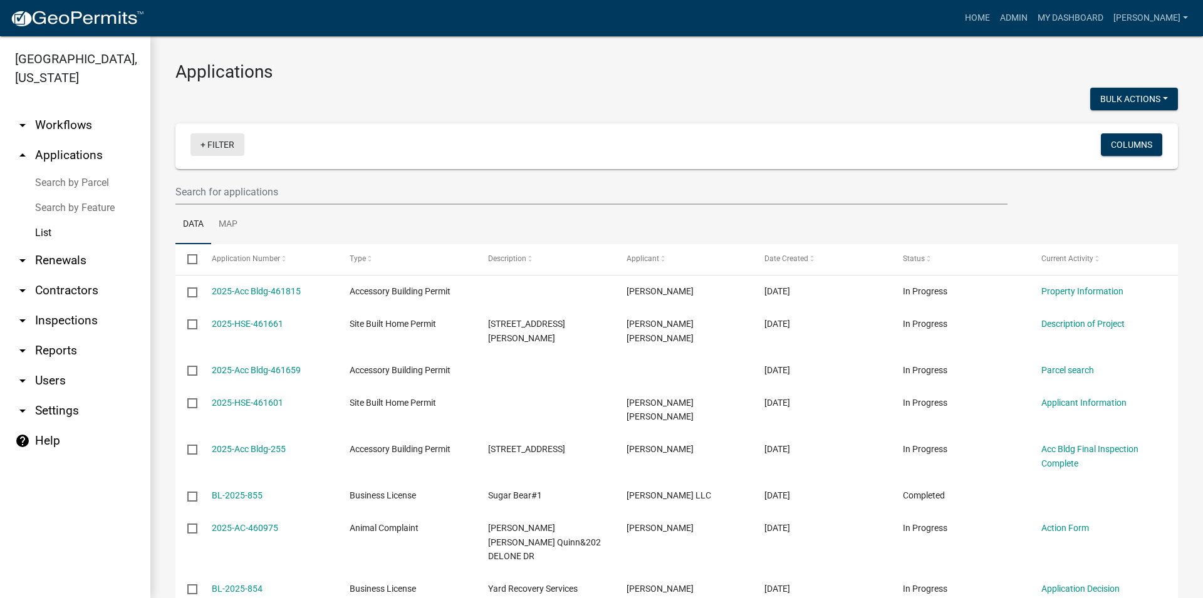
click at [218, 133] on div "+ Filter Columns" at bounding box center [676, 146] width 991 height 46
click at [217, 137] on link "+ Filter" at bounding box center [218, 144] width 54 height 23
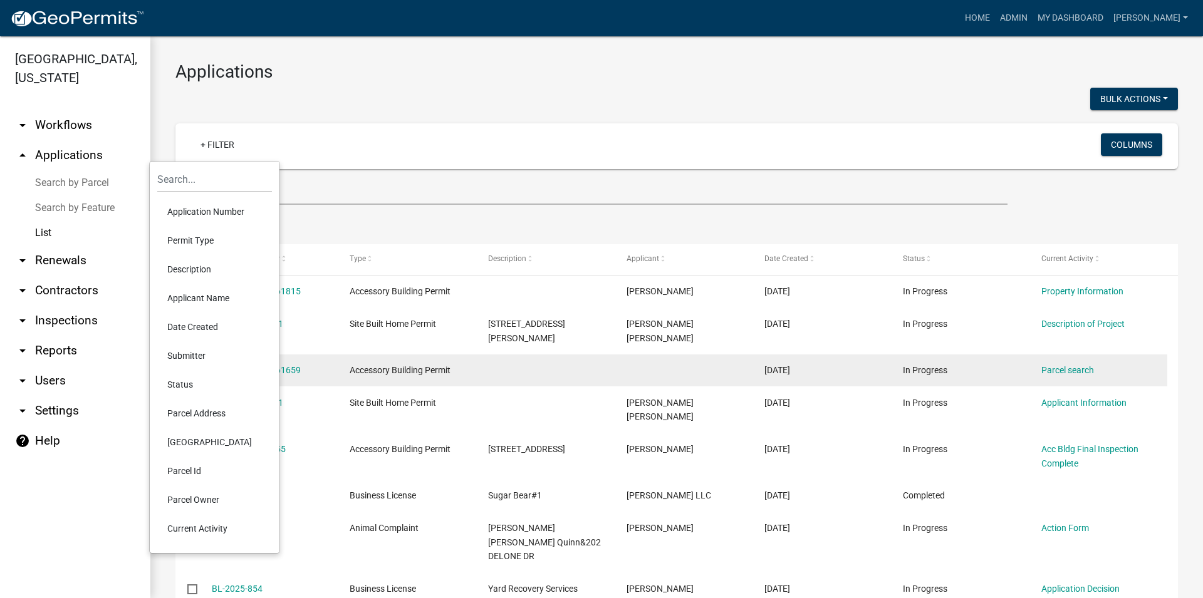
click at [195, 381] on li "Status" at bounding box center [214, 384] width 115 height 29
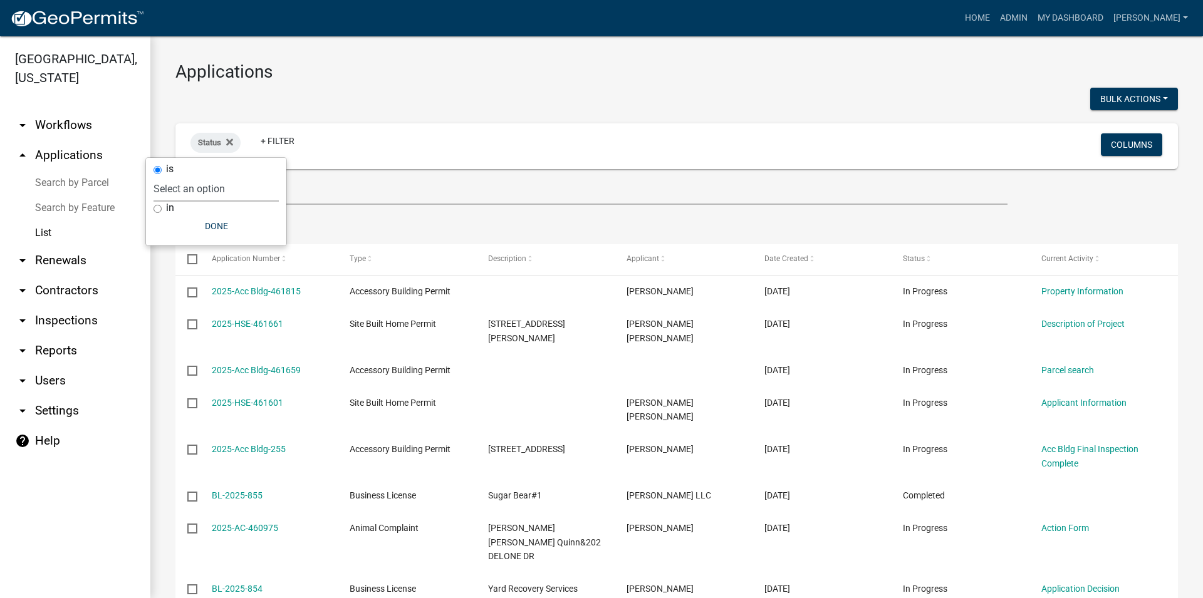
click at [154, 176] on select "Select an option Not Started In Progress Completed Voided Rejected Discarded" at bounding box center [216, 189] width 125 height 26
select select "1"
click option "In Progress" at bounding box center [0, 0] width 0 height 0
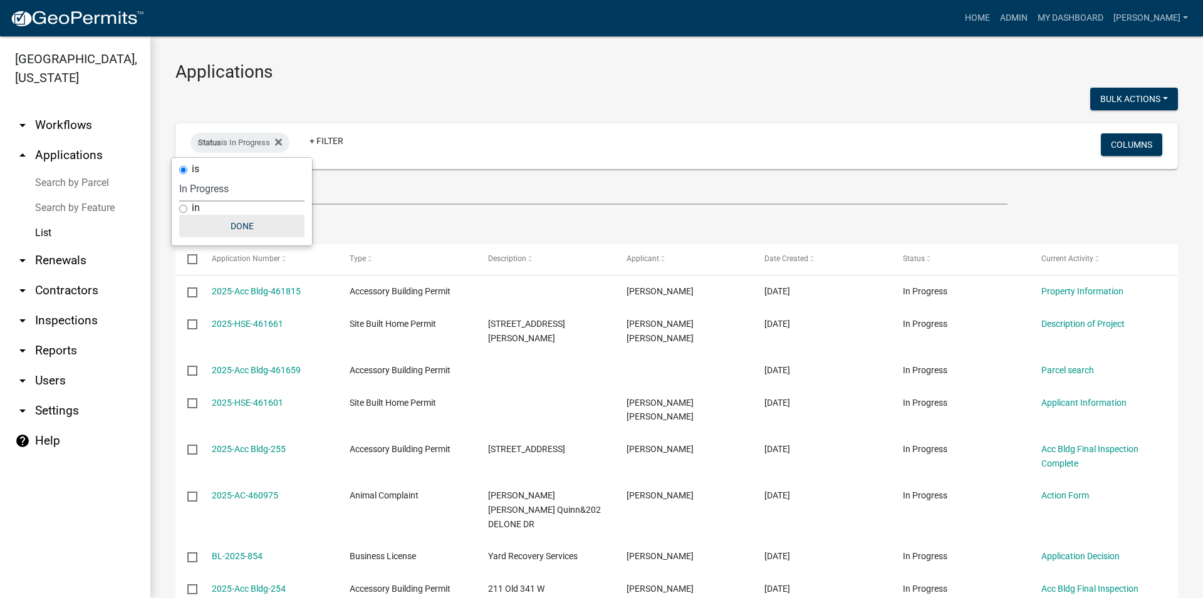
click at [262, 227] on button "Done" at bounding box center [241, 226] width 125 height 23
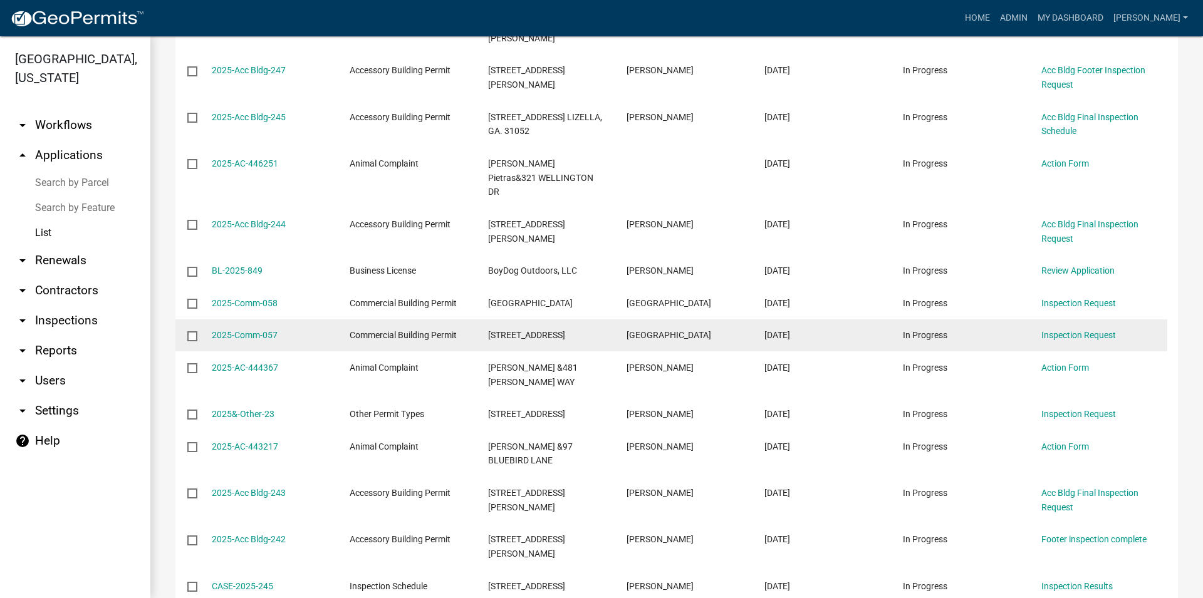
scroll to position [1834, 0]
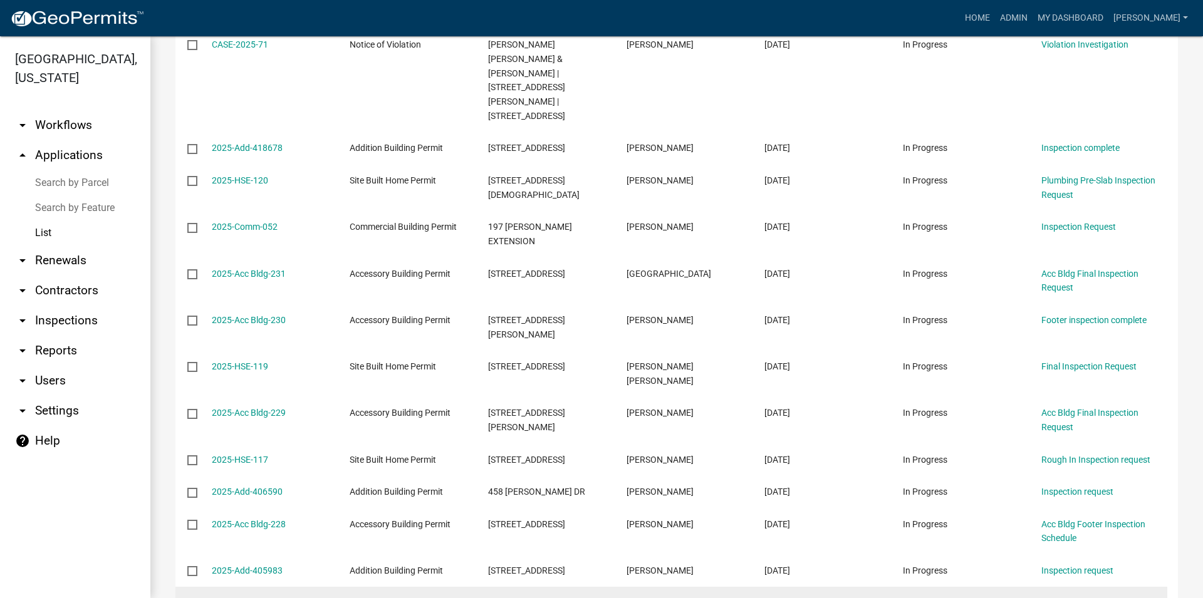
scroll to position [1786, 0]
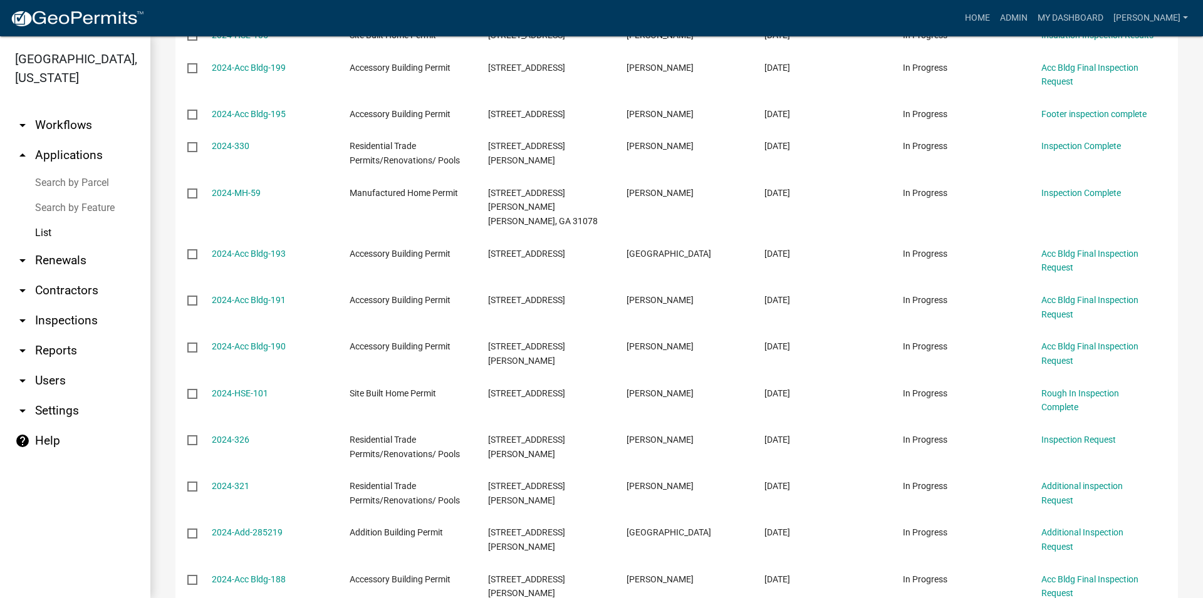
scroll to position [1992, 0]
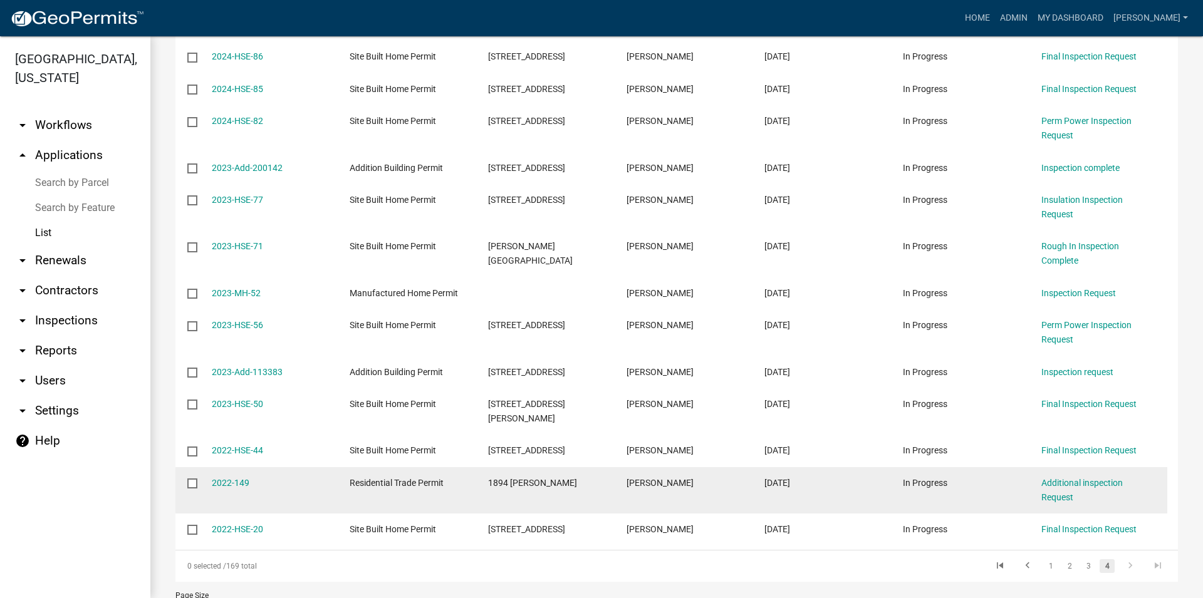
scroll to position [534, 0]
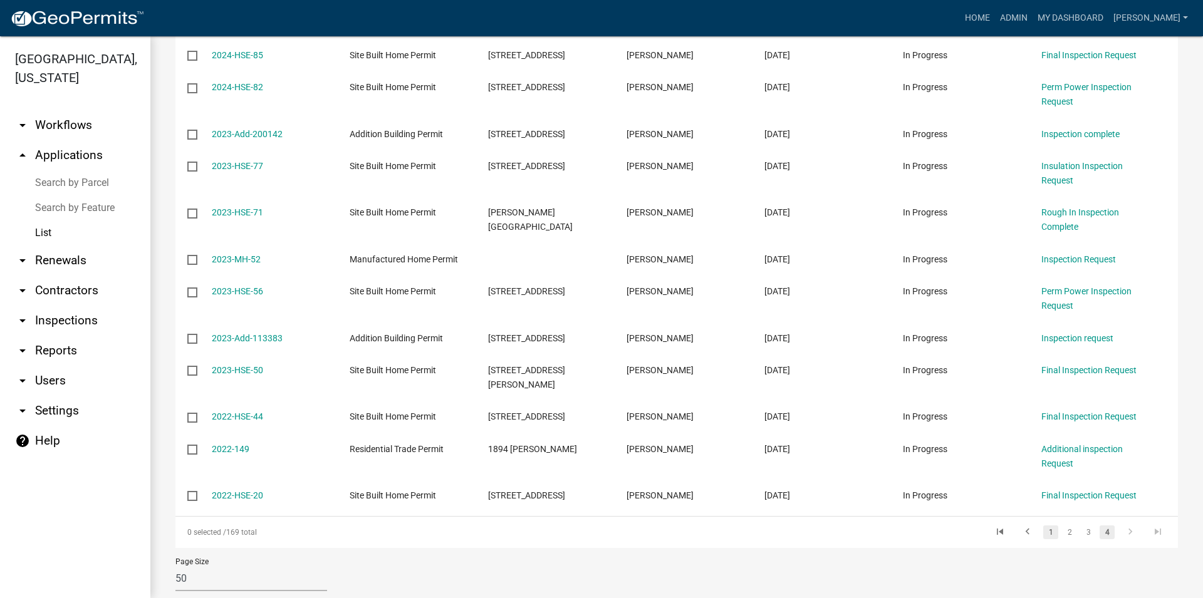
click at [1043, 526] on link "1" at bounding box center [1050, 533] width 15 height 14
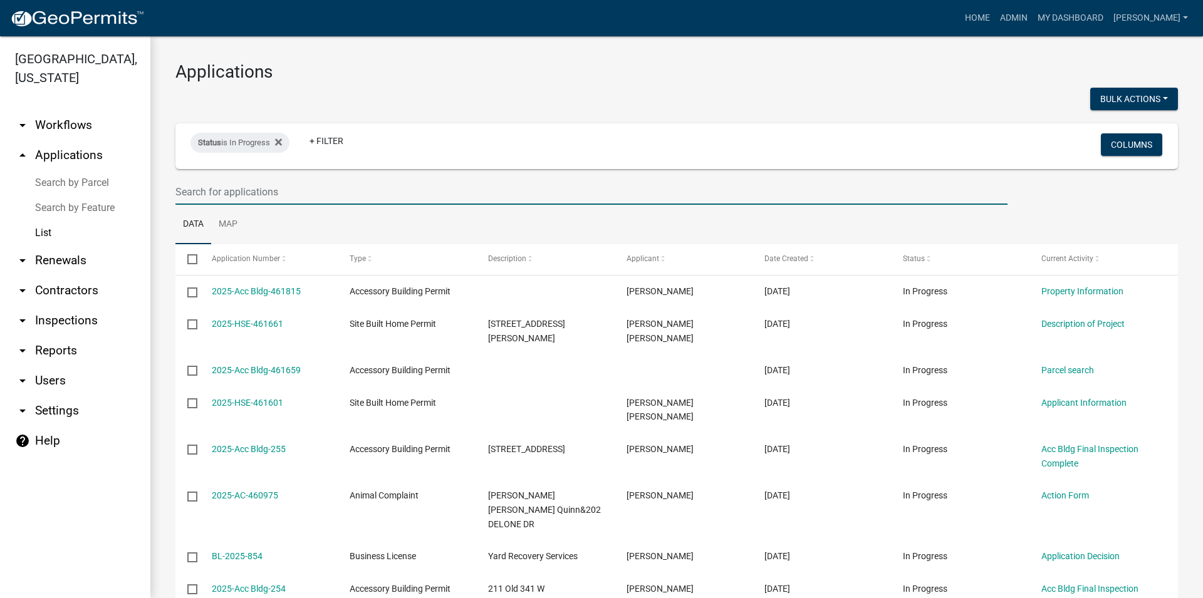
click at [286, 182] on input "text" at bounding box center [591, 192] width 832 height 26
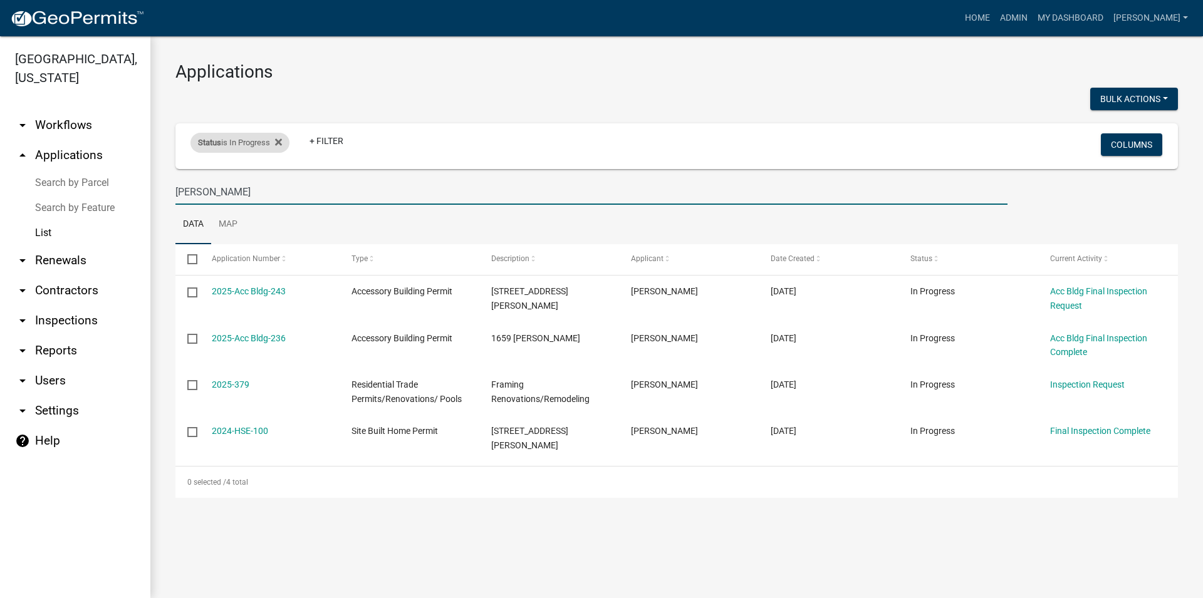
type input "JACKSON"
click at [263, 140] on div "Status is In Progress" at bounding box center [240, 143] width 99 height 20
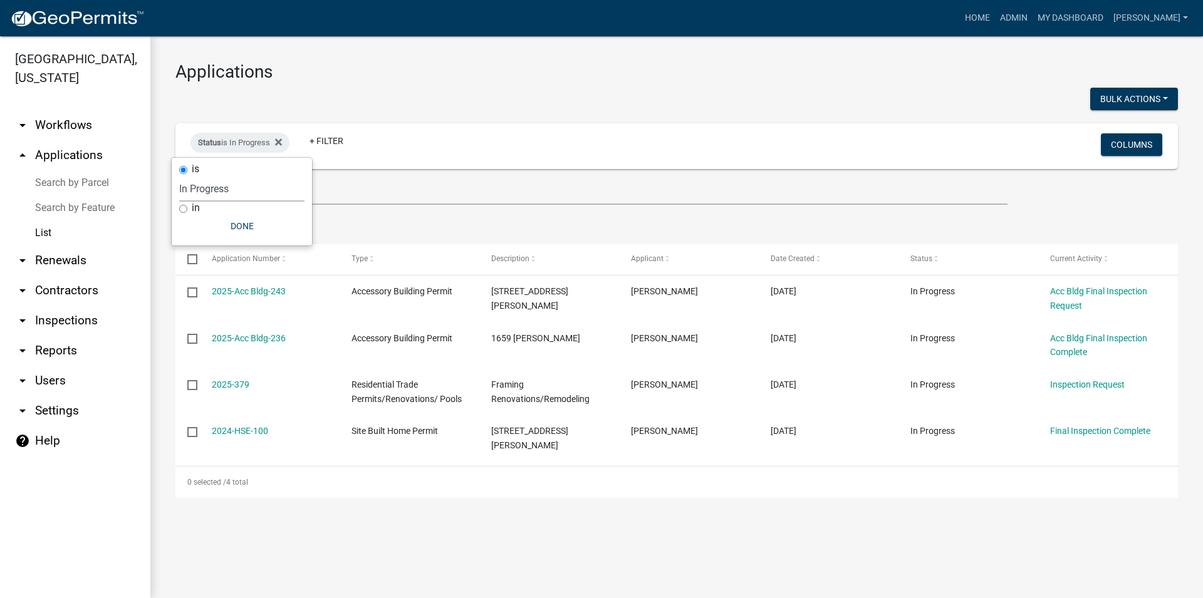
click at [179, 176] on select "Select an option Not Started In Progress Completed Voided Rejected Discarded" at bounding box center [241, 189] width 125 height 26
select select "3"
click option "Voided" at bounding box center [0, 0] width 0 height 0
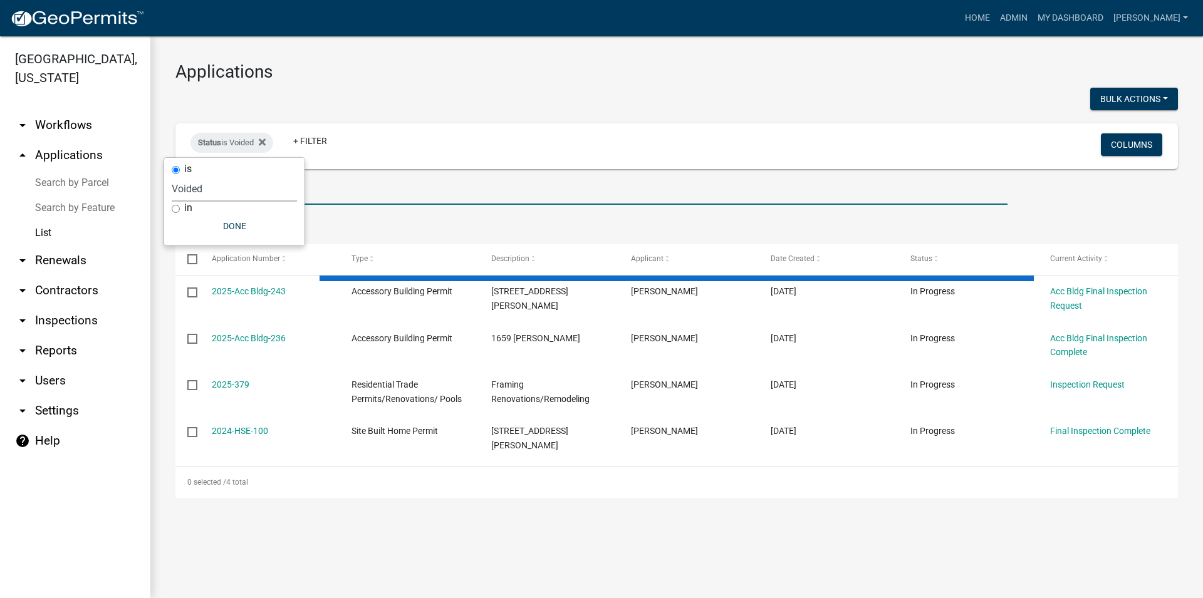
select select "2: 50"
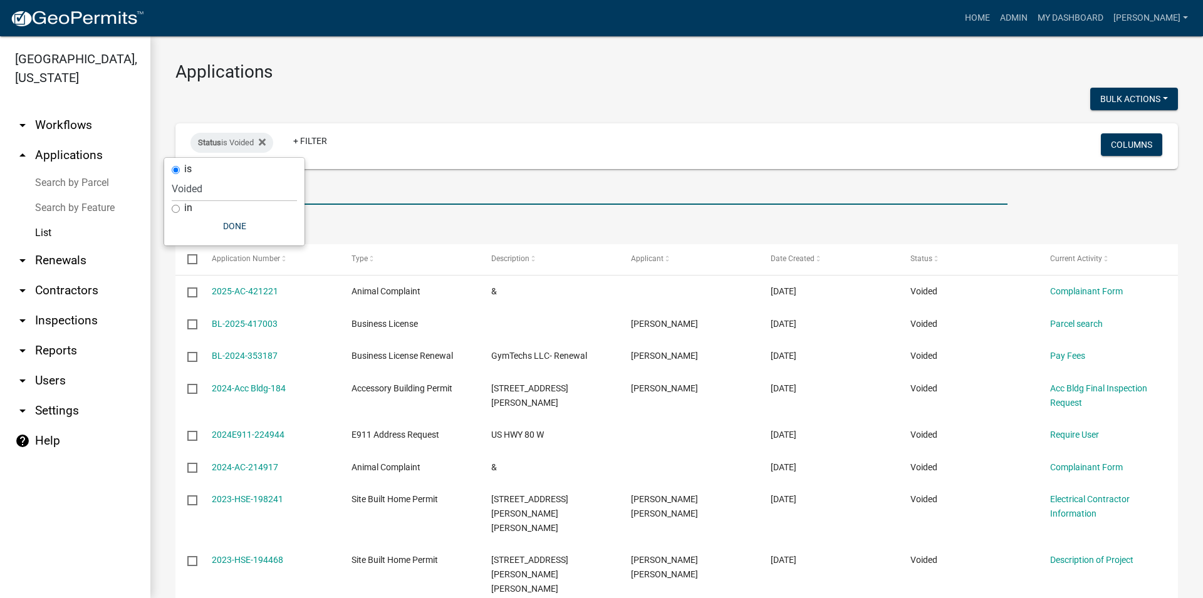
click at [464, 204] on input "JACKSON" at bounding box center [591, 192] width 832 height 26
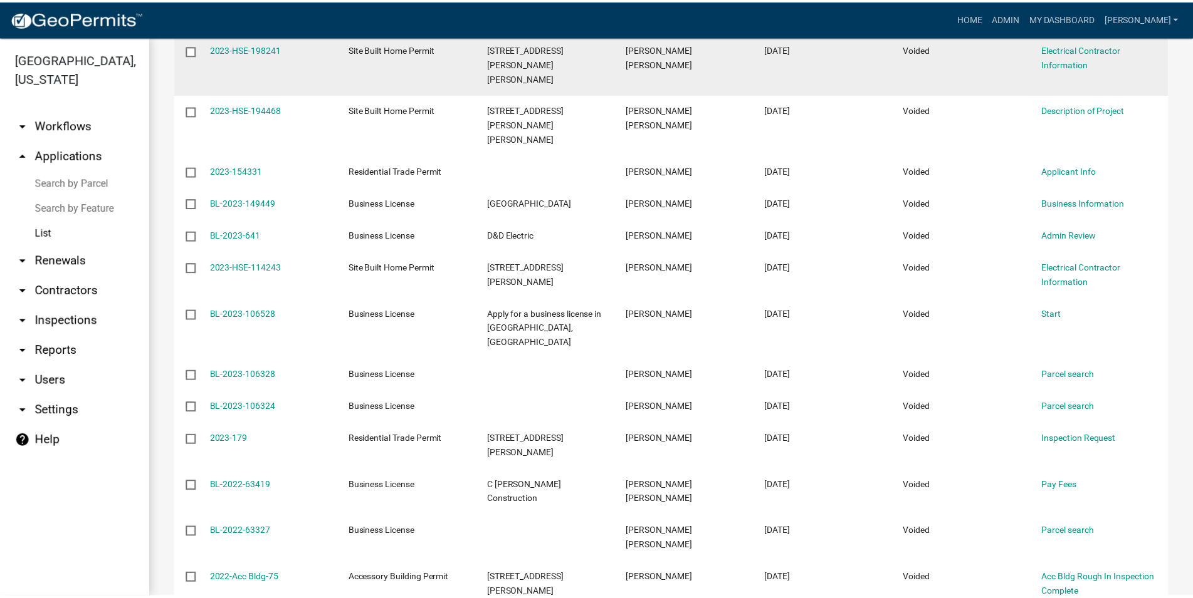
scroll to position [572, 0]
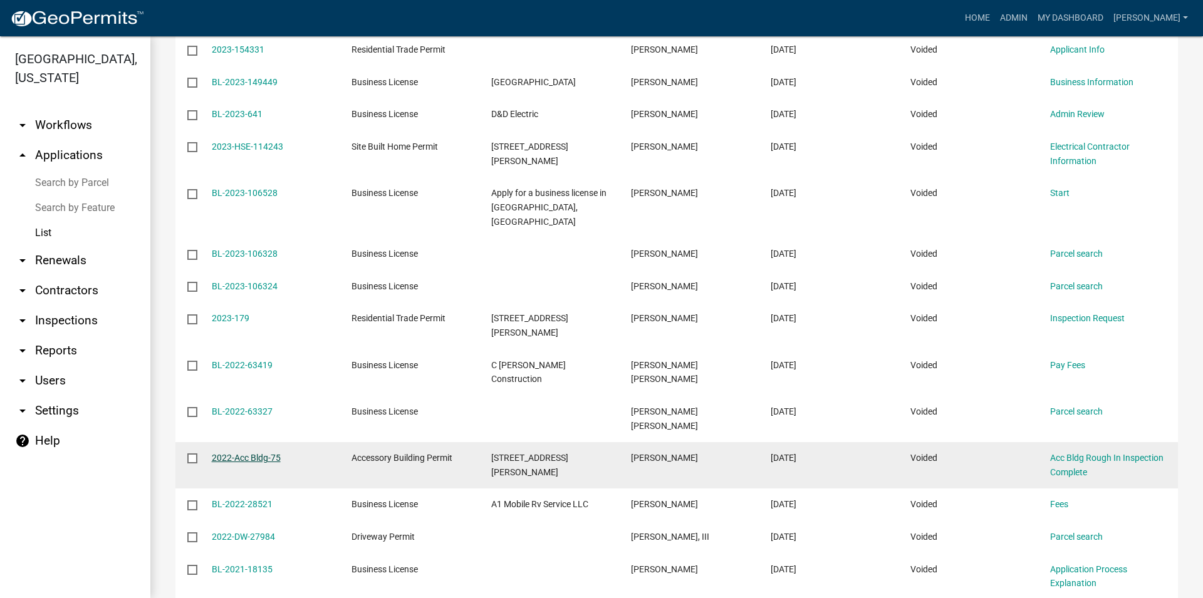
click at [262, 453] on link "2022-Acc Bldg-75" at bounding box center [246, 458] width 69 height 10
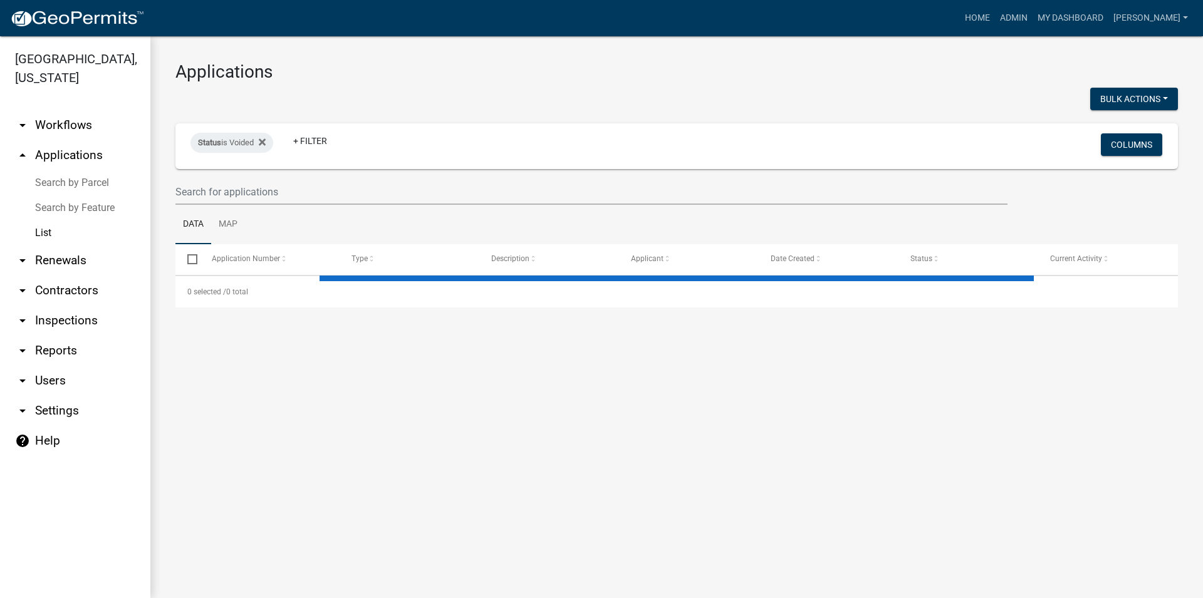
select select "2: 50"
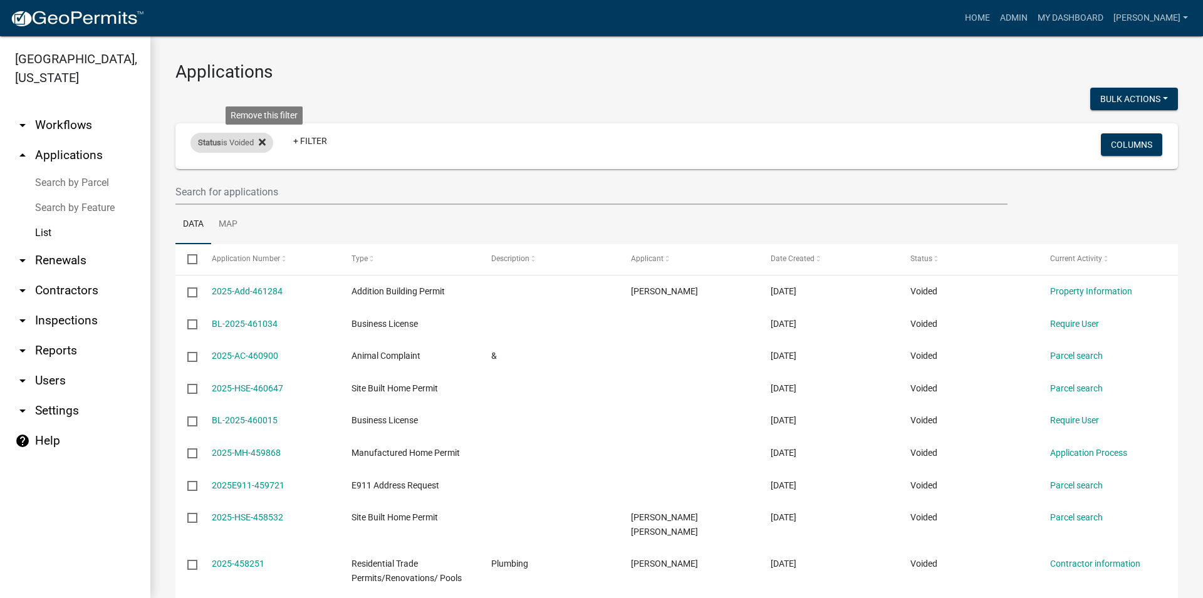
click at [266, 147] on icon at bounding box center [262, 142] width 7 height 10
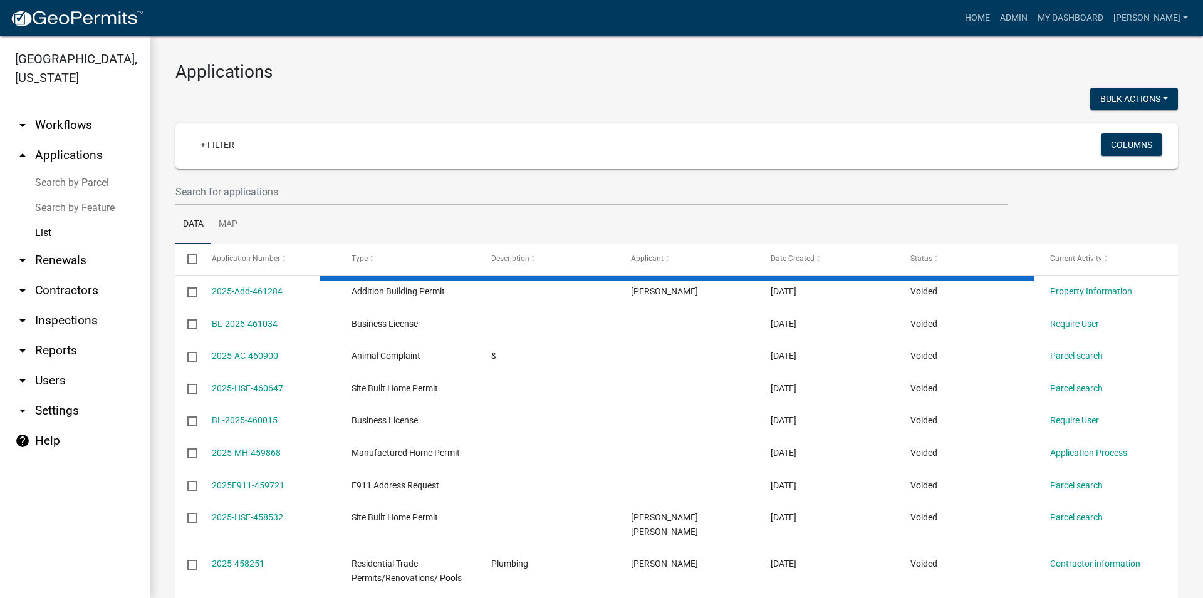
click at [287, 205] on ul "Data Map" at bounding box center [676, 224] width 1003 height 39
click at [285, 191] on input "text" at bounding box center [591, 192] width 832 height 26
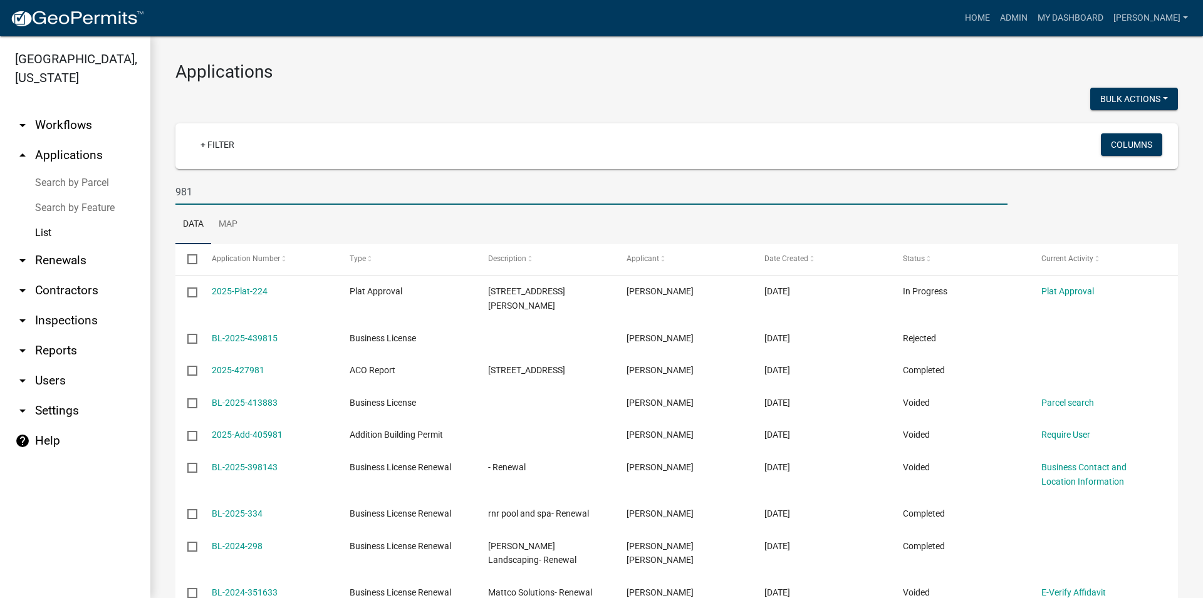
click at [294, 194] on input "981" at bounding box center [591, 192] width 832 height 26
type input "9"
type input "BAILEY"
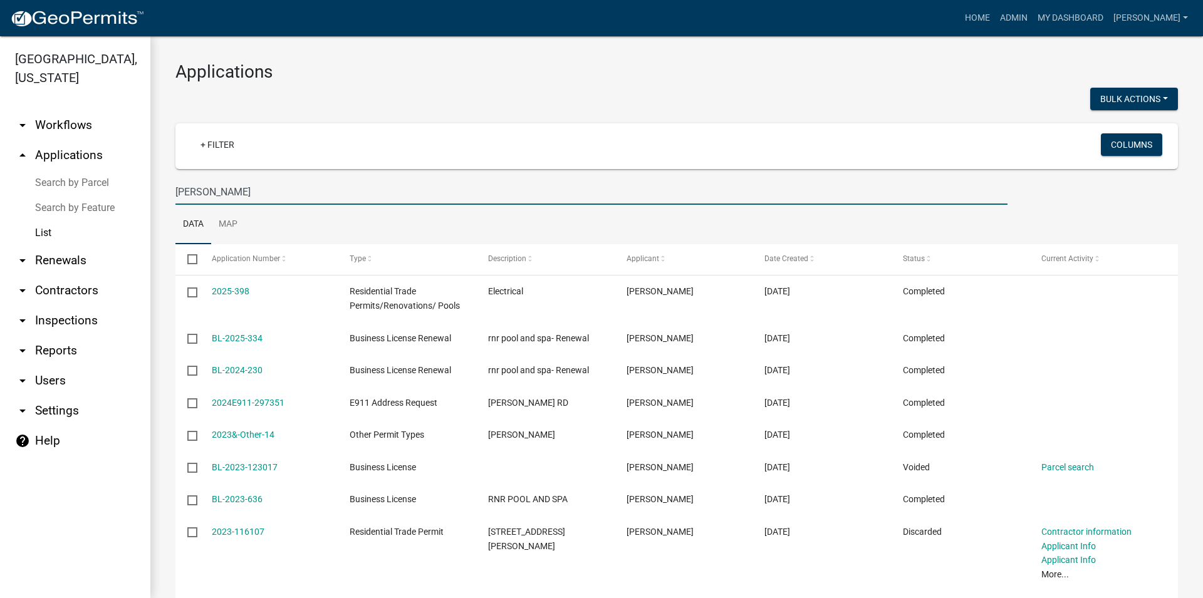
click at [97, 310] on link "arrow_drop_down Inspections" at bounding box center [75, 321] width 150 height 30
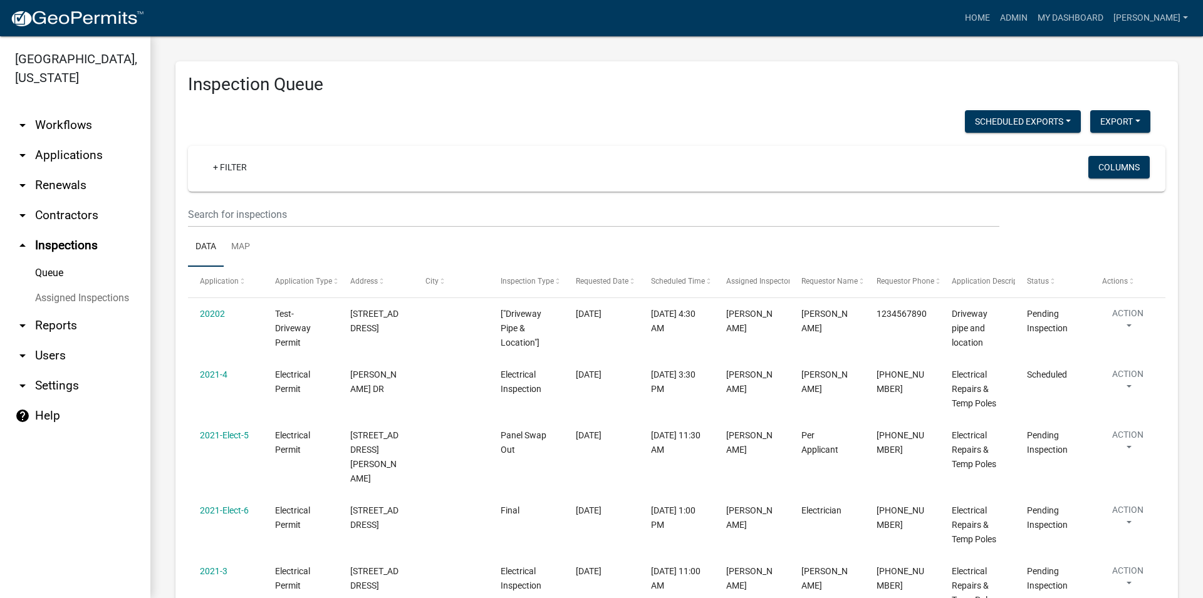
click at [48, 254] on link "arrow_drop_up Inspections" at bounding box center [75, 246] width 150 height 30
click at [65, 147] on link "arrow_drop_down Applications" at bounding box center [75, 155] width 150 height 30
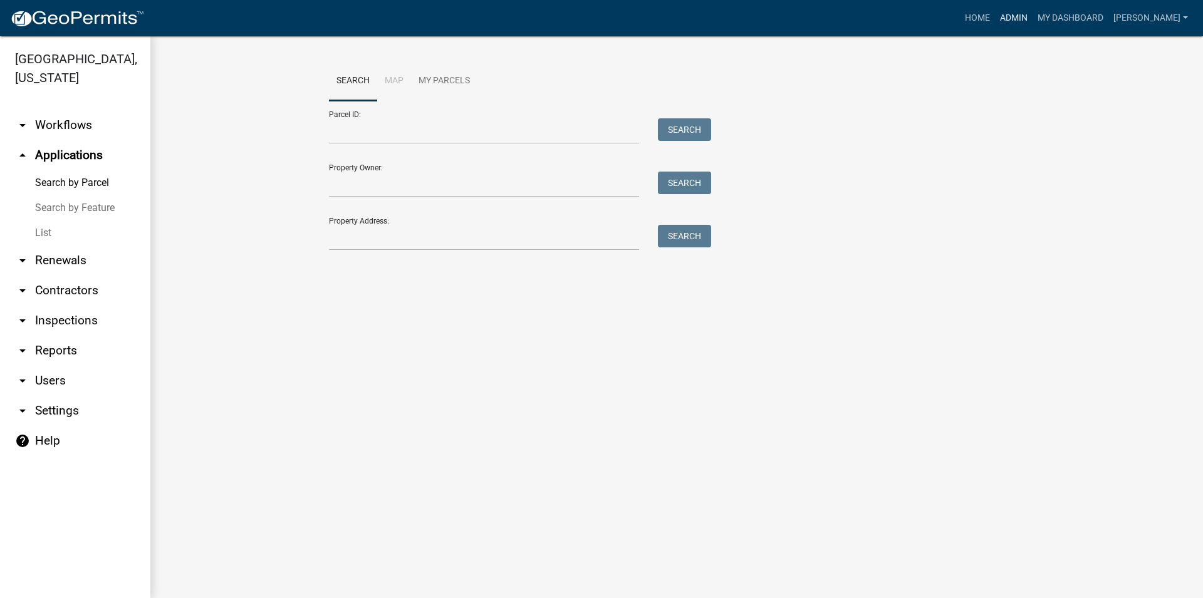
click at [1033, 13] on link "Admin" at bounding box center [1014, 18] width 38 height 24
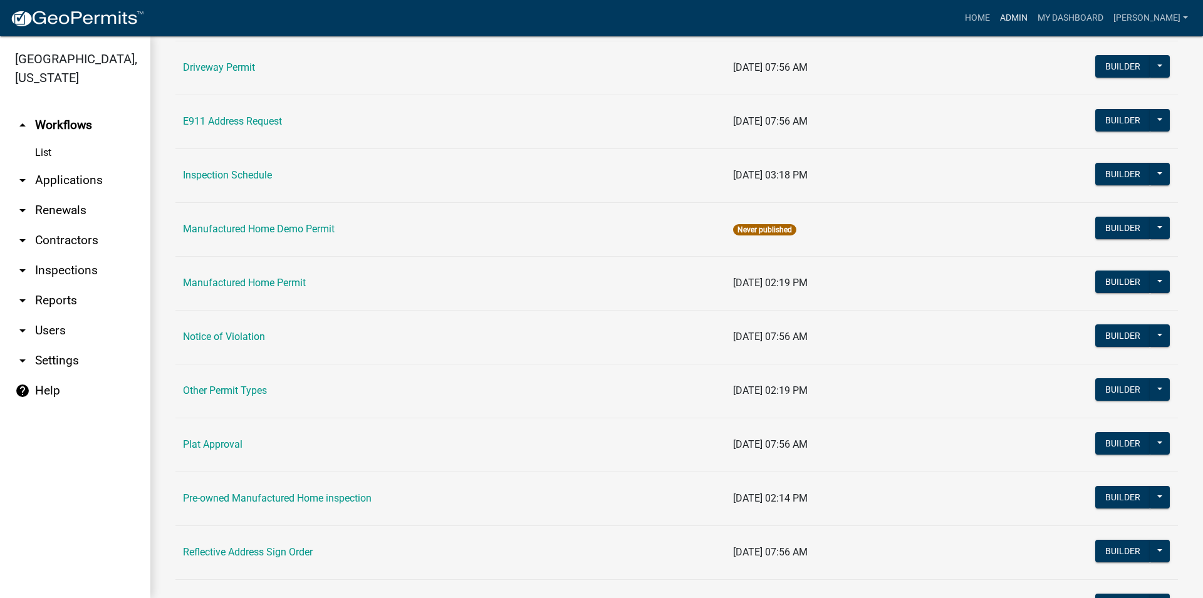
scroll to position [483, 0]
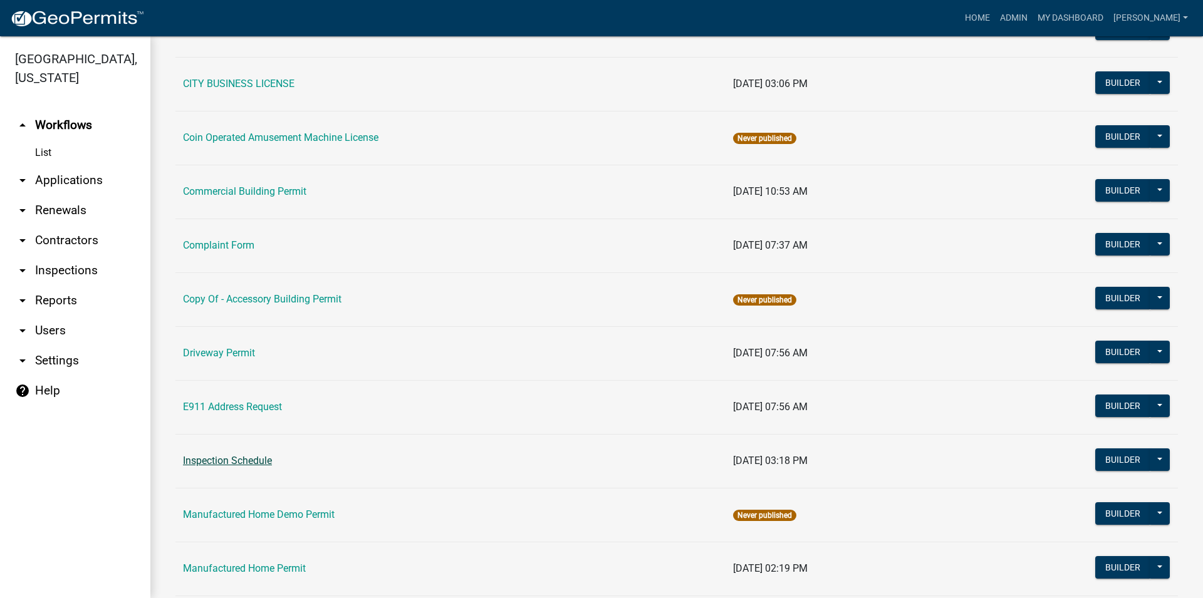
click at [251, 459] on link "Inspection Schedule" at bounding box center [227, 461] width 89 height 12
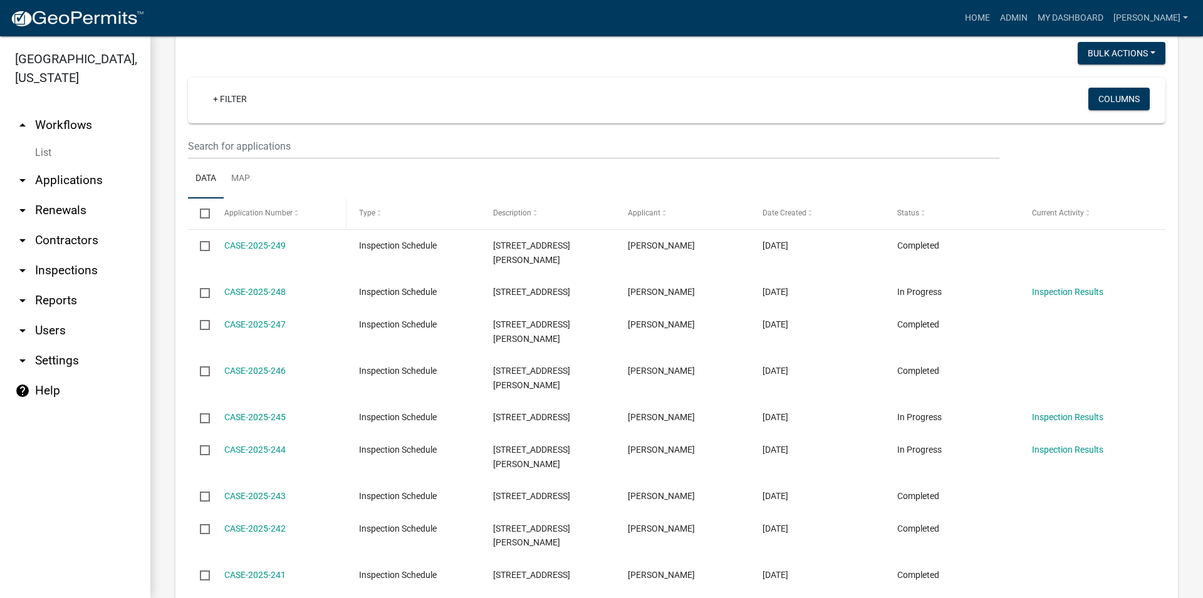
scroll to position [572, 0]
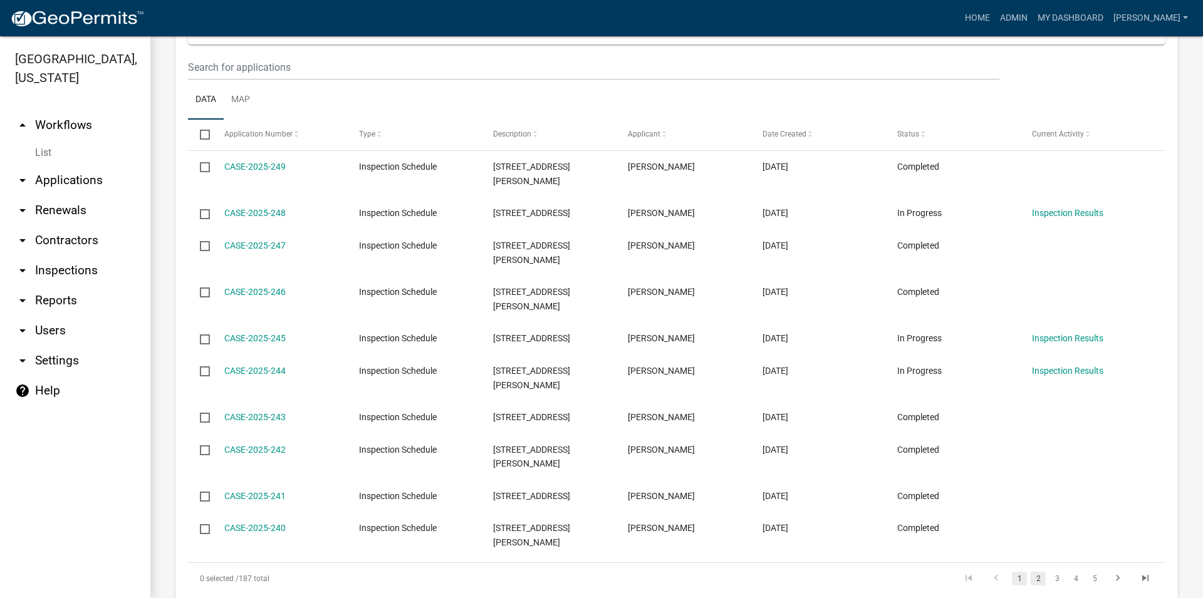
click at [1031, 572] on link "2" at bounding box center [1038, 579] width 15 height 14
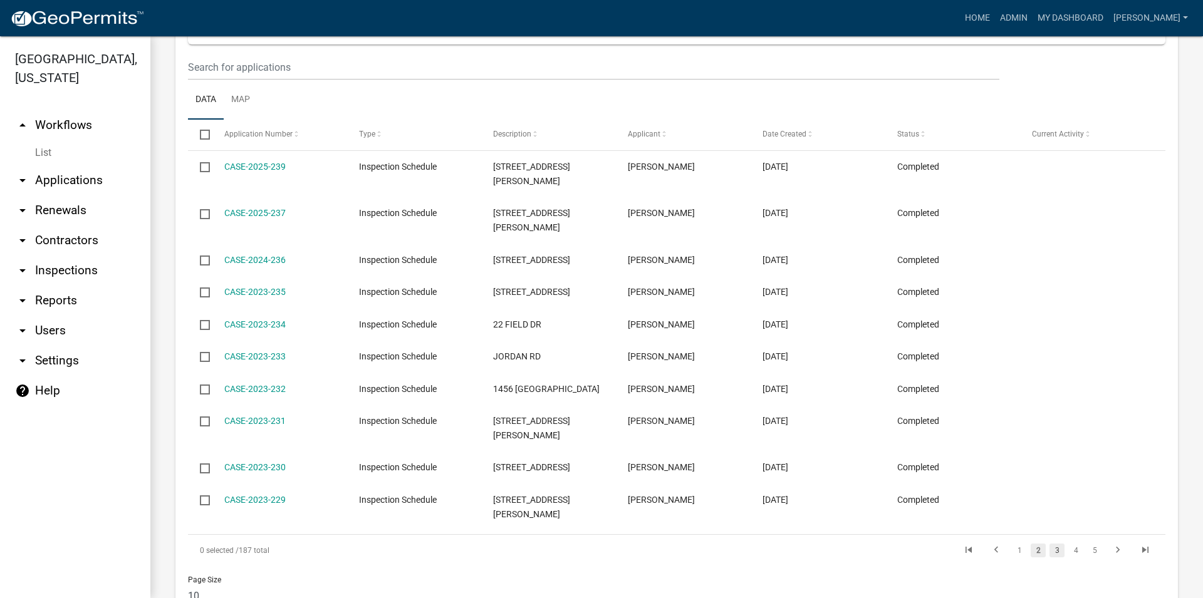
click at [1050, 544] on link "3" at bounding box center [1057, 551] width 15 height 14
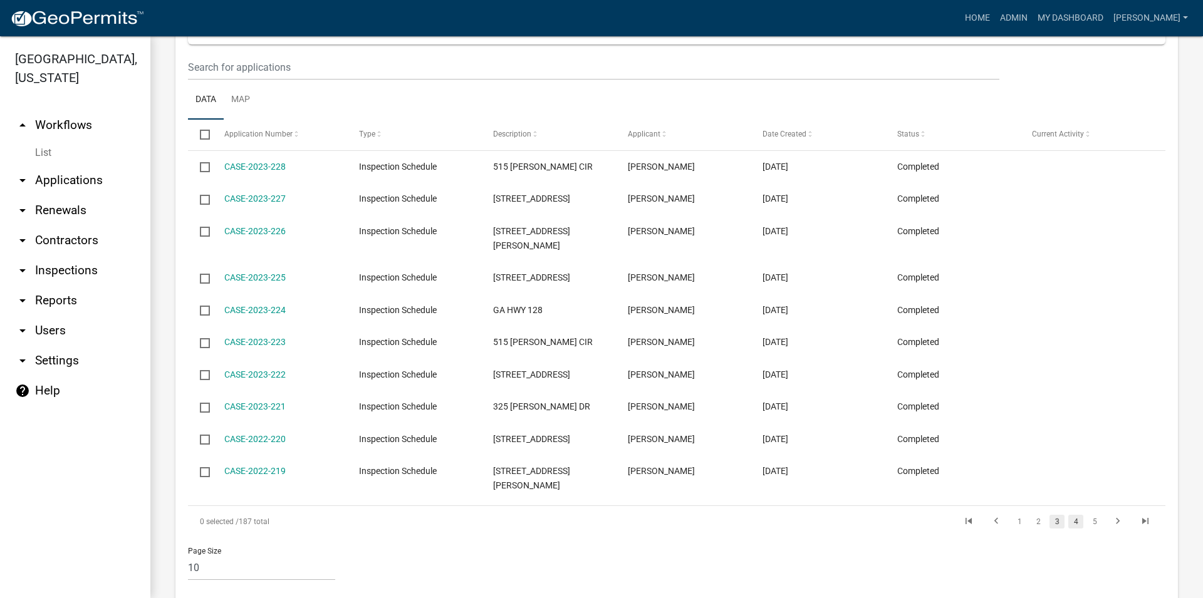
click at [1069, 515] on link "4" at bounding box center [1076, 522] width 15 height 14
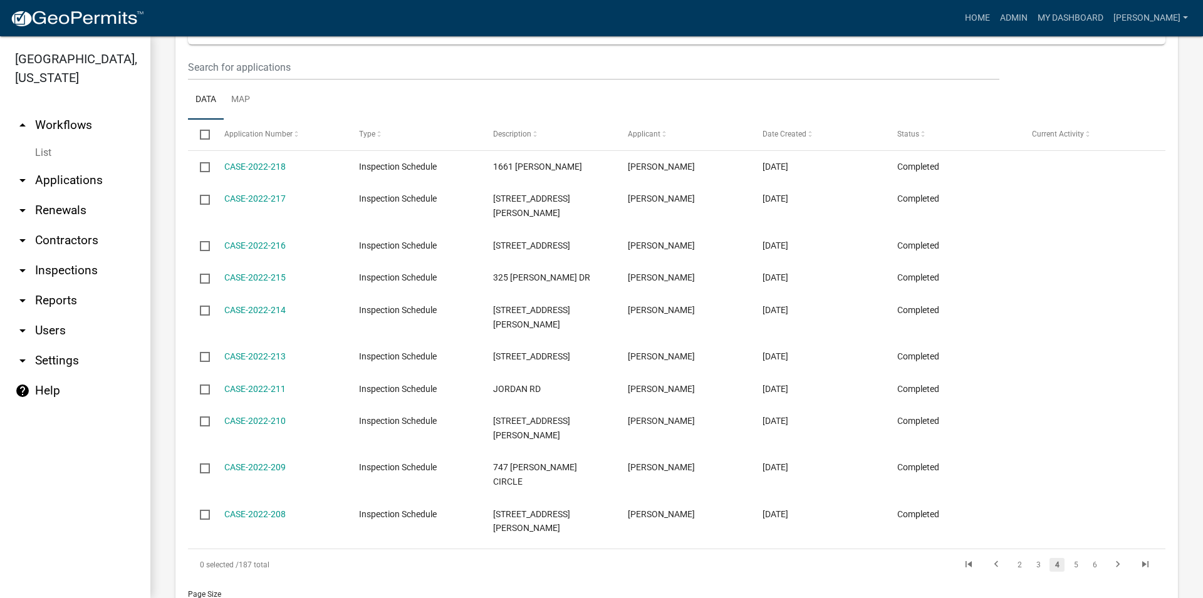
drag, startPoint x: 1084, startPoint y: 493, endPoint x: 1084, endPoint y: 499, distance: 6.3
click at [1084, 549] on datatable-footer "0 selected / 187 total 2 3 4 5 6" at bounding box center [677, 565] width 978 height 32
click at [1071, 558] on link "5" at bounding box center [1076, 565] width 15 height 14
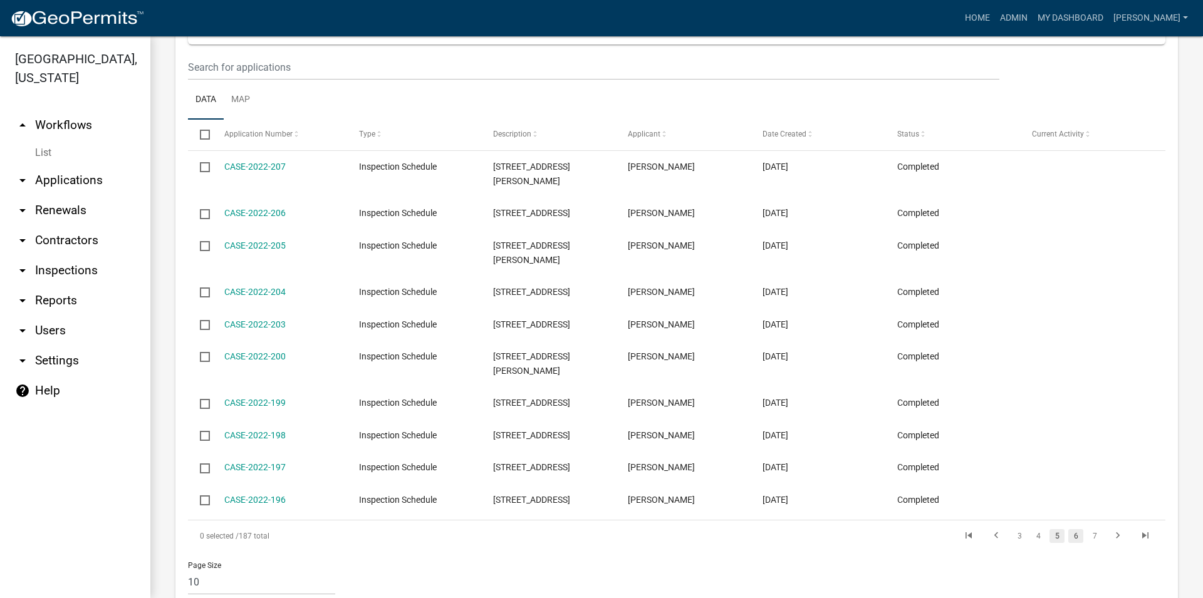
click at [1069, 530] on link "6" at bounding box center [1076, 537] width 15 height 14
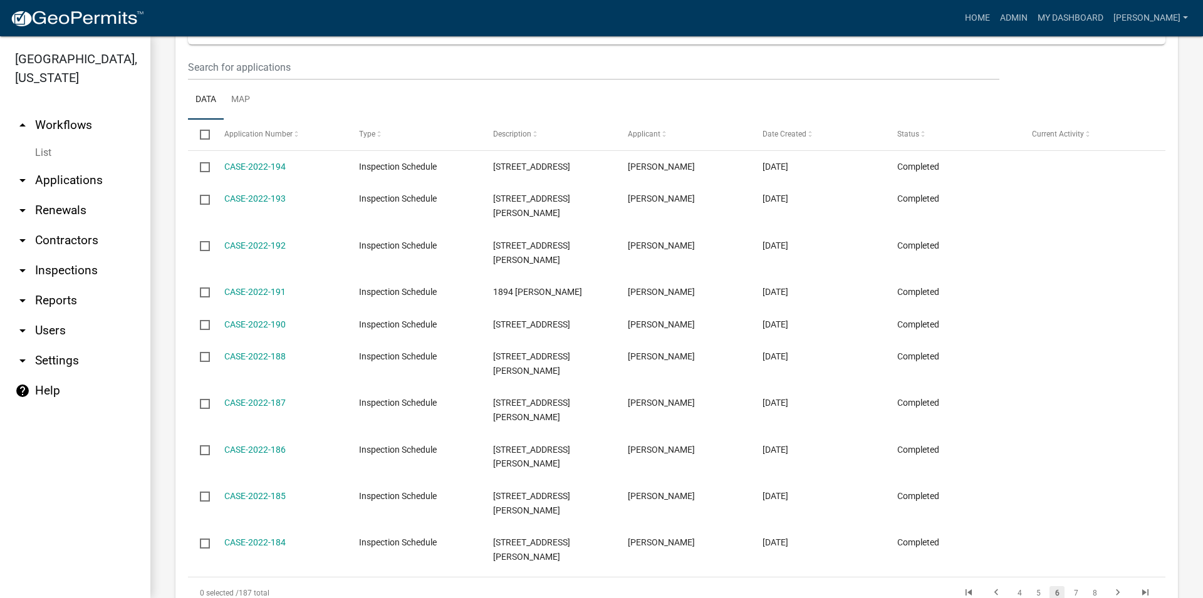
click at [1085, 583] on li "8" at bounding box center [1094, 593] width 19 height 21
click at [1070, 587] on link "7" at bounding box center [1076, 594] width 15 height 14
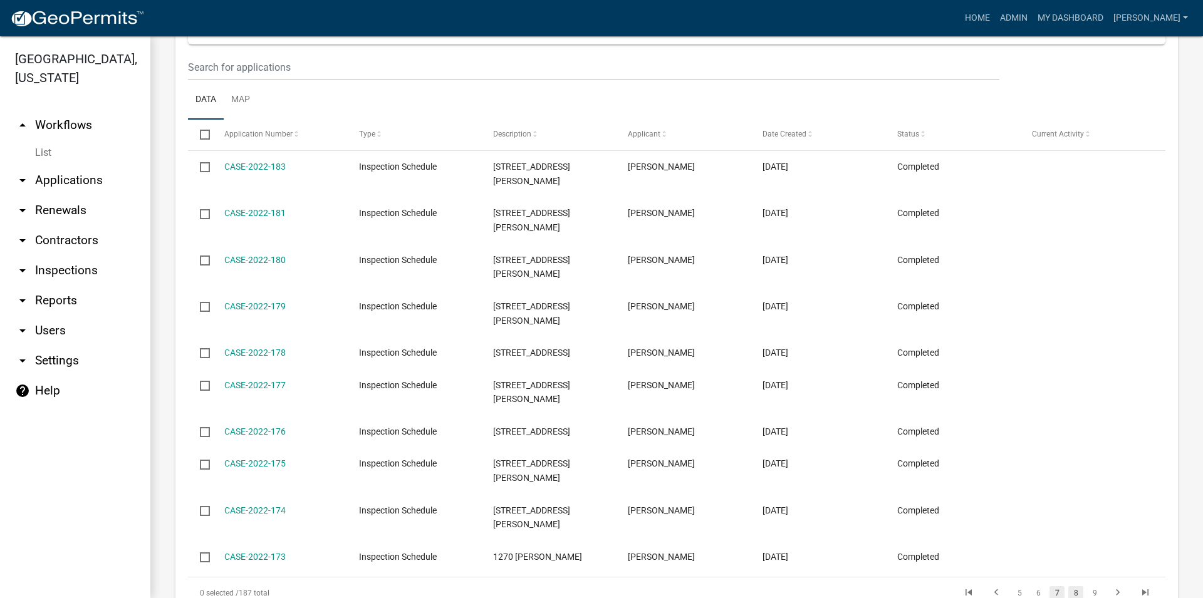
click at [1069, 587] on link "8" at bounding box center [1076, 594] width 15 height 14
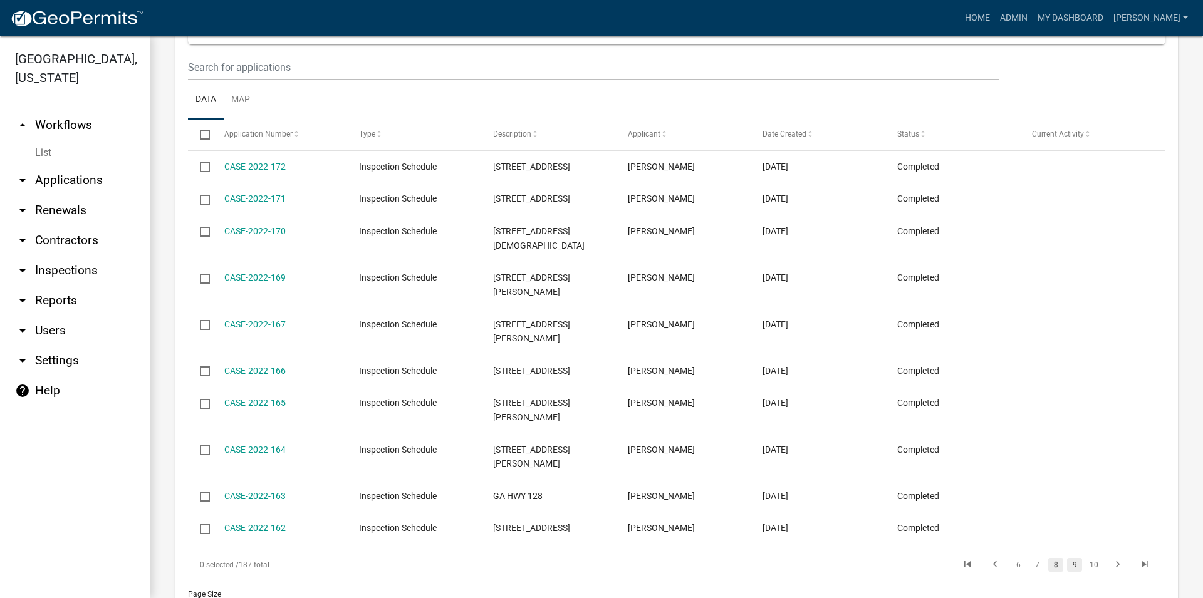
click at [1072, 558] on link "9" at bounding box center [1074, 565] width 15 height 14
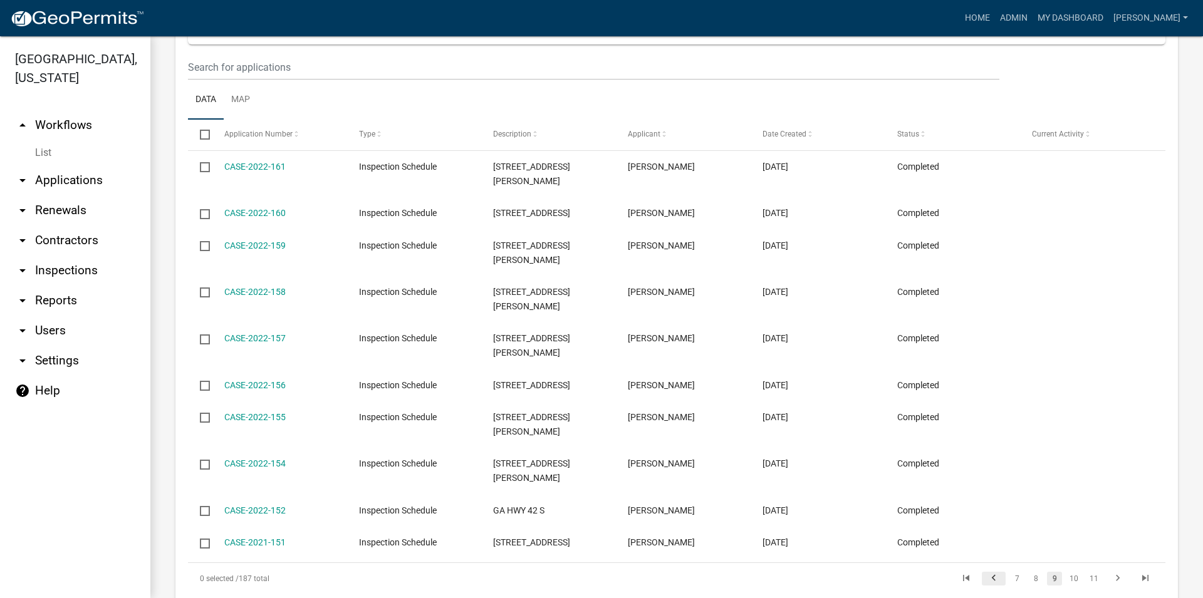
click at [988, 573] on icon "go to previous page" at bounding box center [994, 580] width 16 height 15
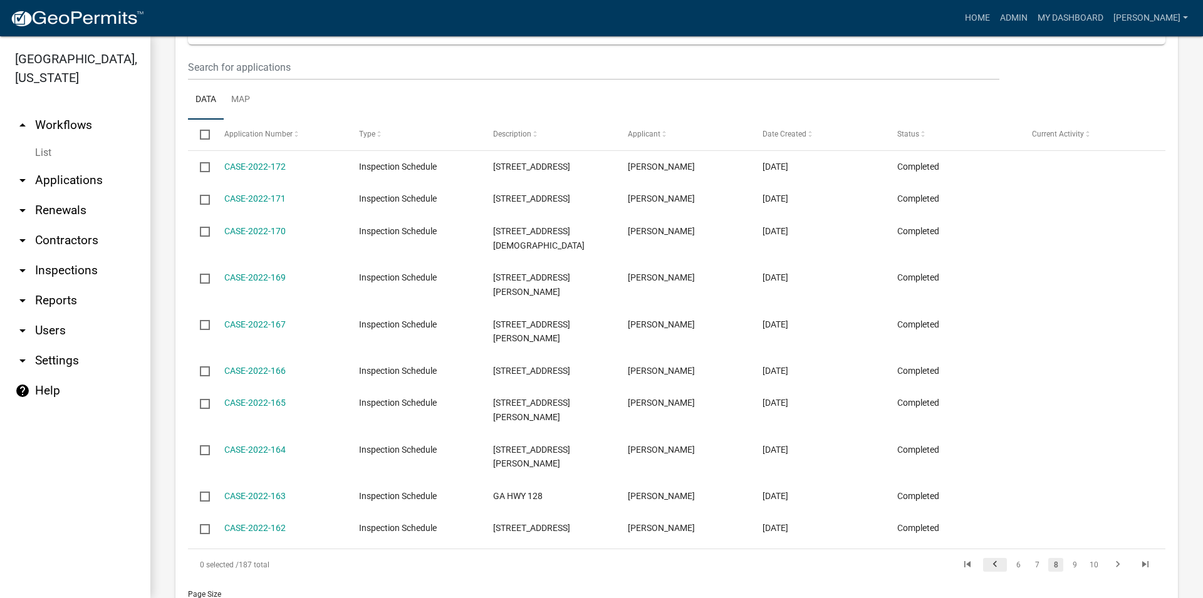
click at [988, 550] on div "0 selected / 187 total 6 7 8 9 10" at bounding box center [677, 565] width 978 height 31
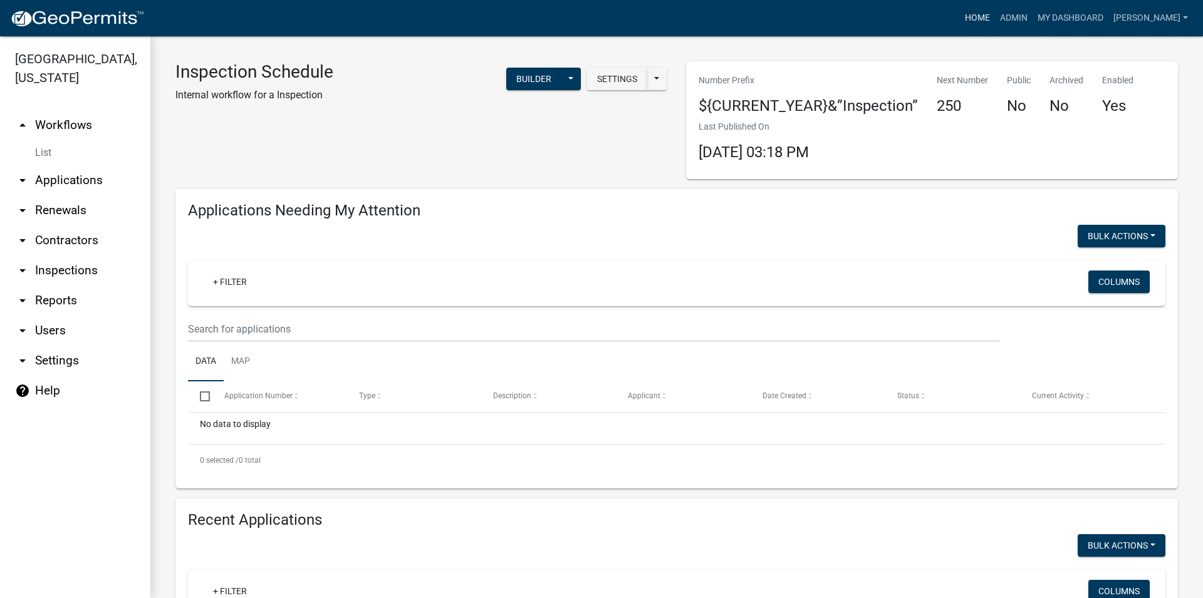
click at [995, 9] on link "Home" at bounding box center [977, 18] width 35 height 24
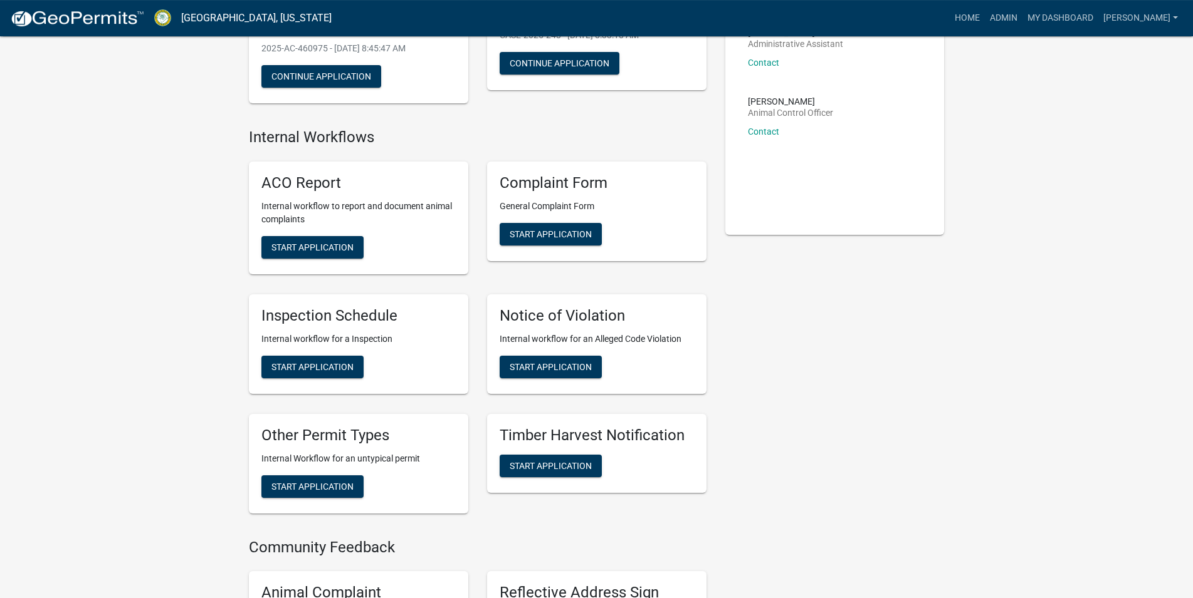
scroll to position [128, 0]
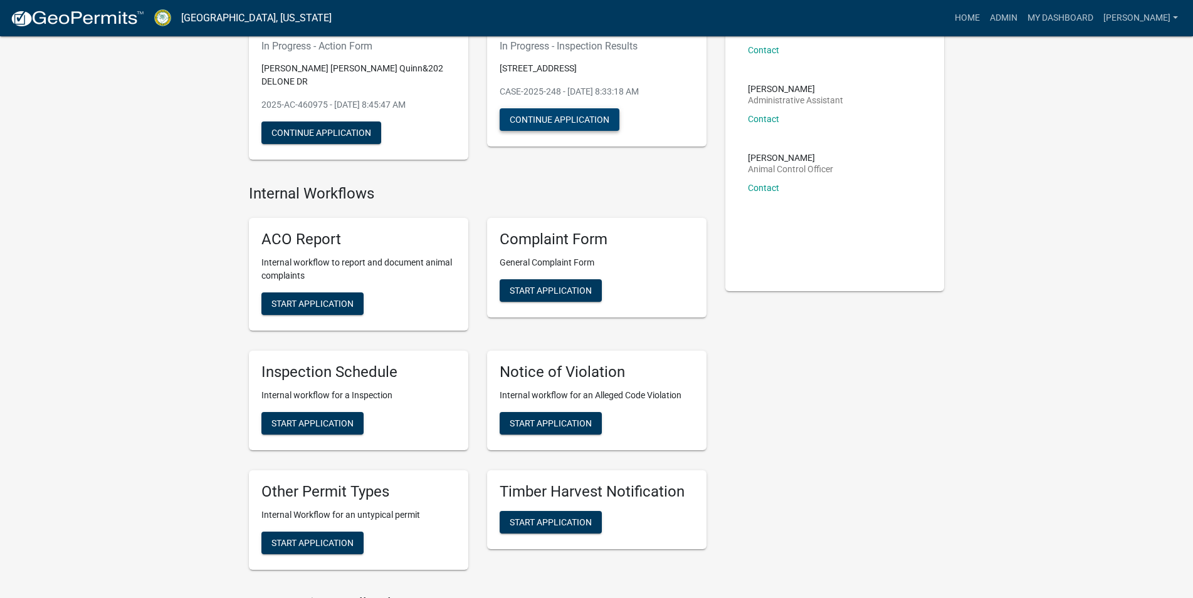
click at [532, 110] on button "Continue Application" at bounding box center [559, 119] width 120 height 23
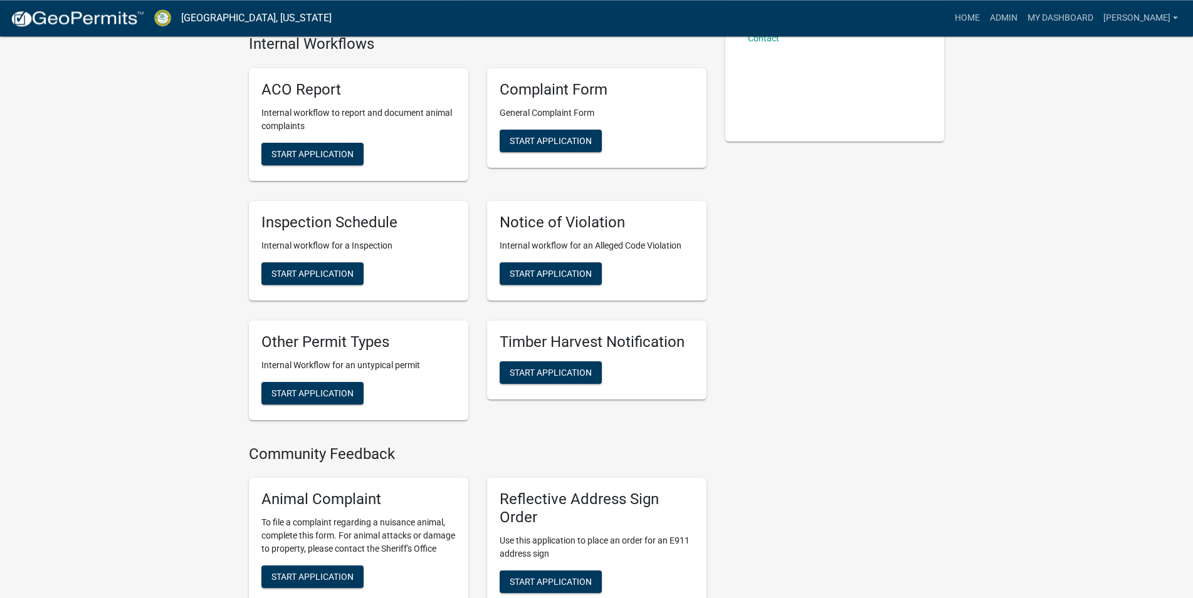
scroll to position [320, 0]
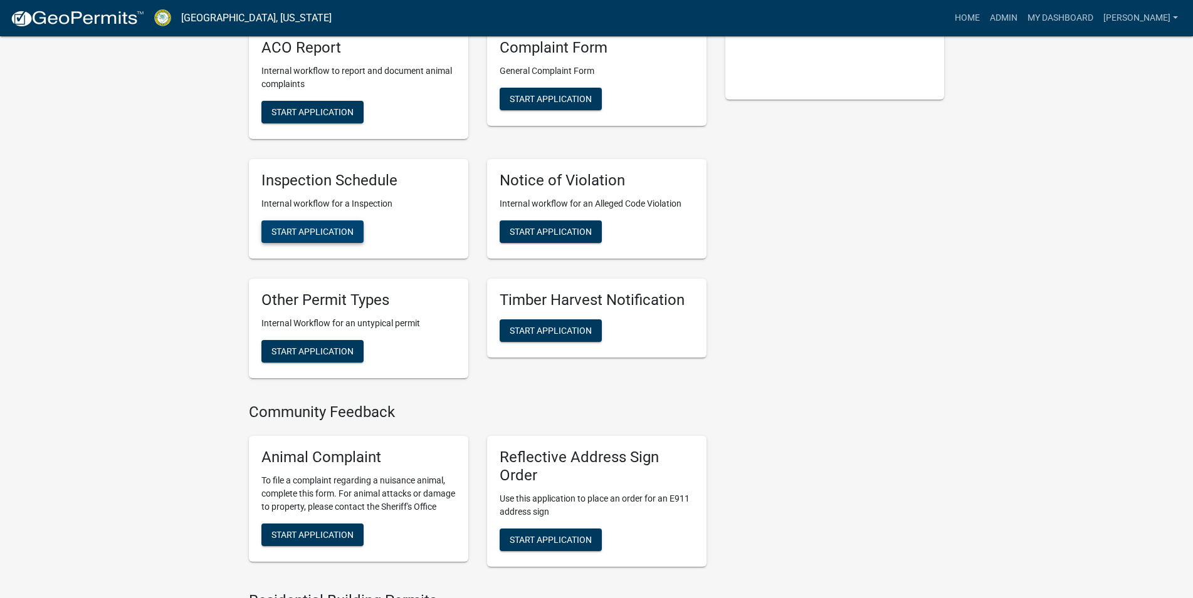
click at [342, 221] on button "Start Application" at bounding box center [312, 232] width 102 height 23
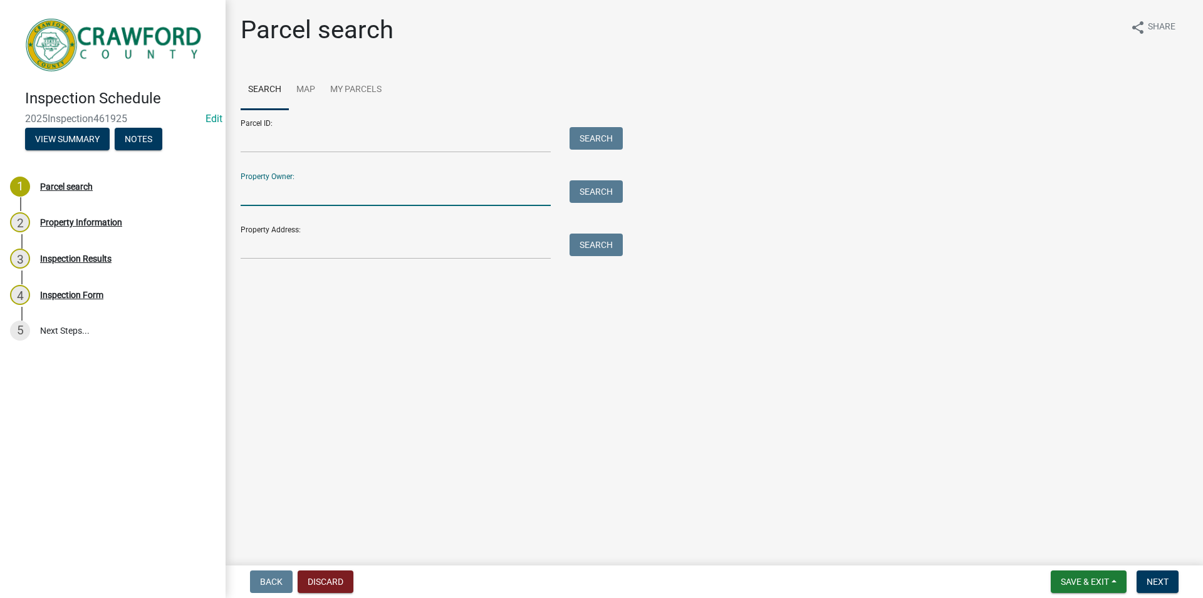
click at [280, 190] on input "Property Owner:" at bounding box center [396, 193] width 310 height 26
type input "9"
click at [372, 241] on input "Property Address:" at bounding box center [396, 247] width 310 height 26
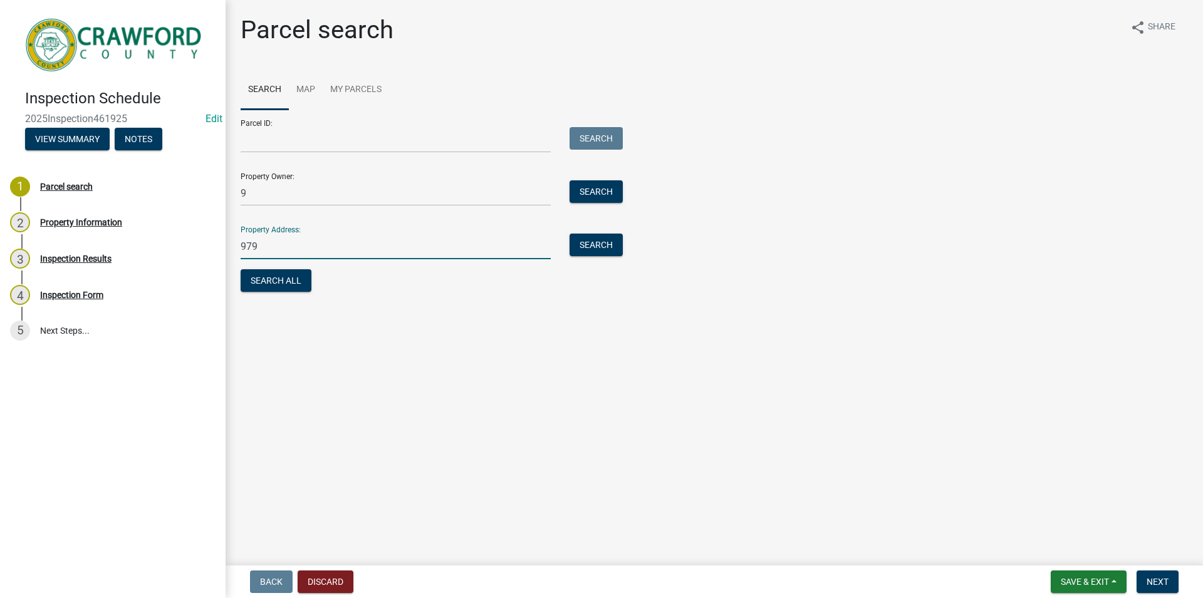
type input "979"
click at [274, 199] on input "9" at bounding box center [396, 193] width 310 height 26
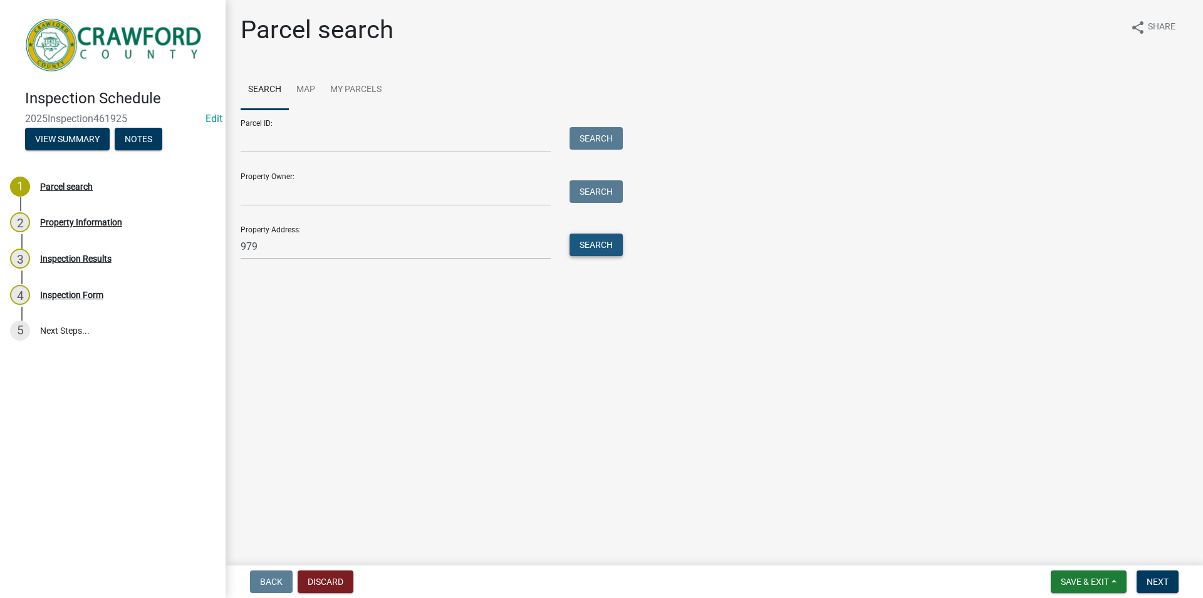
click at [615, 251] on button "Search" at bounding box center [596, 245] width 53 height 23
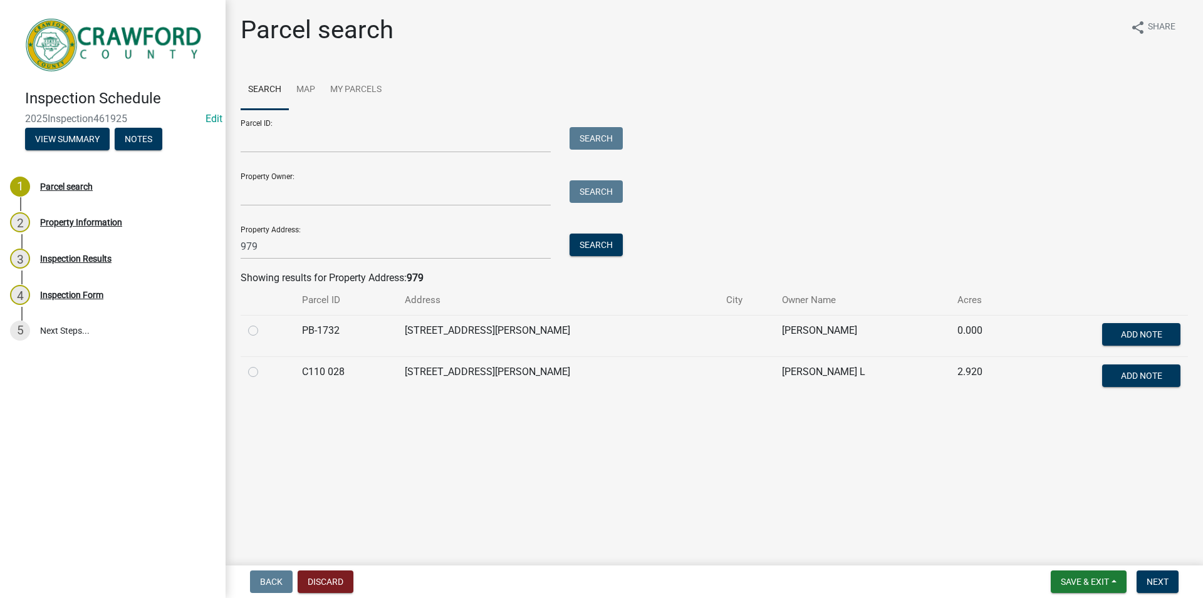
click at [265, 238] on div "Property Address: 979 Search" at bounding box center [429, 237] width 376 height 43
click at [266, 238] on input "979" at bounding box center [396, 247] width 310 height 26
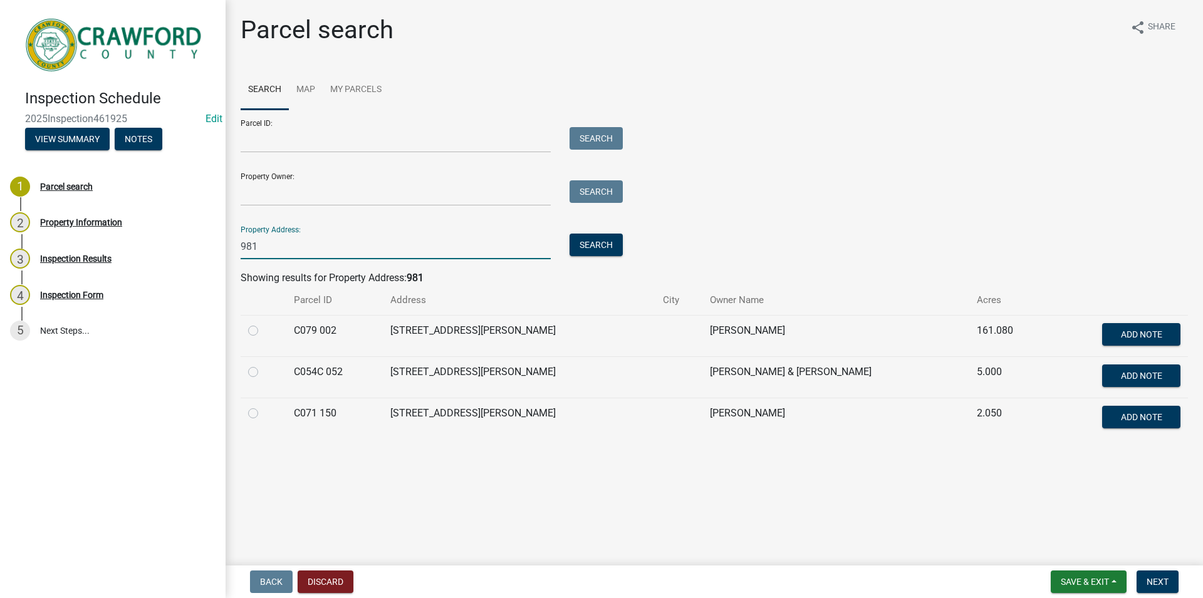
type input "981"
click at [248, 410] on td at bounding box center [264, 418] width 46 height 41
click at [263, 406] on label at bounding box center [263, 406] width 0 height 0
click at [263, 414] on 150 "radio" at bounding box center [267, 410] width 8 height 8
radio 150 "true"
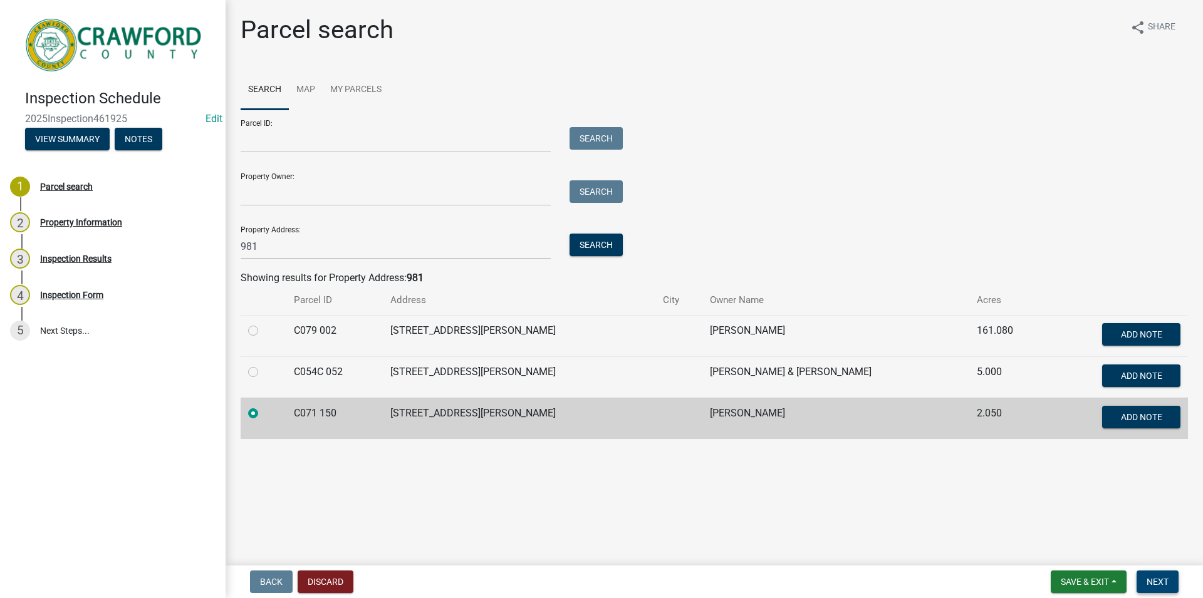
click at [1166, 582] on span "Next" at bounding box center [1158, 582] width 22 height 10
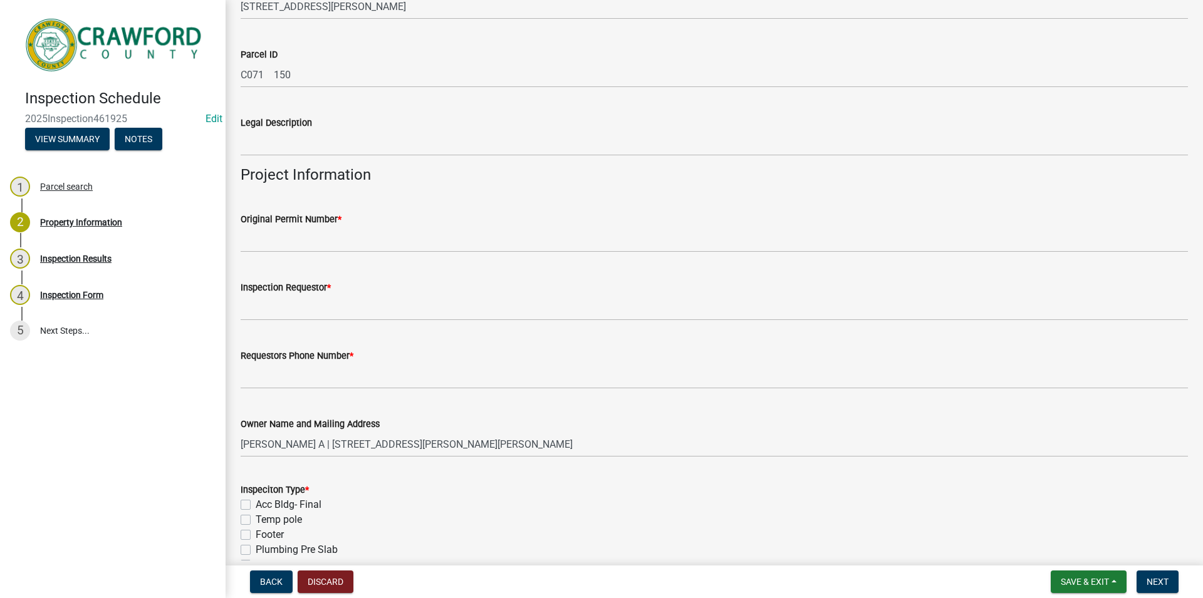
scroll to position [143, 0]
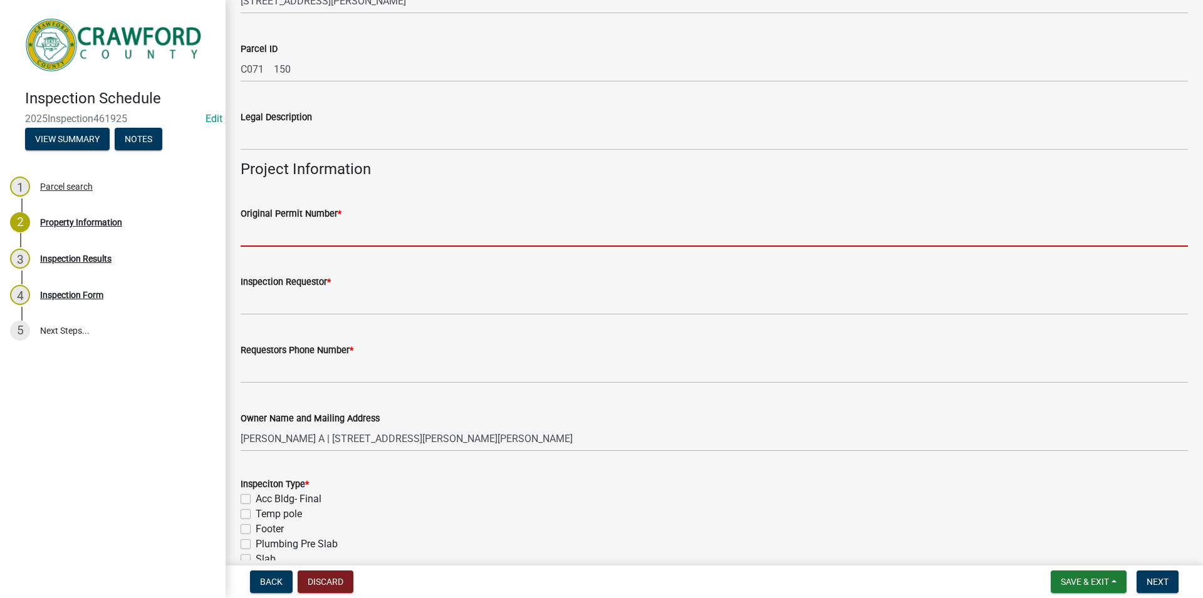
click at [280, 240] on input "Original Permit Number *" at bounding box center [715, 234] width 948 height 26
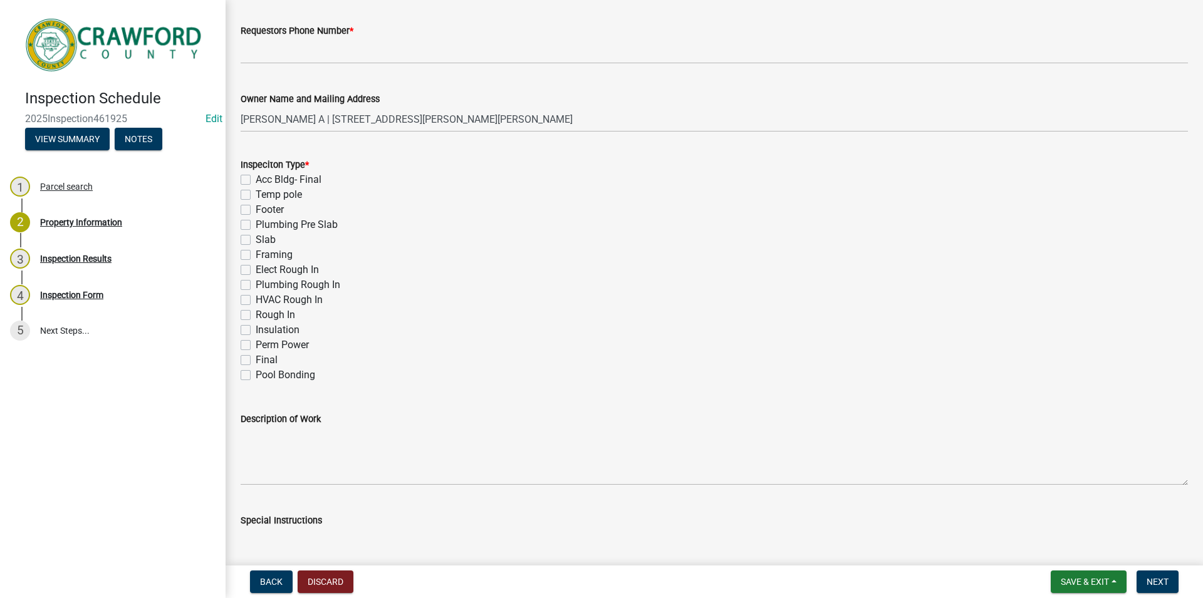
scroll to position [500, 0]
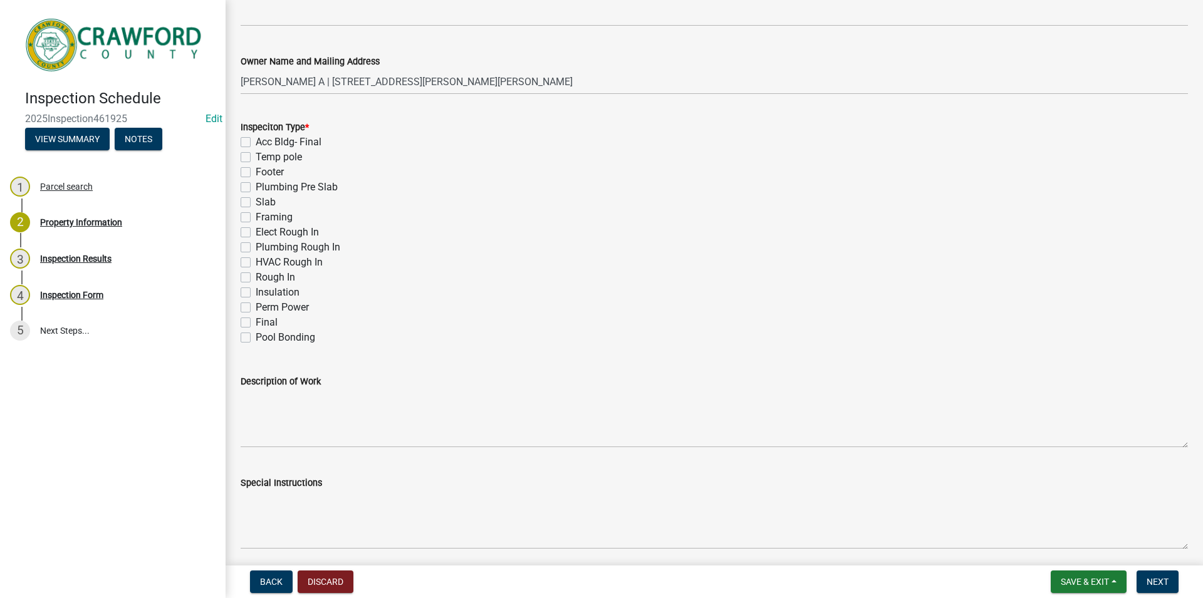
click at [258, 323] on label "Final" at bounding box center [267, 322] width 22 height 15
click at [258, 323] on input "Final" at bounding box center [260, 319] width 8 height 8
checkbox input "true"
checkbox input "false"
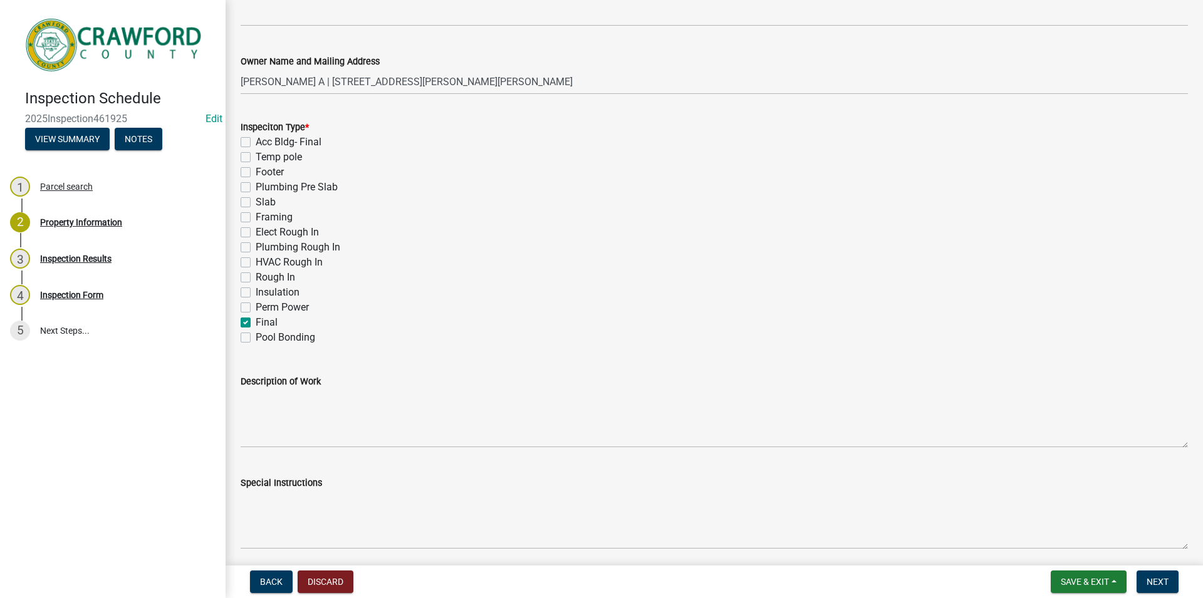
checkbox input "false"
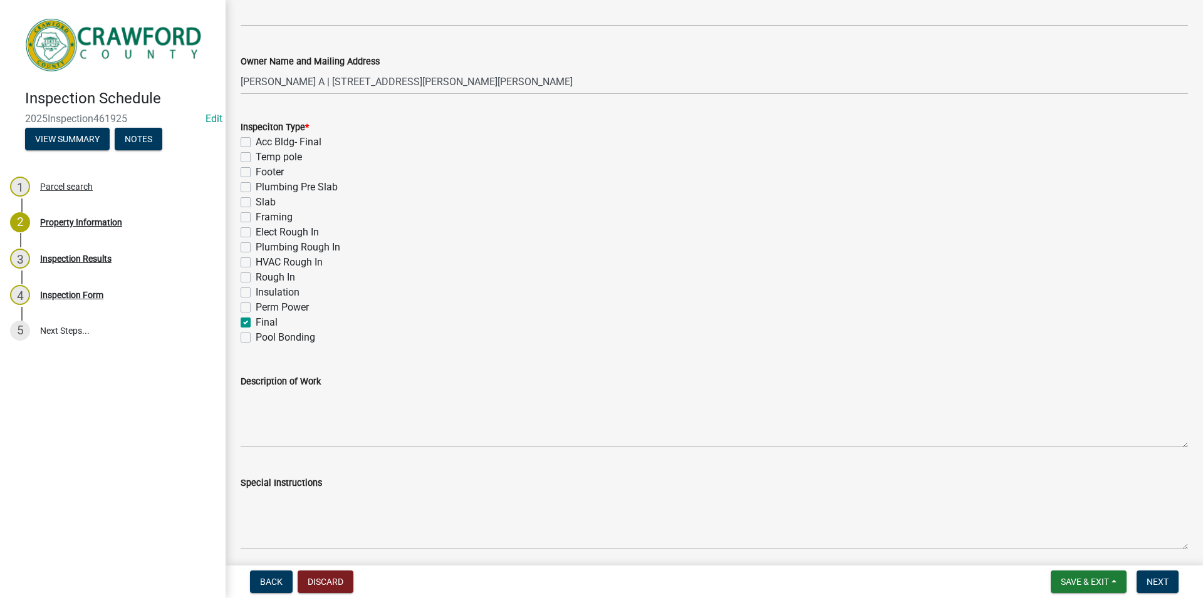
checkbox input "false"
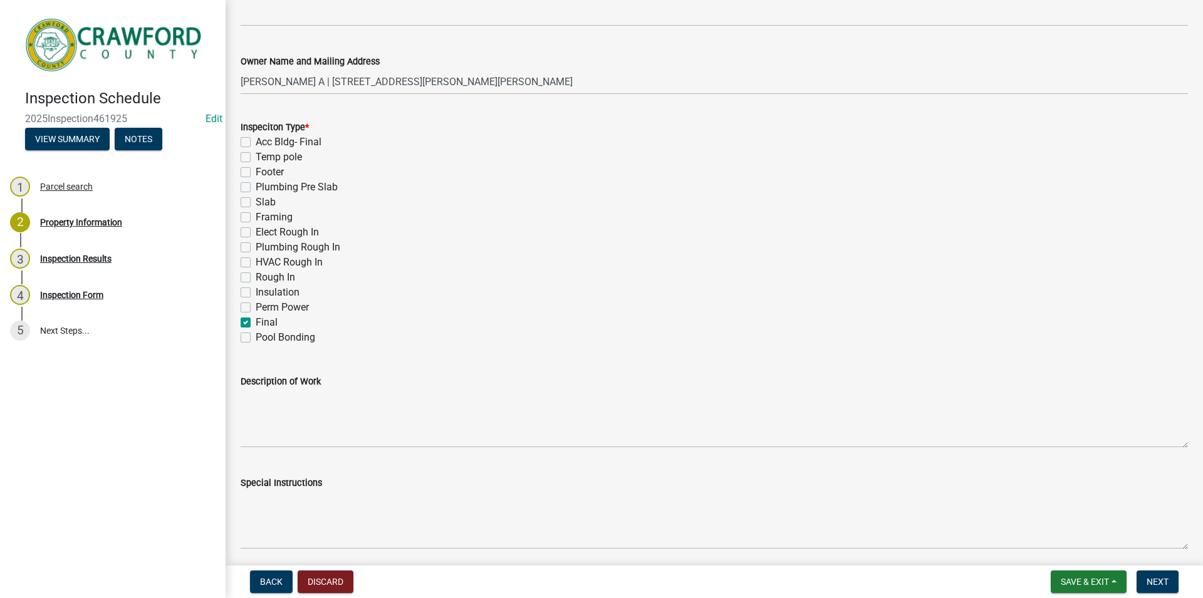
checkbox input "true"
checkbox input "false"
click at [239, 311] on div "Inspeciton Type * Acc Bldg- Final Temp pole Footer Plumbing Pre Slab Slab Frami…" at bounding box center [714, 225] width 966 height 241
click at [256, 310] on label "Perm Power" at bounding box center [282, 307] width 53 height 15
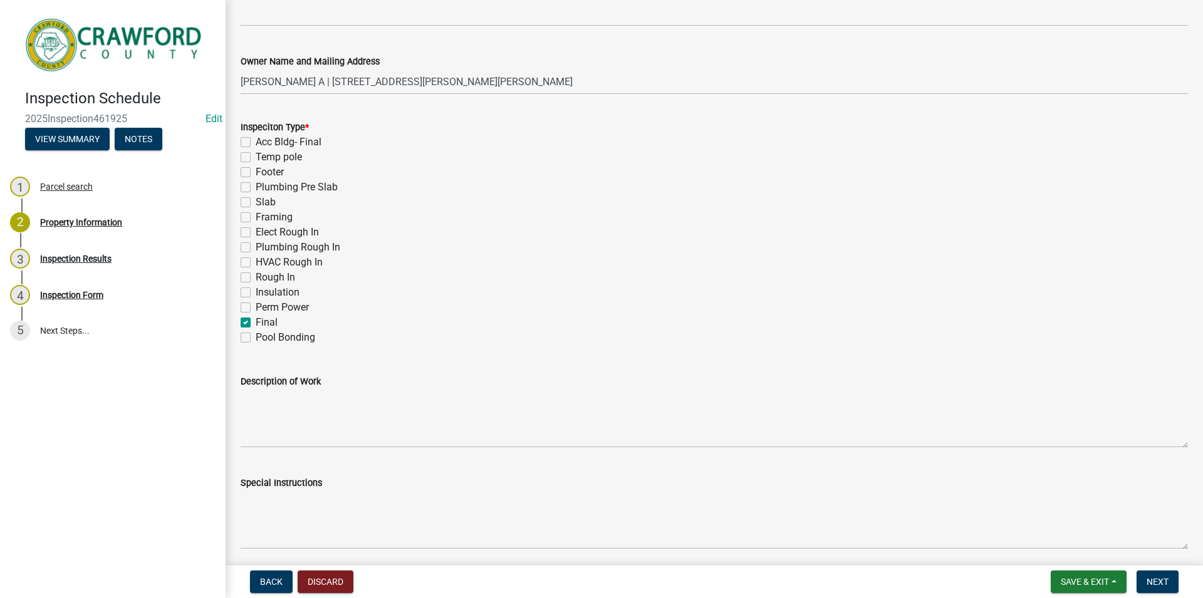
click at [256, 308] on input "Perm Power" at bounding box center [260, 304] width 8 height 8
checkbox input "true"
checkbox input "false"
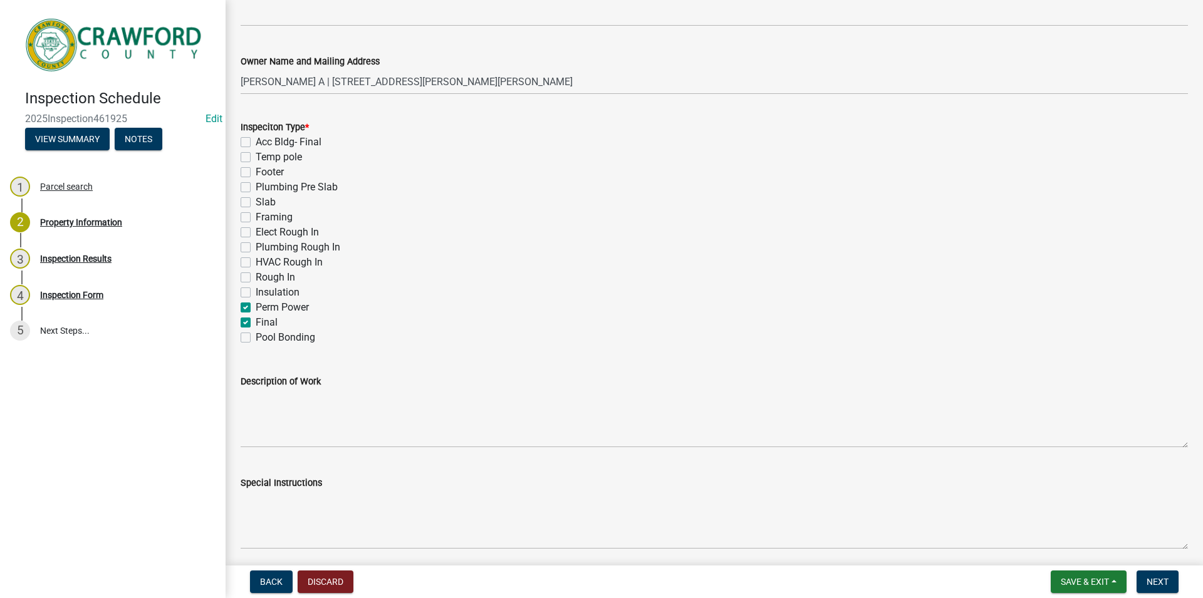
checkbox input "false"
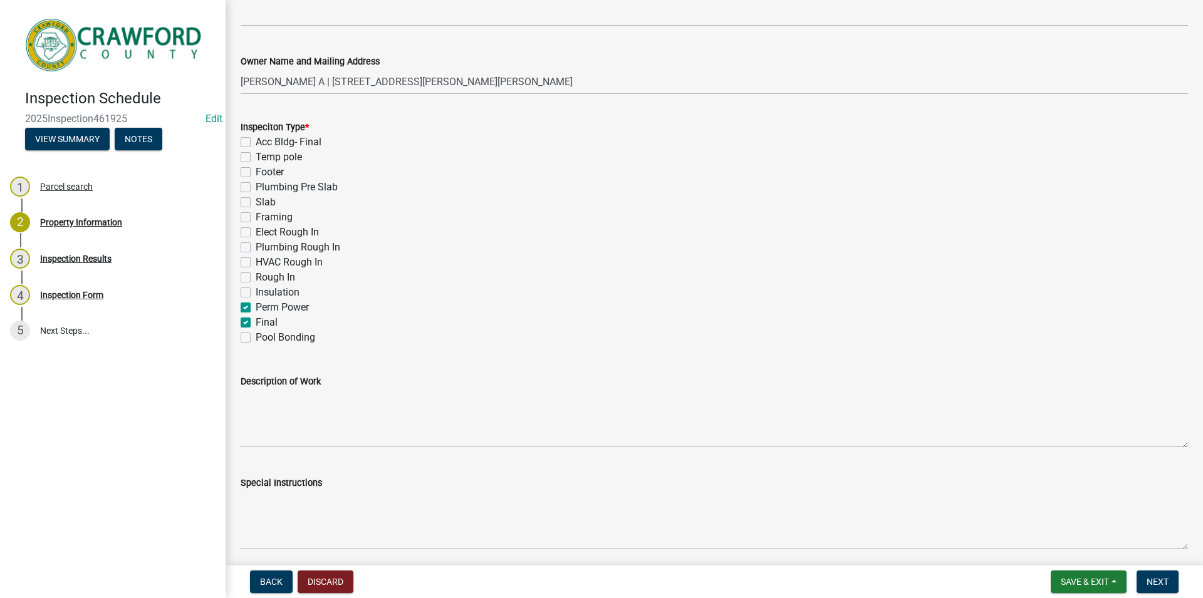
checkbox input "false"
checkbox input "true"
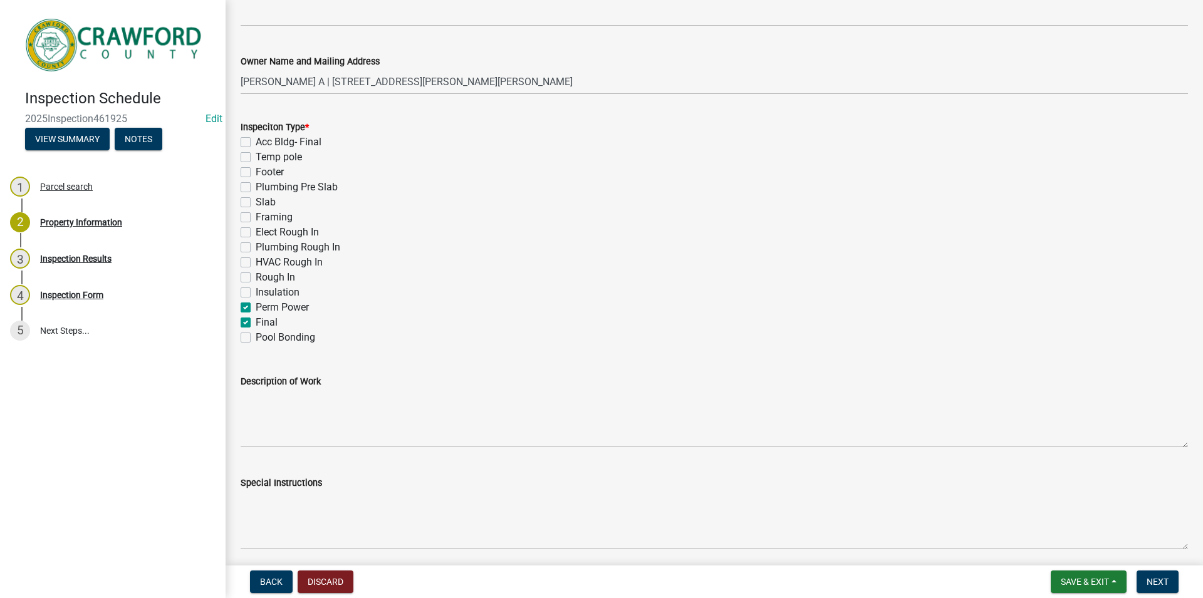
checkbox input "false"
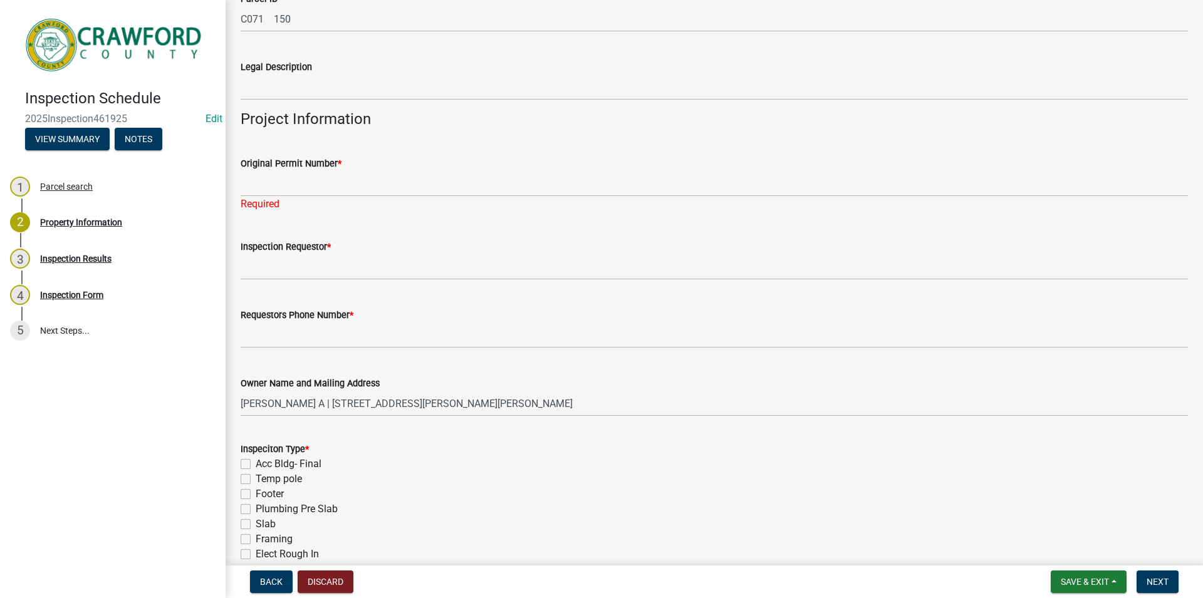
scroll to position [158, 0]
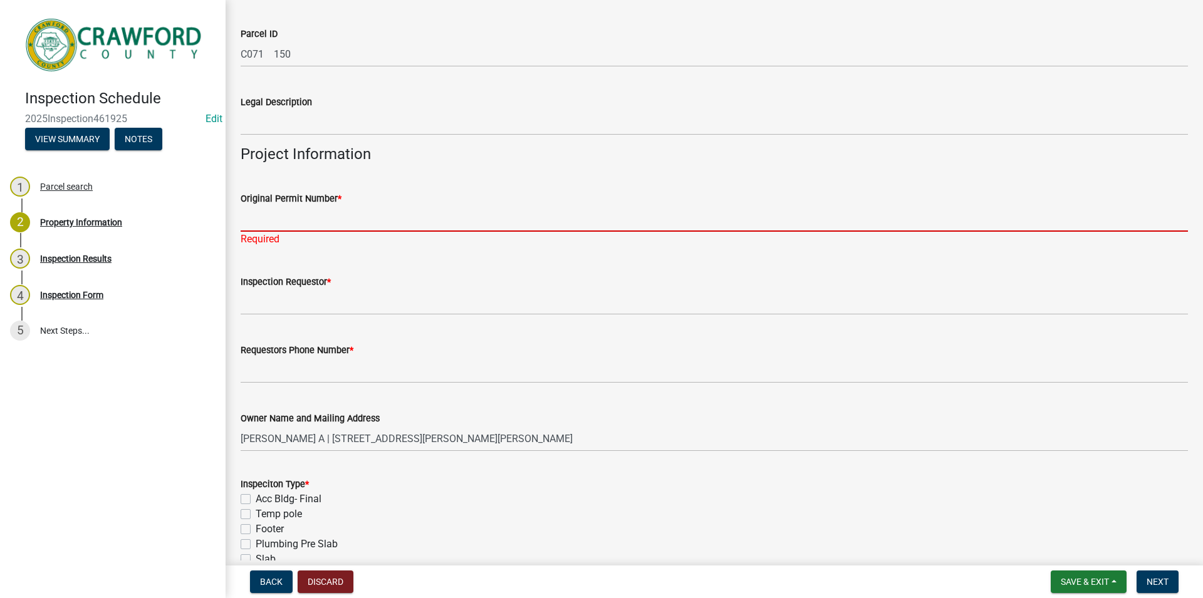
click at [328, 222] on input "Original Permit Number *" at bounding box center [715, 219] width 948 height 26
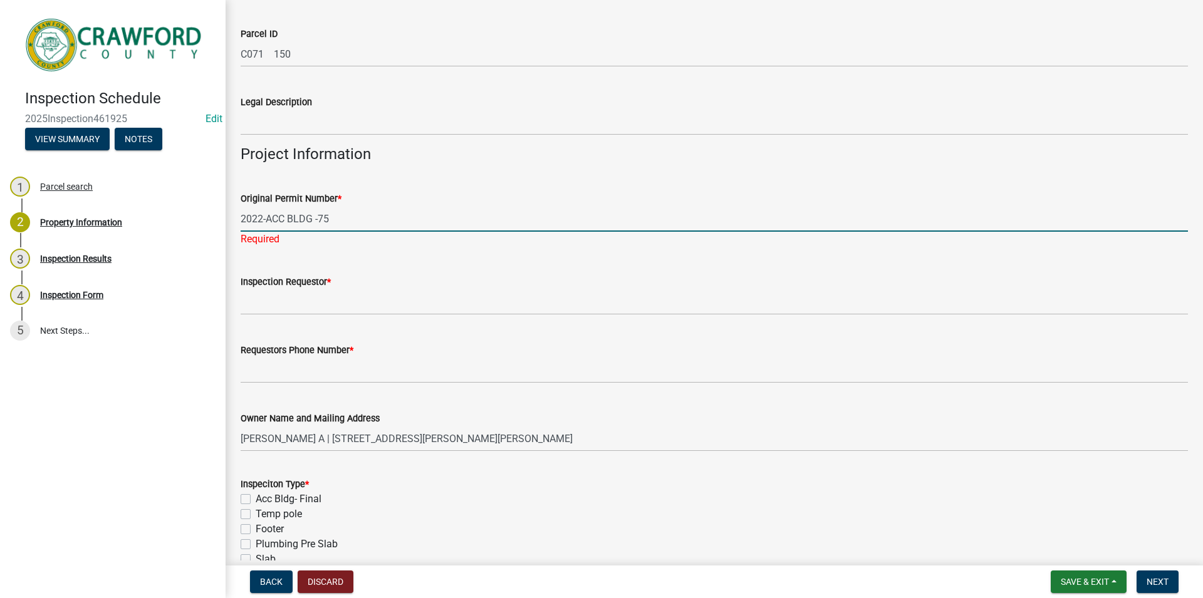
type input "2022-ACC BLDG -75"
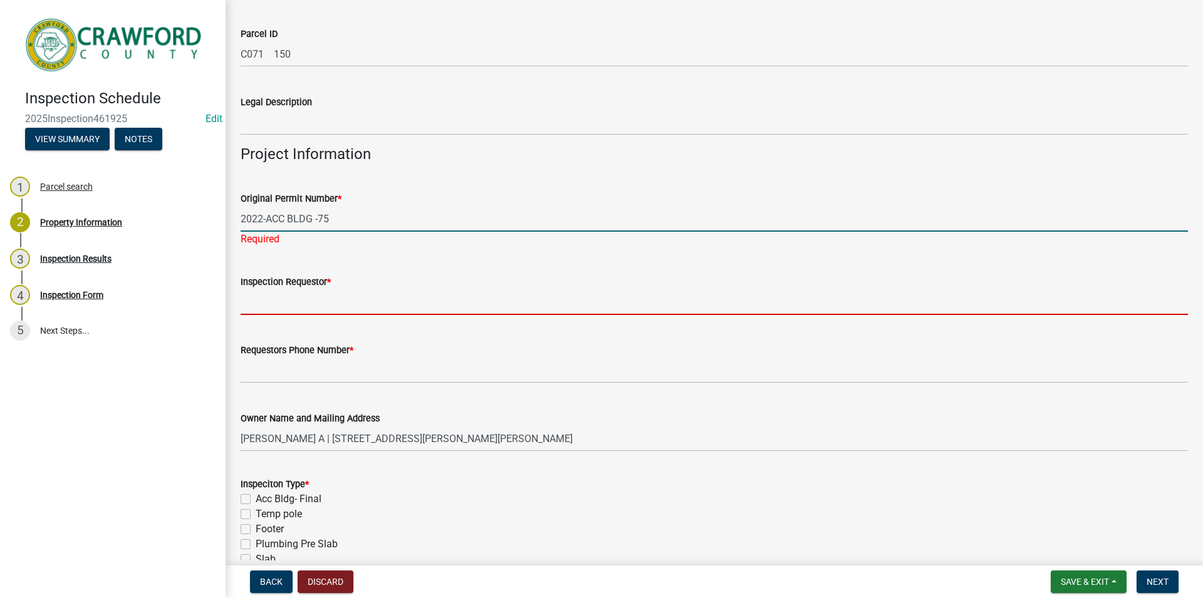
click at [321, 295] on input "Inspection Requestor *" at bounding box center [715, 303] width 948 height 26
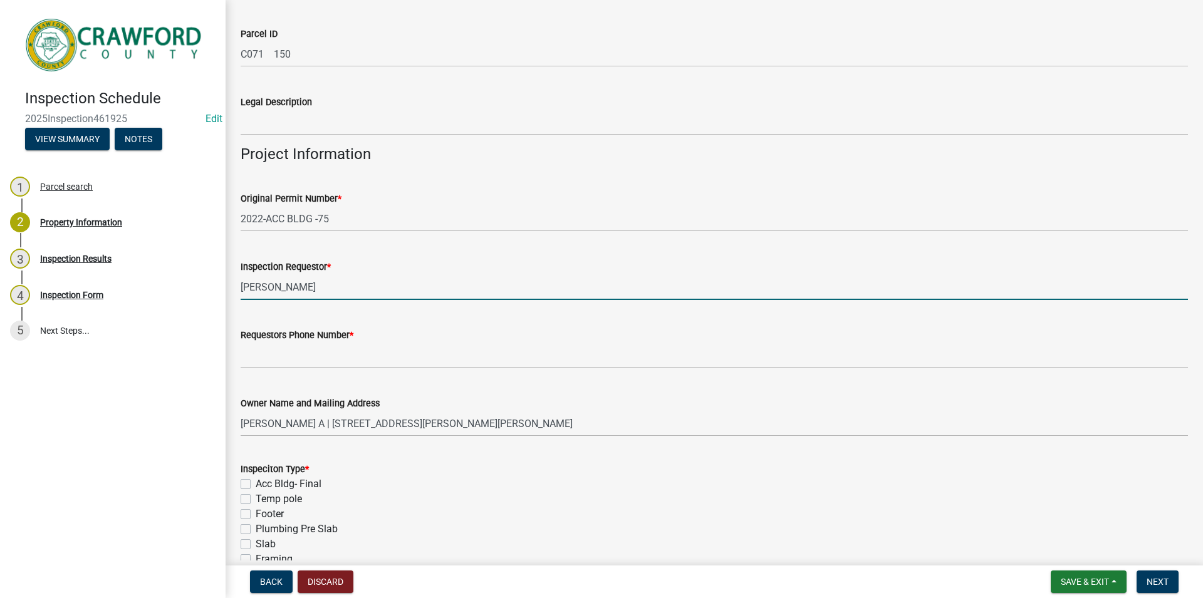
type input "[PERSON_NAME]"
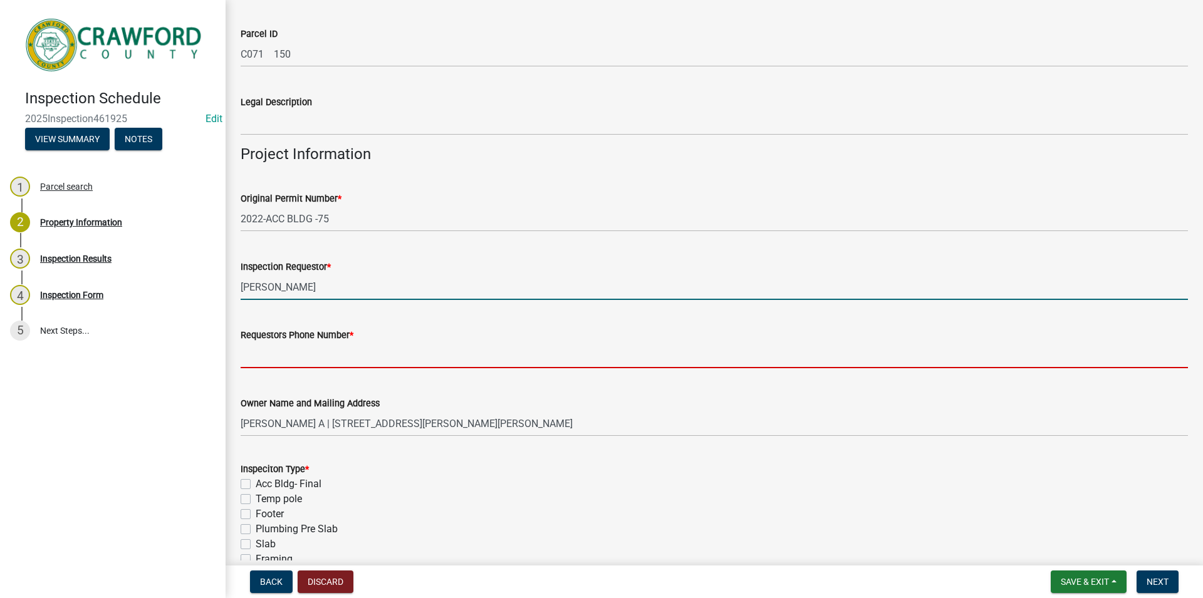
click at [280, 350] on input "Requestors Phone Number *" at bounding box center [715, 356] width 948 height 26
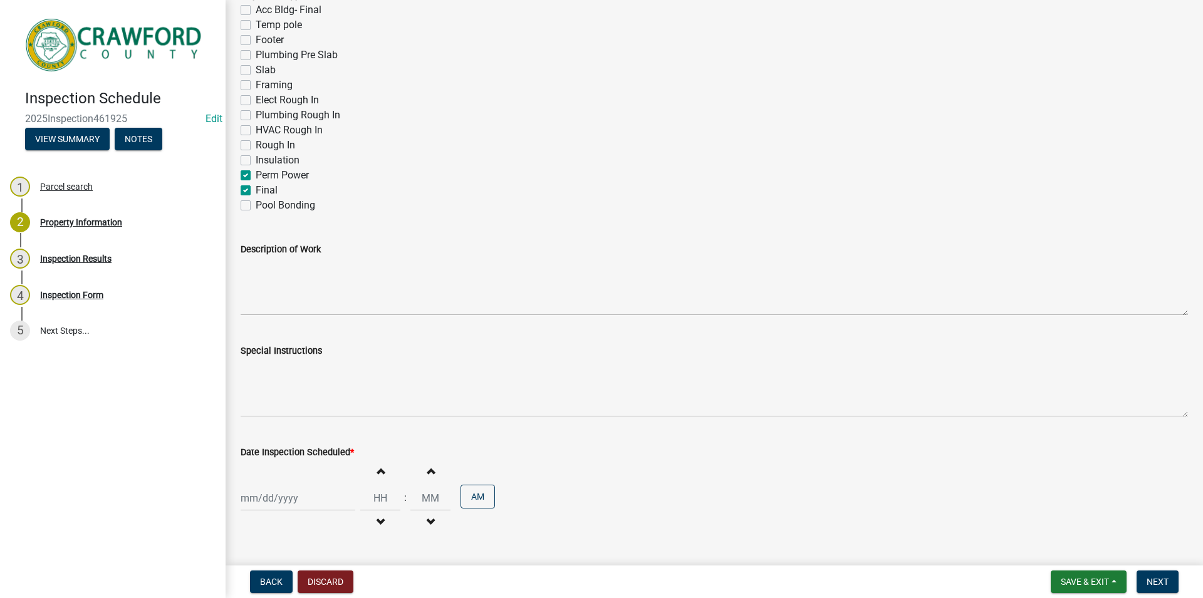
scroll to position [658, 0]
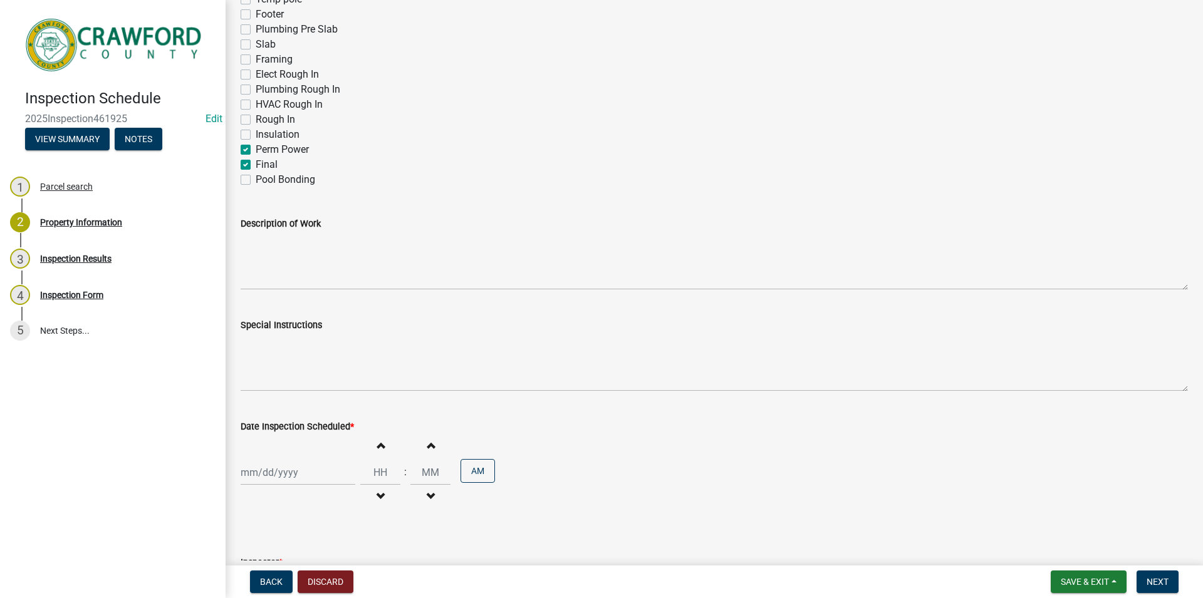
type input "4788363199"
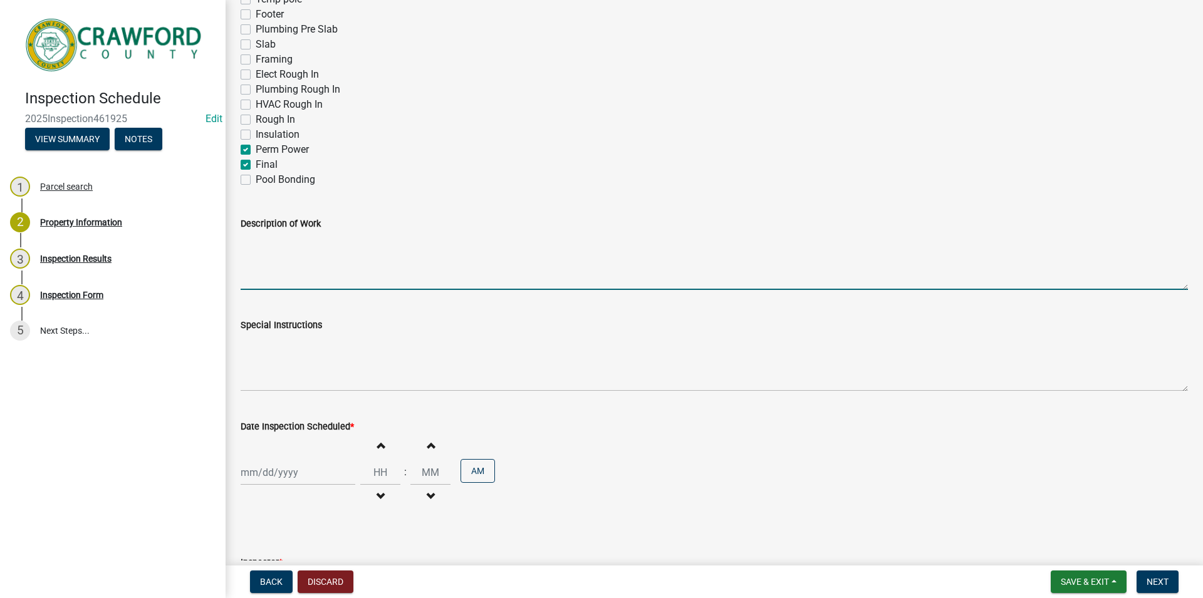
click at [300, 281] on textarea "Description of Work" at bounding box center [715, 260] width 948 height 59
click at [379, 242] on textarea "ACC BUILDING TURNED INTOP SITE BUILT HOME" at bounding box center [715, 260] width 948 height 59
click at [468, 241] on textarea "ACC BUILDING TURNED INTO SITE BUILT HOME" at bounding box center [715, 260] width 948 height 59
type textarea "ACC BUILDING TURNED INTO SITE BUILT HOME FINAL INSPECTION"
click at [290, 474] on input "Date Inspection Scheduled *" at bounding box center [298, 473] width 115 height 26
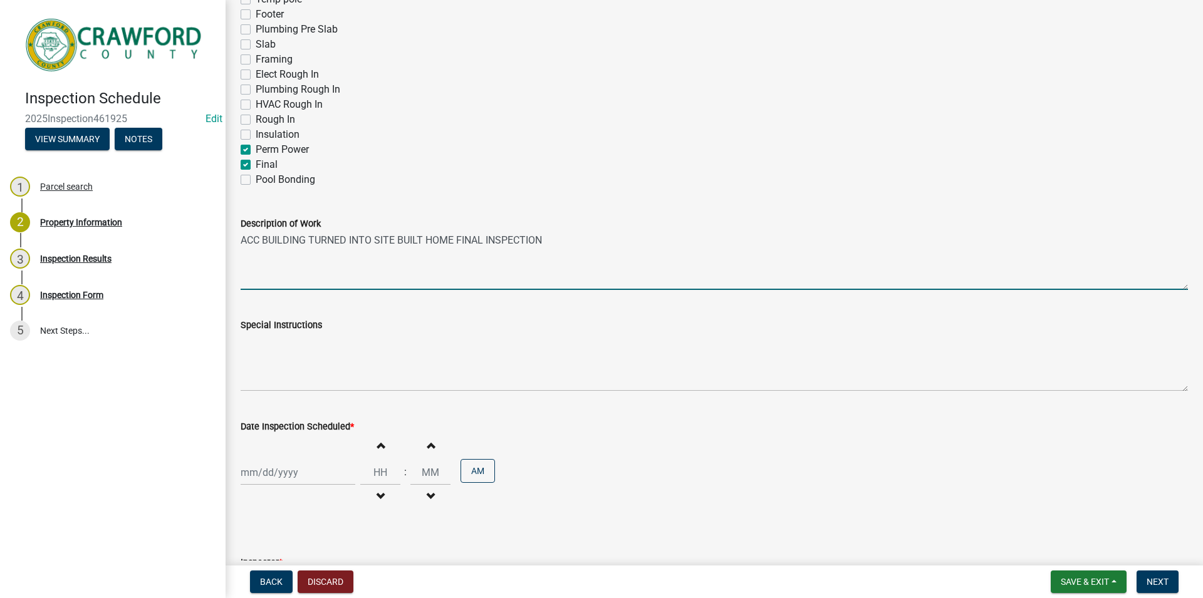
select select "8"
select select "2025"
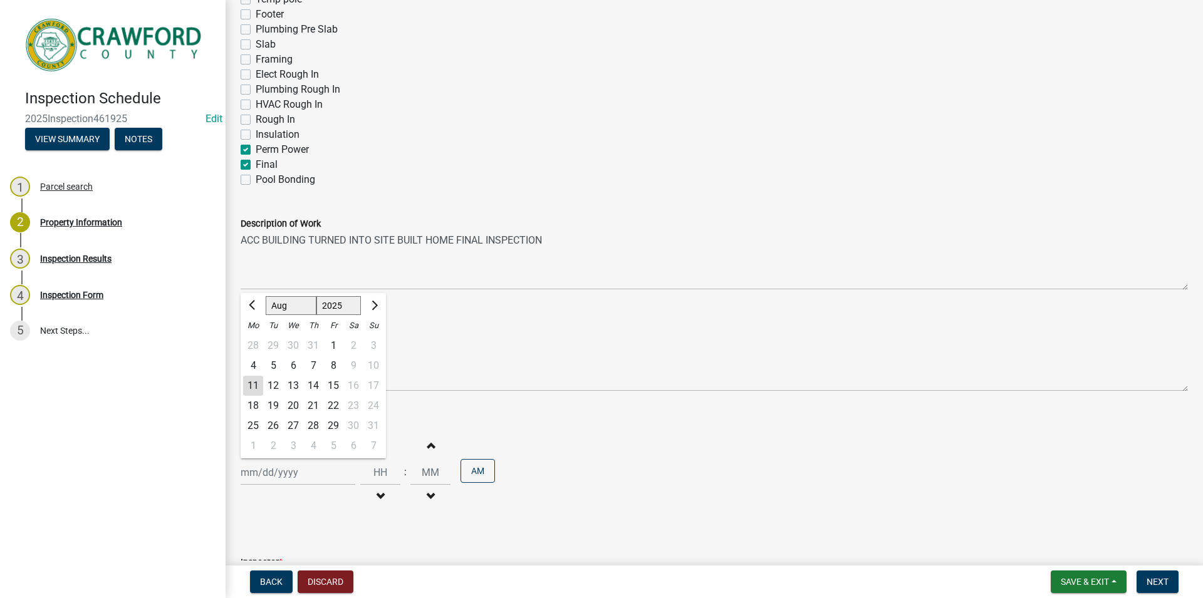
click at [254, 386] on div "11" at bounding box center [253, 386] width 20 height 20
type input "[DATE]"
click at [384, 459] on div "Increment hours Decrement hours" at bounding box center [380, 472] width 40 height 77
click at [384, 452] on button "Increment hours" at bounding box center [380, 445] width 26 height 23
type input "01"
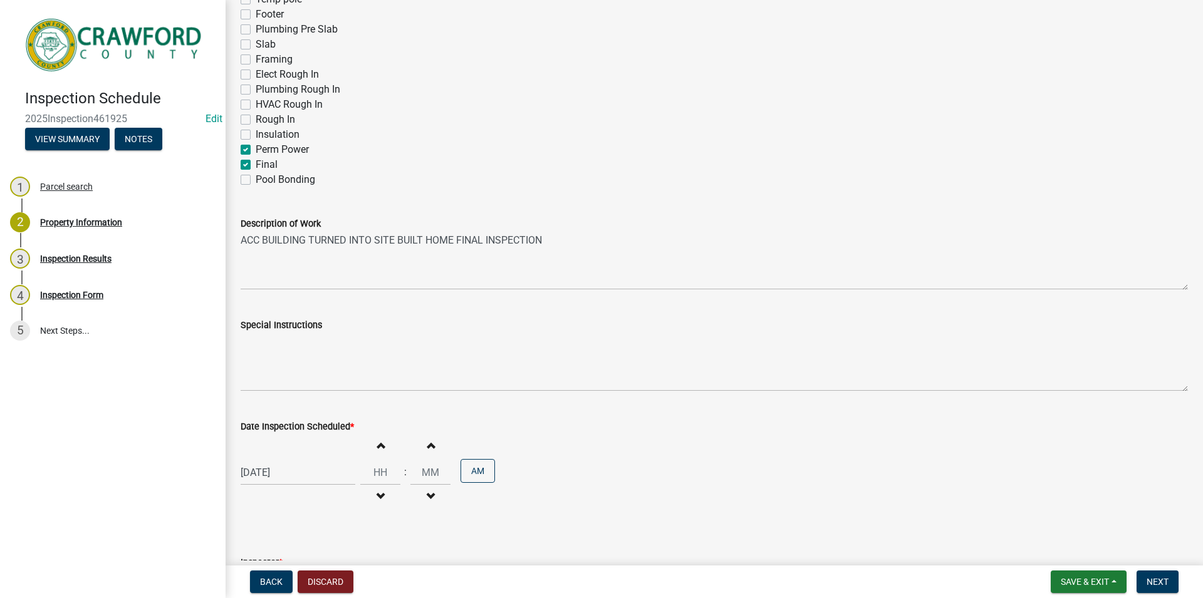
type input "00"
click at [389, 452] on button "Increment hours" at bounding box center [380, 445] width 26 height 23
click at [387, 488] on button "Decrement hours" at bounding box center [380, 497] width 26 height 23
click at [384, 498] on span "button" at bounding box center [380, 496] width 6 height 10
click at [384, 496] on span "button" at bounding box center [380, 496] width 6 height 10
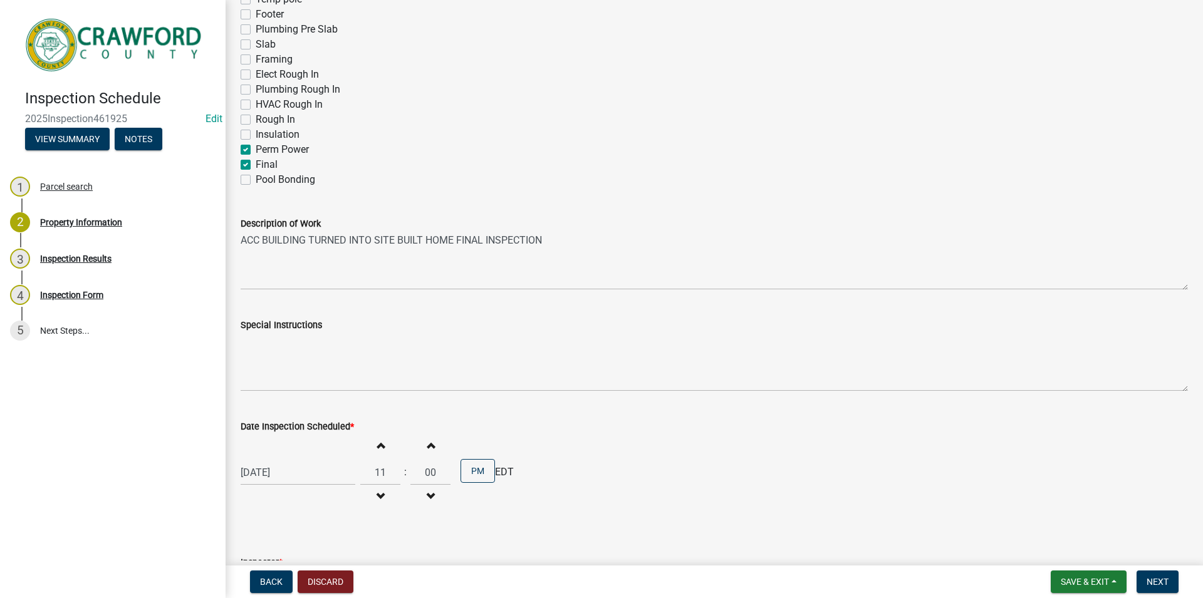
click at [384, 496] on span "button" at bounding box center [380, 496] width 6 height 10
click at [392, 449] on button "Increment hours" at bounding box center [380, 445] width 26 height 23
type input "10"
click at [474, 474] on button "PM" at bounding box center [478, 471] width 34 height 24
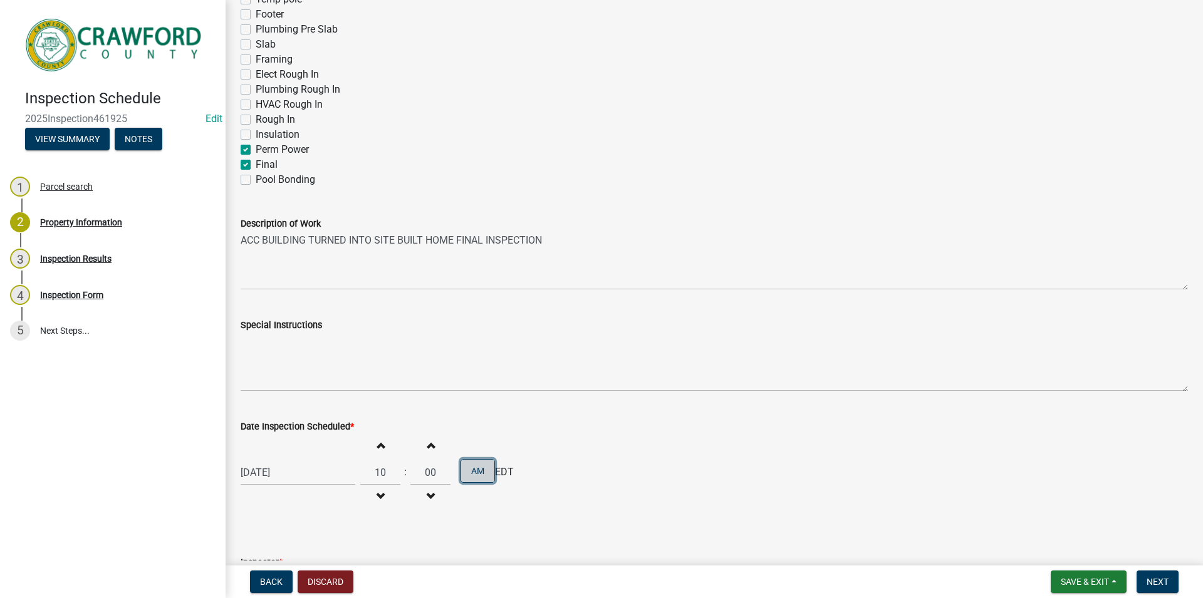
click at [478, 471] on button "AM" at bounding box center [478, 471] width 34 height 24
click at [478, 471] on button "PM" at bounding box center [478, 471] width 34 height 24
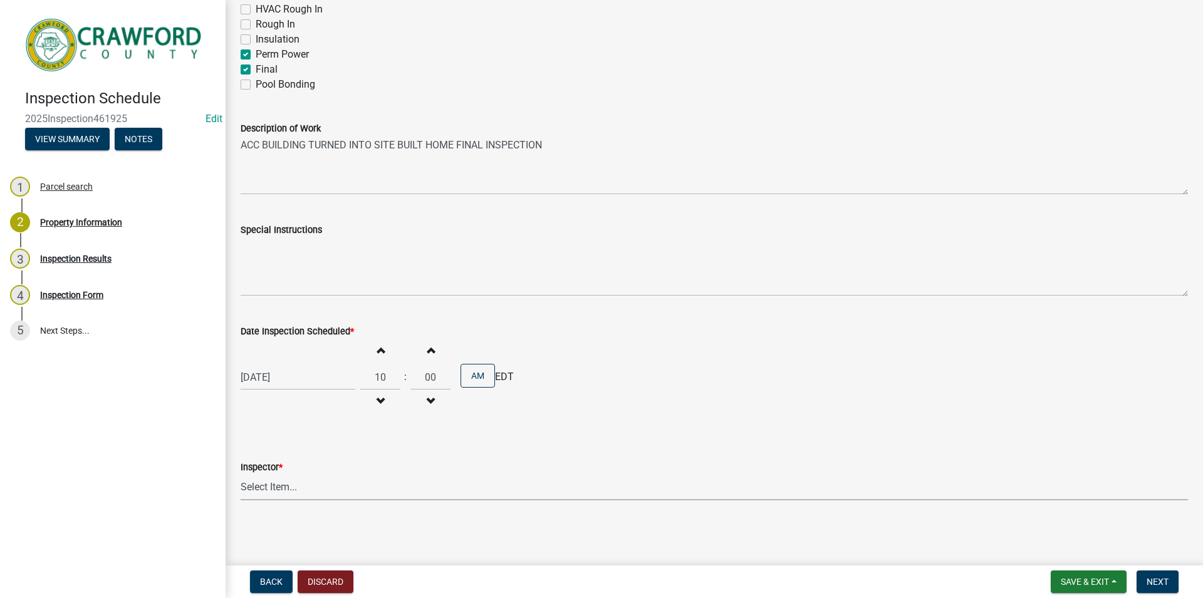
click at [241, 475] on select "Select Item... Tammie Graumann Jake Watson Rachel Carroll Layla Kriz" at bounding box center [715, 488] width 948 height 26
click option "[PERSON_NAME]" at bounding box center [0, 0] width 0 height 0
select select "0e8a98a6-eb61-43e0-b025-88c7b25e4b5b"
click at [1167, 587] on span "Next" at bounding box center [1158, 582] width 22 height 10
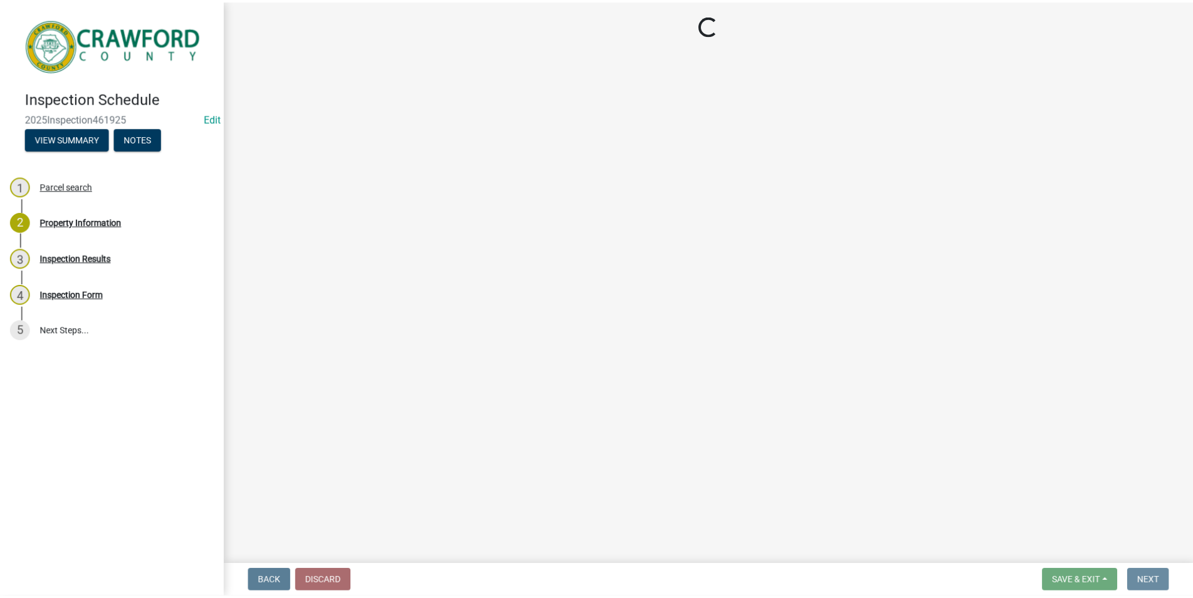
scroll to position [0, 0]
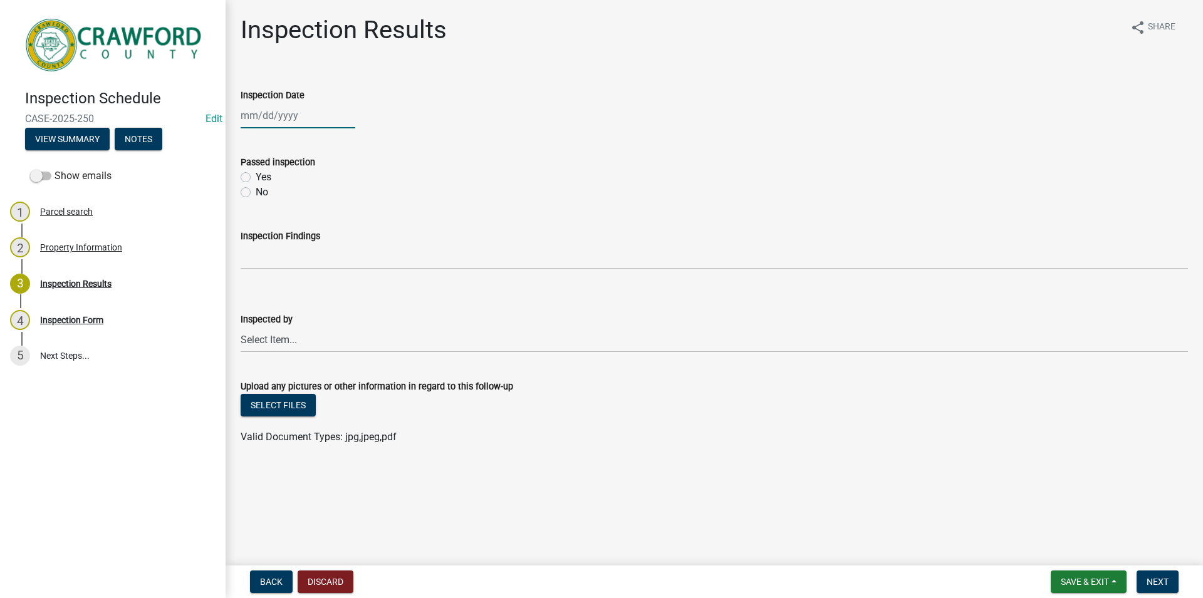
click at [258, 109] on input "Inspection Date" at bounding box center [298, 116] width 115 height 26
select select "8"
select select "2025"
click at [251, 216] on div "11" at bounding box center [253, 222] width 20 height 20
type input "[DATE]"
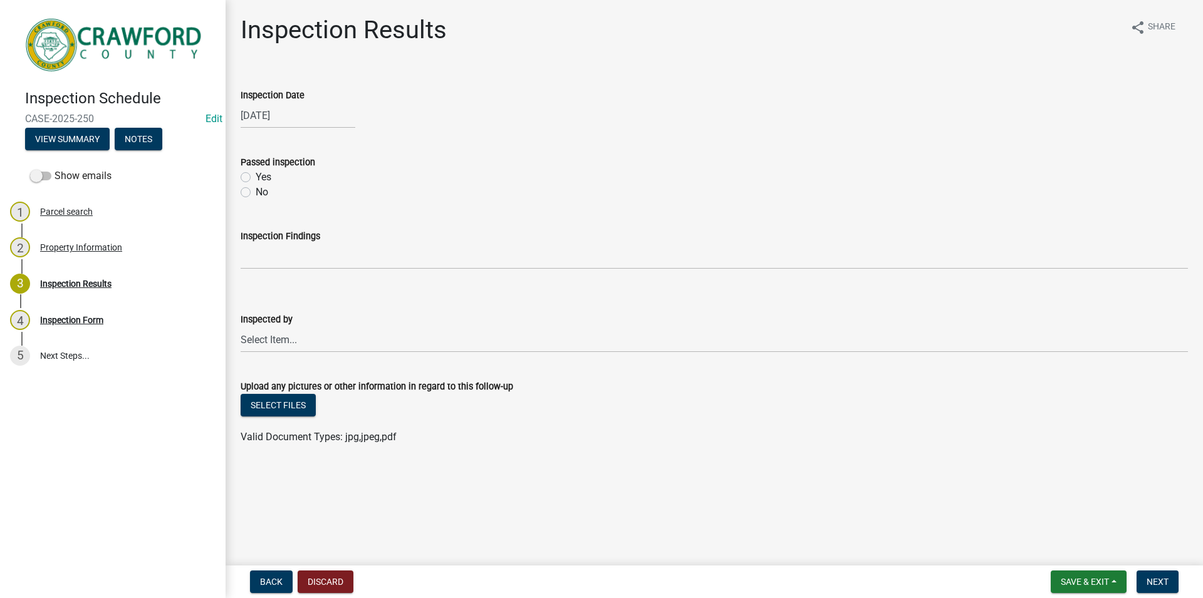
click at [256, 179] on label "Yes" at bounding box center [264, 177] width 16 height 15
click at [256, 178] on input "Yes" at bounding box center [260, 174] width 8 height 8
radio input "true"
click at [241, 327] on select "Select Item... Tammie Graumann Jake Watson Rachel Carroll Layla Kriz" at bounding box center [715, 340] width 948 height 26
click option "[PERSON_NAME]" at bounding box center [0, 0] width 0 height 0
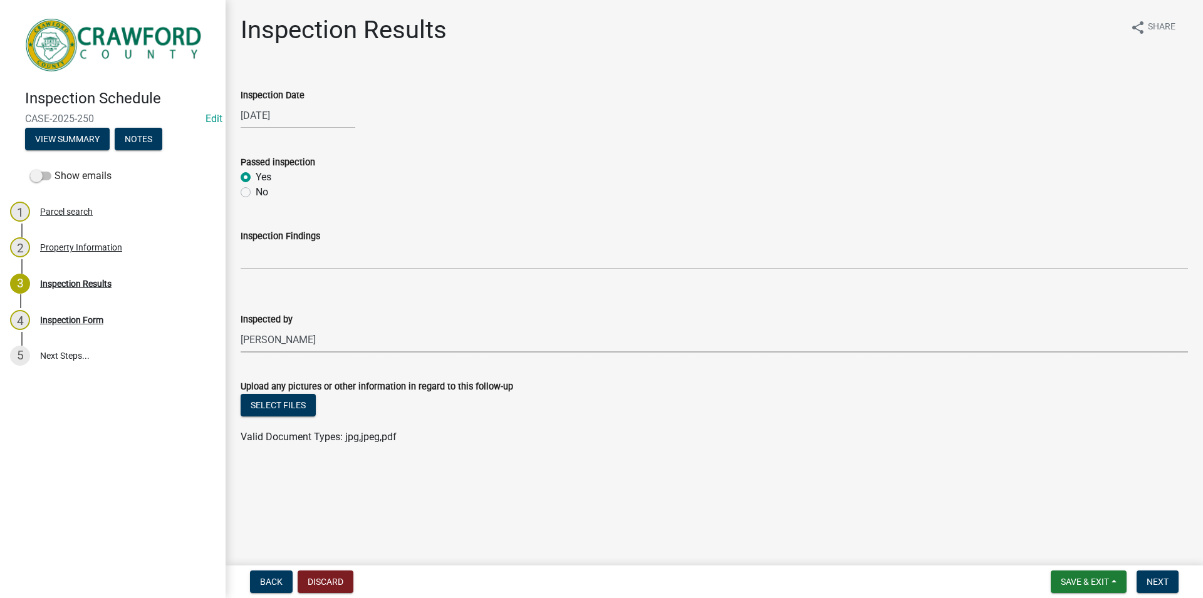
select select "0e8a98a6-eb61-43e0-b025-88c7b25e4b5b"
click at [1146, 590] on button "Next" at bounding box center [1158, 582] width 42 height 23
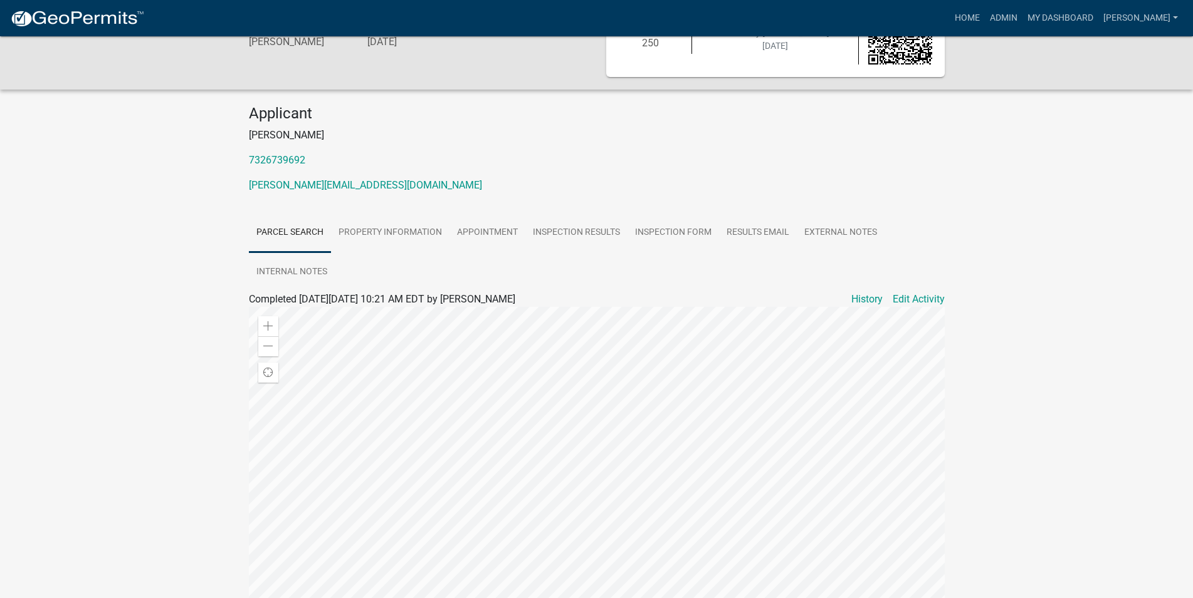
scroll to position [15, 0]
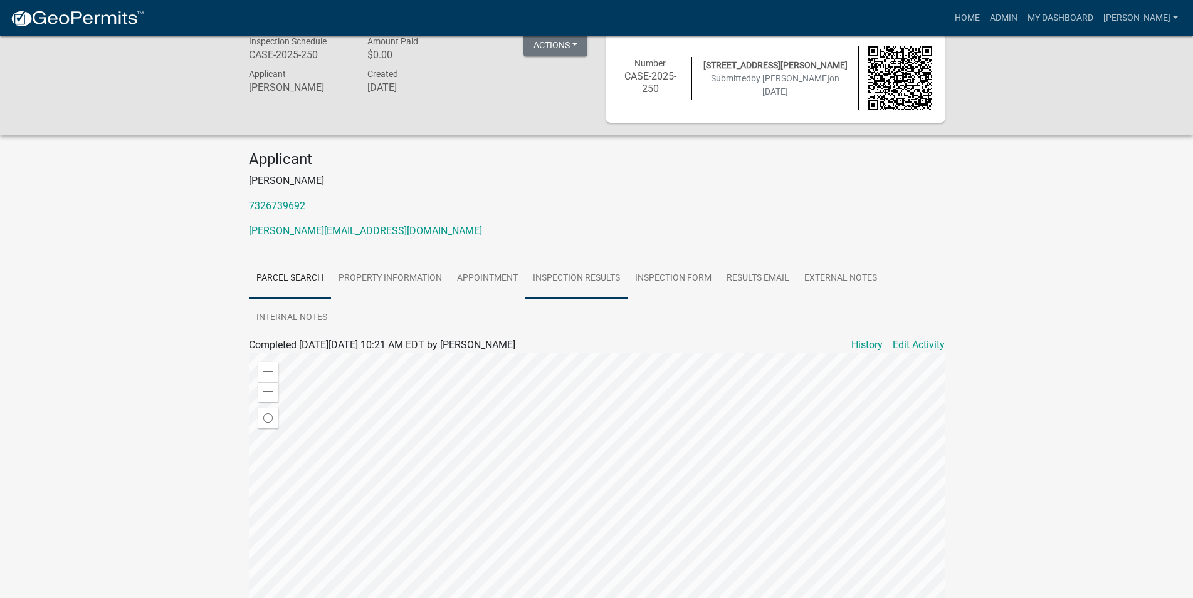
click at [596, 274] on link "Inspection Results" at bounding box center [576, 279] width 102 height 40
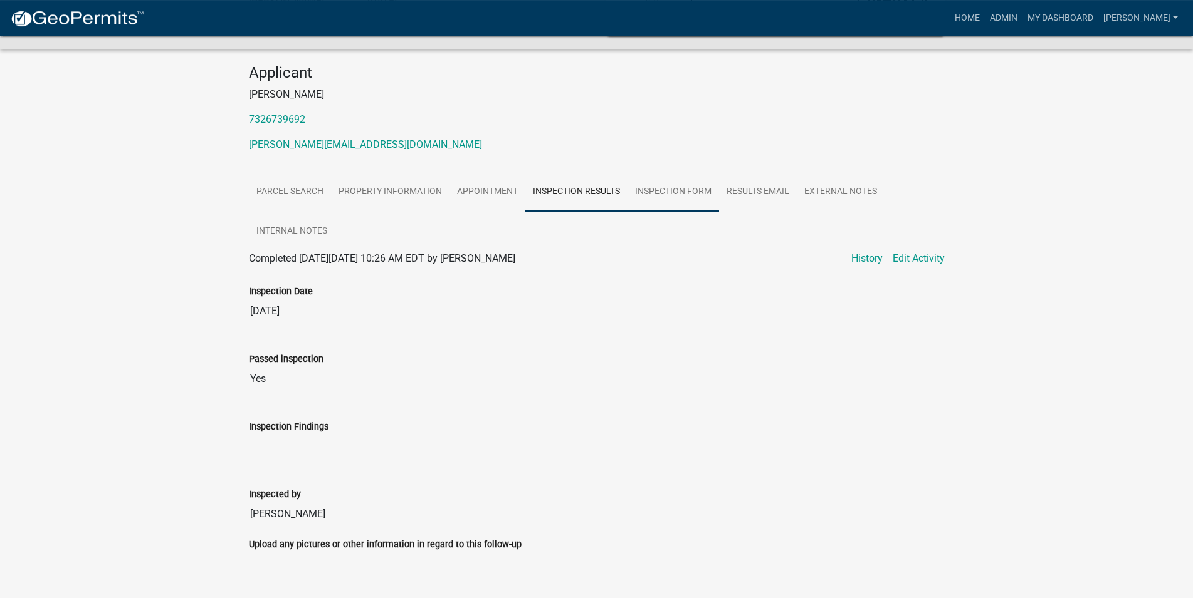
scroll to position [128, 0]
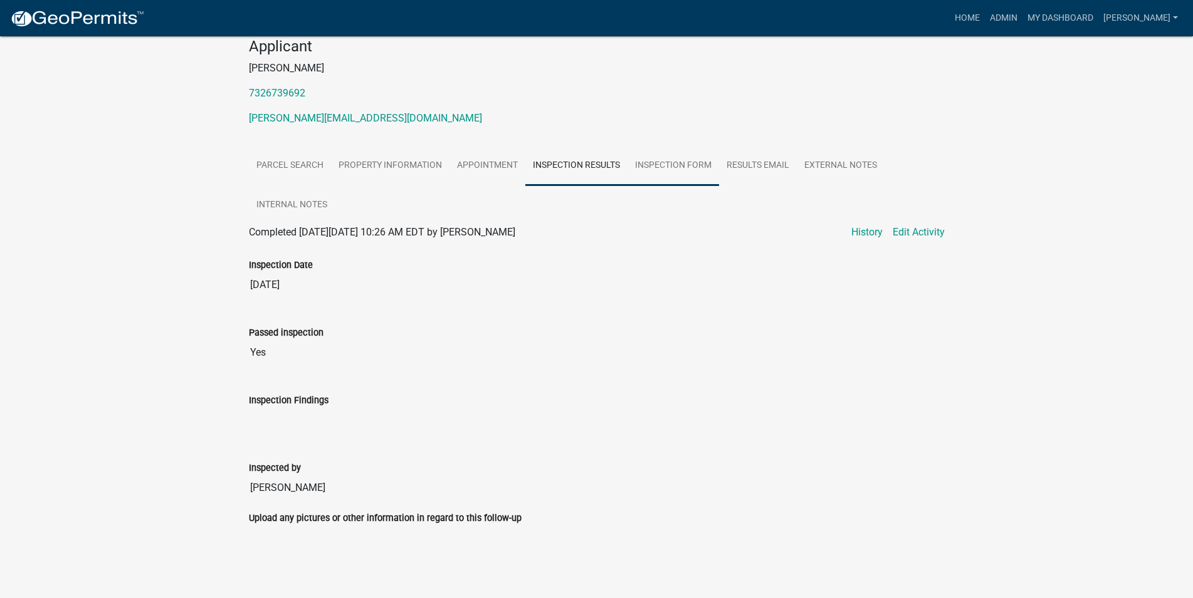
click at [700, 164] on link "Inspection Form" at bounding box center [672, 166] width 91 height 40
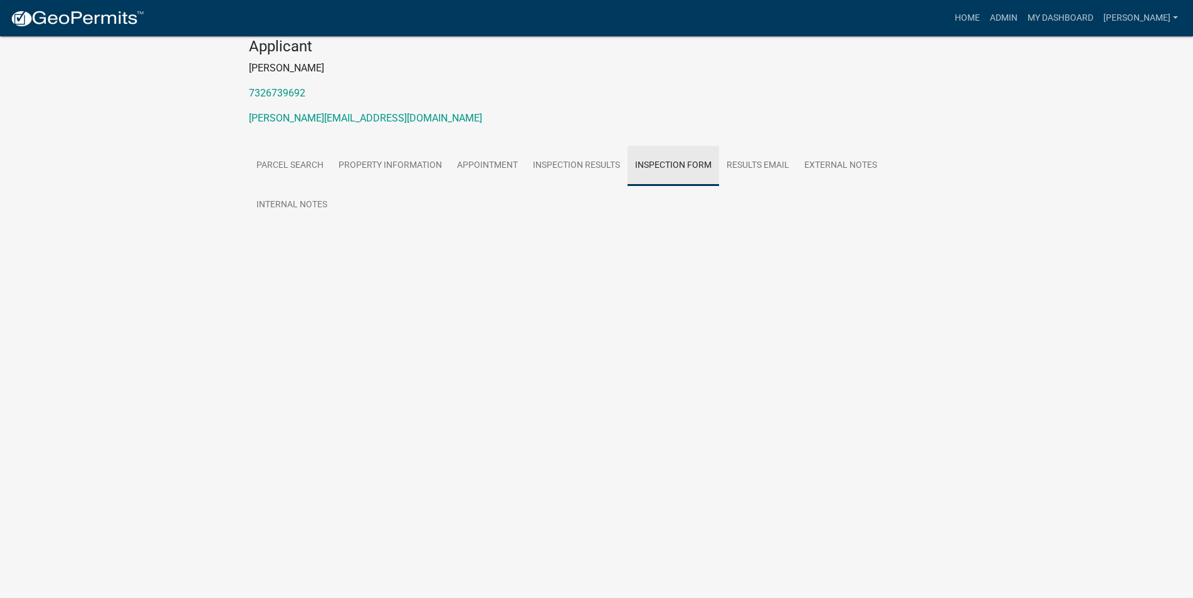
scroll to position [36, 0]
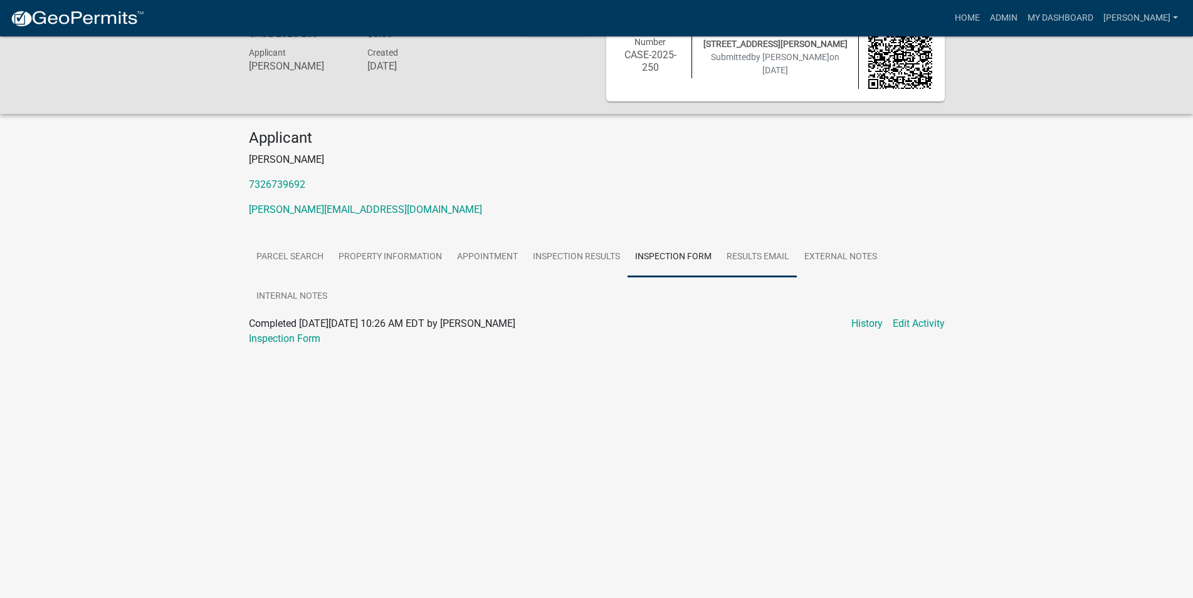
click at [738, 258] on link "Results Email" at bounding box center [758, 258] width 78 height 40
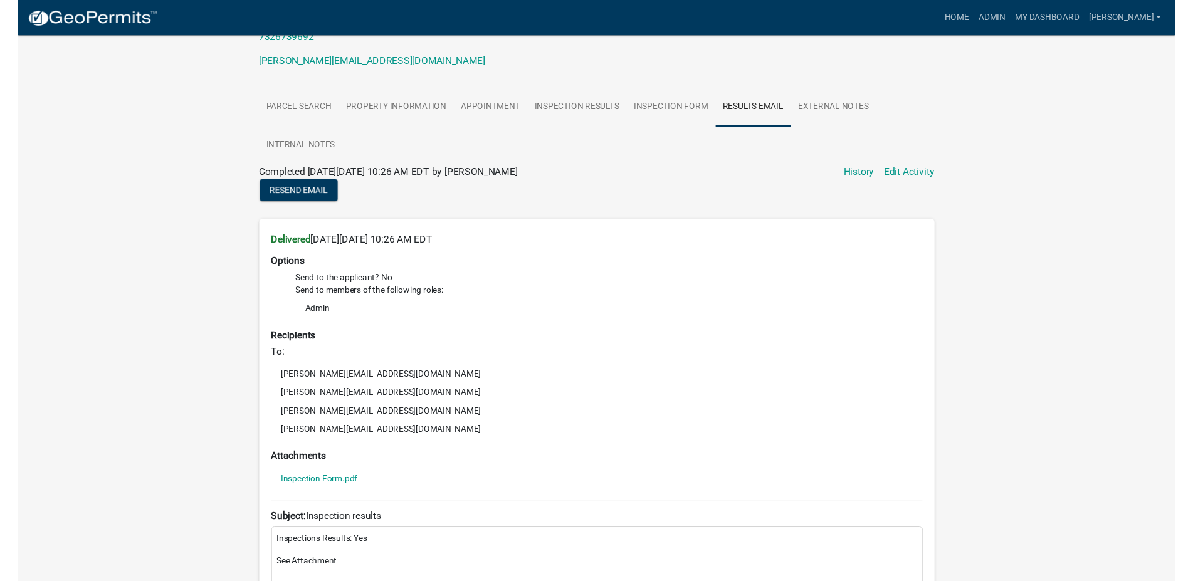
scroll to position [0, 0]
